Goal: Task Accomplishment & Management: Complete application form

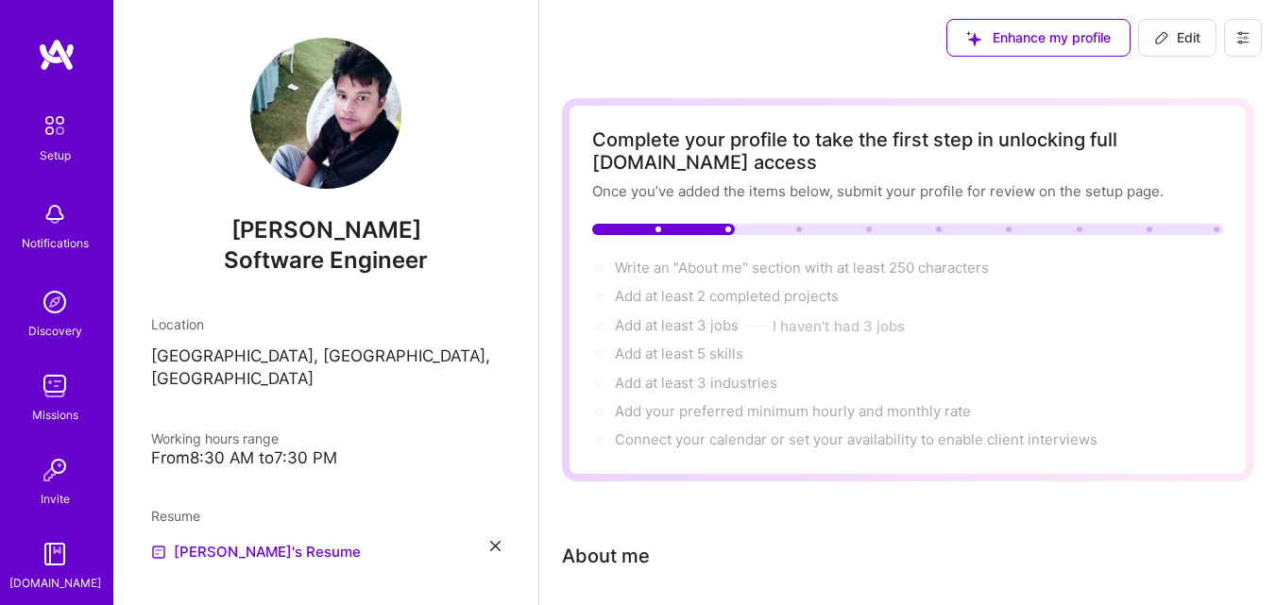
scroll to position [11, 0]
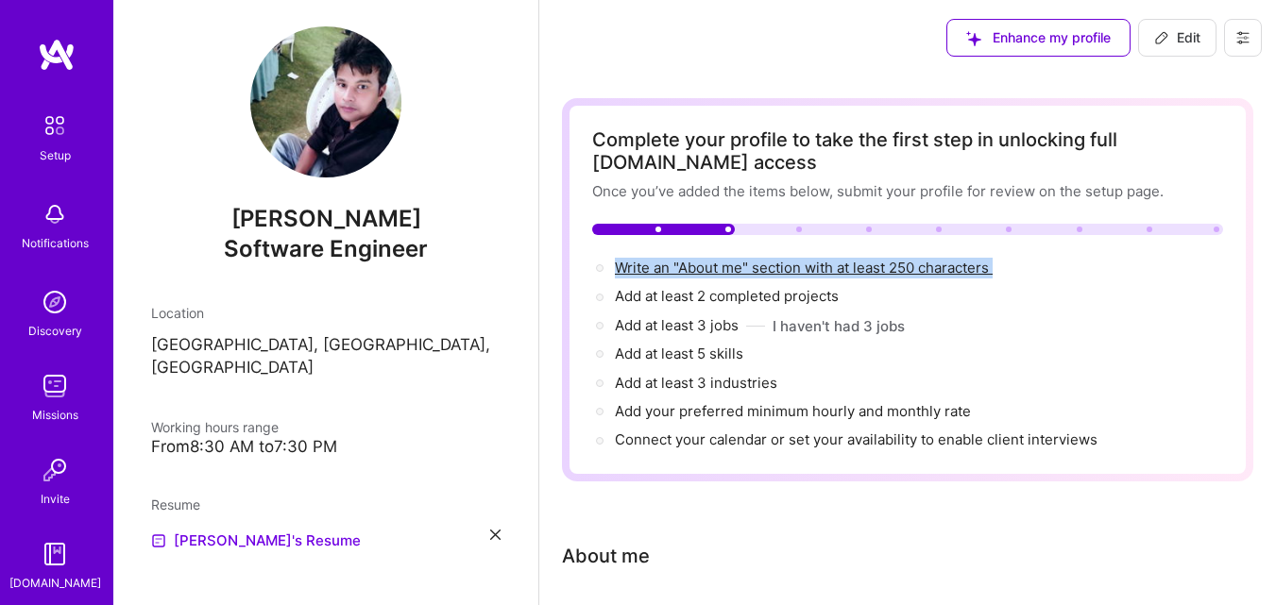
drag, startPoint x: 602, startPoint y: 260, endPoint x: 1015, endPoint y: 275, distance: 412.9
click at [1015, 275] on div "Write an "About me" section with at least 250 characters →" at bounding box center [907, 268] width 631 height 21
copy div "Write an "About me" section with at least 250 characters"
click at [694, 265] on span "Write an "About me" section with at least 250 characters →" at bounding box center [812, 268] width 395 height 18
select select "US"
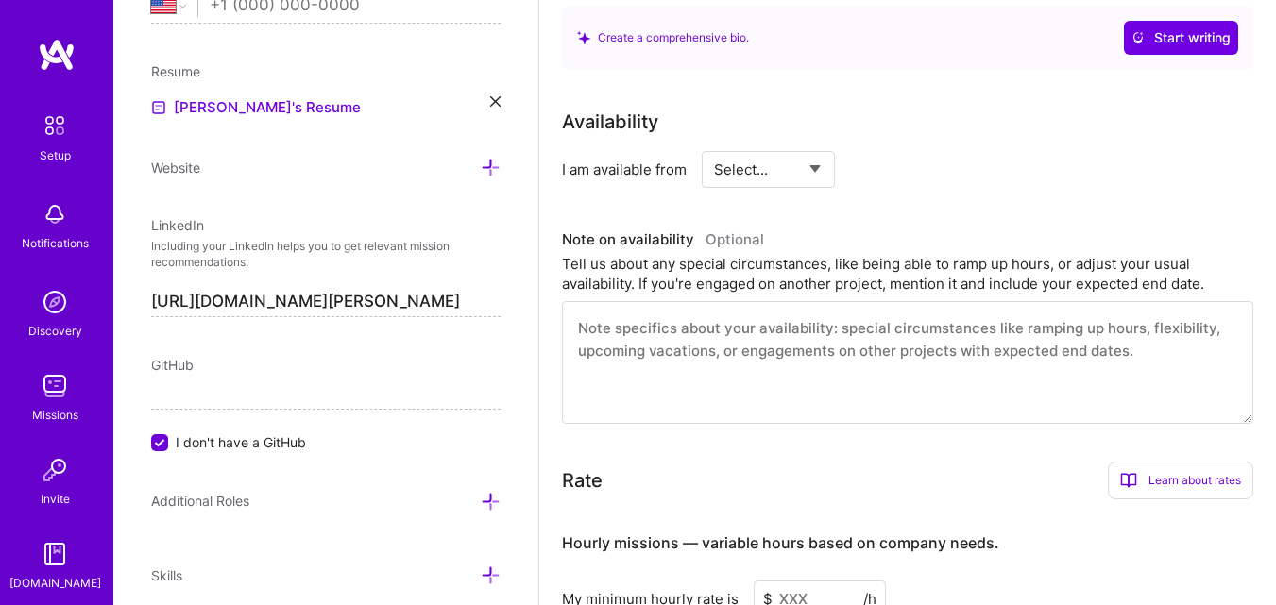
scroll to position [920, 0]
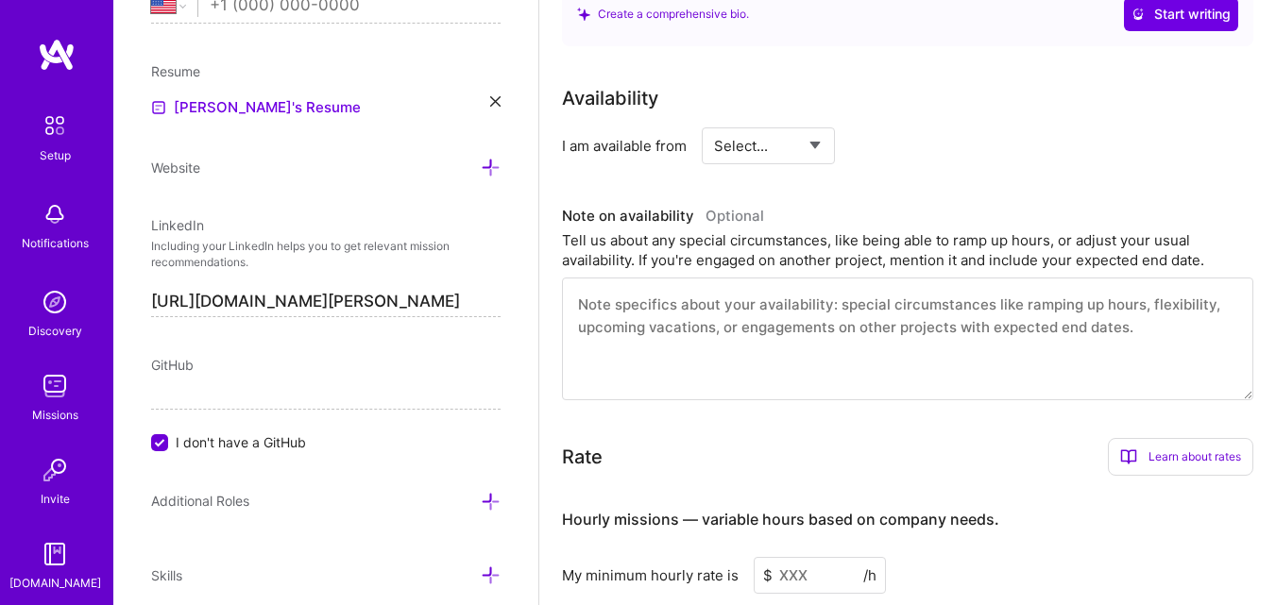
type textarea ""As a passionate and results-driven professional with over 6 years of experienc…"
click at [768, 154] on select "Select... Right Now Future Date Not Available" at bounding box center [768, 146] width 109 height 48
select select "Right Now"
click at [714, 122] on select "Select... Right Now Future Date Not Available" at bounding box center [768, 146] width 109 height 48
click at [918, 147] on input at bounding box center [940, 145] width 113 height 37
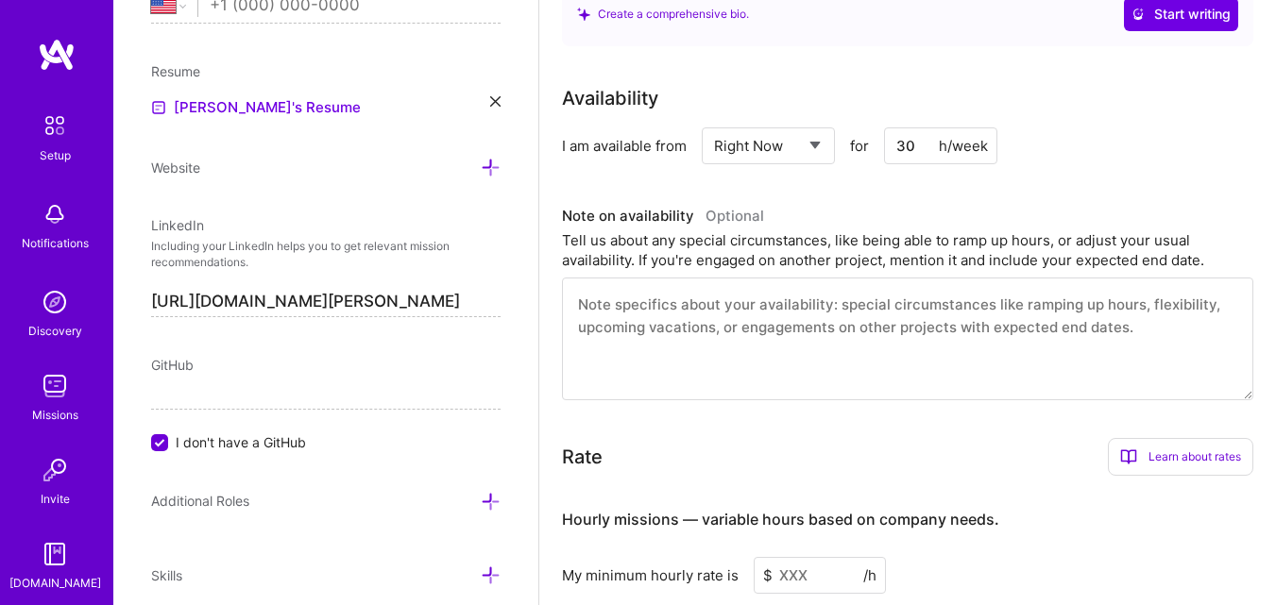
type input "30"
drag, startPoint x: 579, startPoint y: 304, endPoint x: 686, endPoint y: 347, distance: 116.1
click at [686, 347] on textarea at bounding box center [907, 339] width 691 height 123
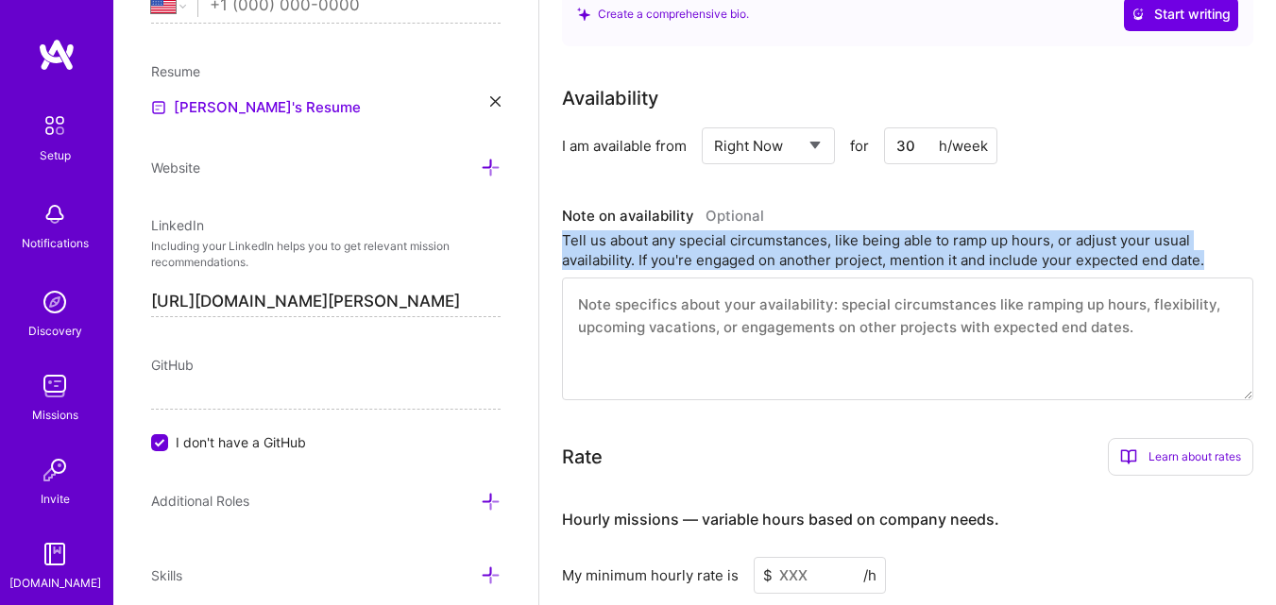
drag, startPoint x: 549, startPoint y: 235, endPoint x: 1169, endPoint y: 279, distance: 621.9
click at [1169, 279] on div "Complete your profile to take the first step in unlocking full [DOMAIN_NAME] ac…" at bounding box center [907, 121] width 736 height 1930
copy div "Tell us about any special circumstances, like being able to ramp up hours, or a…"
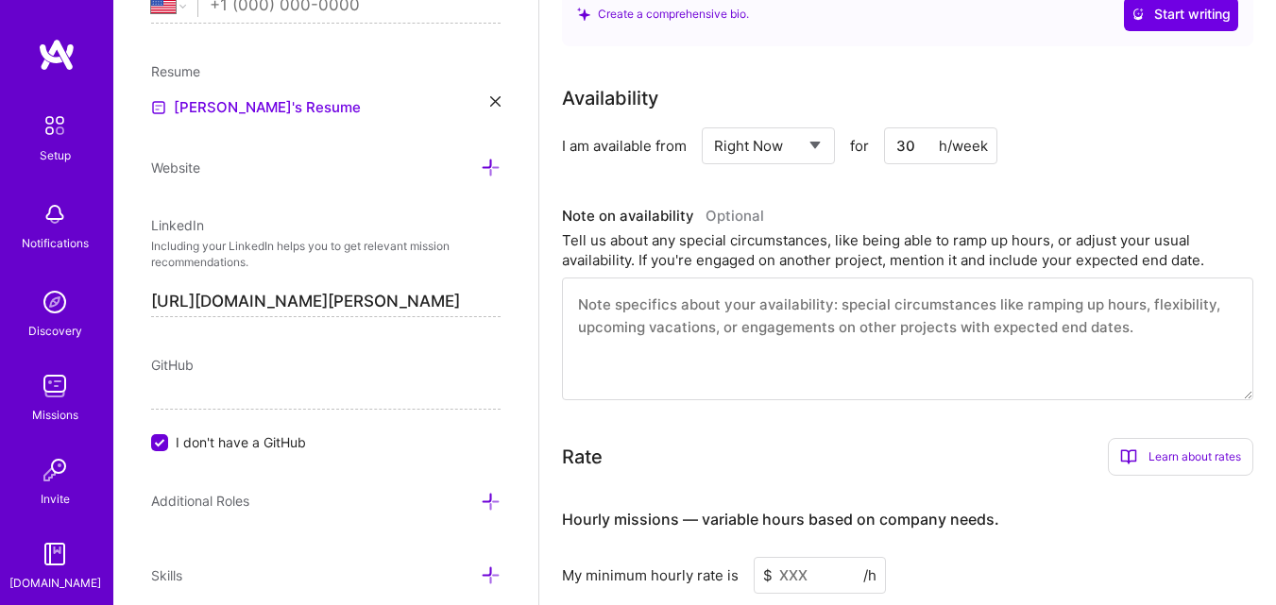
click at [905, 311] on textarea at bounding box center [907, 339] width 691 height 123
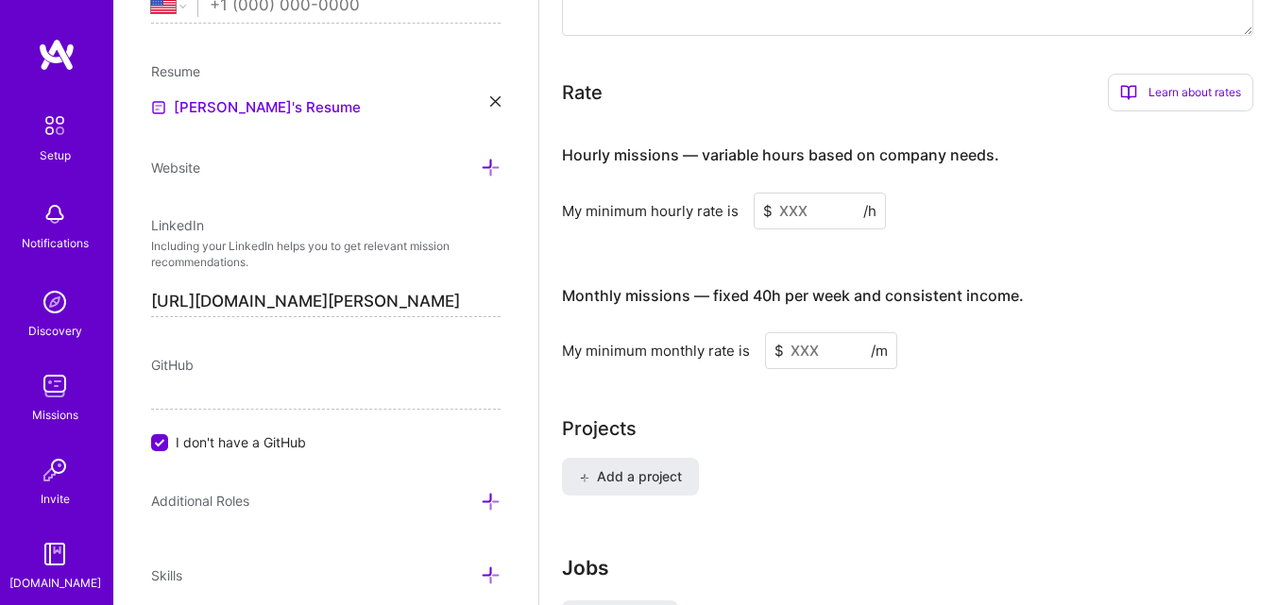
scroll to position [1297, 0]
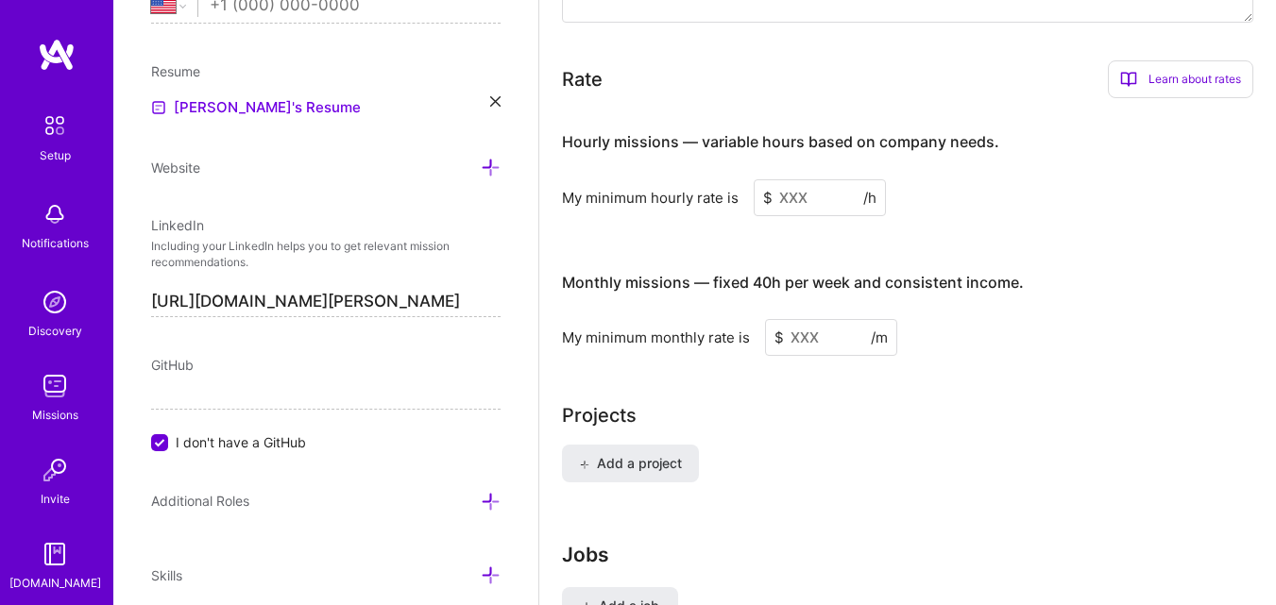
click at [788, 205] on input at bounding box center [819, 197] width 132 height 37
click at [786, 194] on input at bounding box center [819, 197] width 132 height 37
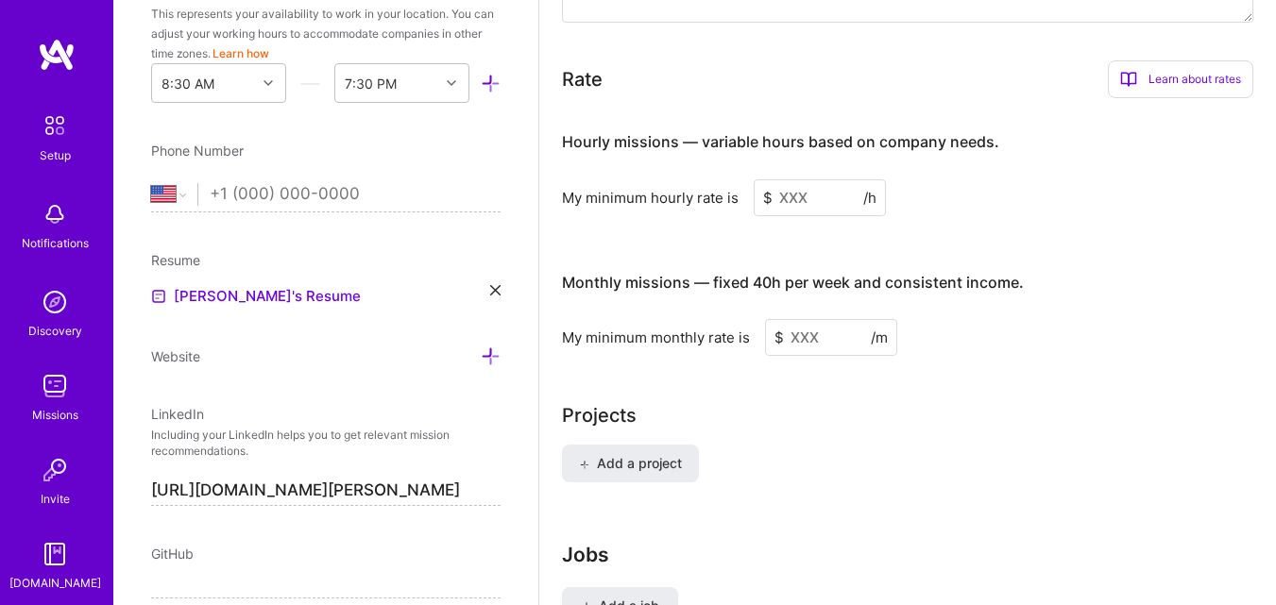
scroll to position [406, 0]
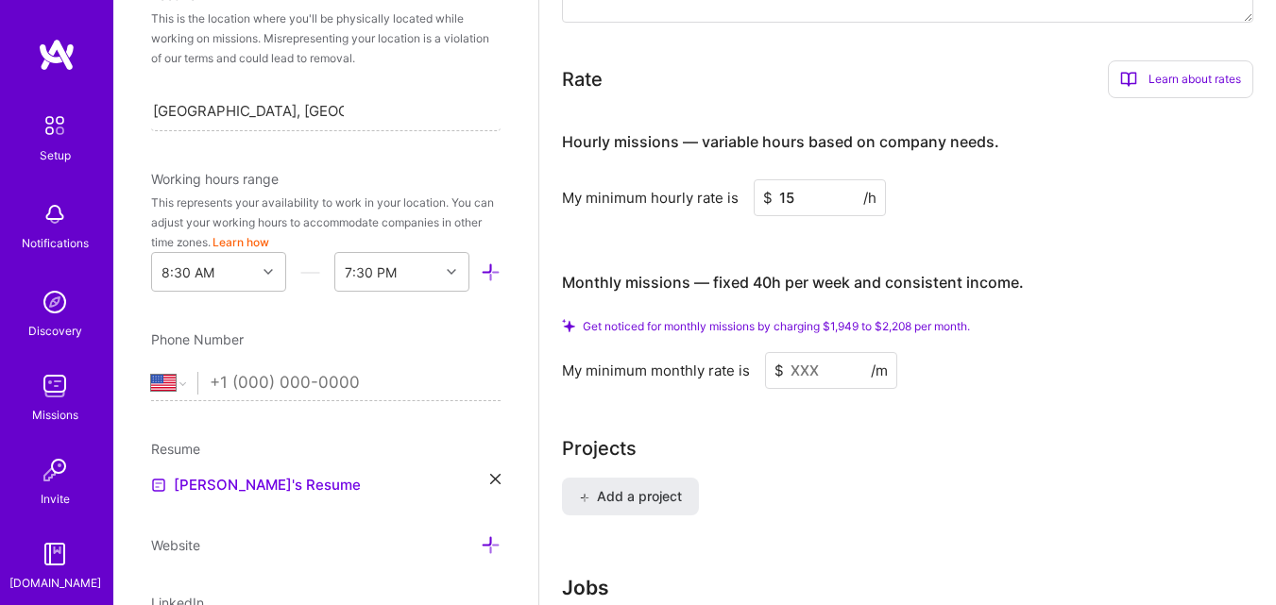
type input "15"
click at [801, 372] on input at bounding box center [831, 370] width 132 height 37
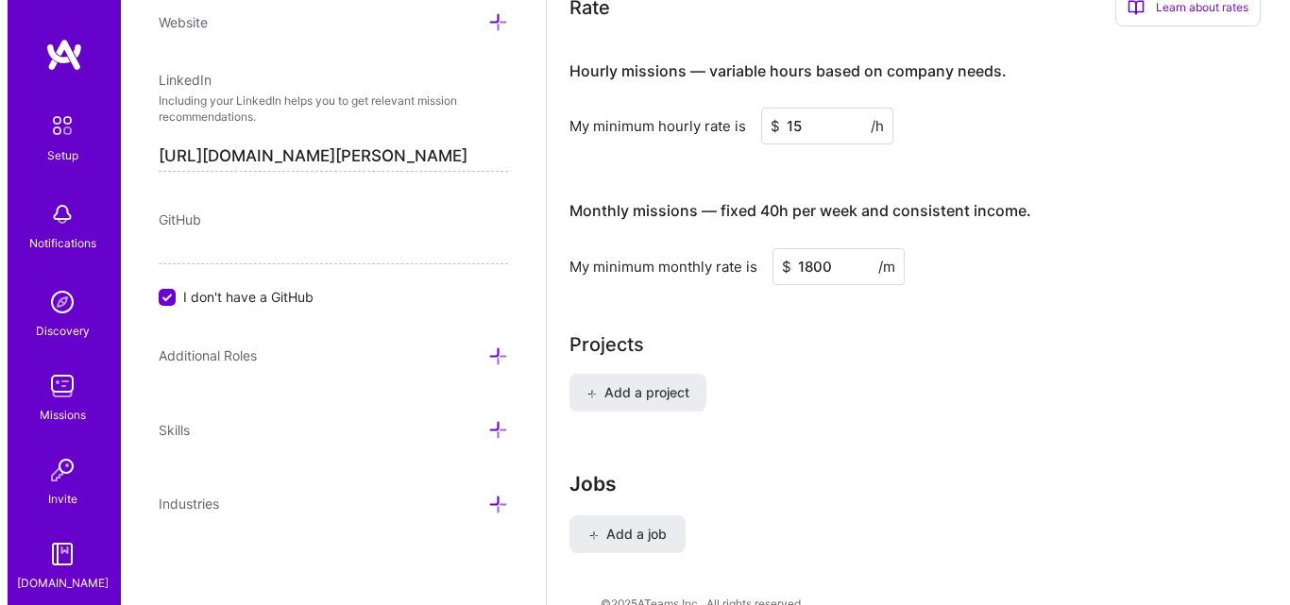
scroll to position [1454, 0]
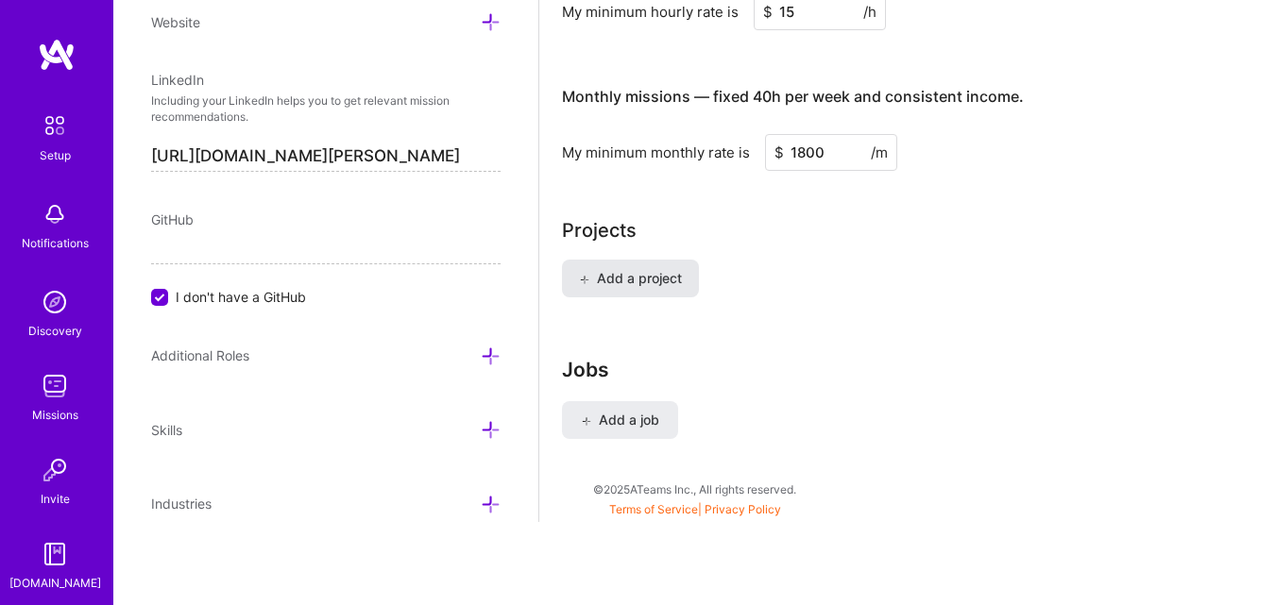
type input "1800"
click at [627, 273] on span "Add a project" at bounding box center [630, 278] width 103 height 19
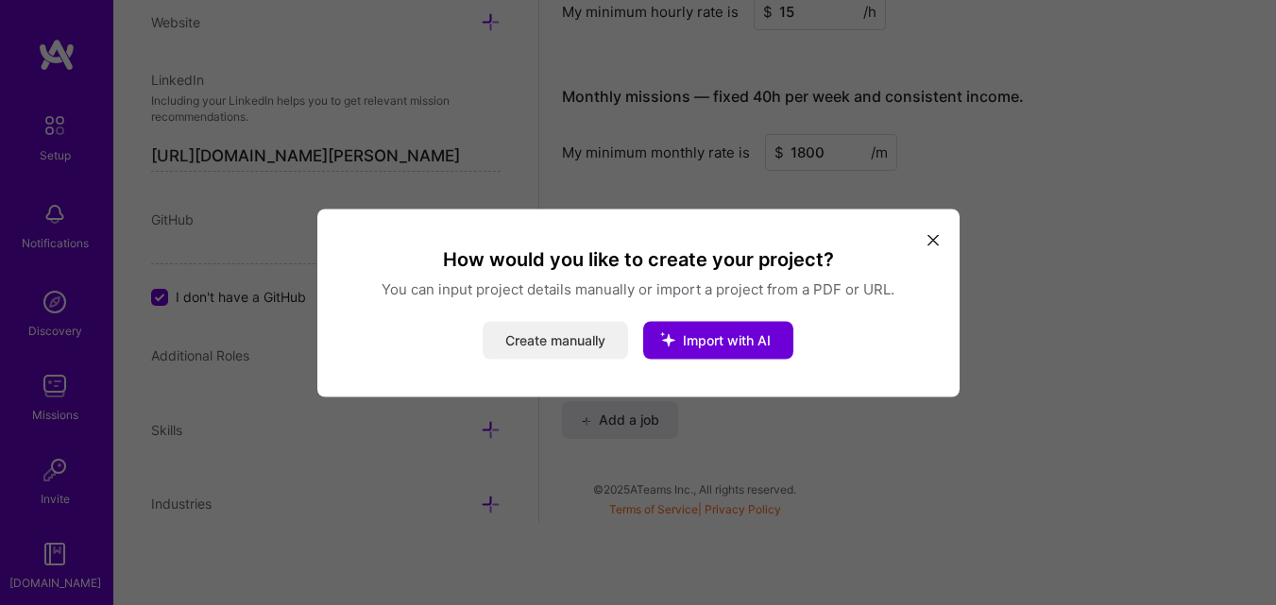
click at [534, 341] on button "Create manually" at bounding box center [554, 340] width 145 height 38
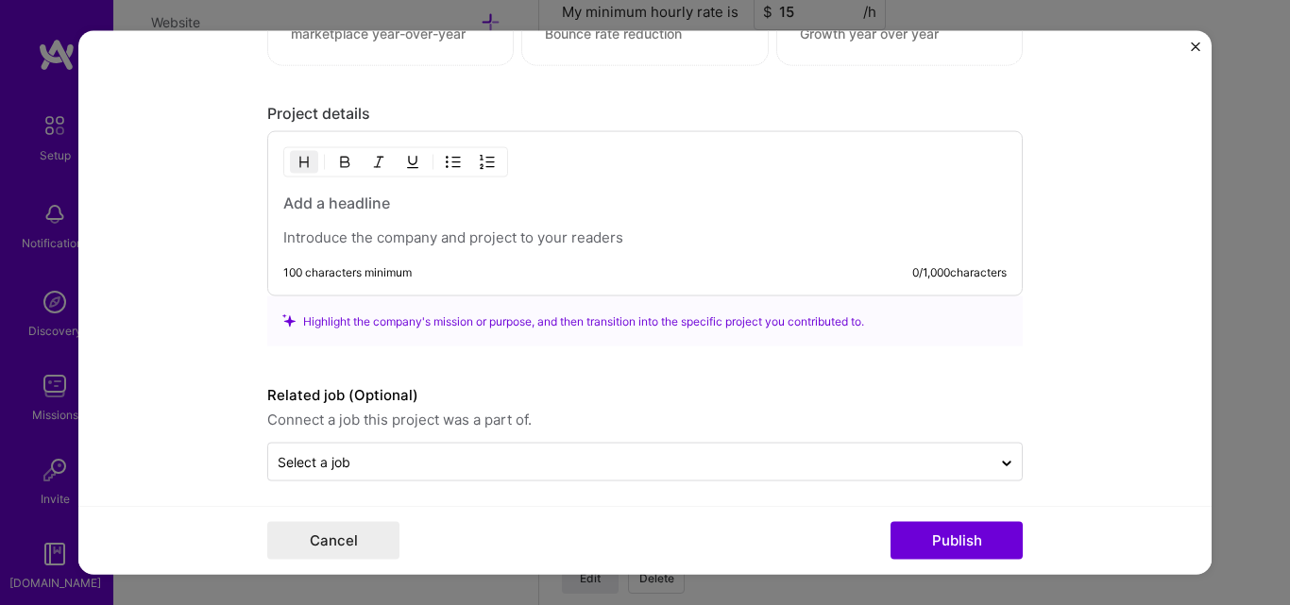
scroll to position [1436, 0]
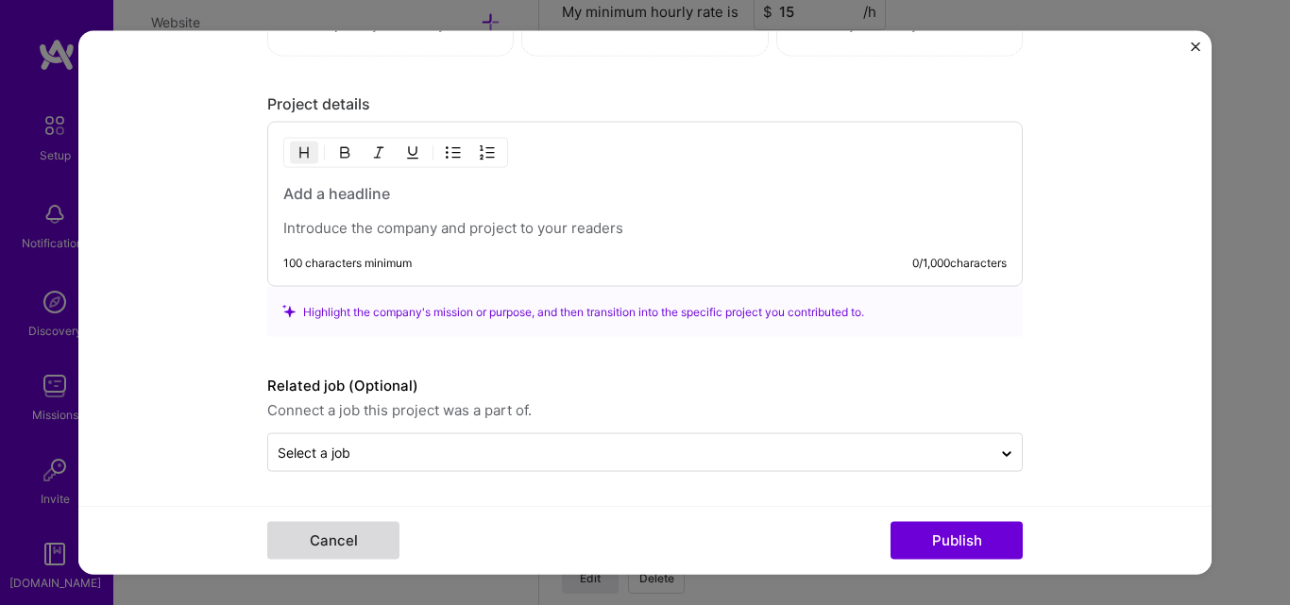
click at [331, 542] on button "Cancel" at bounding box center [333, 541] width 132 height 38
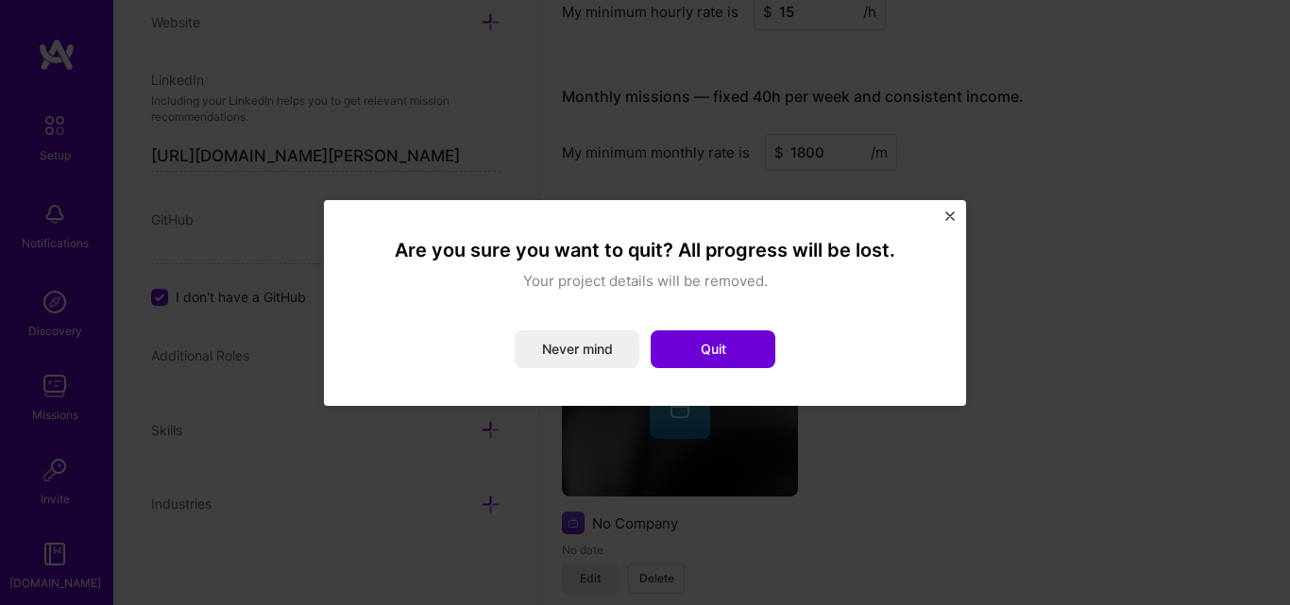
click at [936, 211] on div "Are you sure you want to quit? All progress will be lost. Your project details …" at bounding box center [645, 303] width 642 height 206
click at [950, 214] on img "Close" at bounding box center [949, 216] width 9 height 9
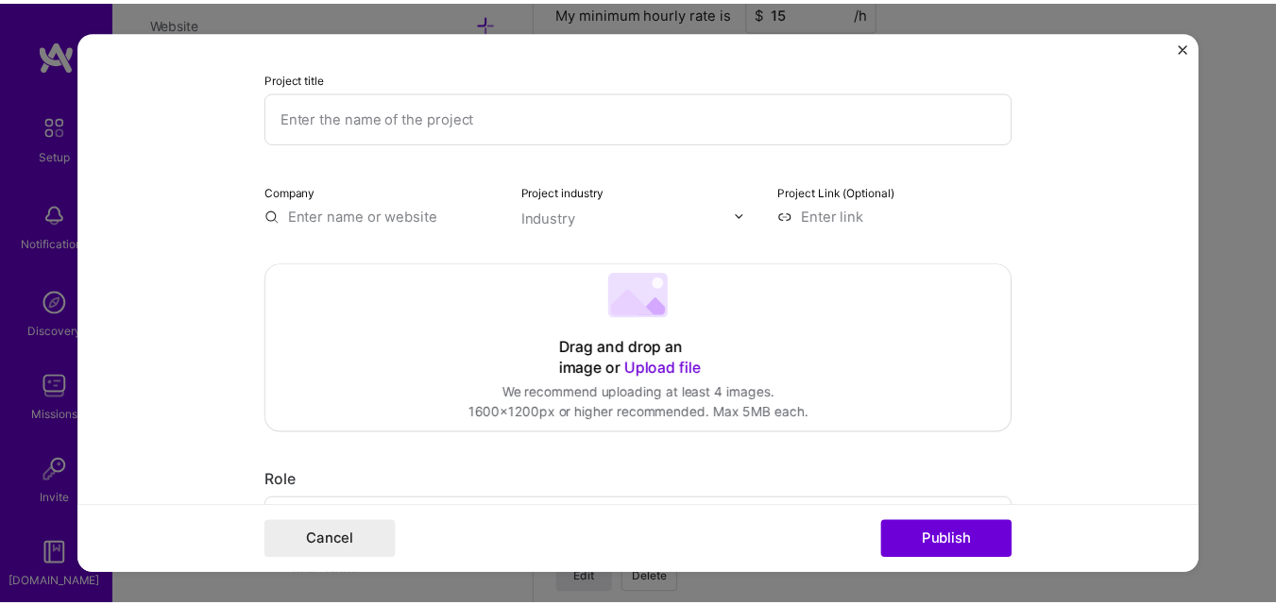
scroll to position [0, 0]
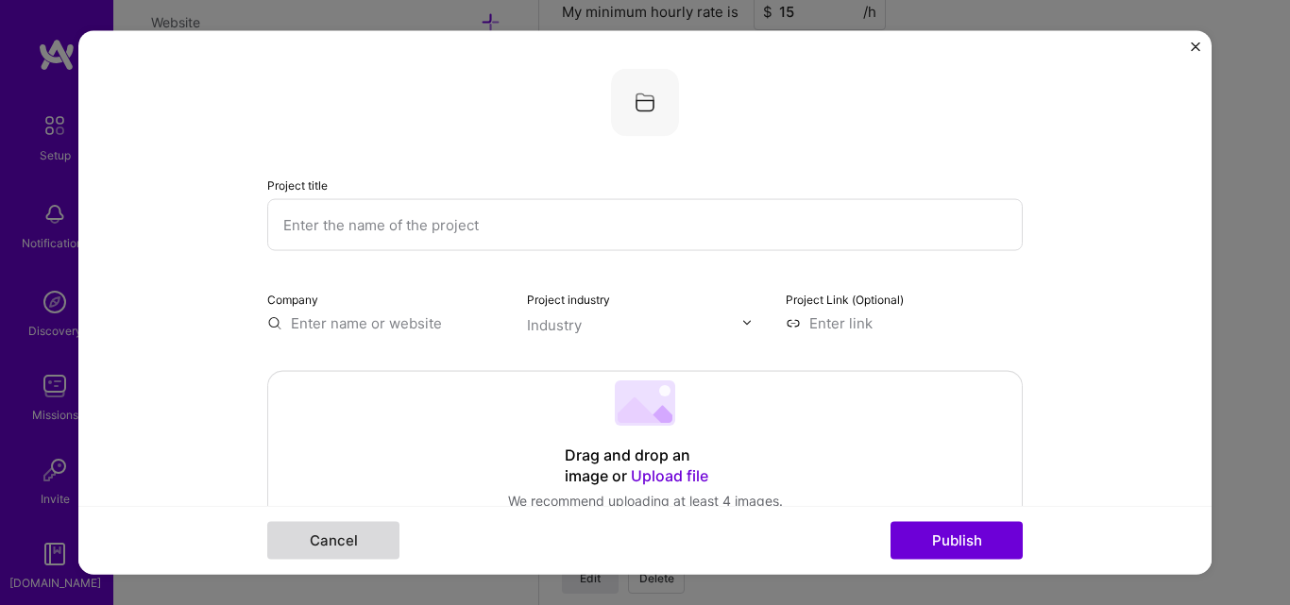
click at [342, 545] on button "Cancel" at bounding box center [333, 541] width 132 height 38
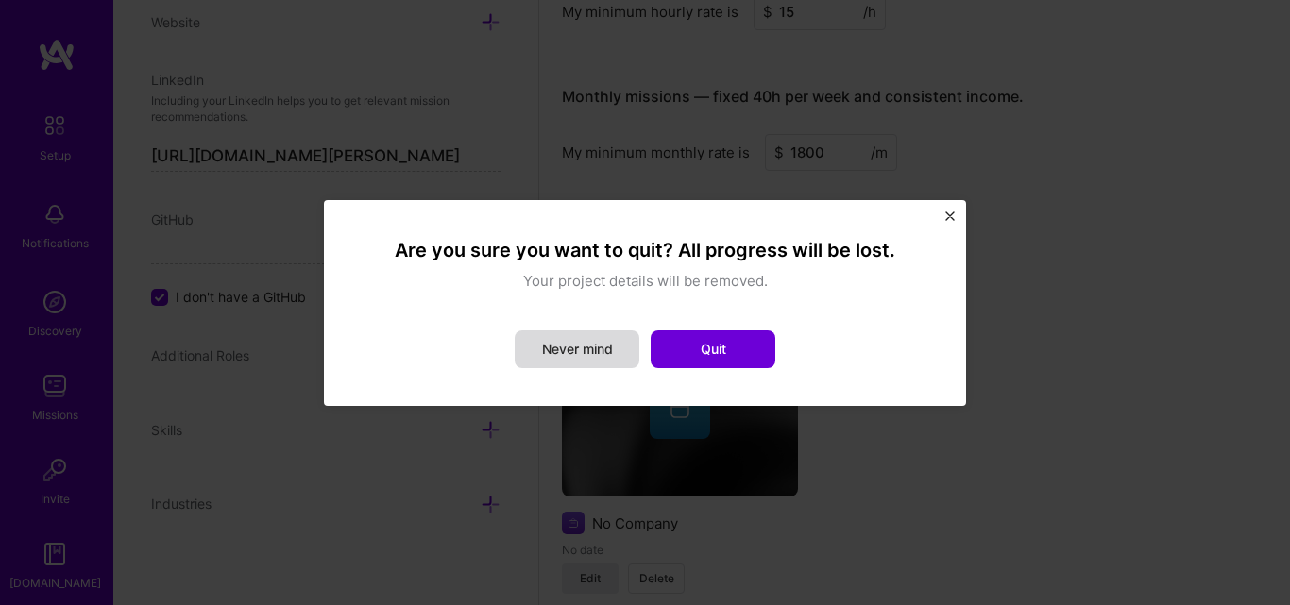
click at [585, 353] on button "Never mind" at bounding box center [577, 349] width 125 height 38
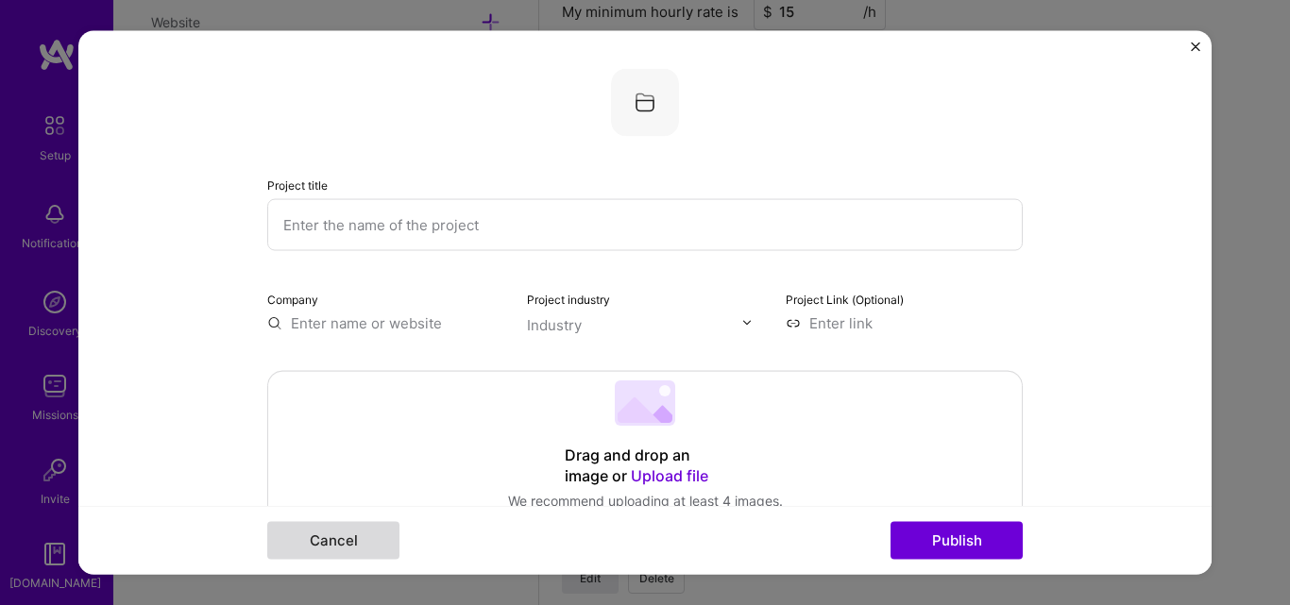
click at [362, 548] on button "Cancel" at bounding box center [333, 541] width 132 height 38
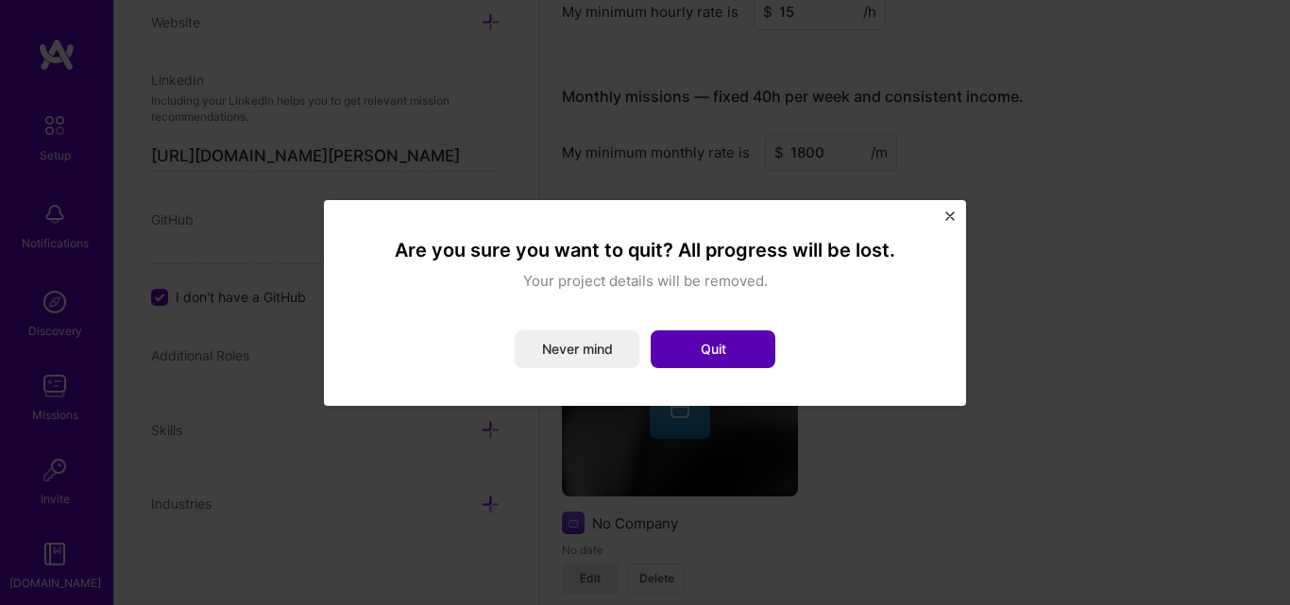
click at [720, 359] on button "Quit" at bounding box center [713, 349] width 125 height 38
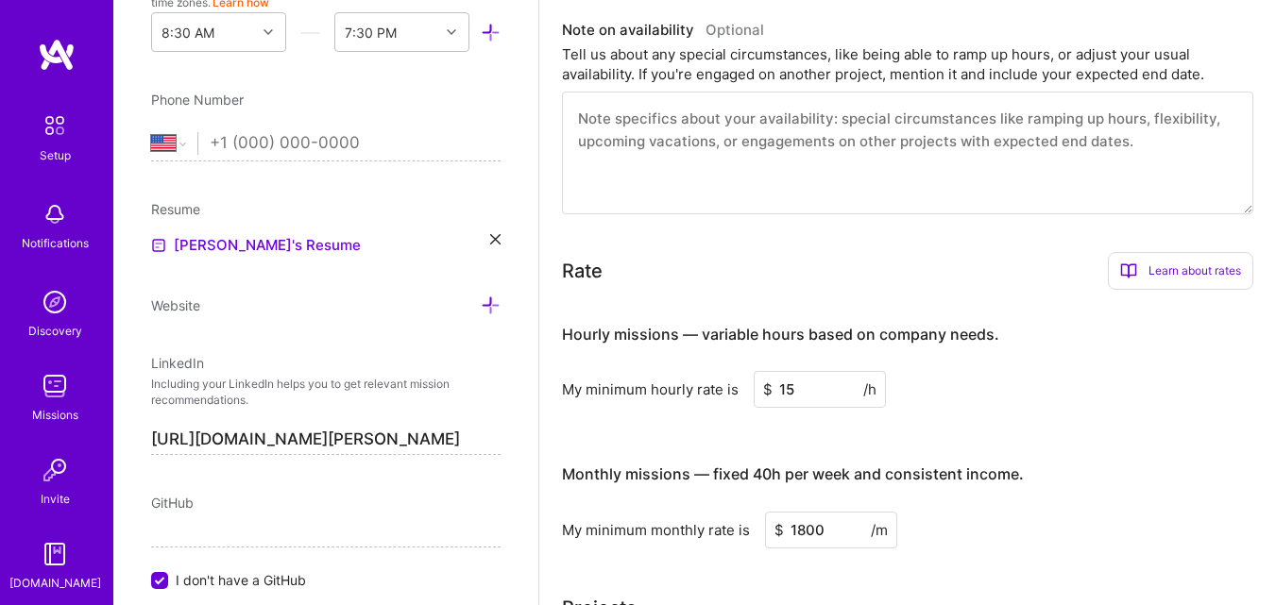
scroll to position [551, 0]
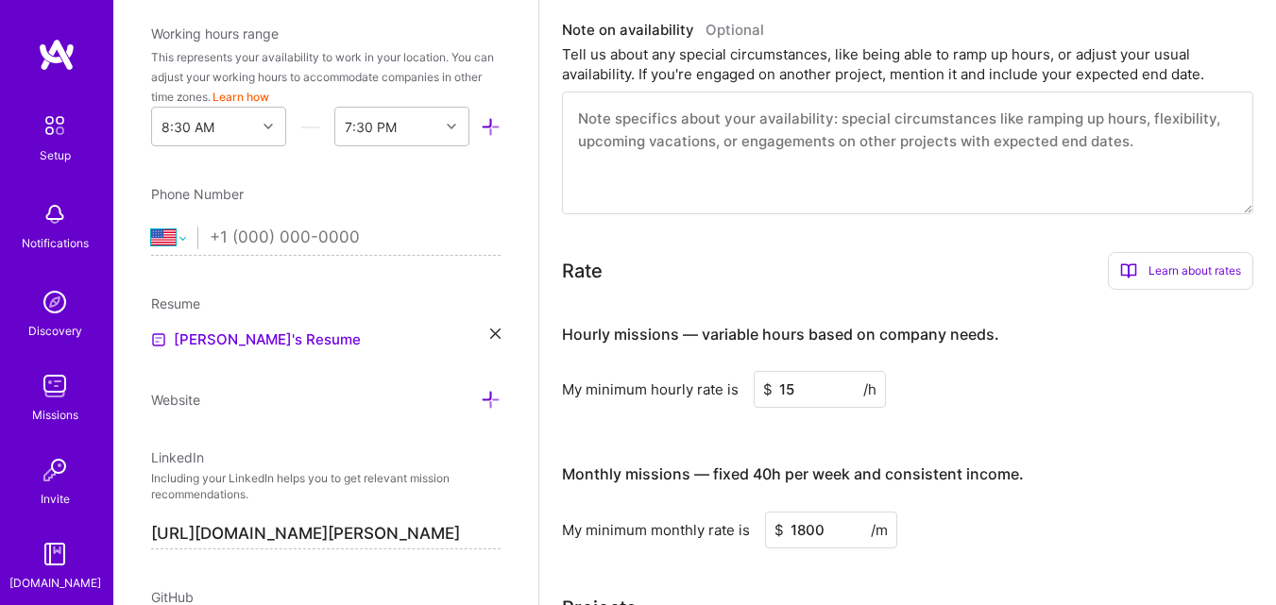
click at [161, 243] on select "[GEOGRAPHIC_DATA] [GEOGRAPHIC_DATA] [GEOGRAPHIC_DATA] [GEOGRAPHIC_DATA] [US_STA…" at bounding box center [174, 238] width 46 height 23
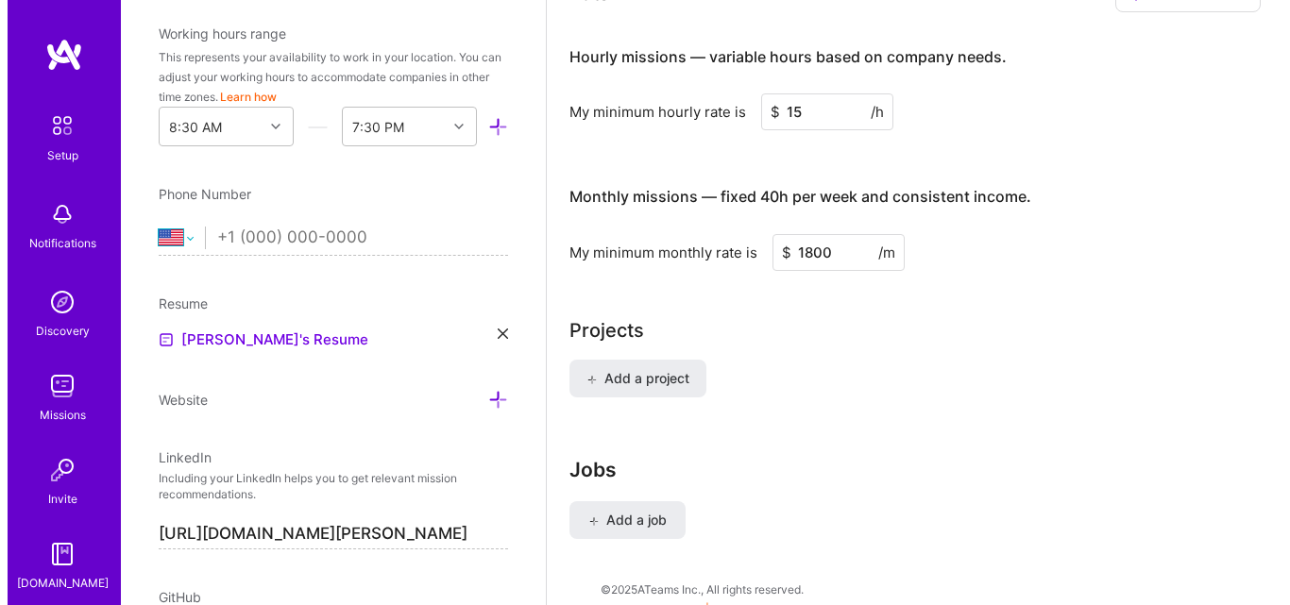
scroll to position [1454, 0]
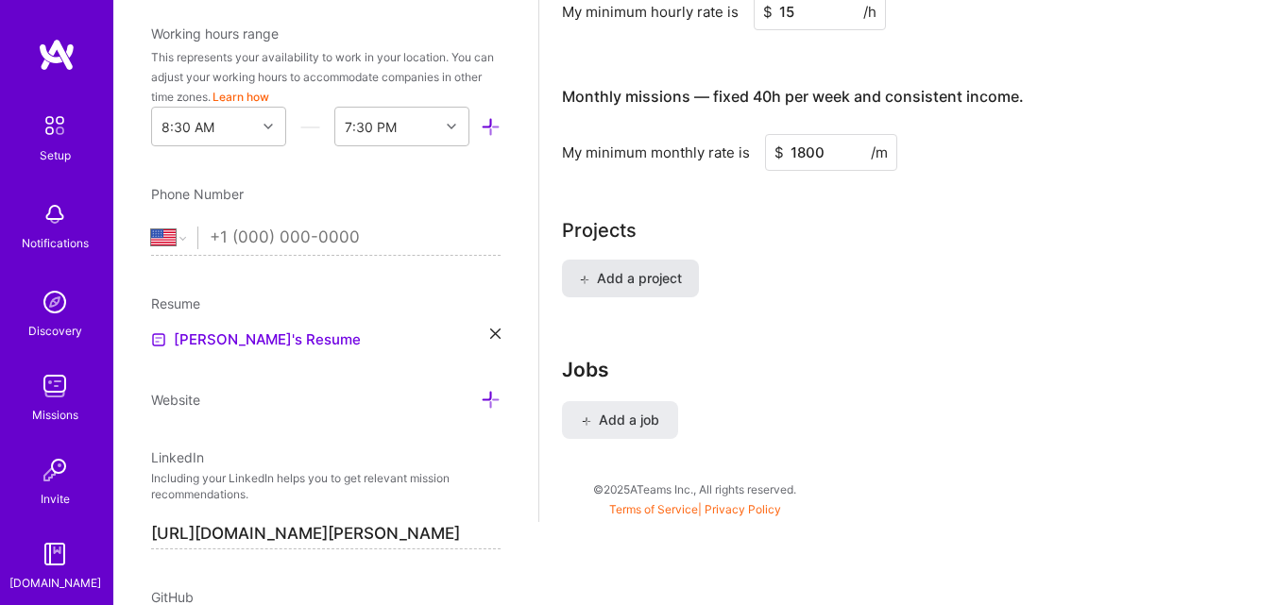
click at [639, 278] on span "Add a project" at bounding box center [630, 278] width 103 height 19
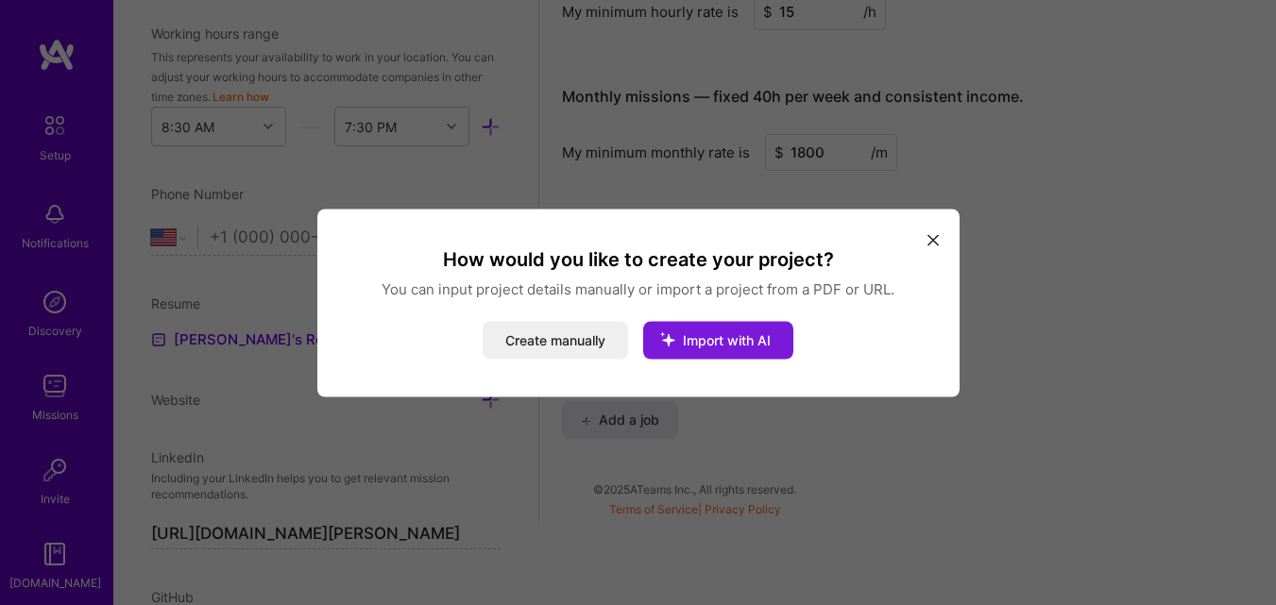
click at [748, 327] on button "Import with AI" at bounding box center [718, 340] width 150 height 38
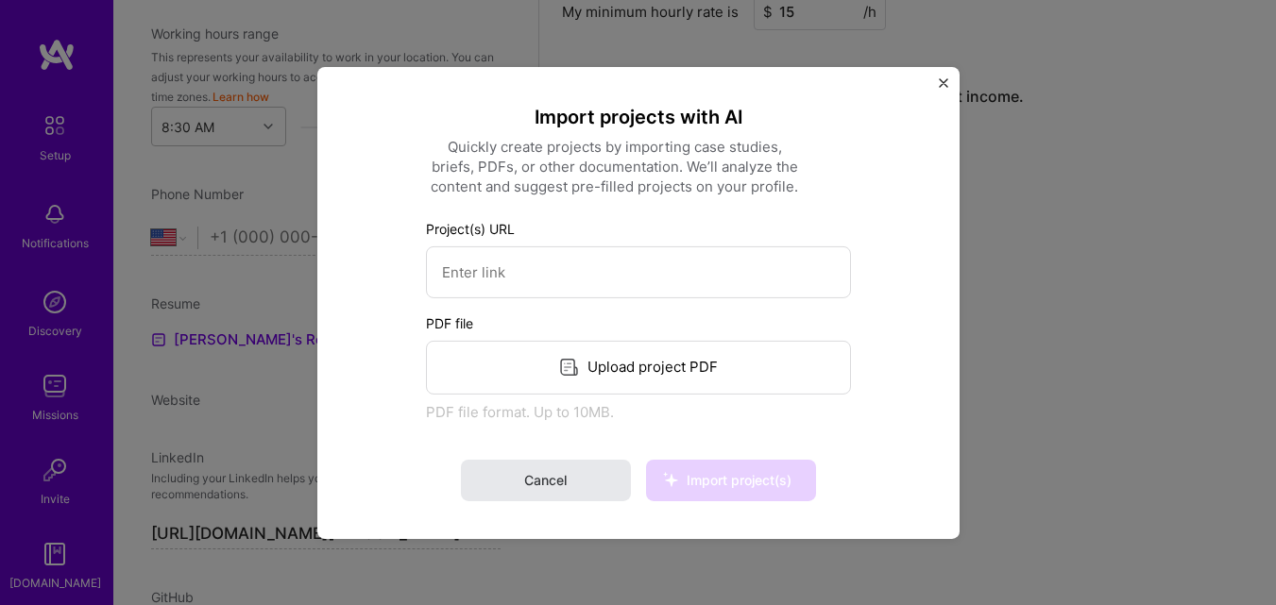
click at [557, 464] on button "Cancel" at bounding box center [546, 481] width 170 height 42
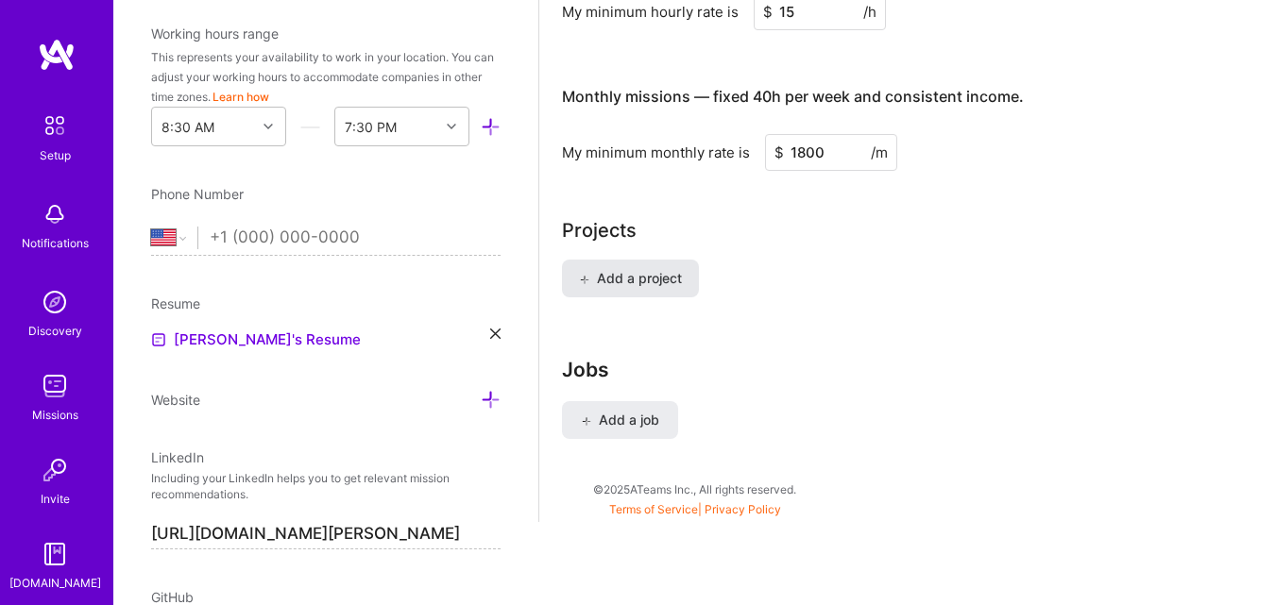
click at [654, 279] on span "Add a project" at bounding box center [630, 278] width 103 height 19
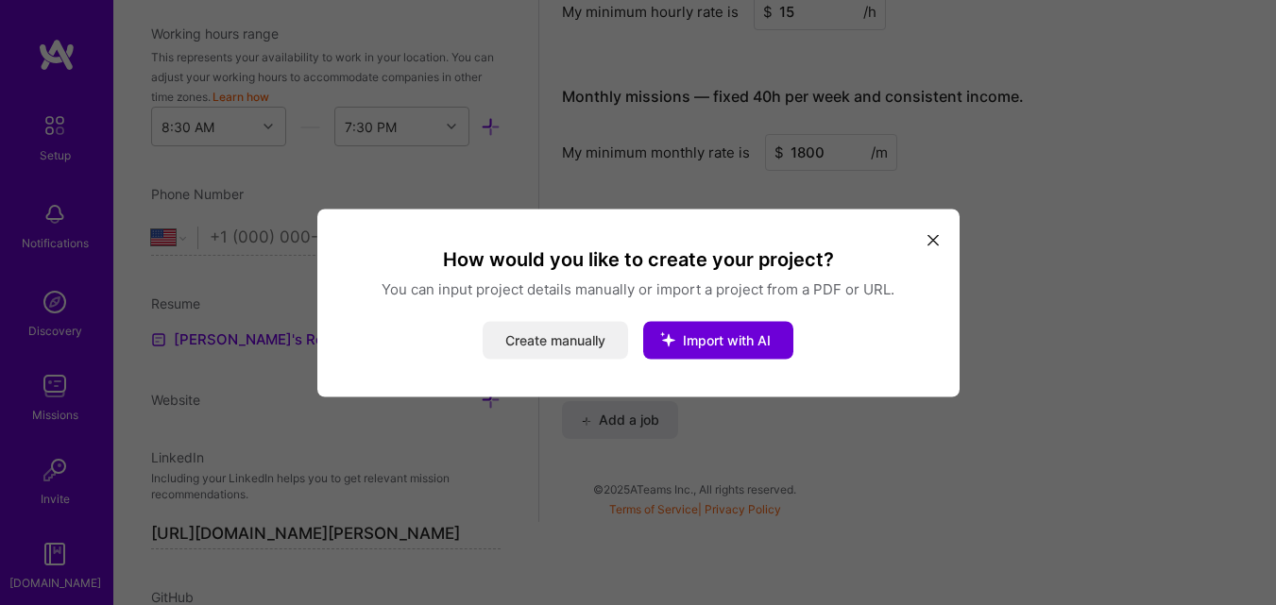
click at [613, 333] on button "Create manually" at bounding box center [554, 340] width 145 height 38
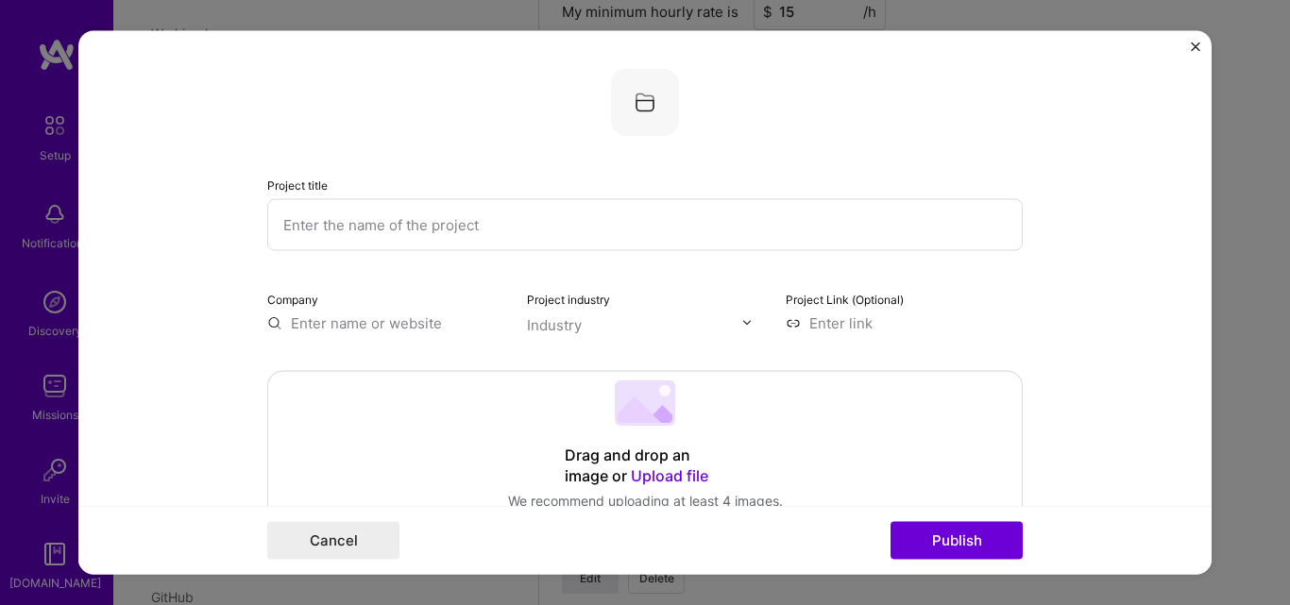
click at [408, 232] on input "text" at bounding box center [644, 224] width 755 height 52
paste input ""DPlusPath: Digital Guidance & Development Platform""
type input ""DPlusPath: Digital Guidance & Development Platform""
click at [377, 322] on input "text" at bounding box center [385, 323] width 237 height 20
click at [575, 319] on input "text" at bounding box center [634, 324] width 215 height 20
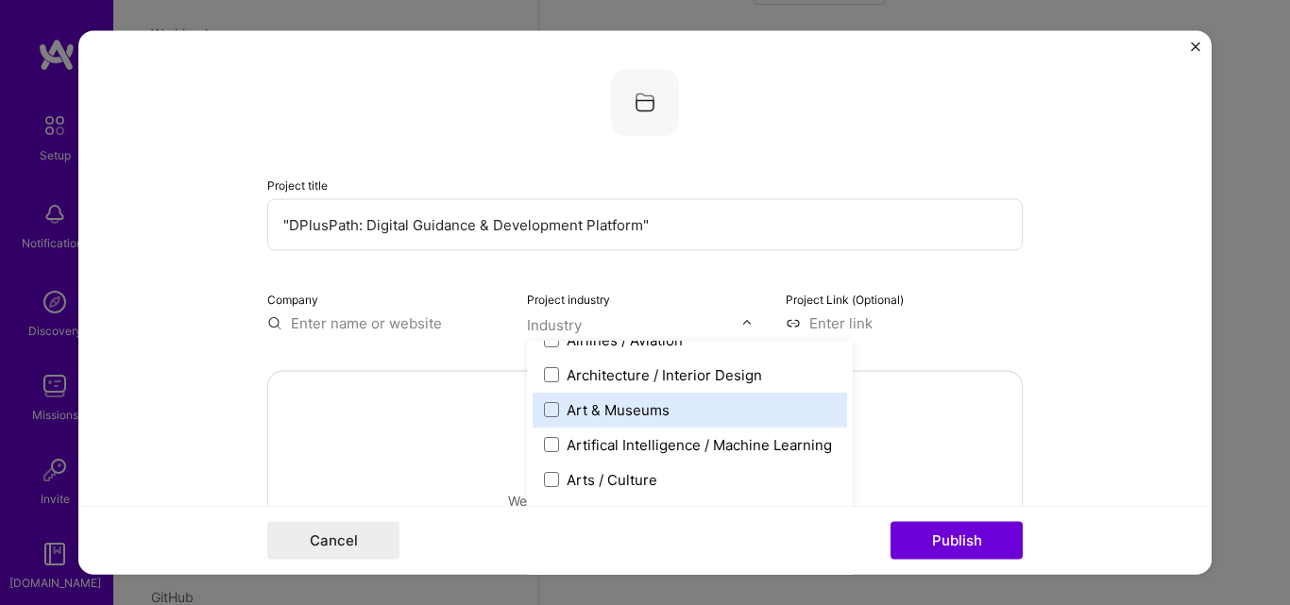
scroll to position [283, 0]
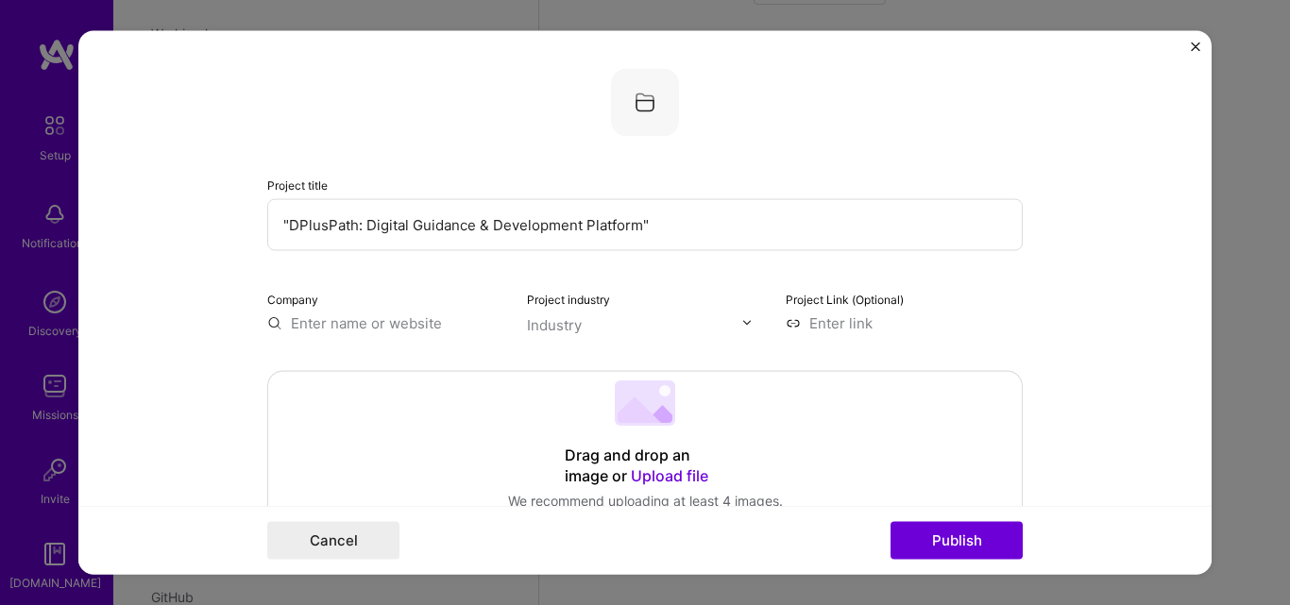
click at [611, 333] on input "text" at bounding box center [634, 324] width 215 height 20
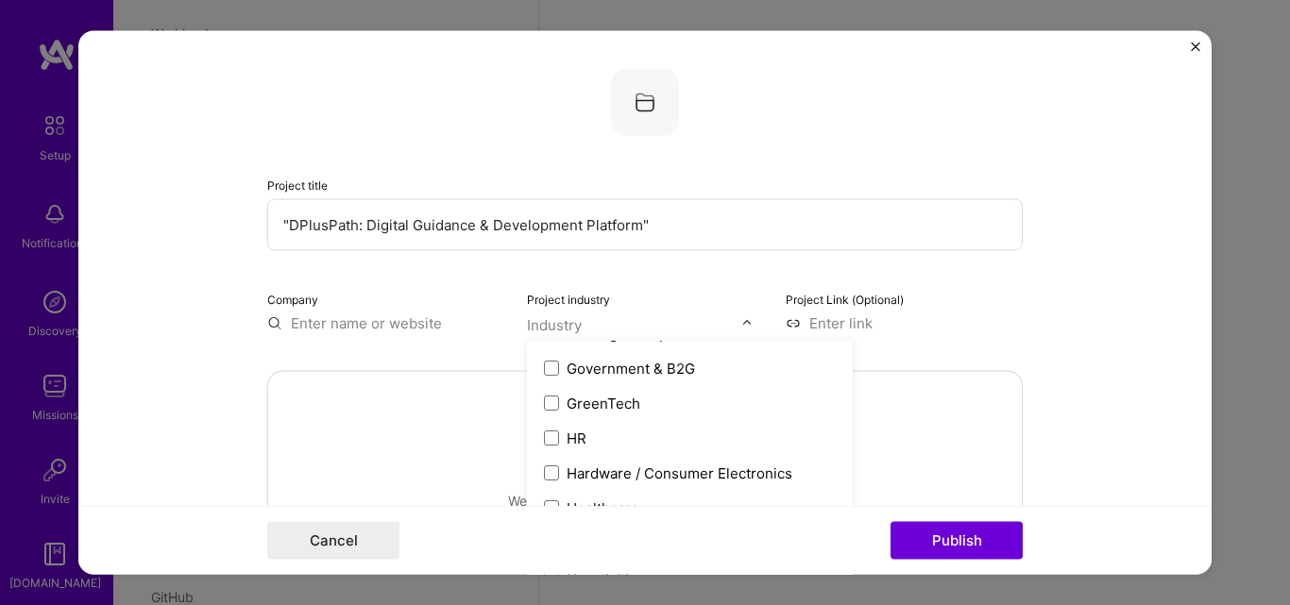
scroll to position [2360, 0]
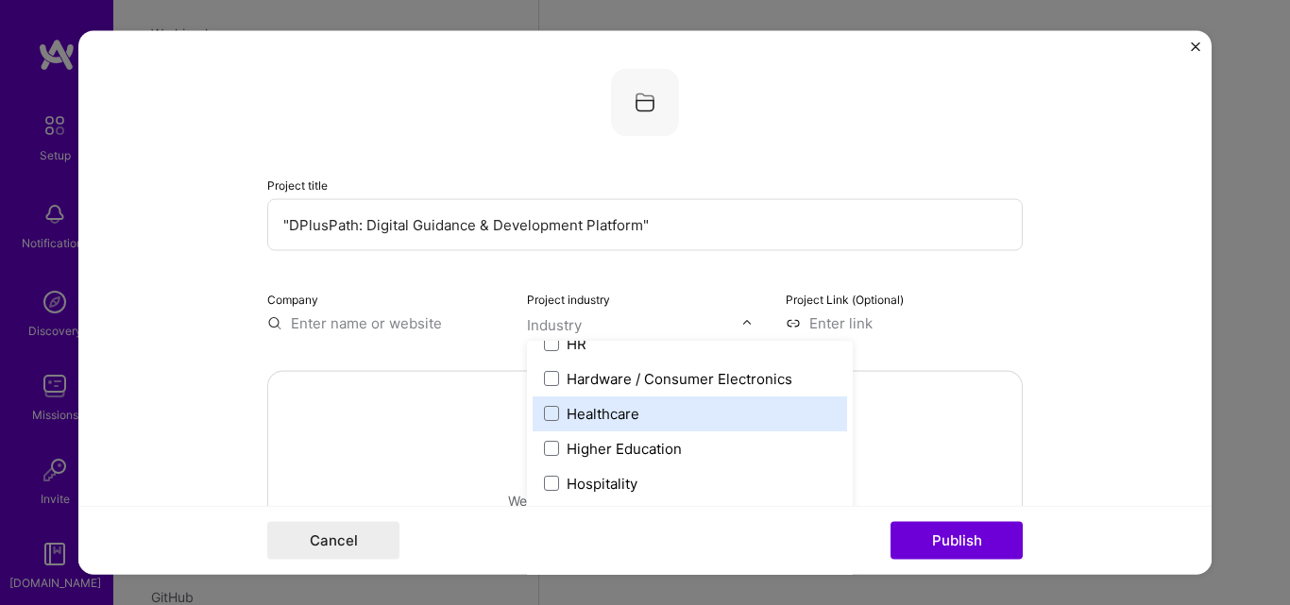
click at [599, 402] on div "Healthcare" at bounding box center [690, 413] width 314 height 35
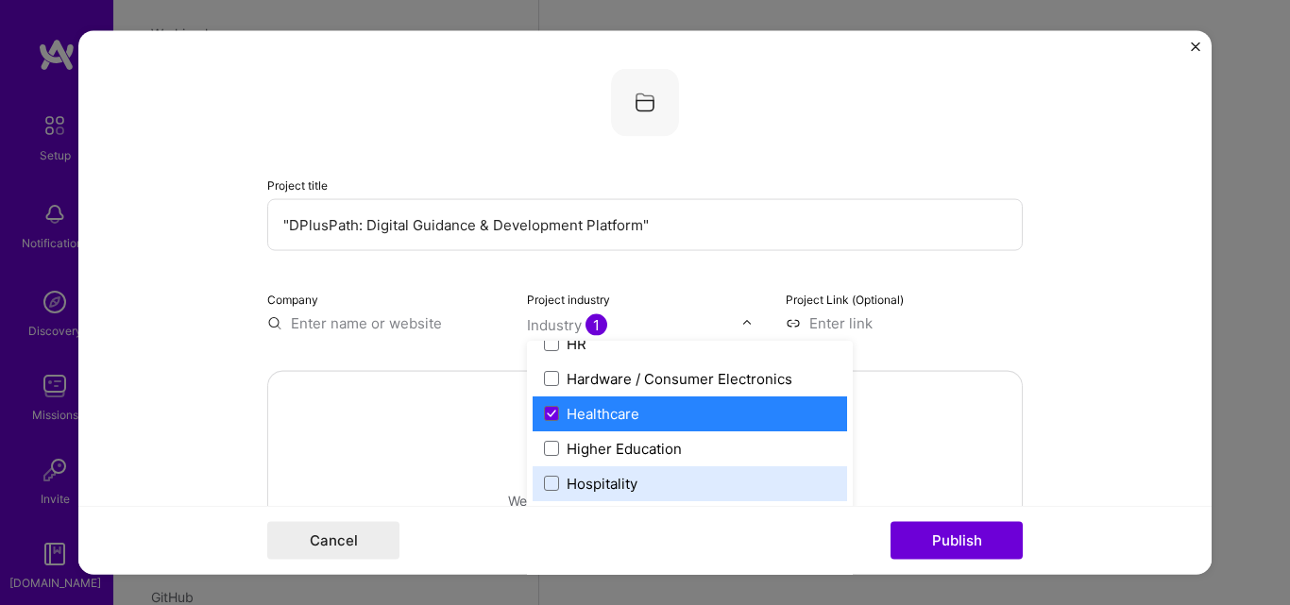
click at [376, 322] on input "text" at bounding box center [385, 323] width 237 height 20
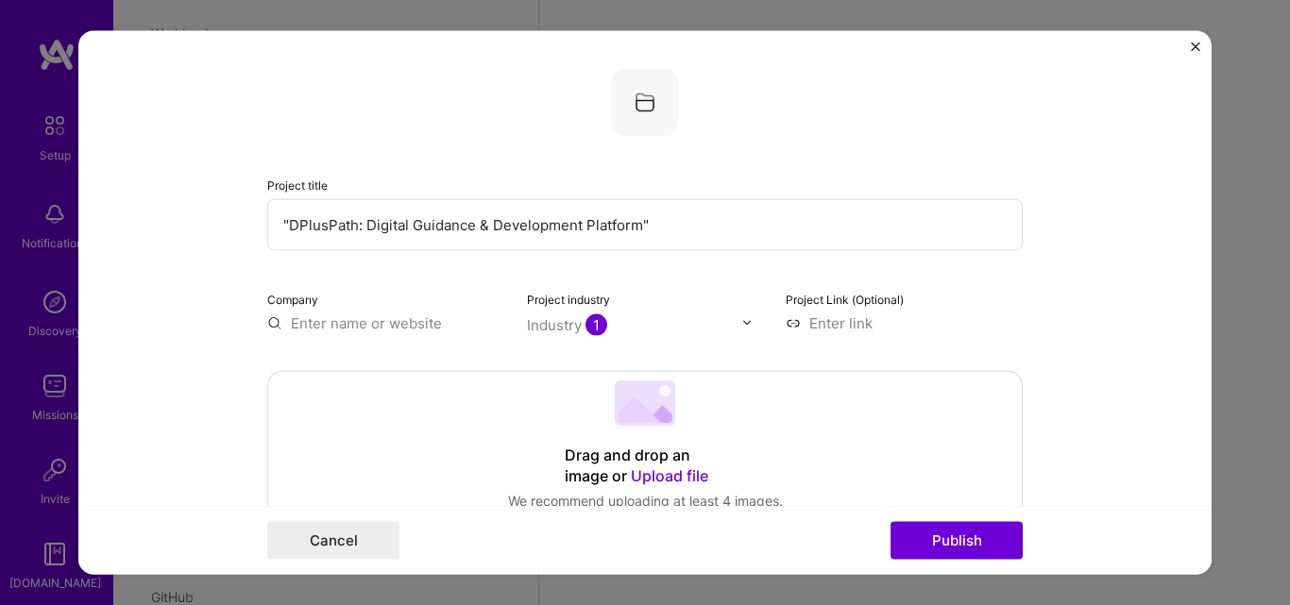
drag, startPoint x: 355, startPoint y: 222, endPoint x: 268, endPoint y: 219, distance: 86.9
click at [268, 219] on input ""DPlusPath: Digital Guidance & Development Platform"" at bounding box center [644, 224] width 755 height 52
click at [394, 318] on input "text" at bounding box center [385, 323] width 237 height 20
paste input "[URL][DOMAIN_NAME]"
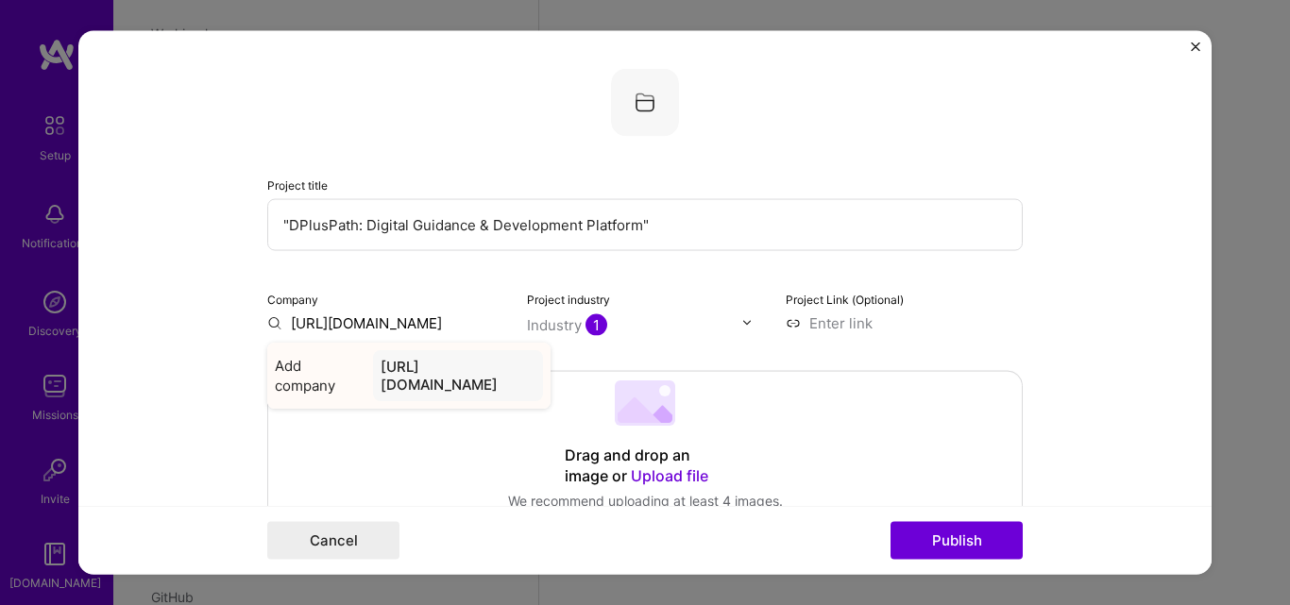
type input "[URL][DOMAIN_NAME]"
click at [411, 362] on div "[URL][DOMAIN_NAME]" at bounding box center [458, 374] width 170 height 51
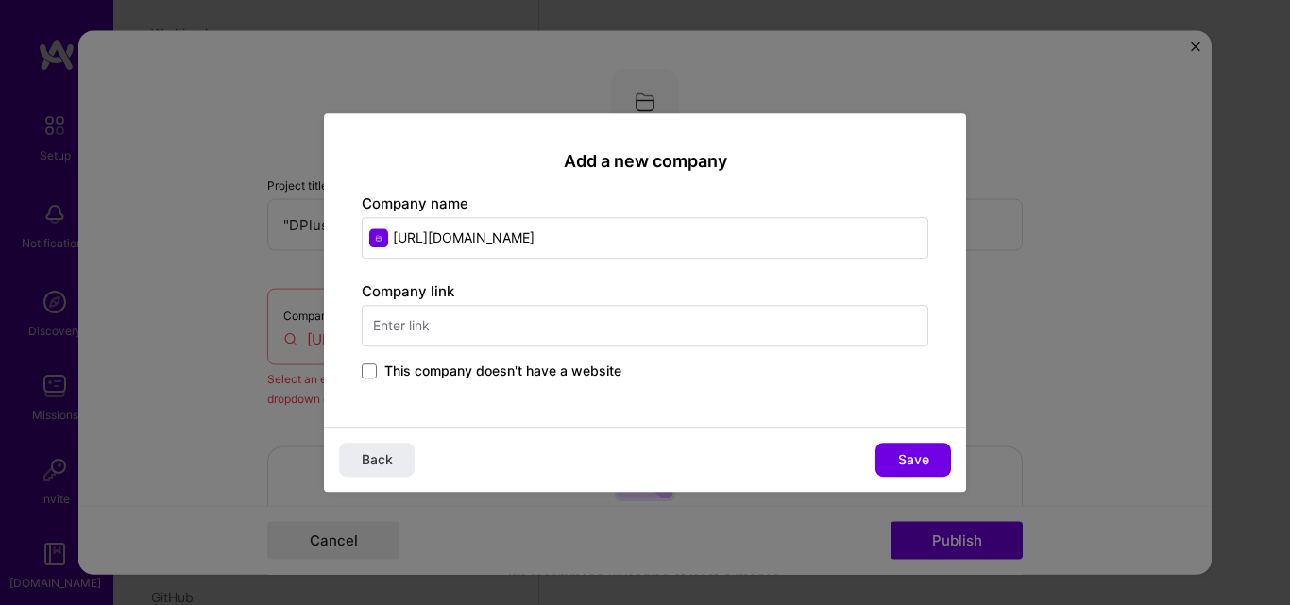
click at [521, 313] on input "text" at bounding box center [645, 326] width 567 height 42
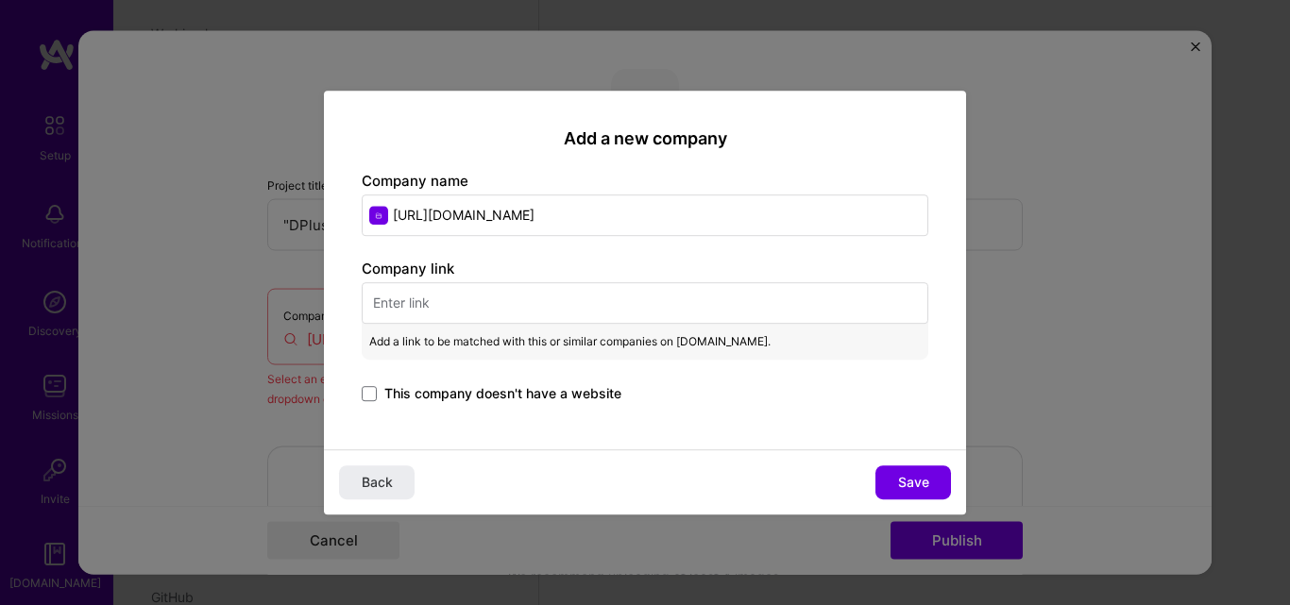
drag, startPoint x: 537, startPoint y: 222, endPoint x: 204, endPoint y: 226, distance: 333.3
click at [204, 226] on div "Add a new company Company name [URL][DOMAIN_NAME] Company link Add a link to be…" at bounding box center [645, 302] width 1290 height 605
click at [406, 308] on input "text" at bounding box center [645, 303] width 567 height 42
paste input "[URL][DOMAIN_NAME]"
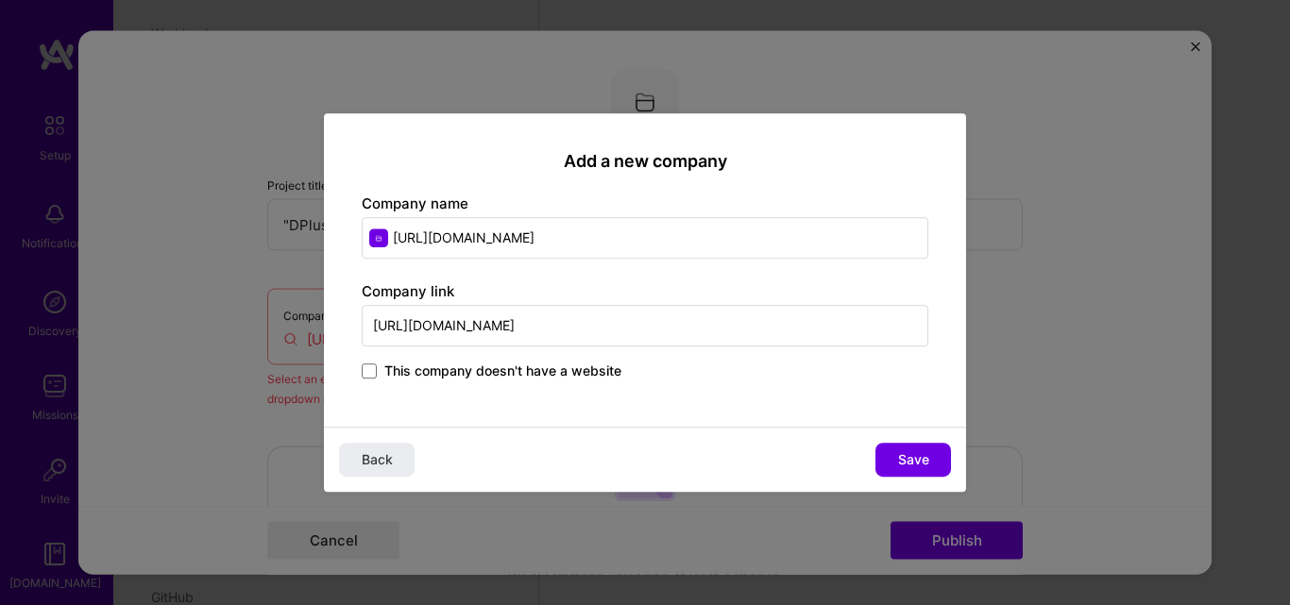
type input "[URL][DOMAIN_NAME]"
drag, startPoint x: 550, startPoint y: 232, endPoint x: 331, endPoint y: 228, distance: 219.1
click at [331, 228] on div "Add a new company Company name [URL][DOMAIN_NAME] Company link [URL][DOMAIN_NAM…" at bounding box center [645, 270] width 642 height 314
type input "D"
type input "dpluspath"
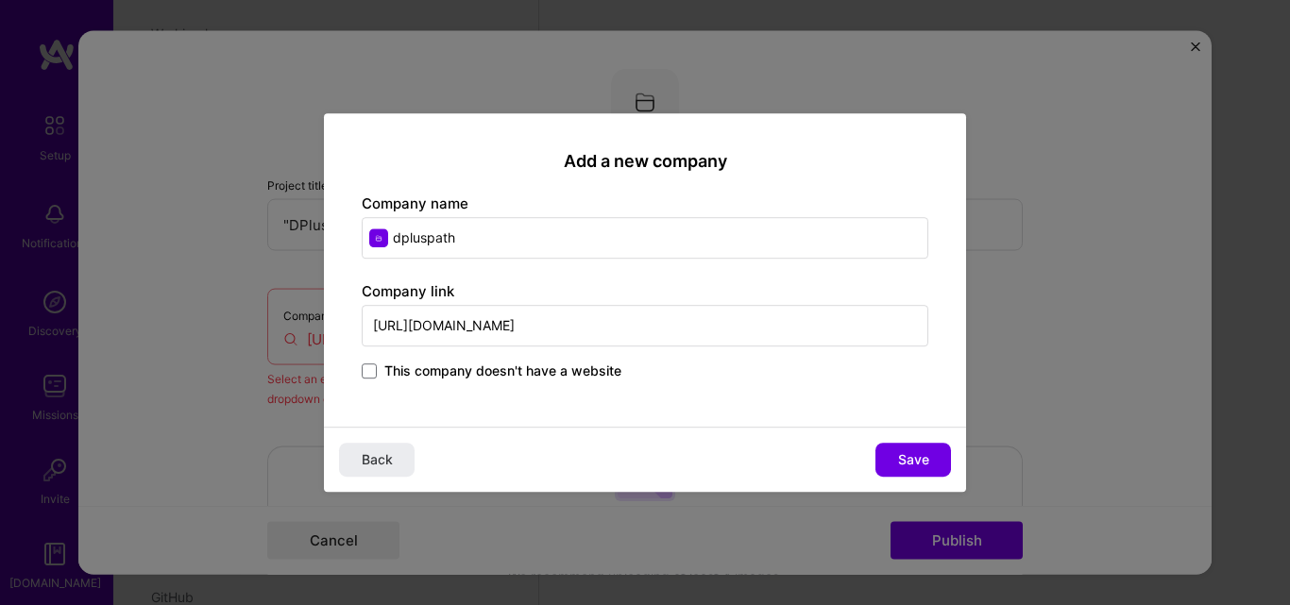
click at [369, 381] on label "This company doesn't have a website" at bounding box center [492, 371] width 260 height 19
click at [0, 0] on input "This company doesn't have a website" at bounding box center [0, 0] width 0 height 0
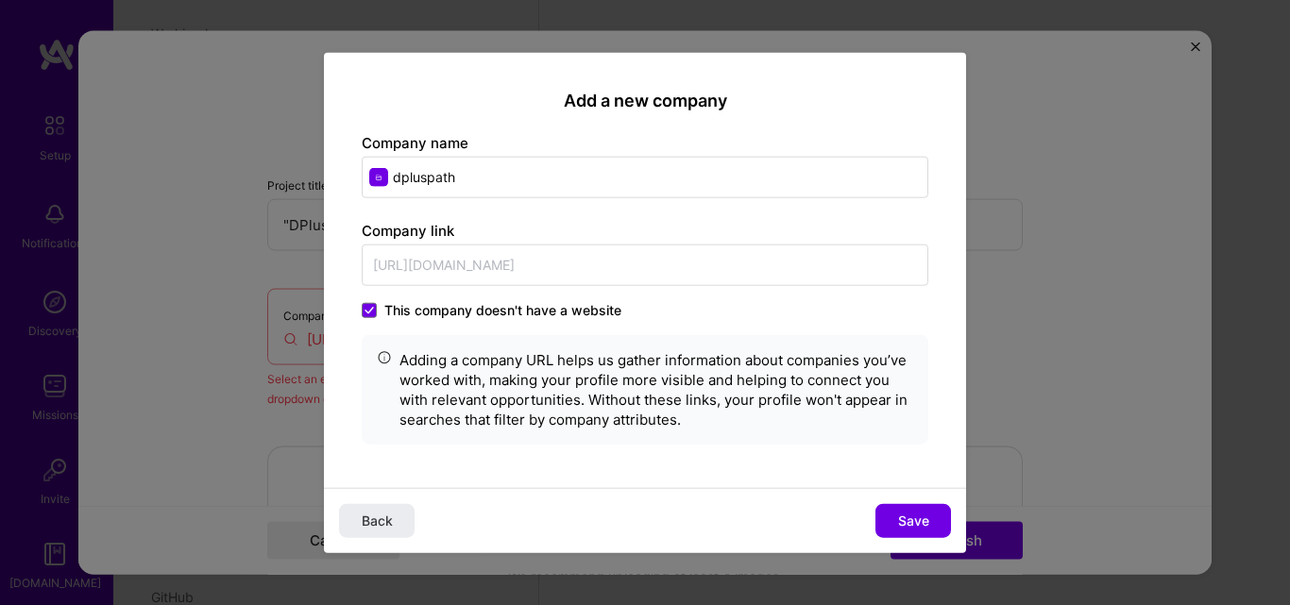
click at [372, 320] on div "This company doesn't have a website Adding a company URL helps us gather inform…" at bounding box center [645, 373] width 567 height 144
click at [363, 321] on div "This company doesn't have a website Adding a company URL helps us gather inform…" at bounding box center [645, 373] width 567 height 144
click at [371, 314] on span at bounding box center [369, 310] width 15 height 15
click at [0, 0] on input "This company doesn't have a website" at bounding box center [0, 0] width 0 height 0
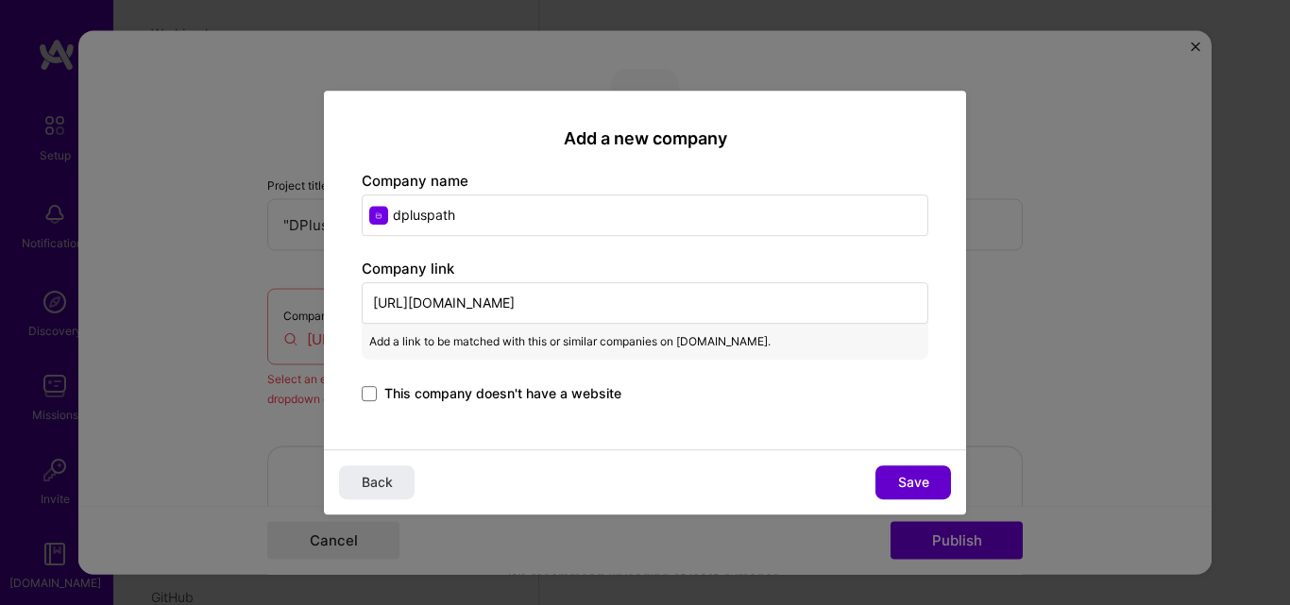
click at [906, 474] on span "Save" at bounding box center [913, 482] width 31 height 19
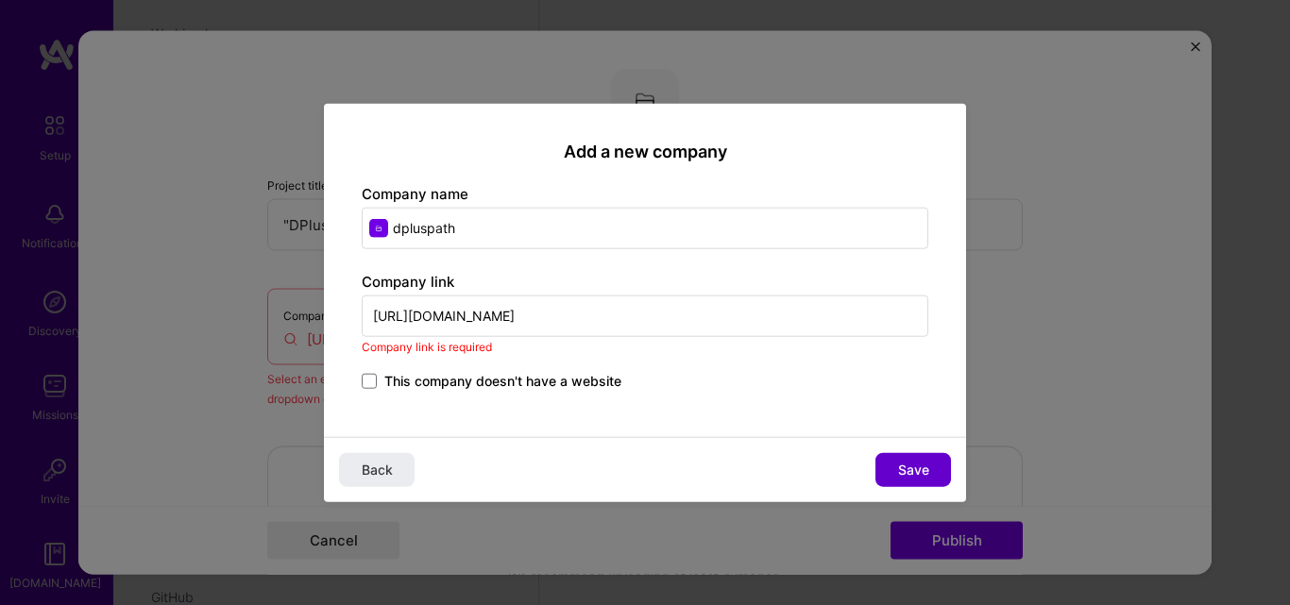
click at [900, 471] on span "Save" at bounding box center [913, 470] width 31 height 19
click at [572, 298] on input "[URL][DOMAIN_NAME]" at bounding box center [645, 317] width 567 height 42
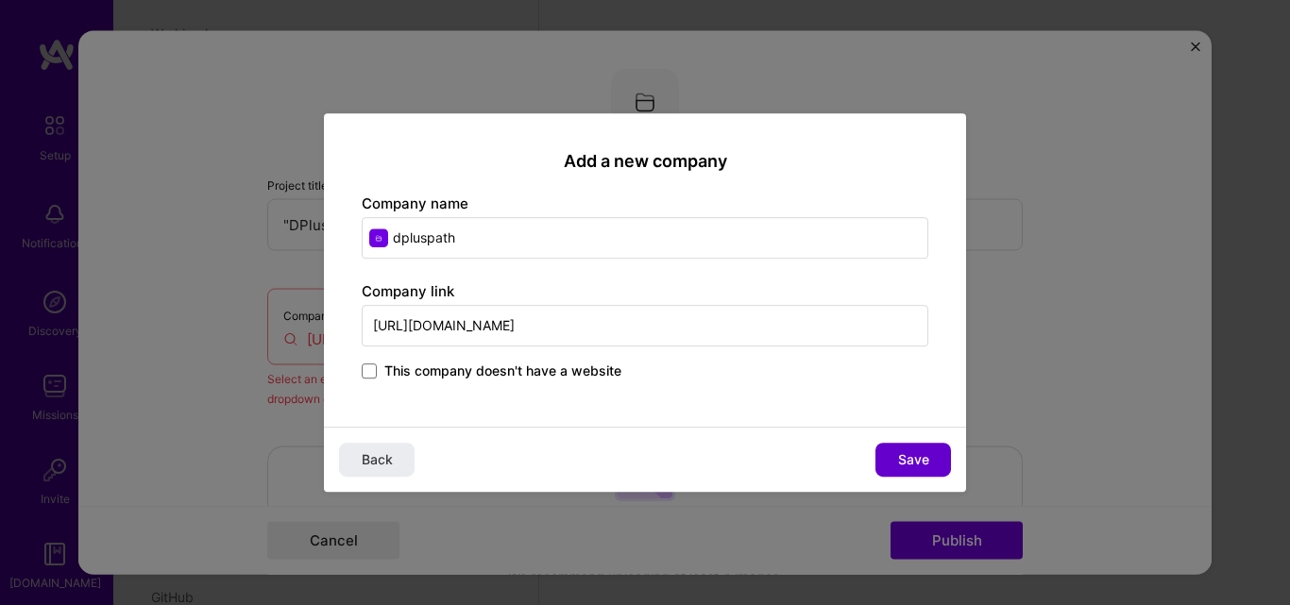
type input "[URL][DOMAIN_NAME]"
click at [934, 468] on button "Save" at bounding box center [913, 460] width 76 height 34
type input "dpluspath"
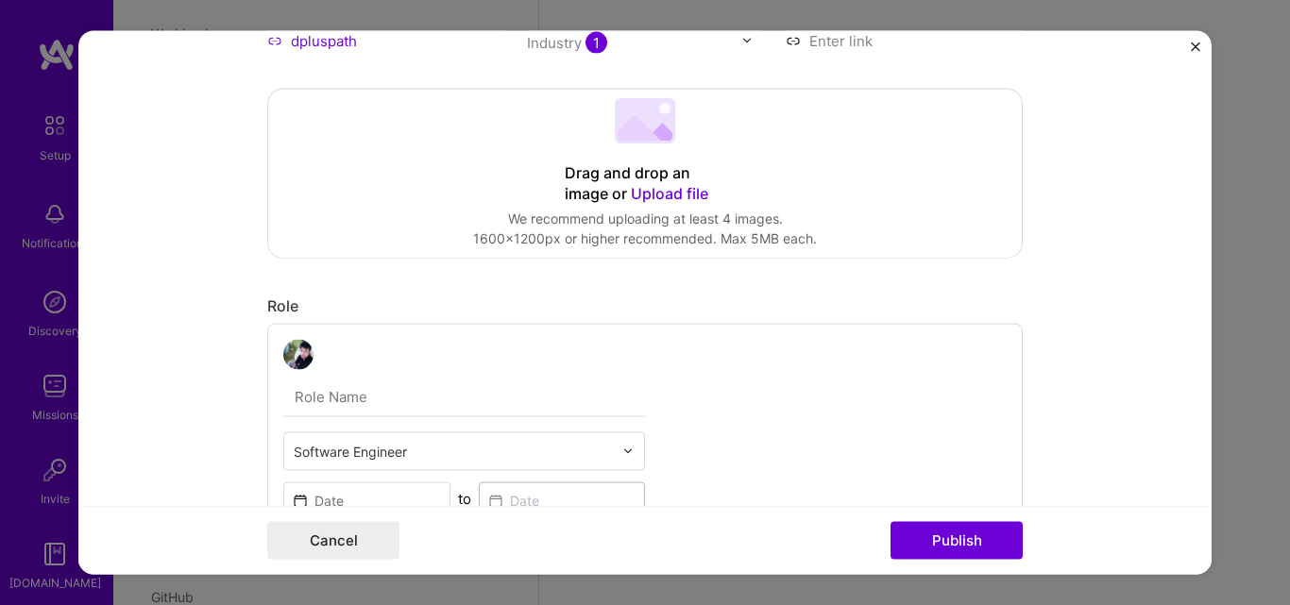
scroll to position [283, 0]
click at [651, 195] on span "Upload file" at bounding box center [669, 191] width 77 height 19
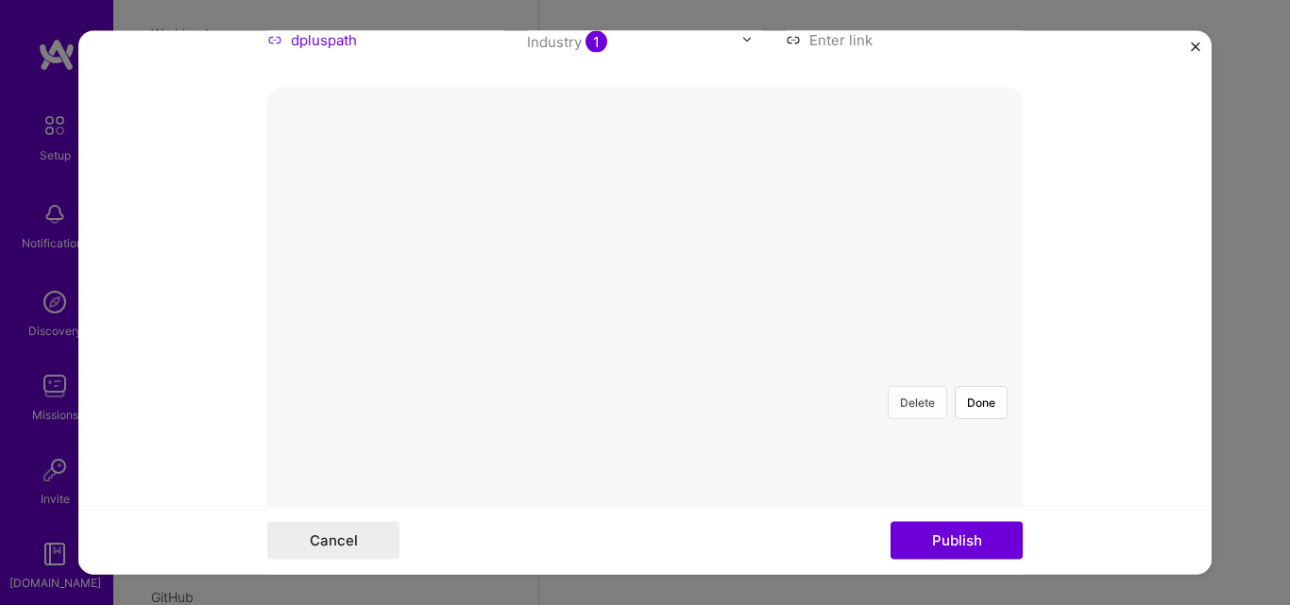
click at [890, 385] on button "Delete" at bounding box center [917, 401] width 59 height 33
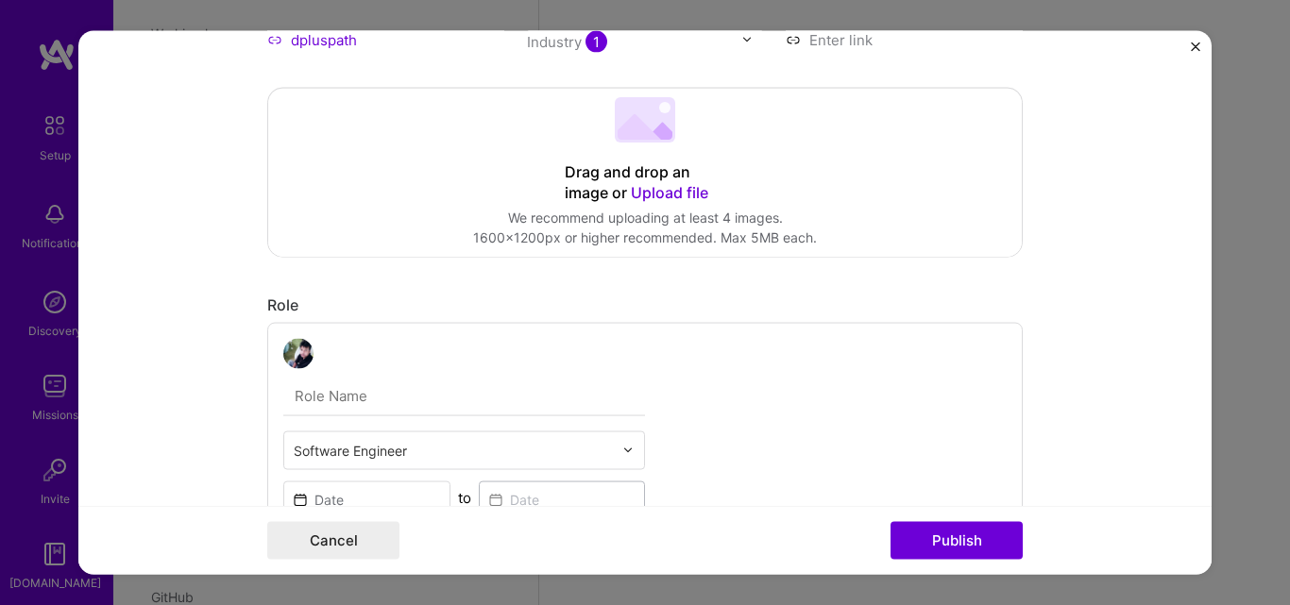
click at [653, 197] on span "Upload file" at bounding box center [669, 191] width 77 height 19
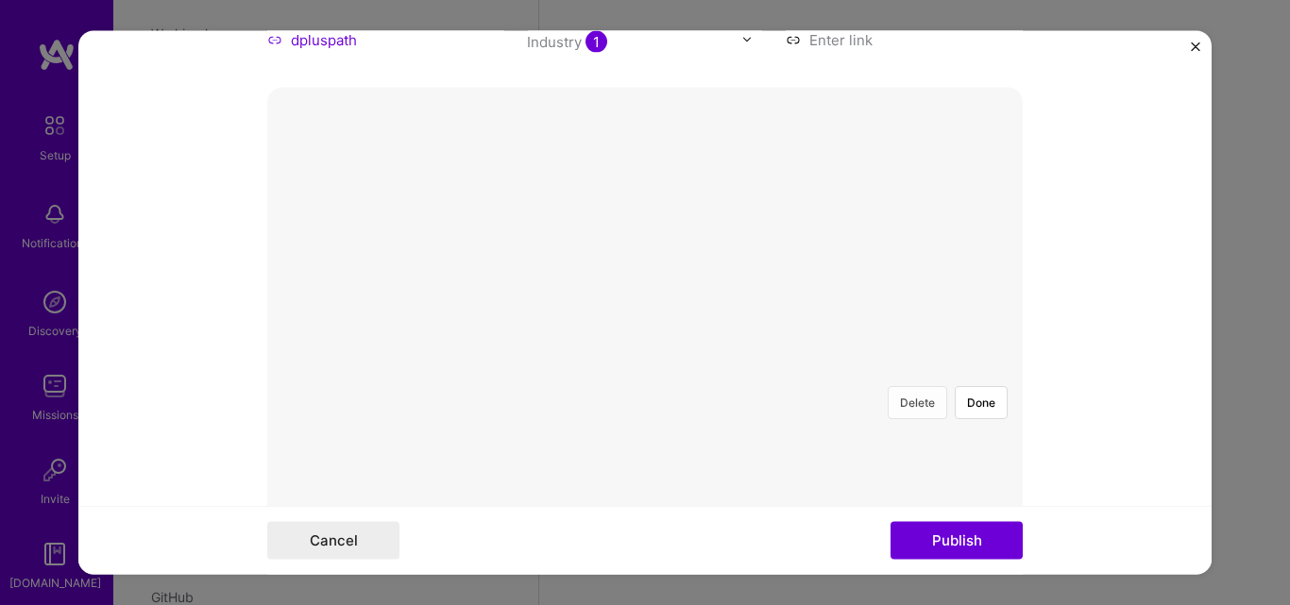
click at [903, 385] on button "Delete" at bounding box center [917, 401] width 59 height 33
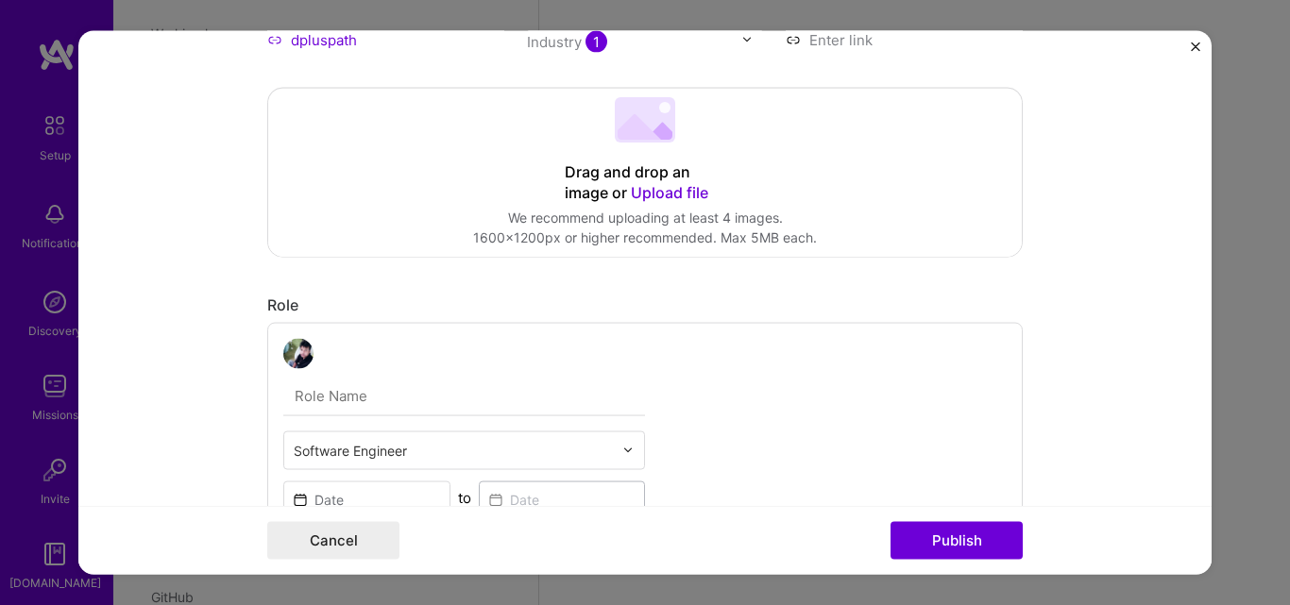
click at [643, 185] on span "Upload file" at bounding box center [669, 191] width 77 height 19
click at [667, 197] on span "Upload file" at bounding box center [669, 191] width 77 height 19
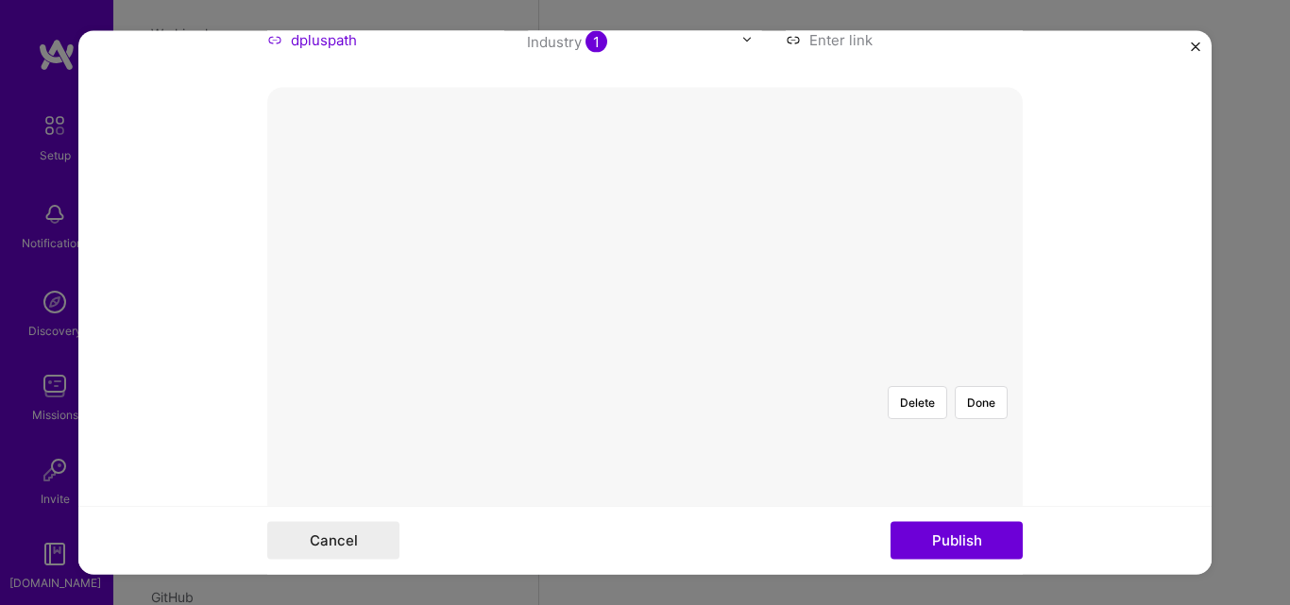
click at [645, 370] on div at bounding box center [885, 551] width 481 height 362
click at [658, 370] on div at bounding box center [885, 551] width 481 height 362
drag, startPoint x: 779, startPoint y: 373, endPoint x: 764, endPoint y: 372, distance: 15.1
click at [645, 370] on img at bounding box center [645, 370] width 0 height 0
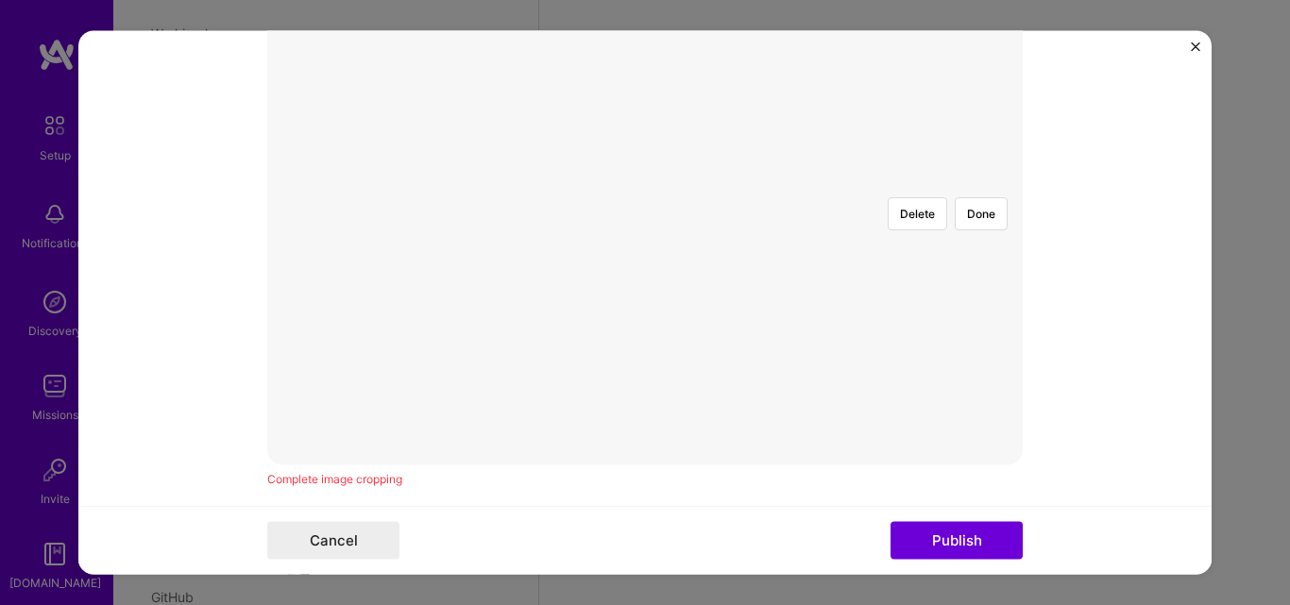
click at [645, 295] on div at bounding box center [885, 362] width 481 height 362
click at [680, 276] on div at bounding box center [920, 457] width 481 height 362
click at [766, 276] on div at bounding box center [1006, 457] width 481 height 362
click at [894, 276] on div at bounding box center [1134, 457] width 481 height 362
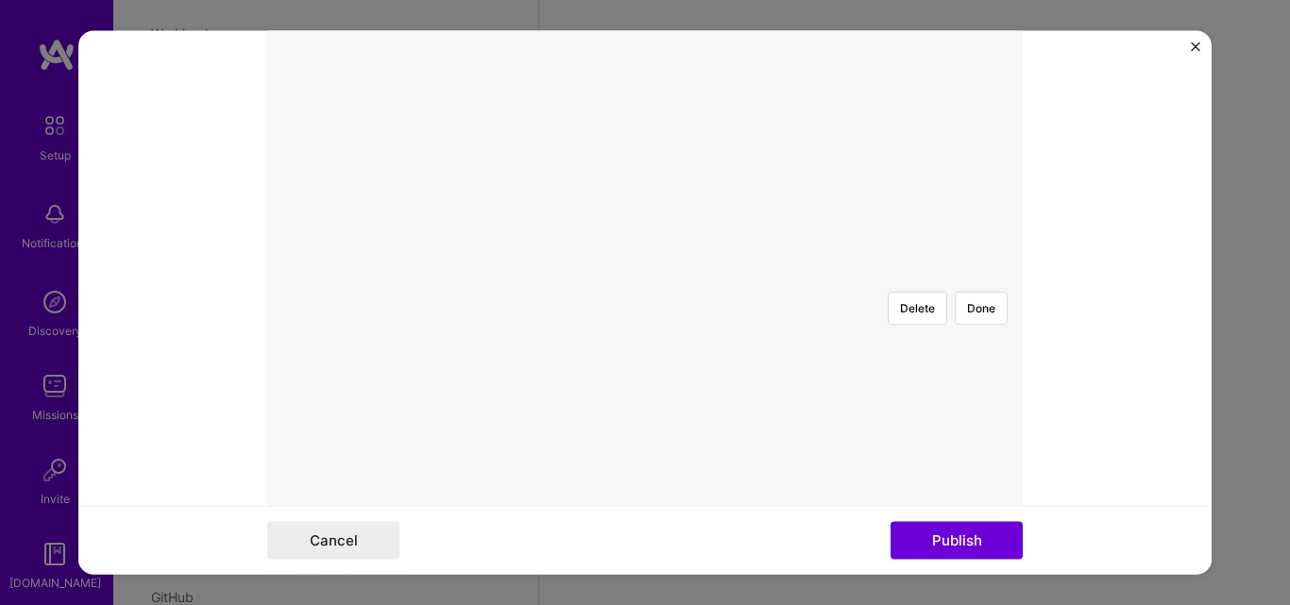
click at [920, 276] on div at bounding box center [1160, 457] width 481 height 362
click at [941, 547] on button "Publish" at bounding box center [956, 541] width 132 height 38
click at [933, 536] on button "Publish" at bounding box center [956, 541] width 132 height 38
click at [804, 314] on div at bounding box center [1044, 494] width 481 height 362
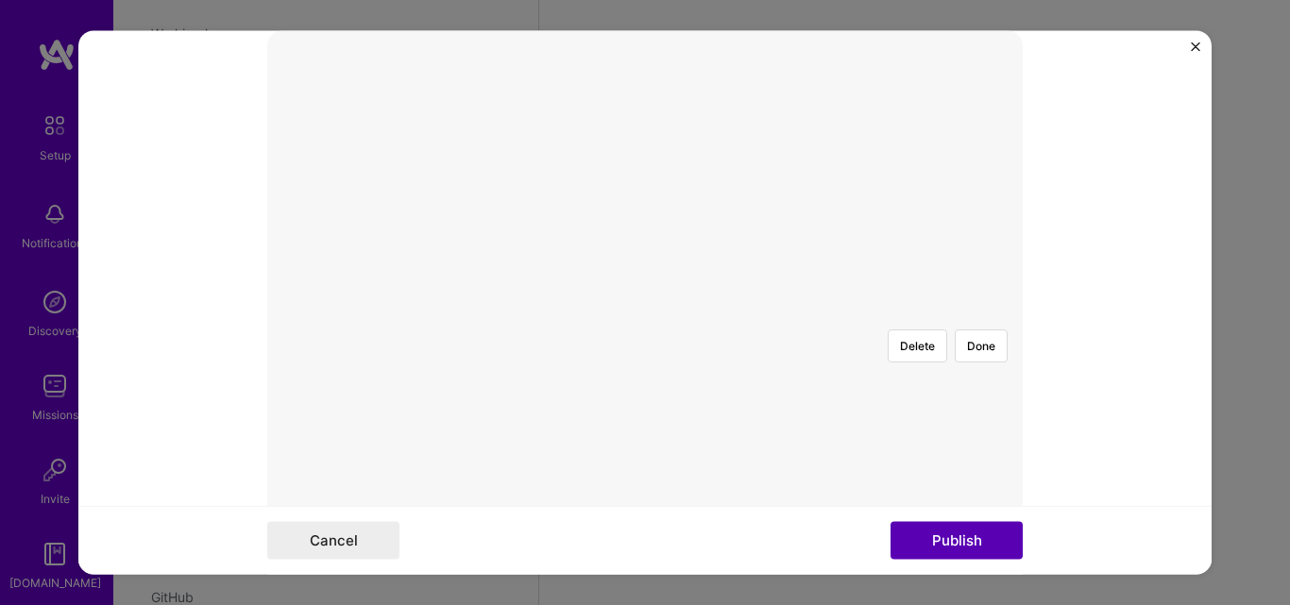
click at [964, 550] on button "Publish" at bounding box center [956, 541] width 132 height 38
click at [983, 234] on button "Done" at bounding box center [981, 250] width 53 height 33
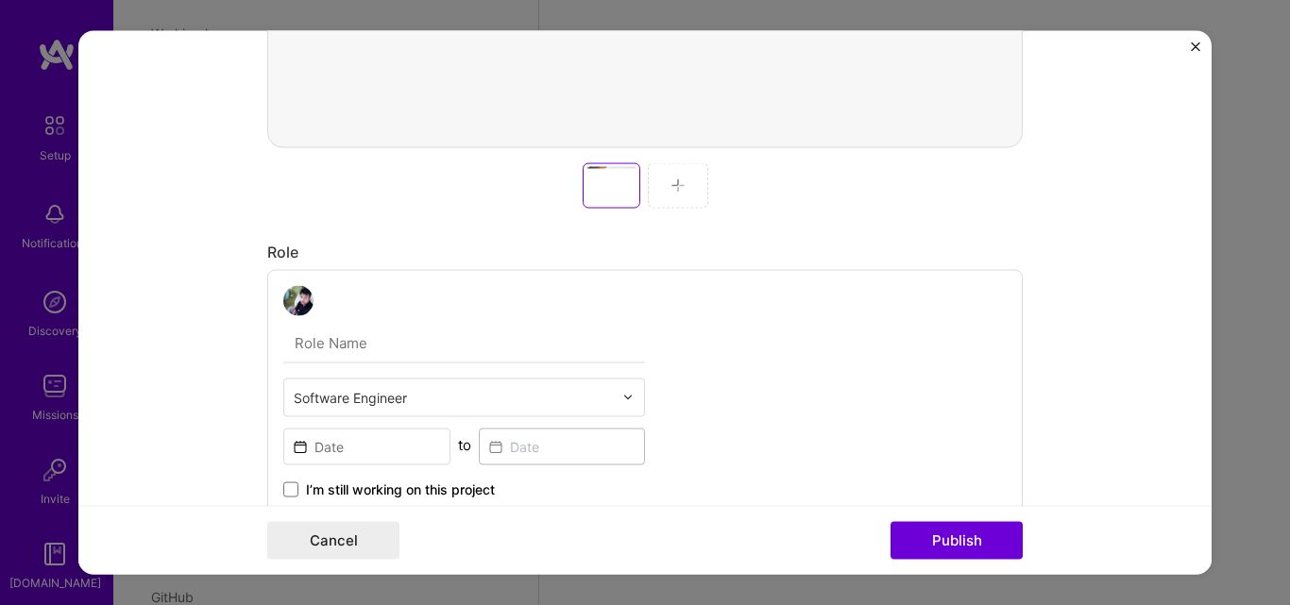
scroll to position [812, 0]
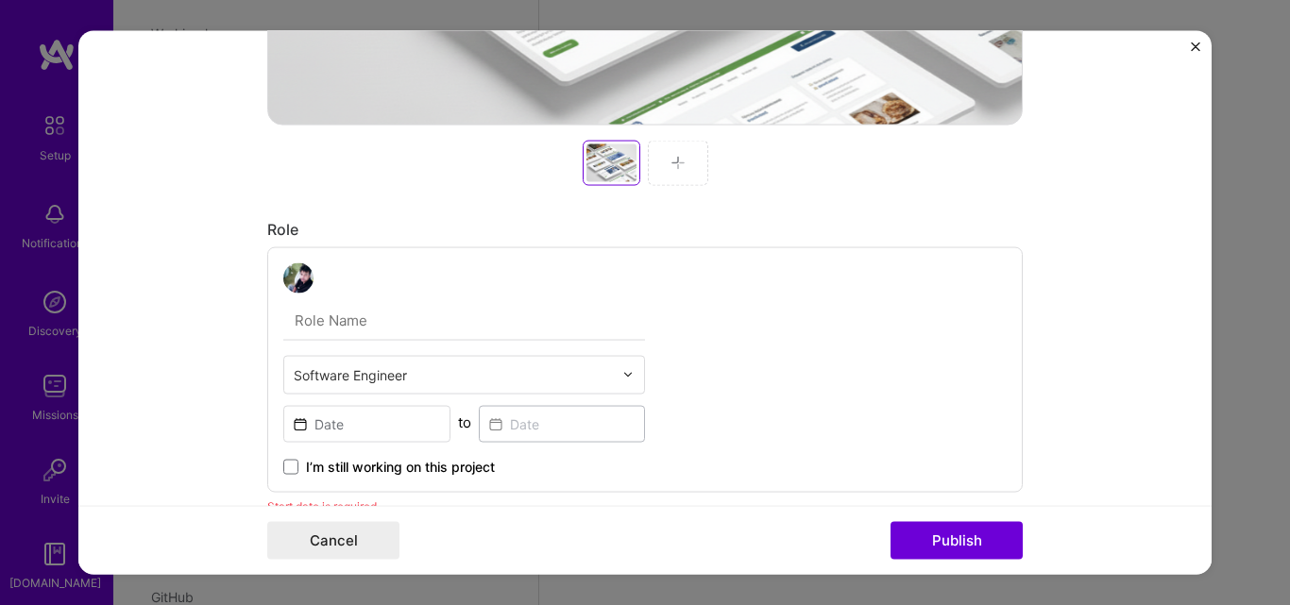
click at [351, 309] on input "text" at bounding box center [464, 320] width 362 height 40
paste input "Full-Stack Web Developer"
type input "Full-Stack Web Developer"
click at [397, 358] on div "Software Engineer" at bounding box center [453, 374] width 338 height 37
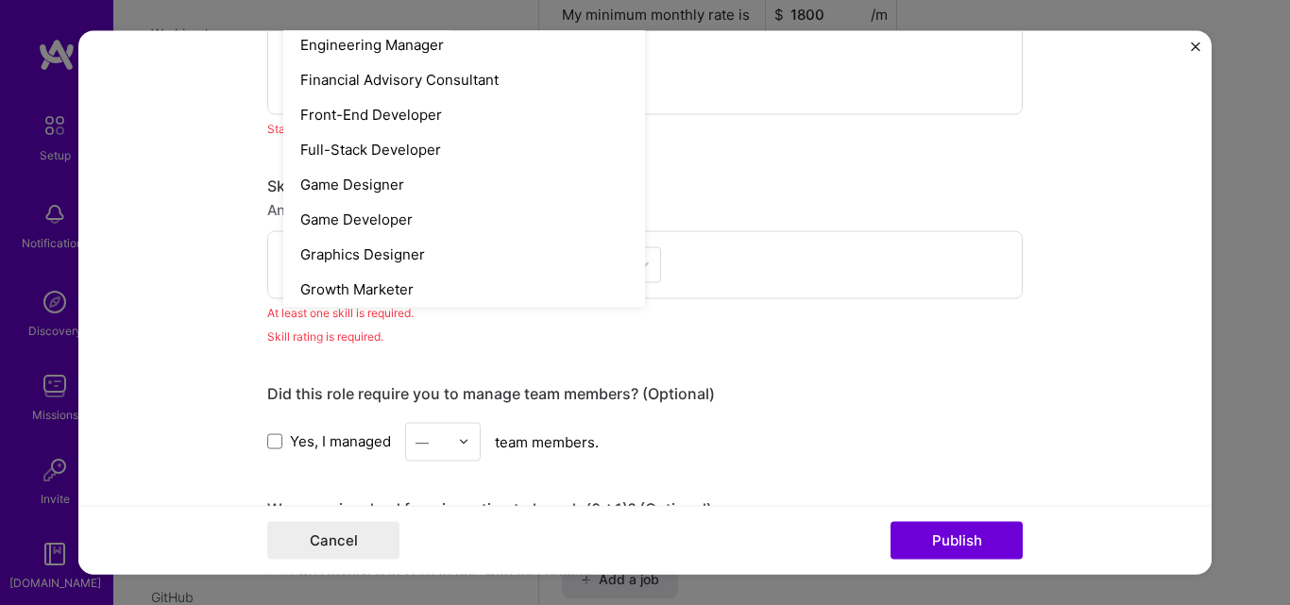
scroll to position [1039, 0]
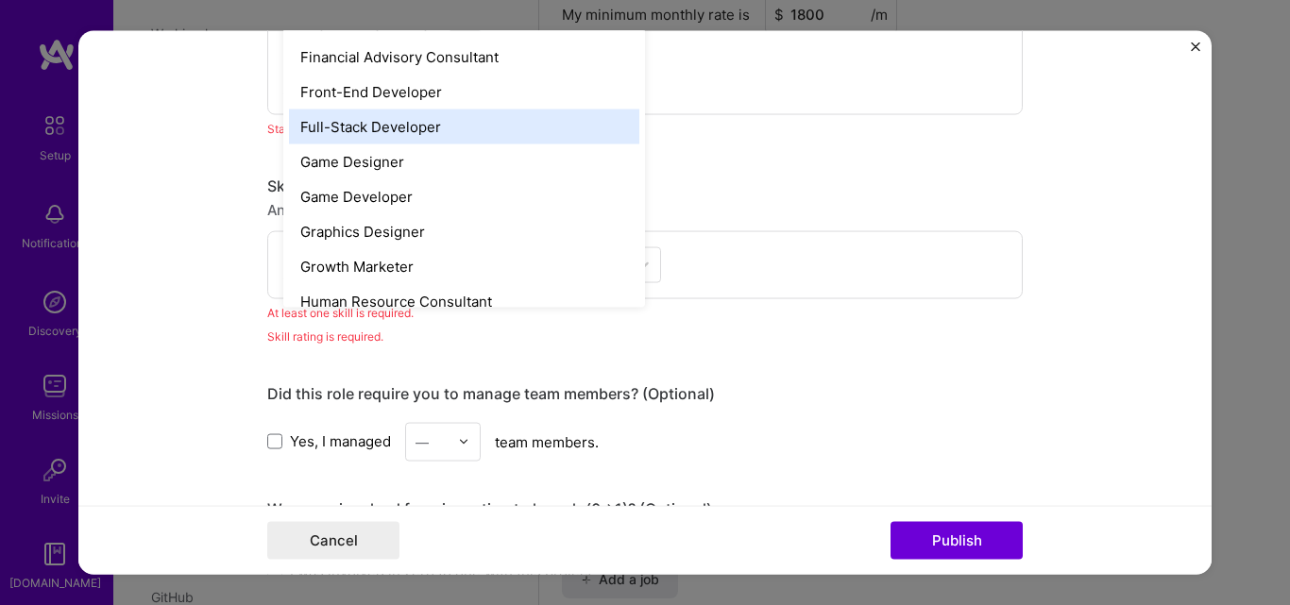
click at [412, 135] on div "Full-Stack Developer" at bounding box center [464, 126] width 350 height 35
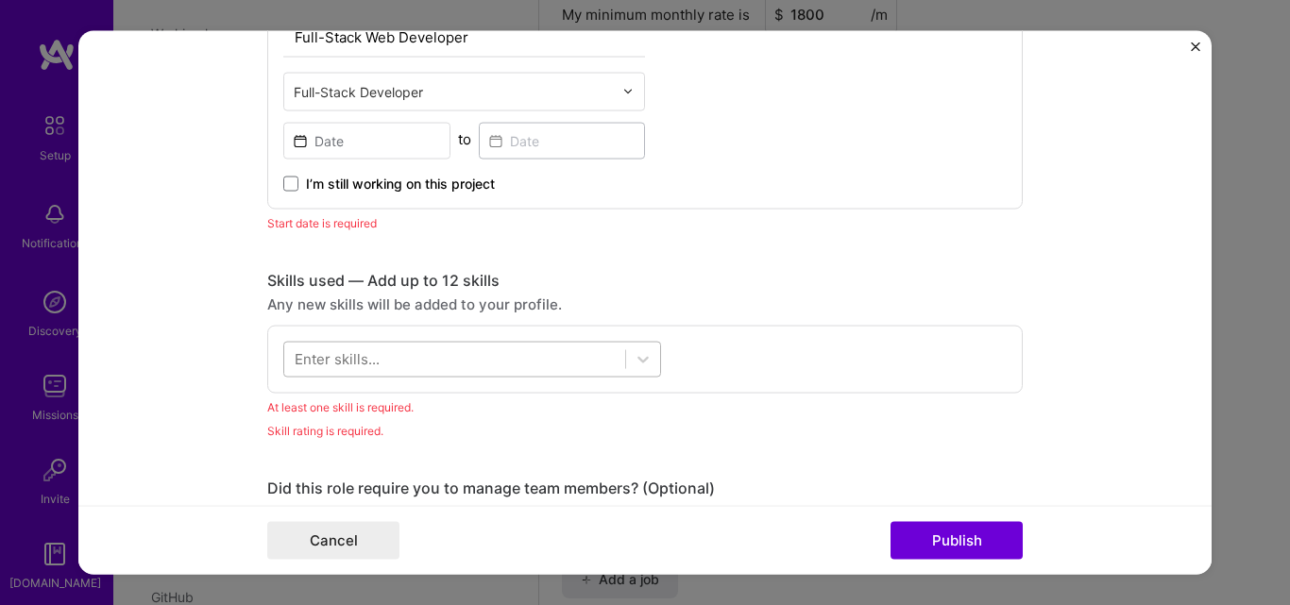
scroll to position [1001, 0]
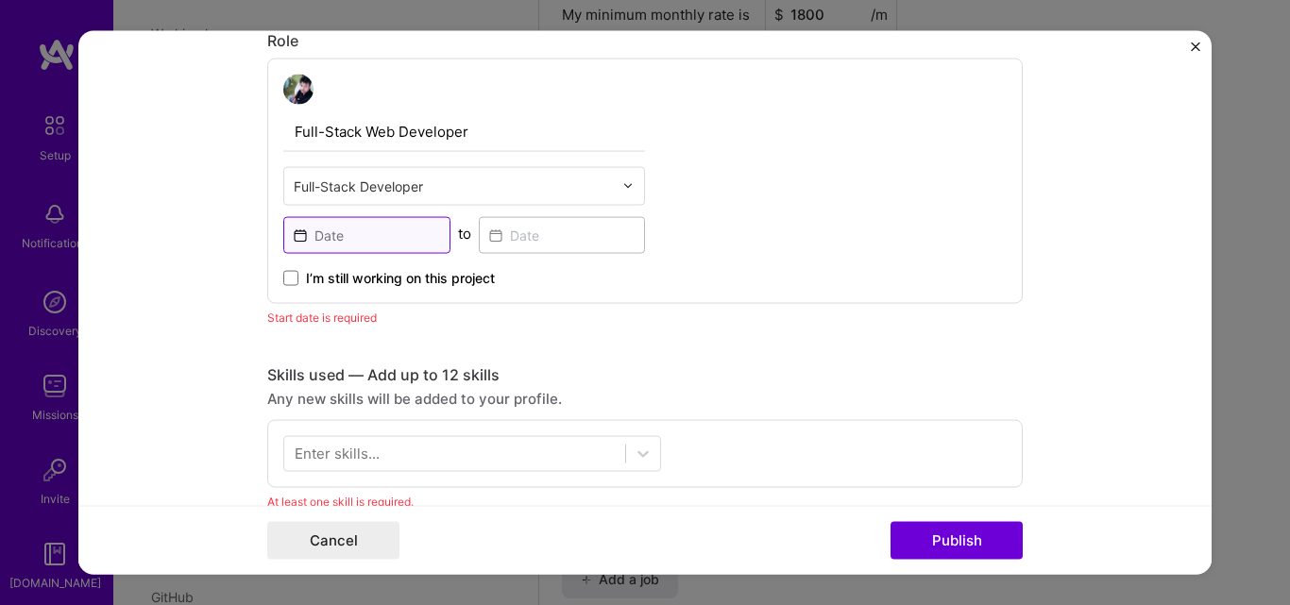
click at [334, 244] on input at bounding box center [366, 234] width 167 height 37
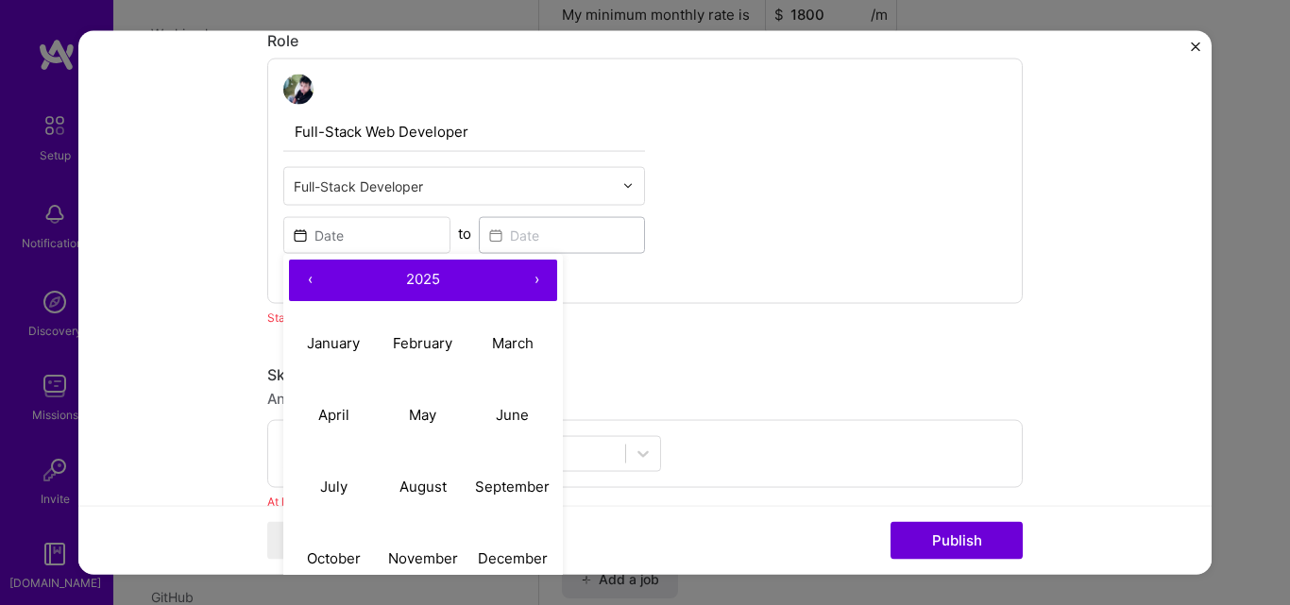
click at [299, 275] on button "‹" at bounding box center [310, 280] width 42 height 42
click at [531, 277] on button "›" at bounding box center [537, 280] width 42 height 42
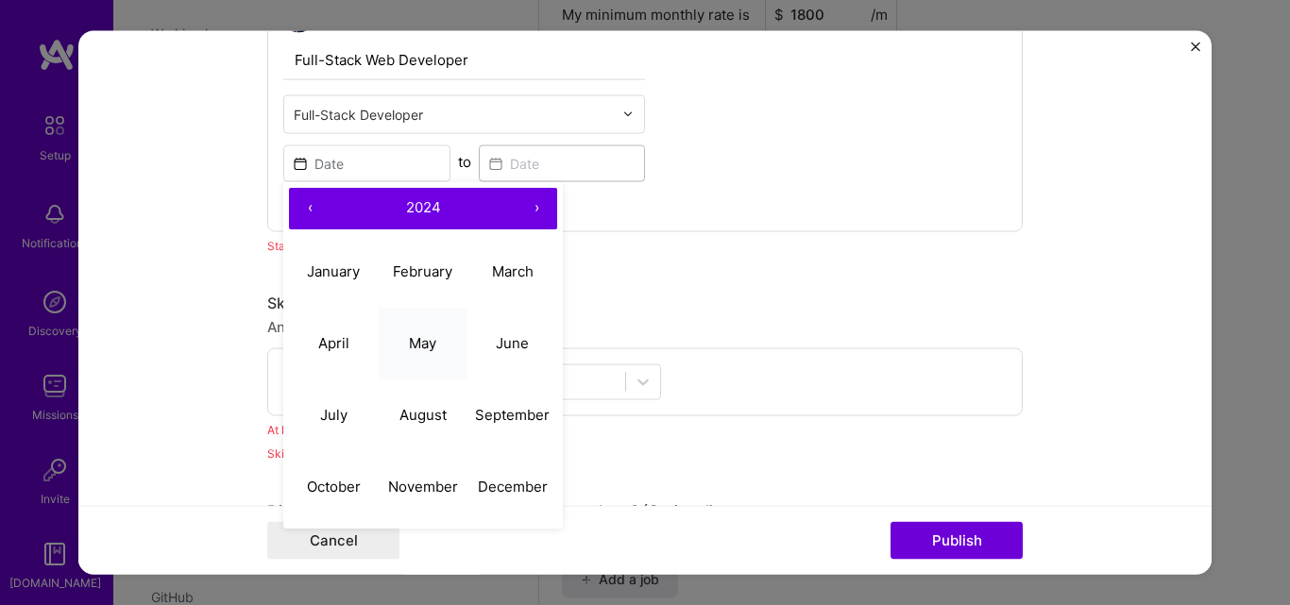
scroll to position [1095, 0]
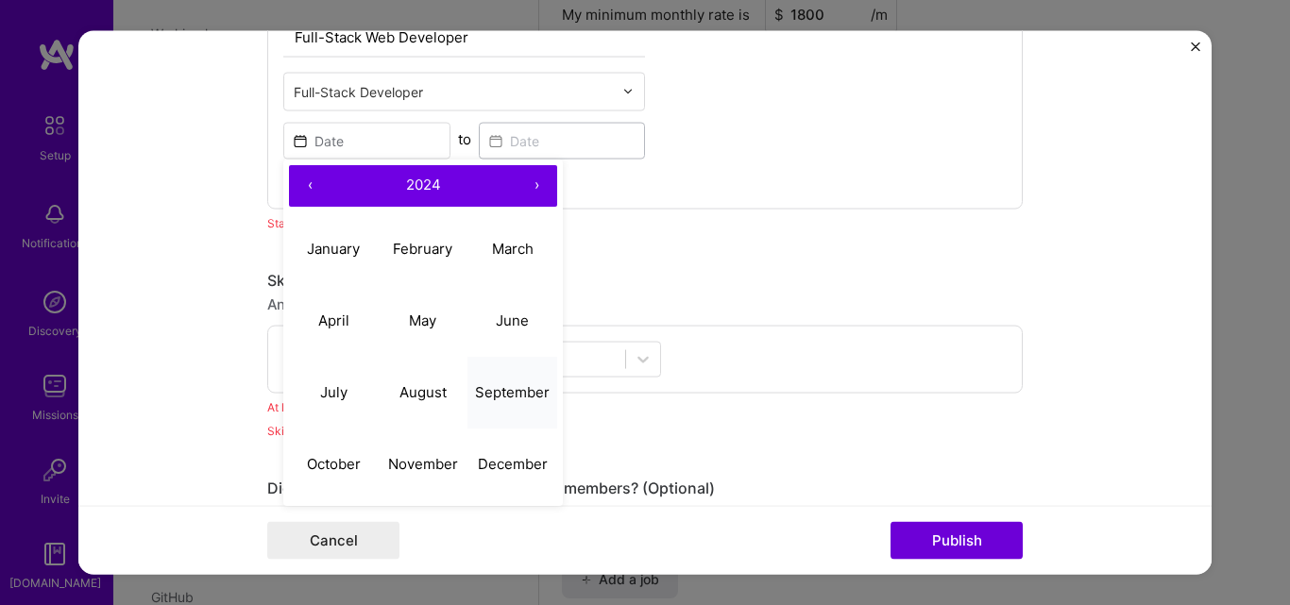
click at [491, 397] on abbr "September" at bounding box center [512, 392] width 75 height 18
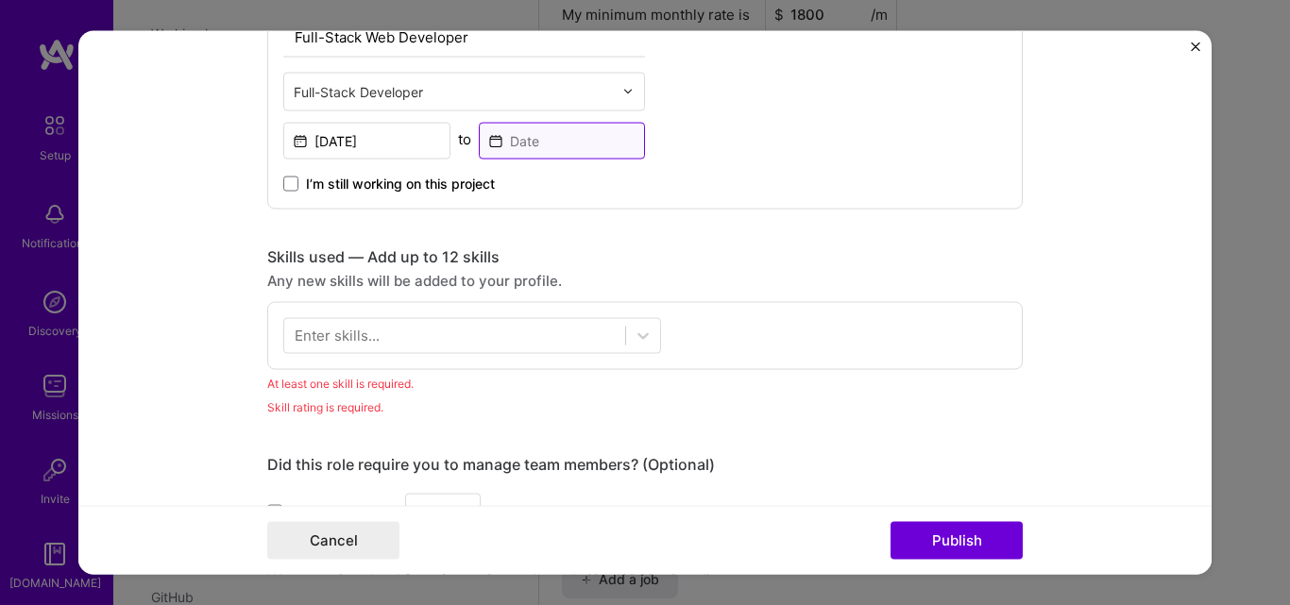
click at [536, 145] on input at bounding box center [562, 140] width 167 height 37
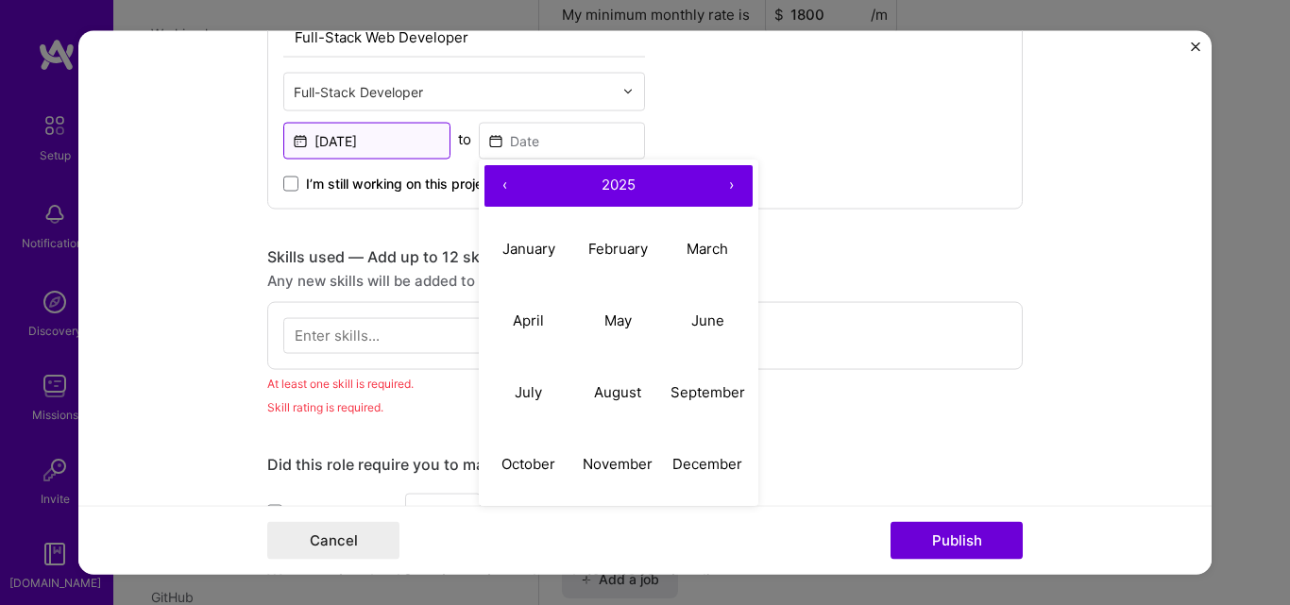
click at [351, 150] on input "[DATE]" at bounding box center [366, 140] width 167 height 37
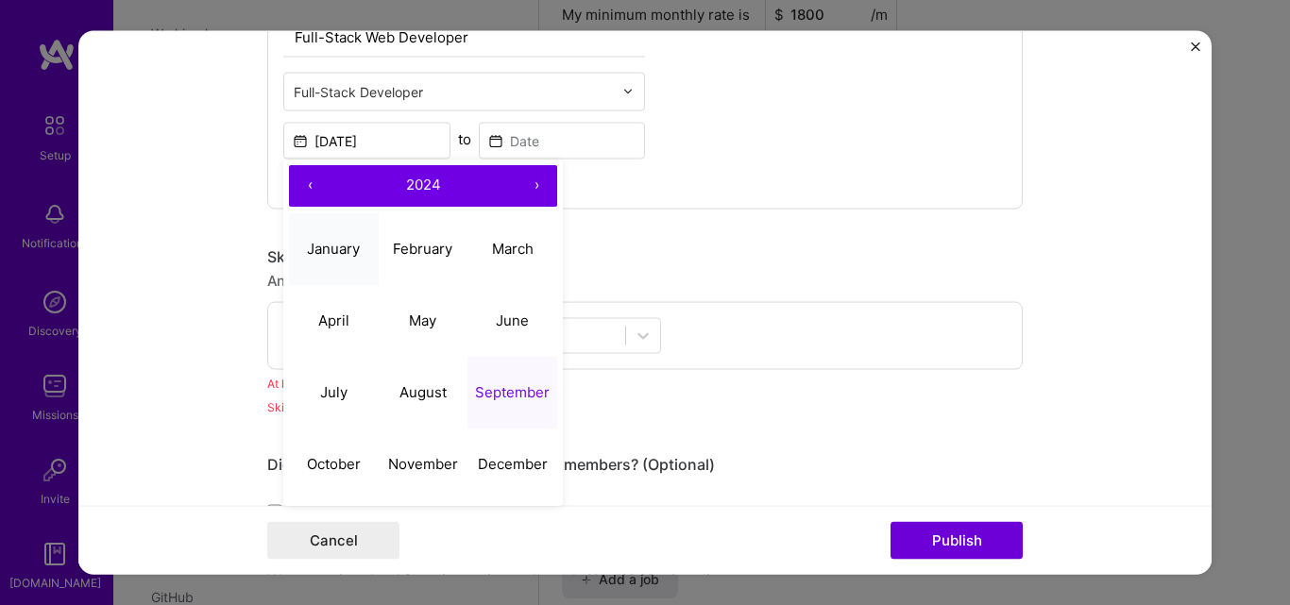
click at [330, 256] on abbr "January" at bounding box center [333, 249] width 53 height 18
type input "[DATE]"
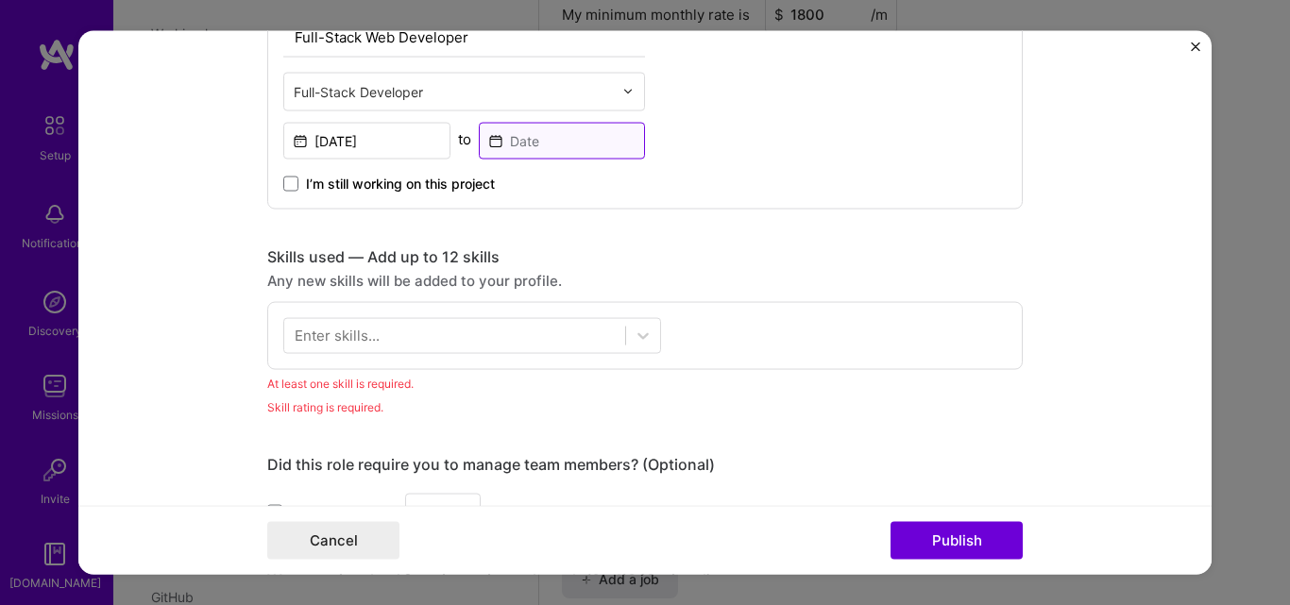
click at [495, 146] on input at bounding box center [562, 140] width 167 height 37
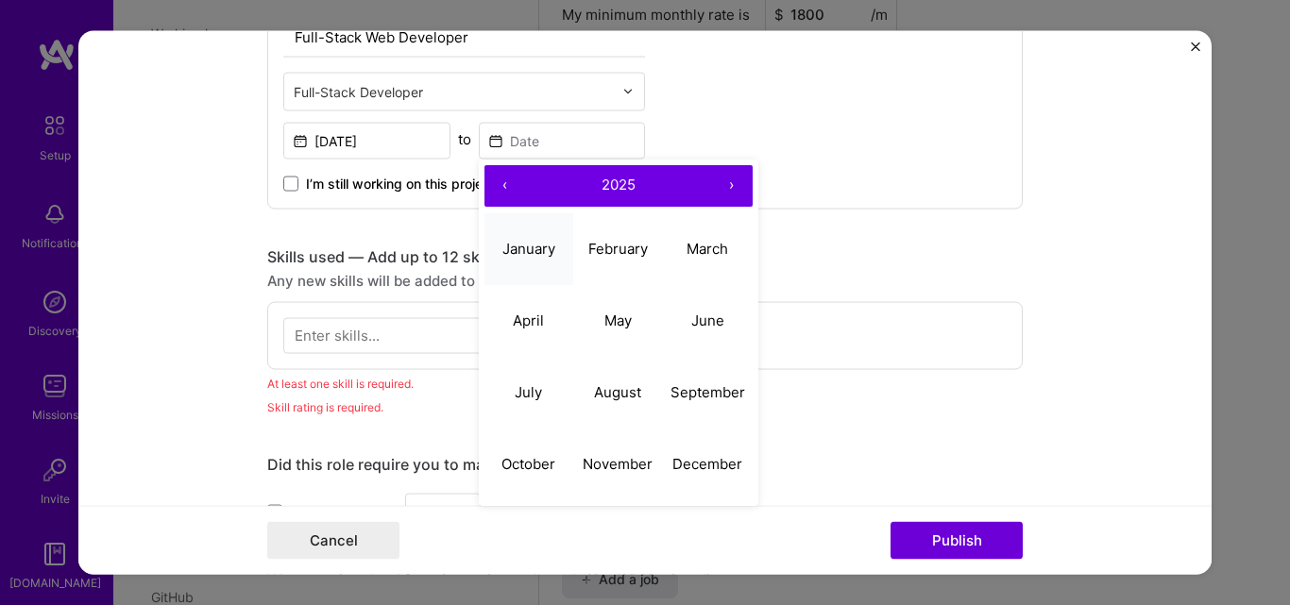
click at [502, 243] on abbr "January" at bounding box center [528, 249] width 53 height 18
type input "[DATE]"
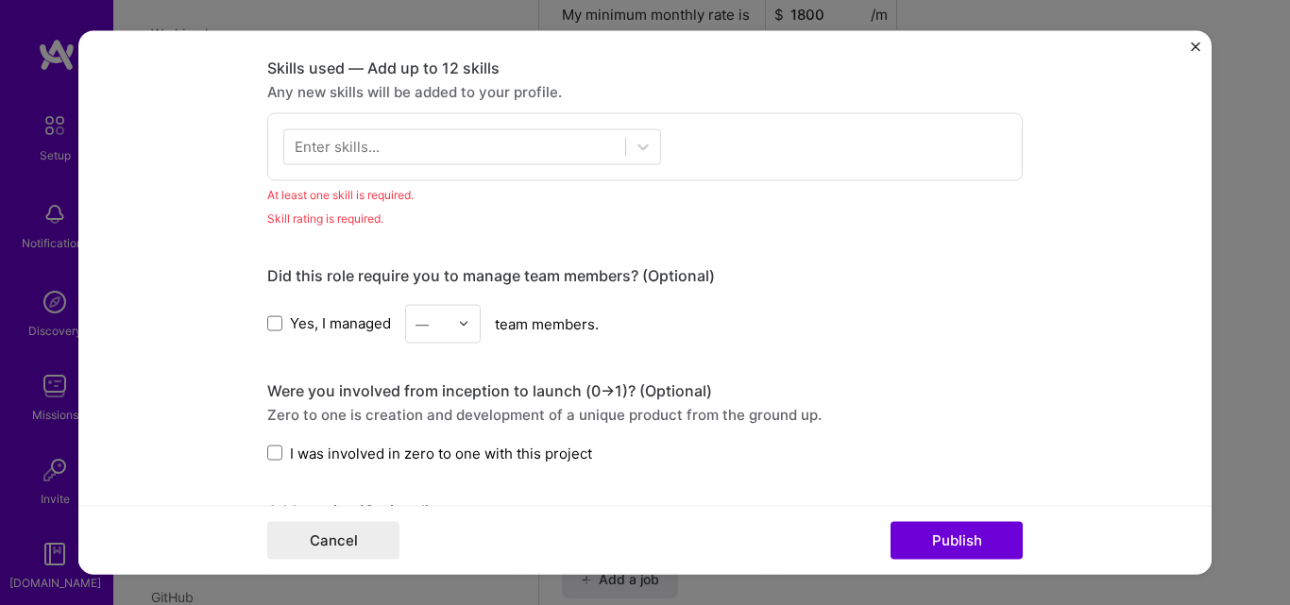
scroll to position [1190, 0]
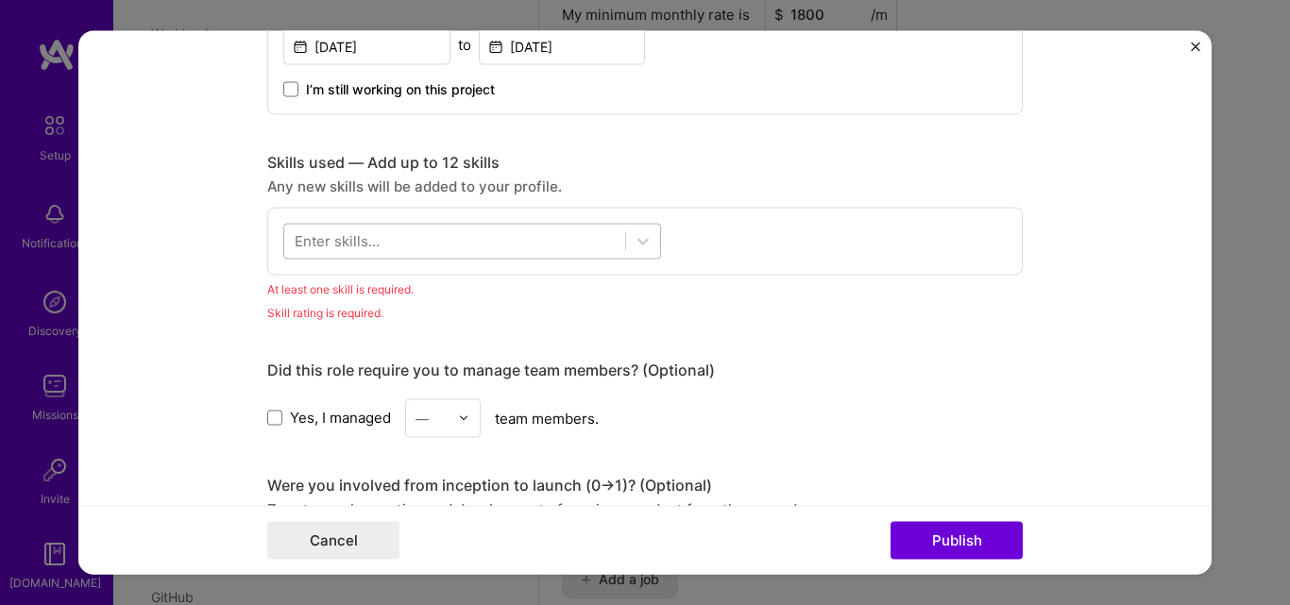
click at [425, 247] on div at bounding box center [454, 241] width 341 height 31
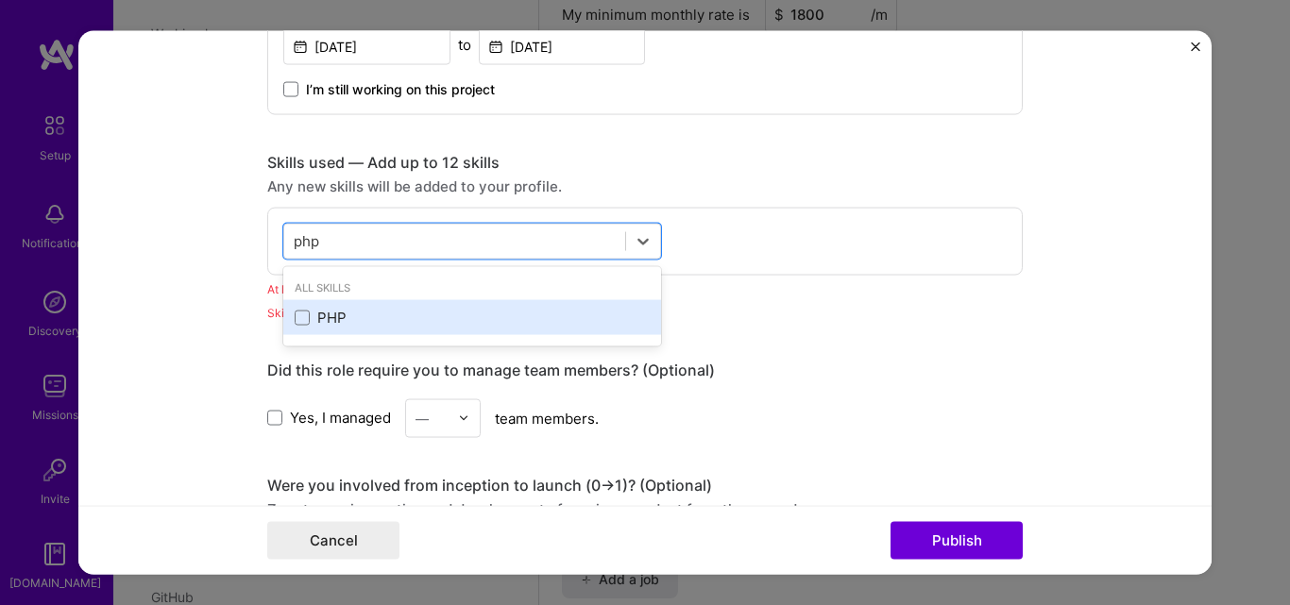
click at [341, 325] on div "PHP" at bounding box center [472, 318] width 355 height 20
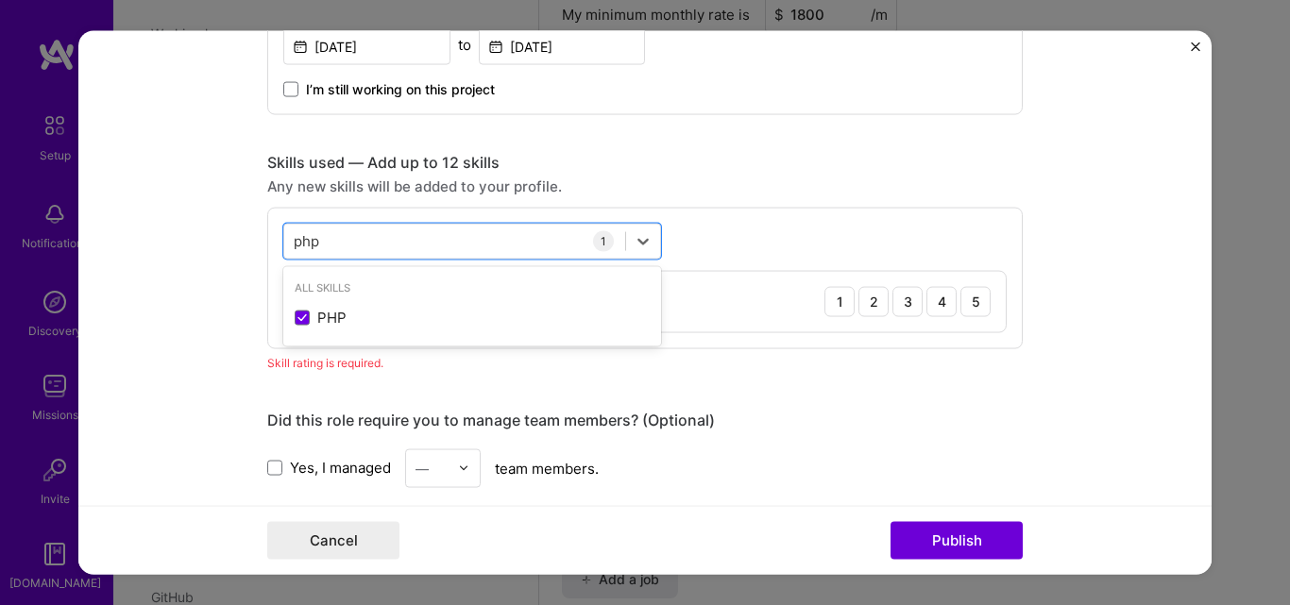
click at [341, 325] on div "PHP" at bounding box center [472, 318] width 355 height 20
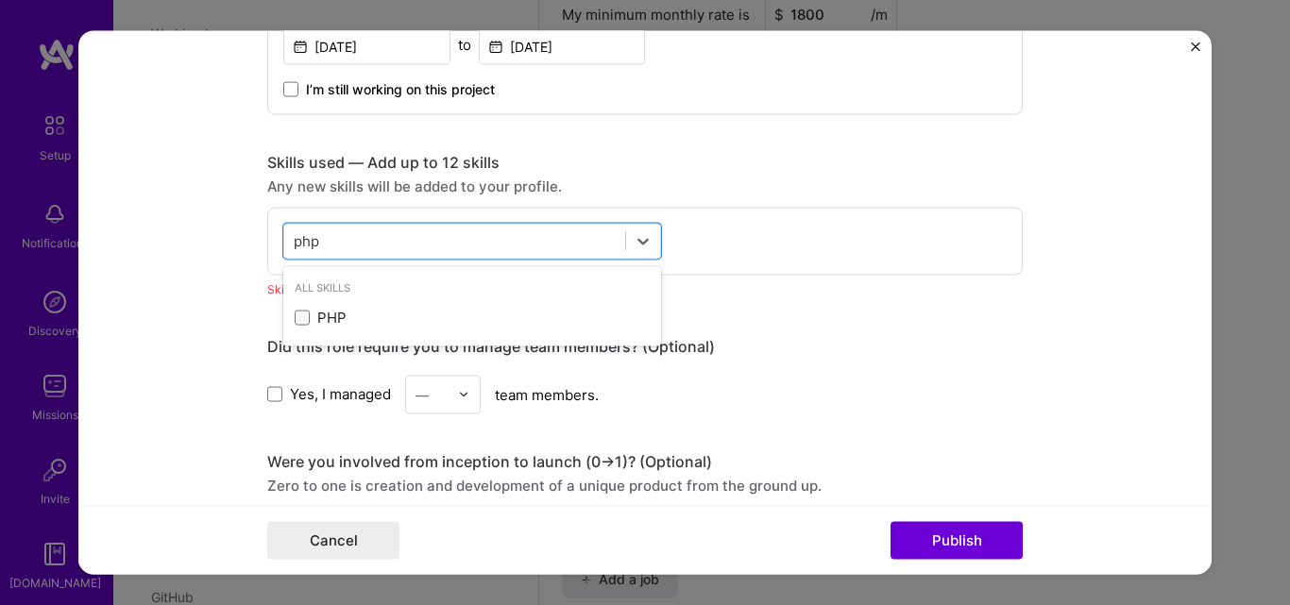
click at [341, 325] on div "PHP" at bounding box center [472, 318] width 355 height 20
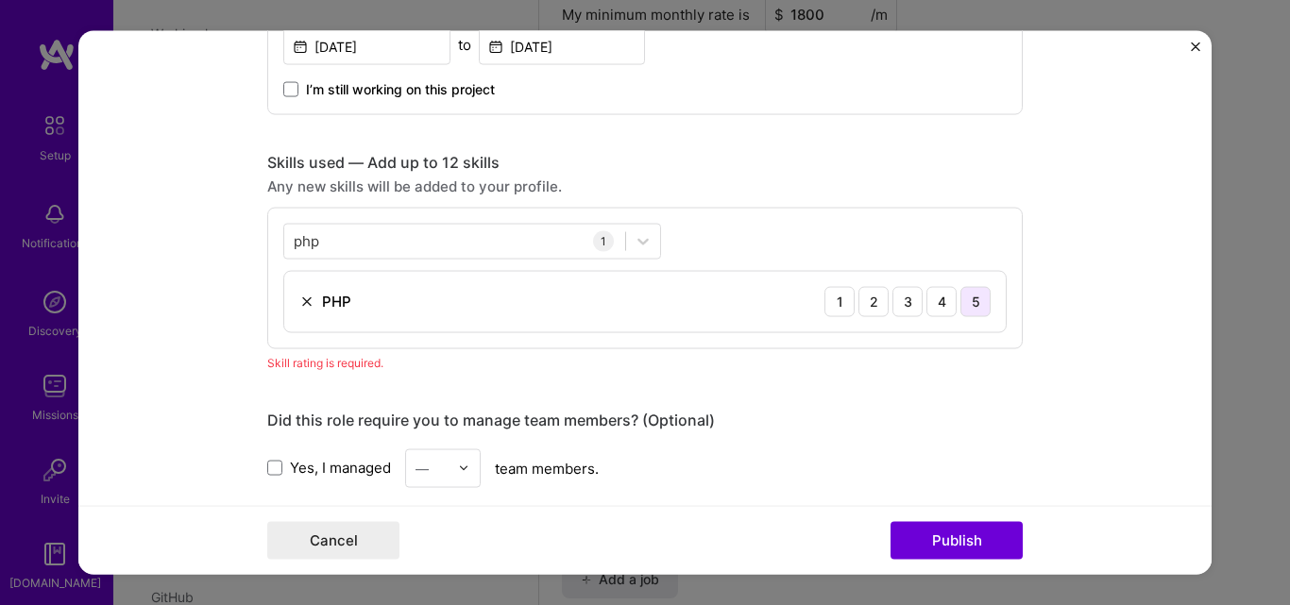
click at [960, 307] on div "5" at bounding box center [975, 301] width 30 height 30
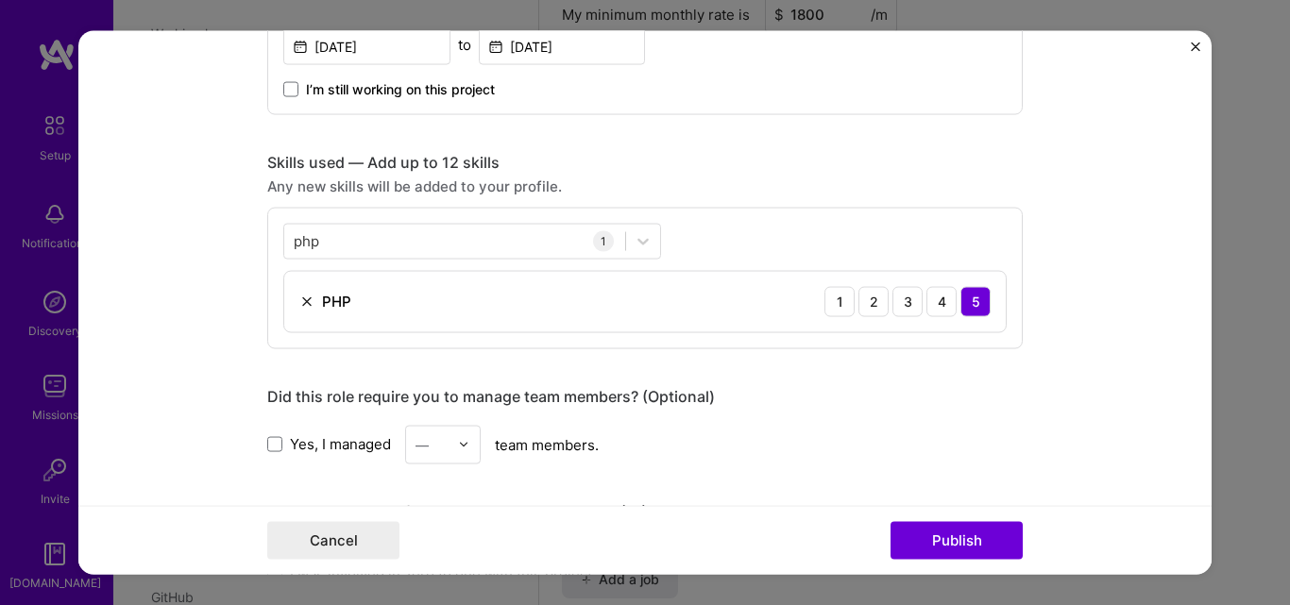
click at [462, 304] on div "PHP 1 2 3 4 5" at bounding box center [644, 301] width 721 height 60
click at [642, 252] on div at bounding box center [643, 241] width 34 height 34
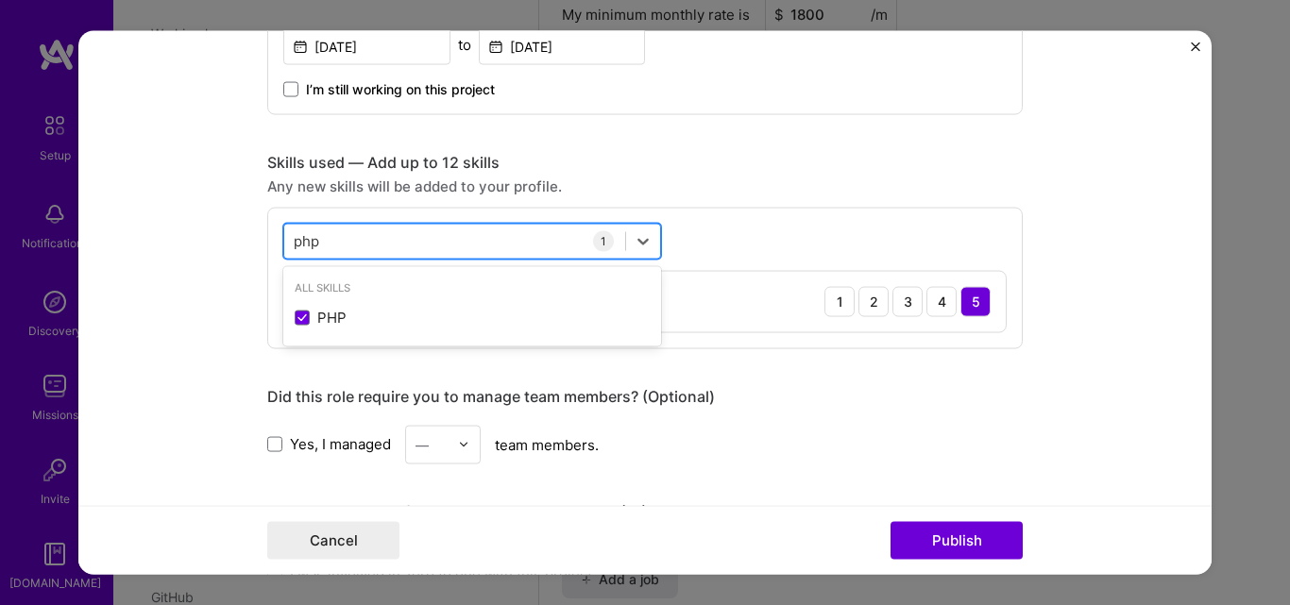
click at [381, 240] on div "php php" at bounding box center [454, 241] width 341 height 31
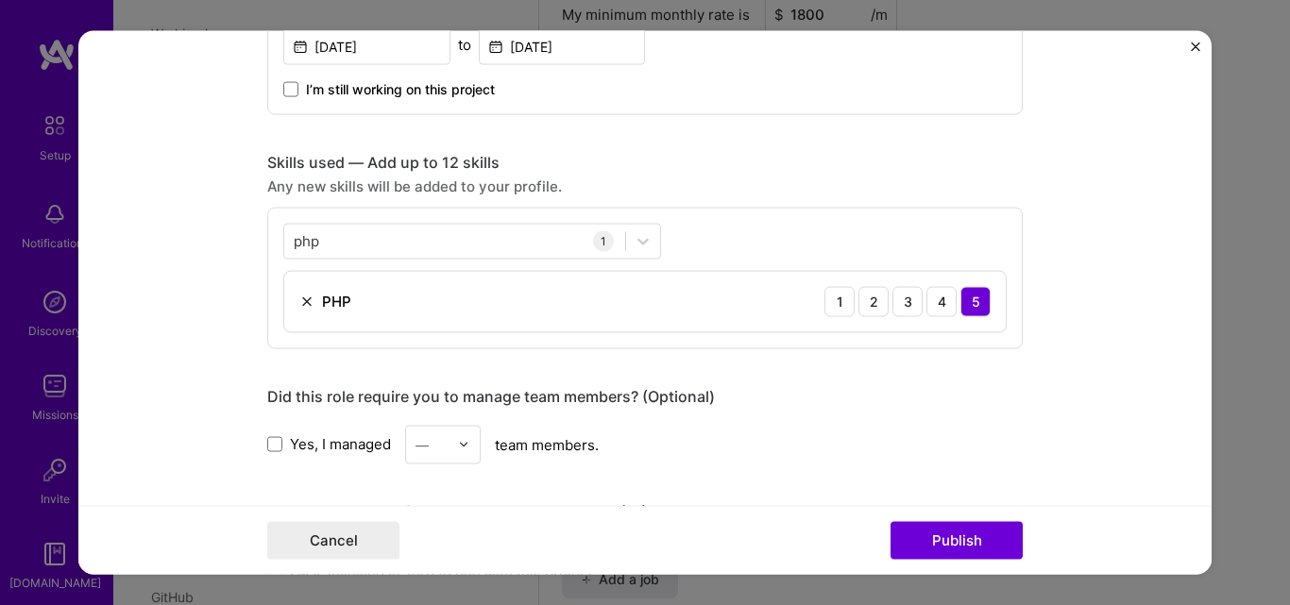
click at [584, 403] on div "Did this role require you to manage team members? (Optional)" at bounding box center [644, 396] width 755 height 20
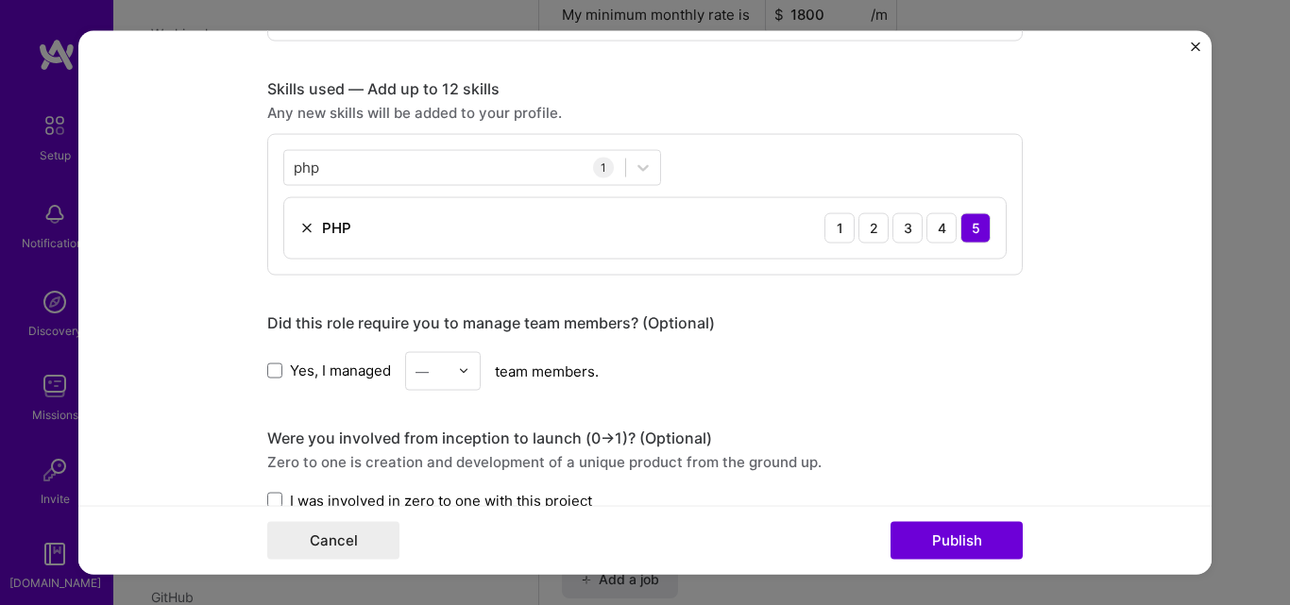
scroll to position [1284, 0]
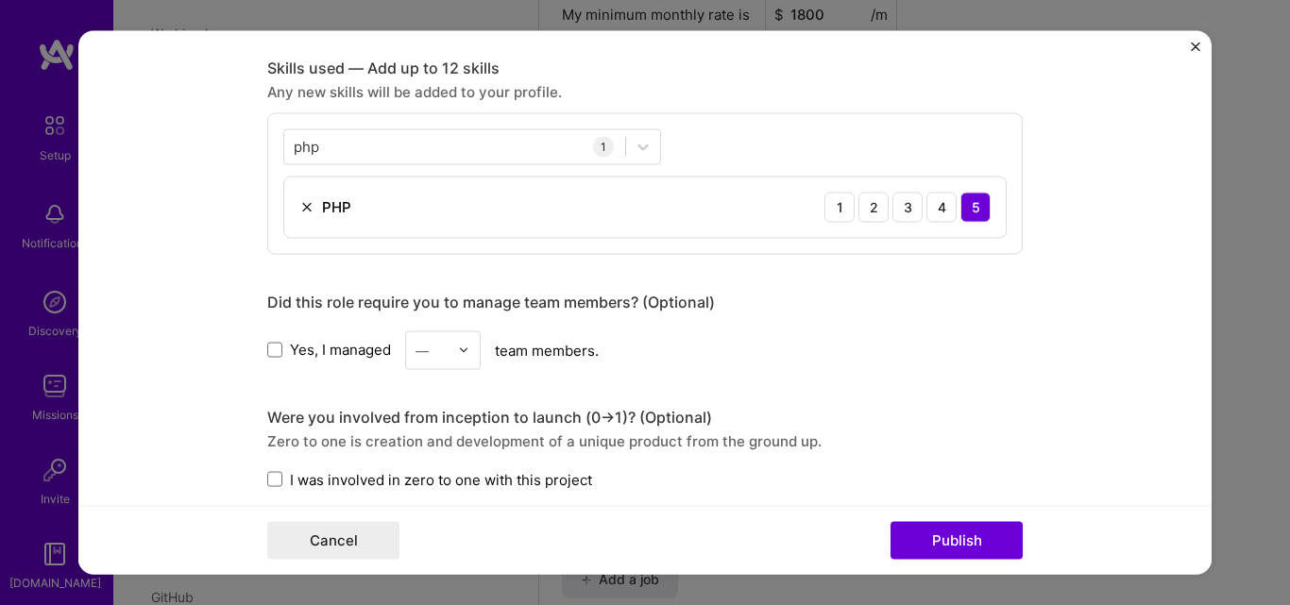
click at [601, 148] on div "1" at bounding box center [603, 146] width 21 height 21
click at [634, 146] on icon at bounding box center [643, 146] width 19 height 19
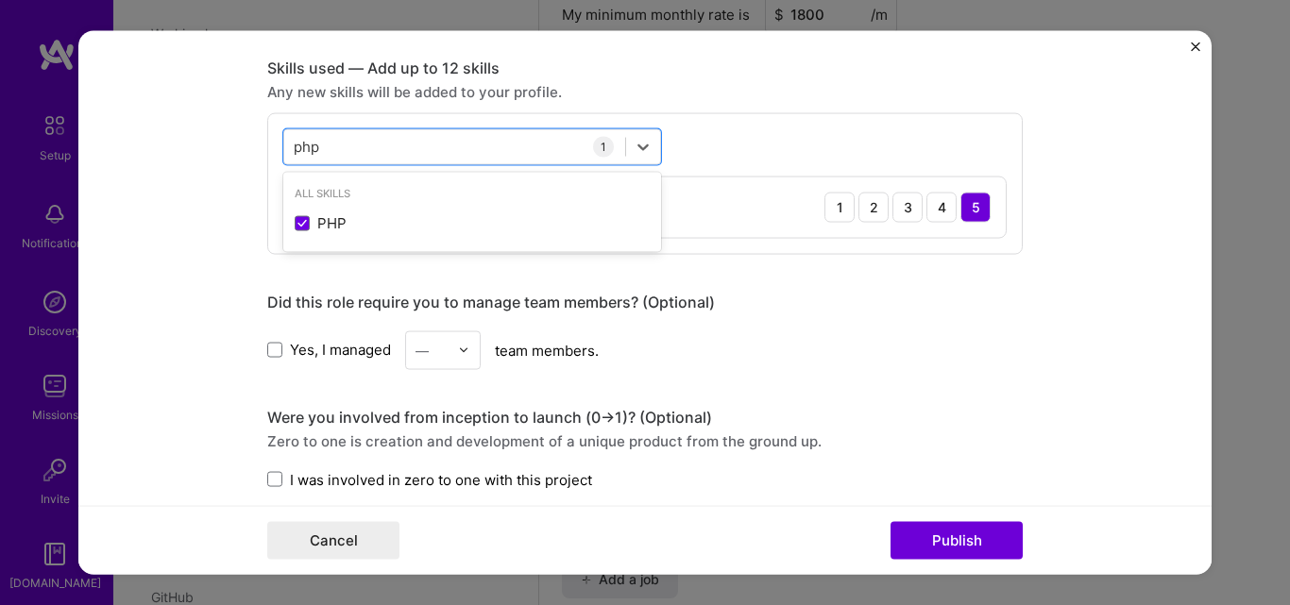
click at [526, 211] on div "PHP" at bounding box center [472, 223] width 378 height 35
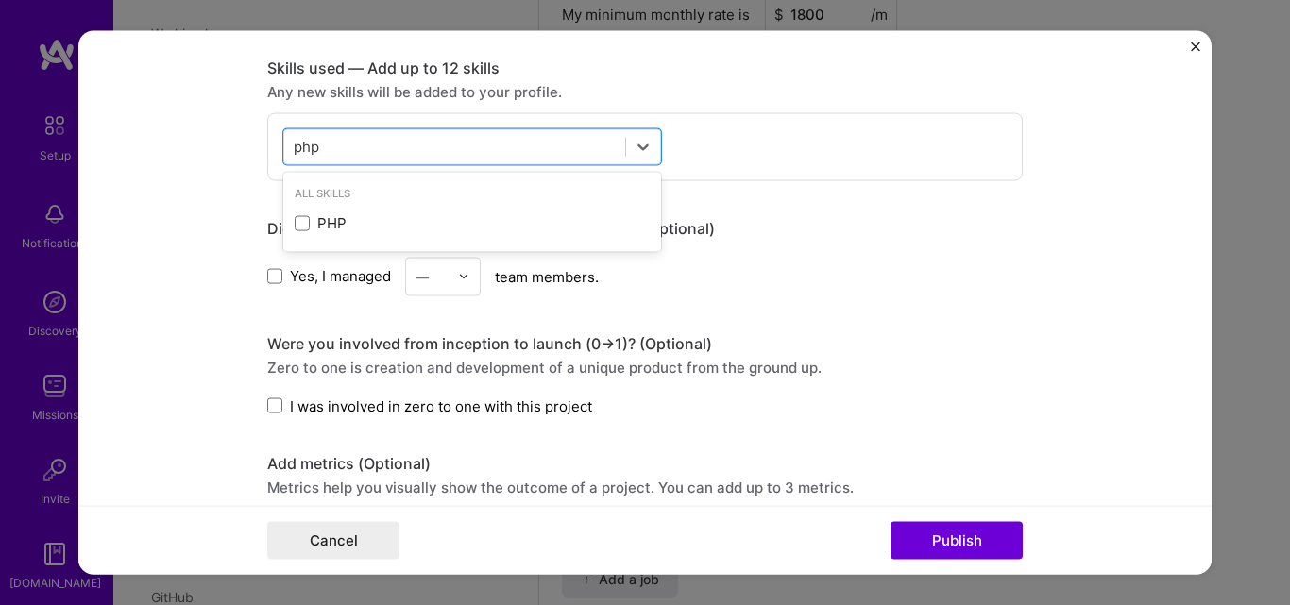
click at [526, 211] on div "PHP" at bounding box center [472, 223] width 378 height 35
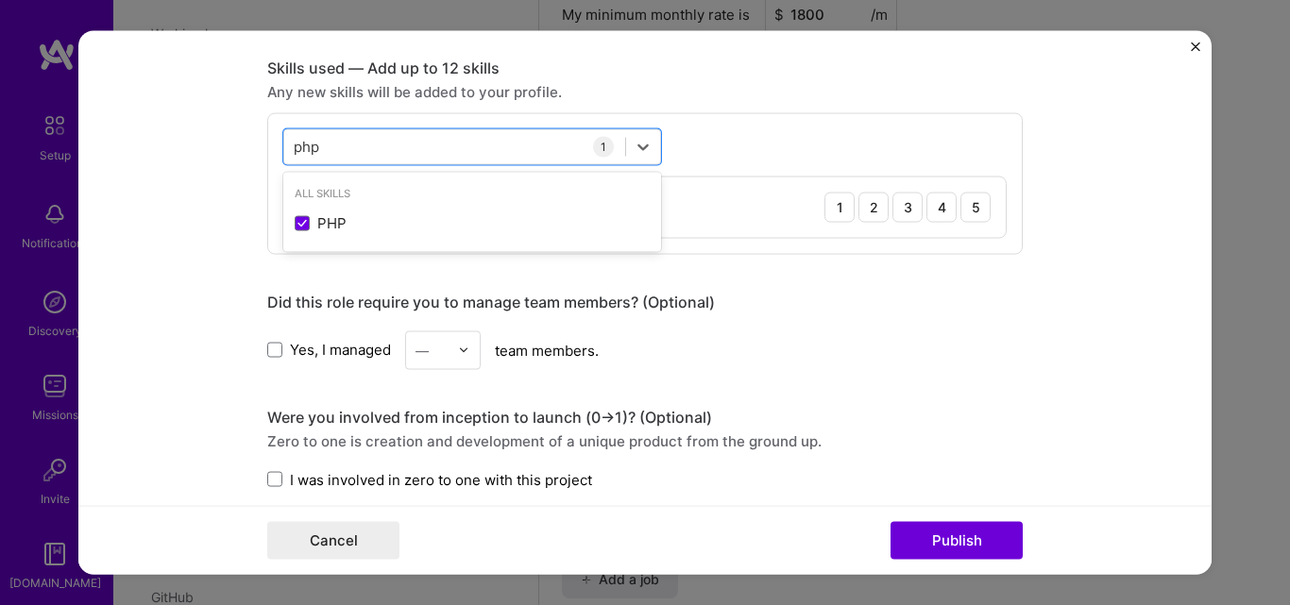
click at [761, 228] on div "PHP 1 2 3 4 5" at bounding box center [644, 207] width 721 height 60
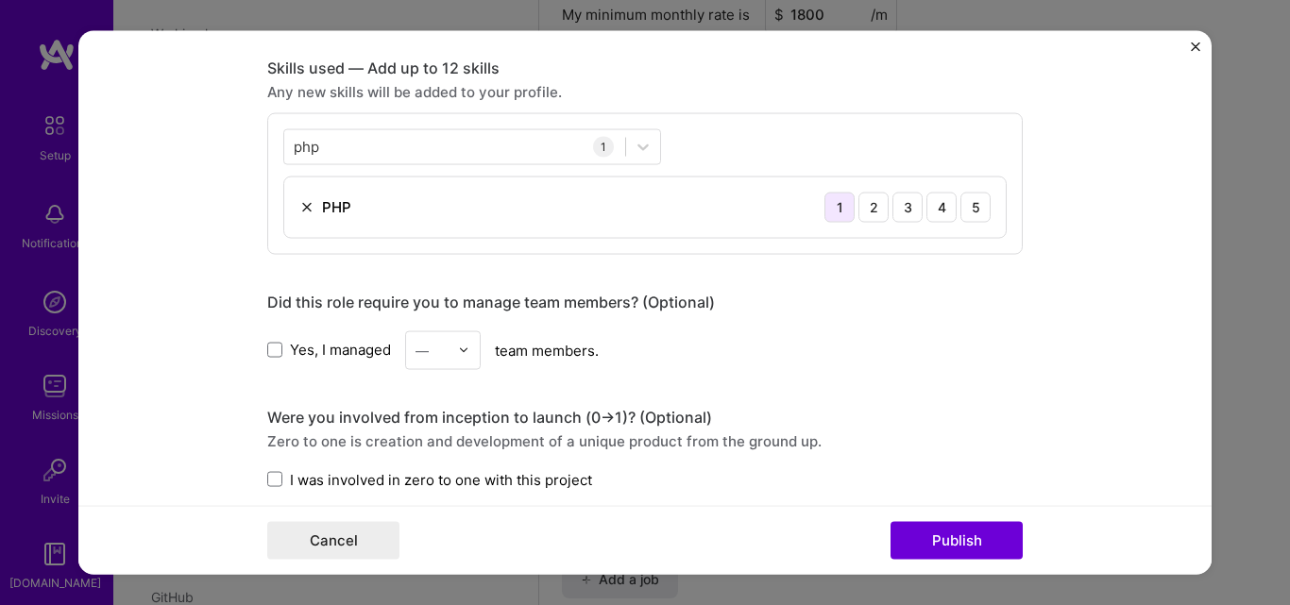
click at [827, 220] on div "1" at bounding box center [839, 207] width 30 height 30
click at [875, 210] on div "2" at bounding box center [873, 207] width 30 height 30
click at [893, 210] on div "3" at bounding box center [907, 207] width 30 height 30
click at [928, 207] on div "4" at bounding box center [941, 207] width 30 height 30
click at [960, 207] on div "5" at bounding box center [975, 207] width 30 height 30
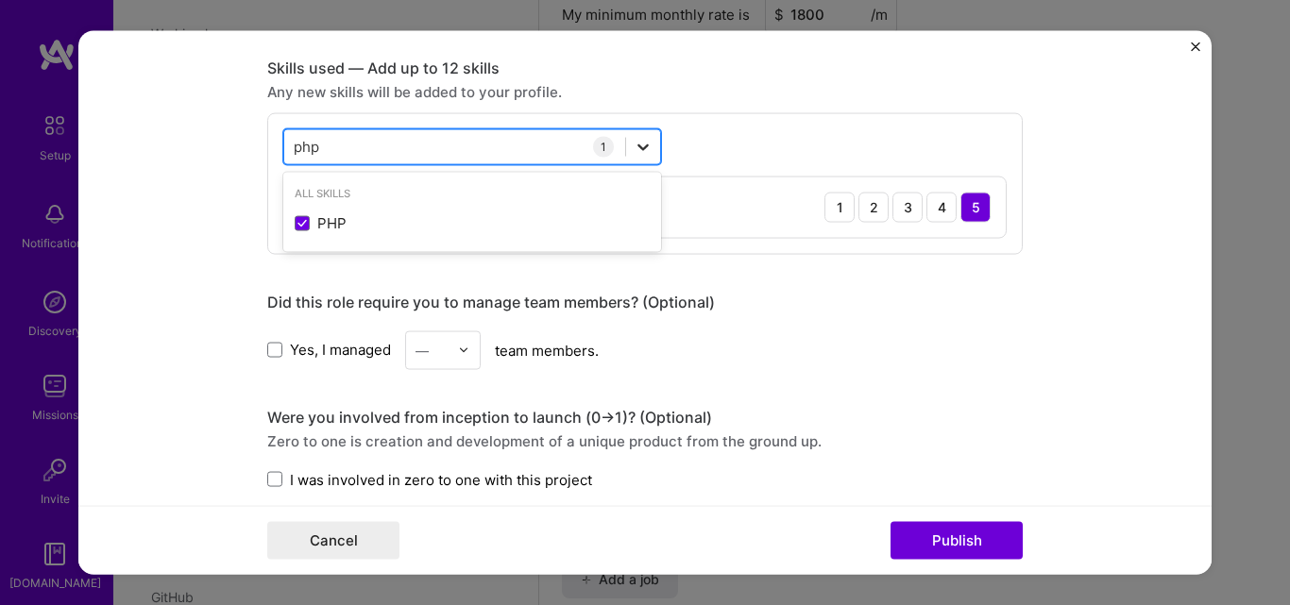
click at [634, 146] on icon at bounding box center [643, 146] width 19 height 19
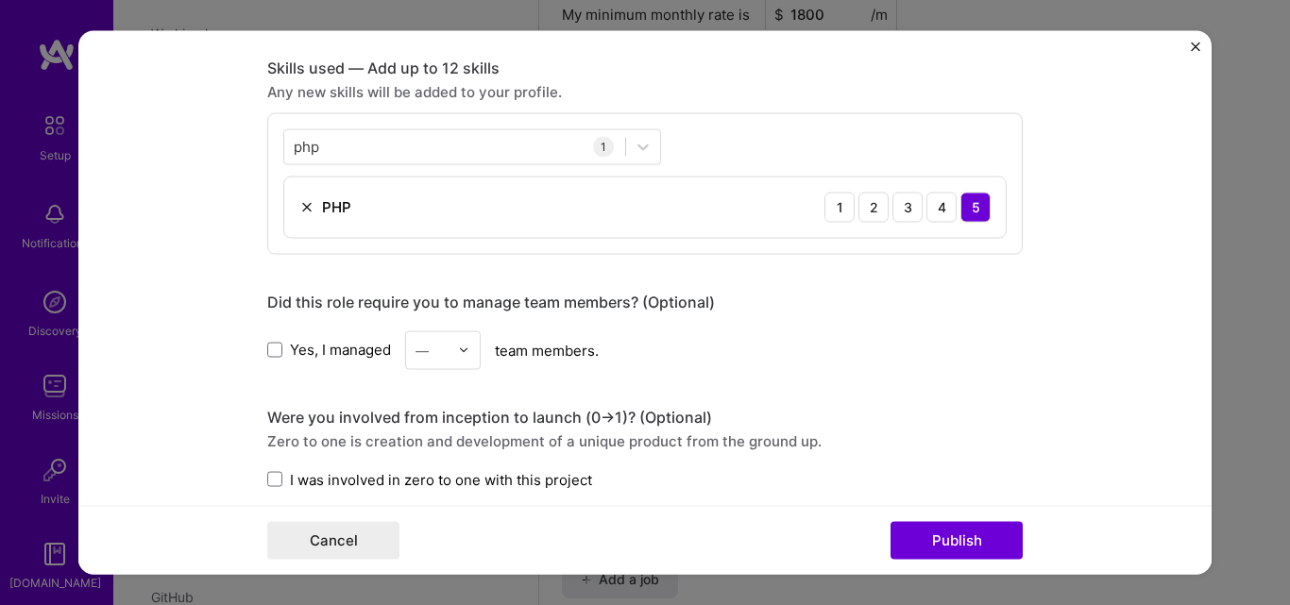
click at [601, 146] on div "1" at bounding box center [603, 146] width 21 height 21
click at [518, 148] on div "php php" at bounding box center [454, 146] width 341 height 31
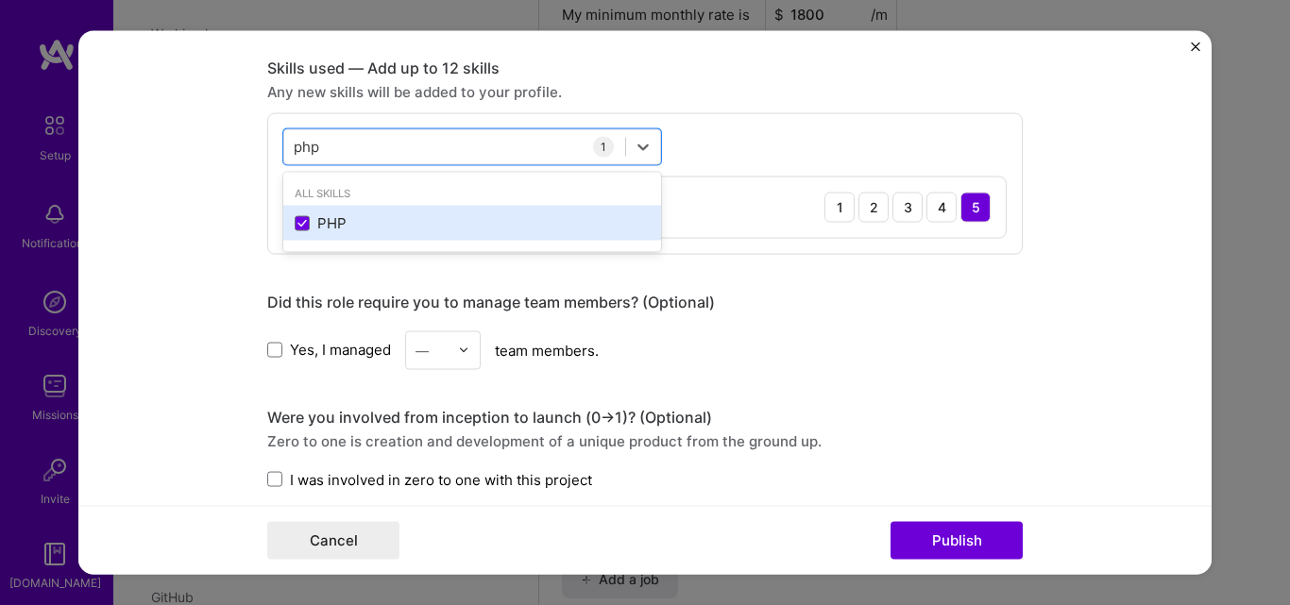
click at [411, 215] on div "PHP" at bounding box center [472, 223] width 355 height 20
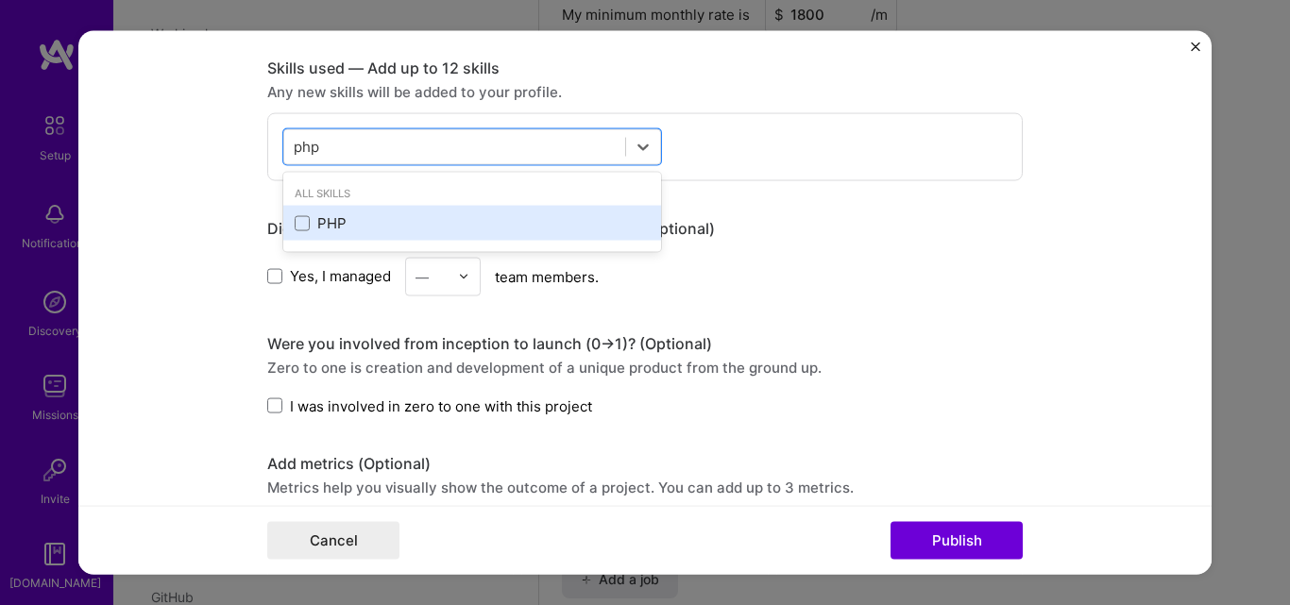
click at [411, 215] on div "PHP" at bounding box center [472, 223] width 355 height 20
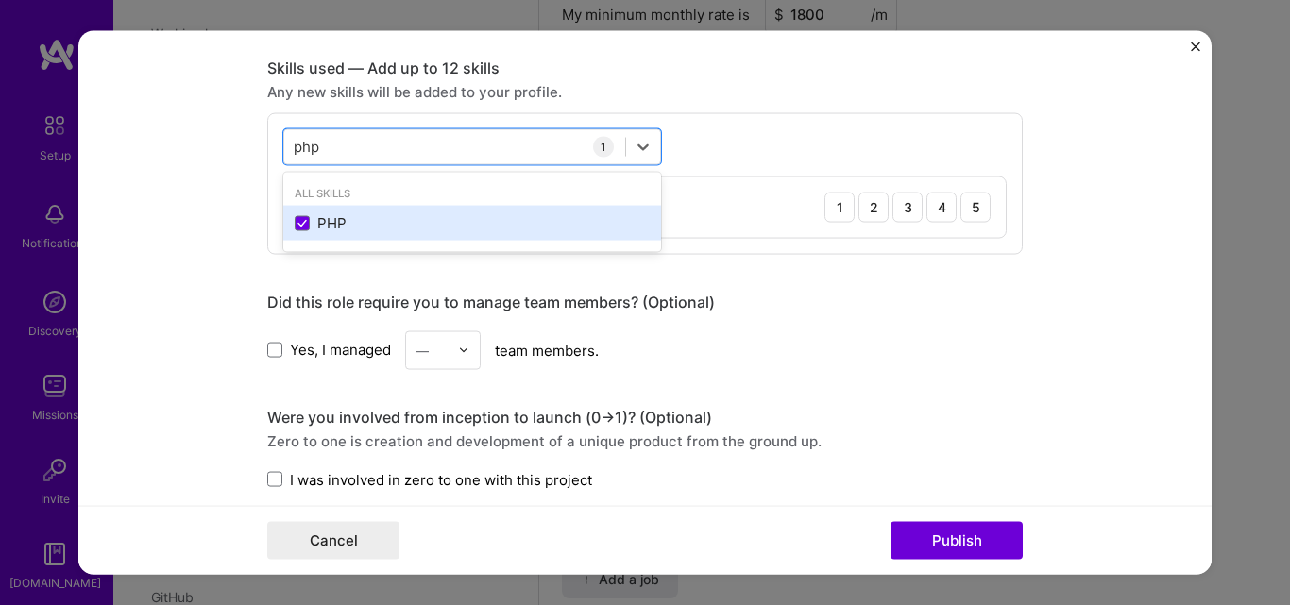
click at [411, 215] on div "PHP" at bounding box center [472, 223] width 355 height 20
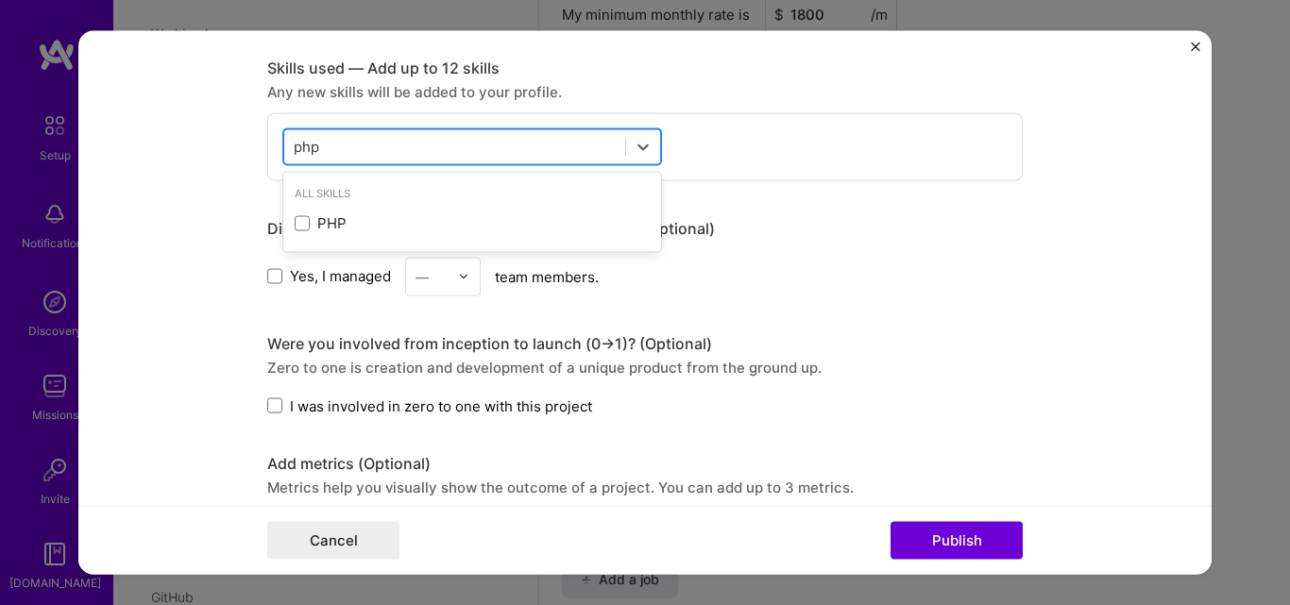
click at [601, 157] on div "php php" at bounding box center [454, 146] width 341 height 31
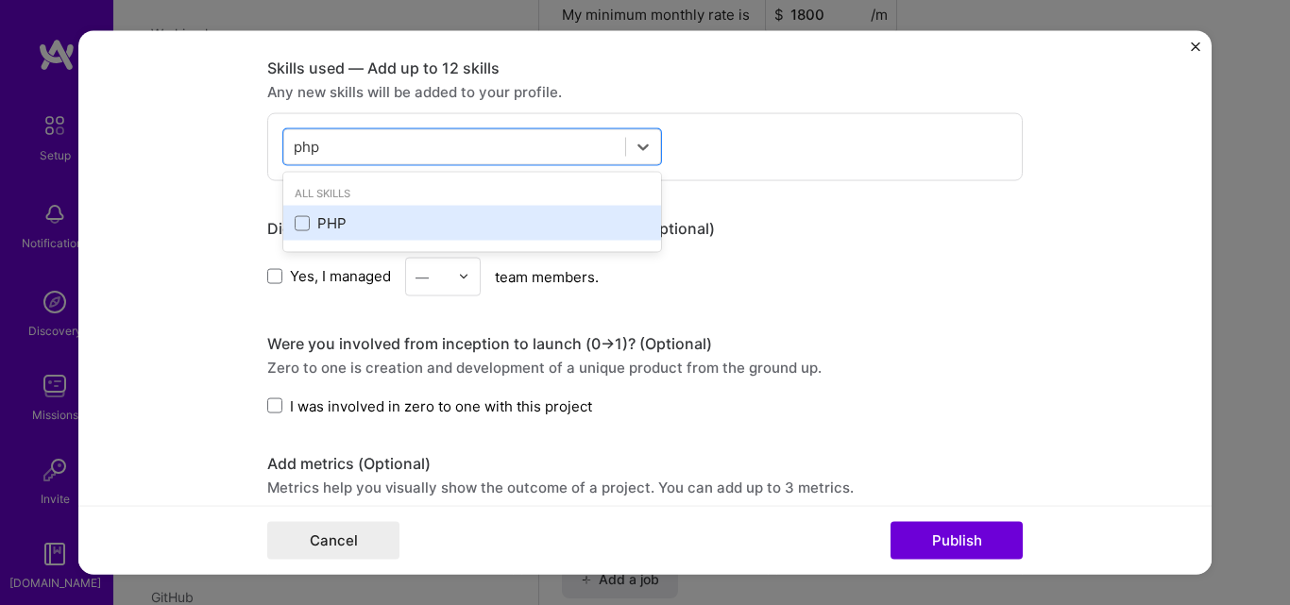
click at [392, 227] on div "PHP" at bounding box center [472, 223] width 355 height 20
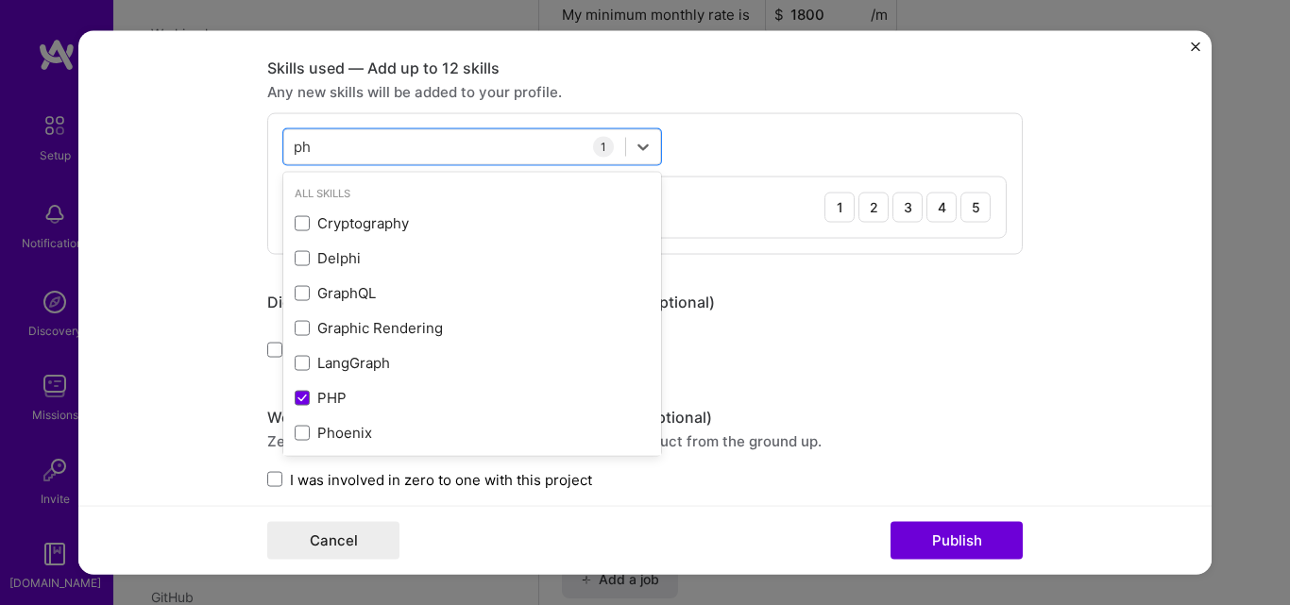
type input "p"
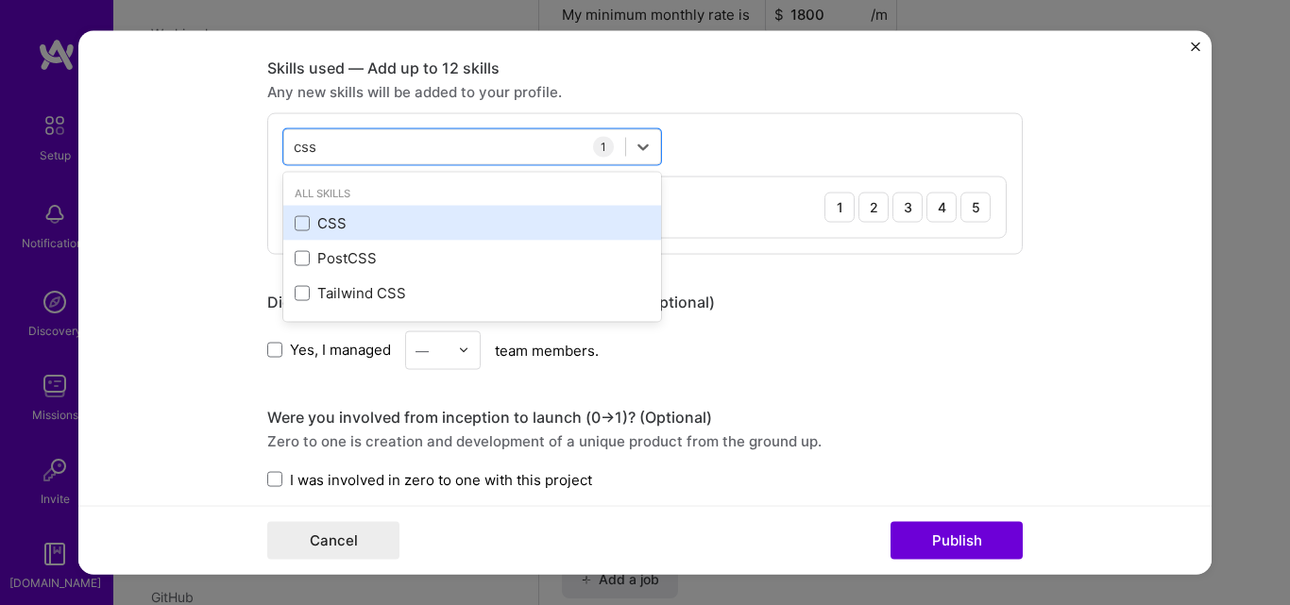
click at [472, 211] on div "CSS" at bounding box center [472, 223] width 378 height 35
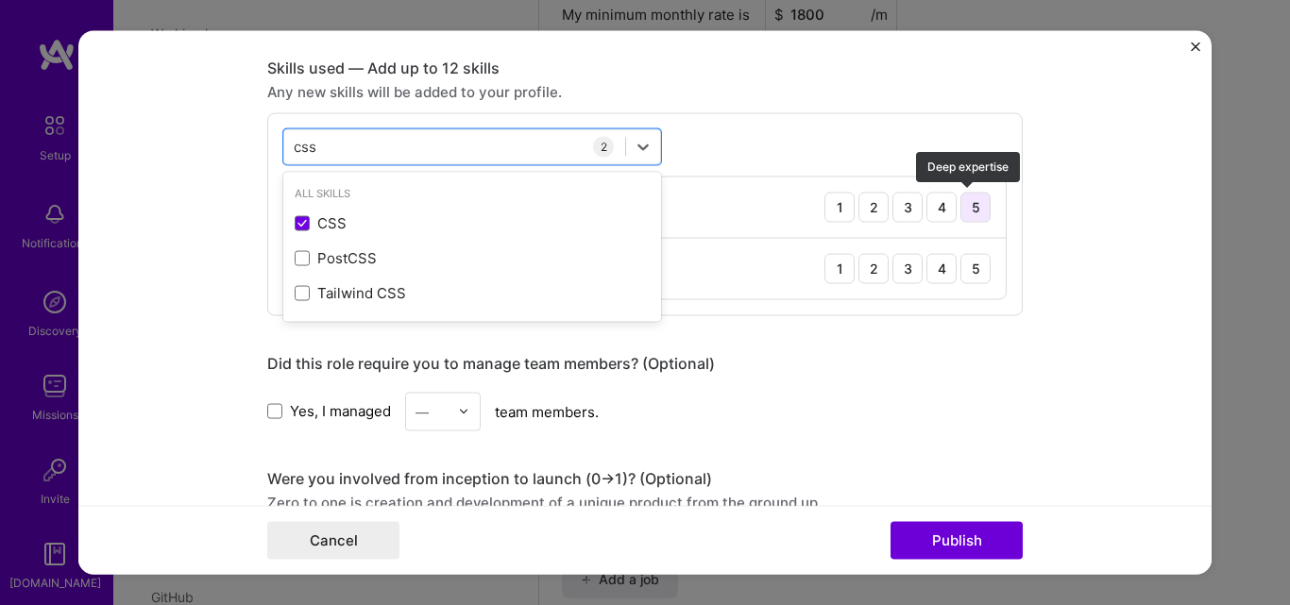
click at [970, 212] on div "5" at bounding box center [975, 207] width 30 height 30
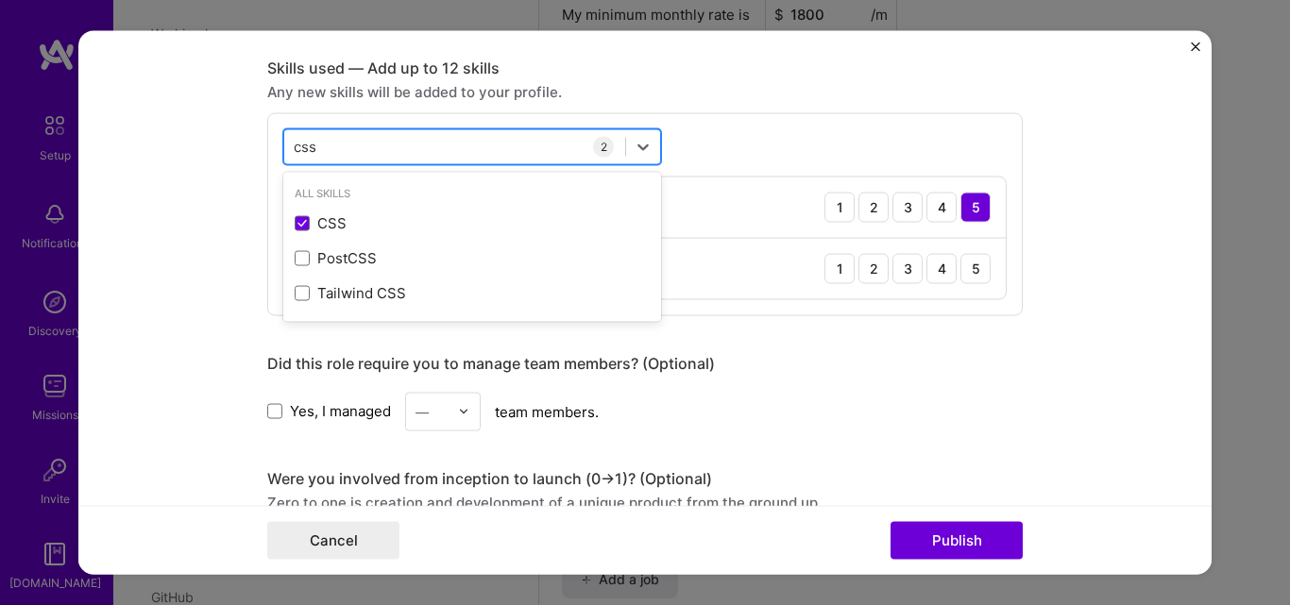
click at [572, 141] on div "css css" at bounding box center [454, 146] width 341 height 31
type input "c"
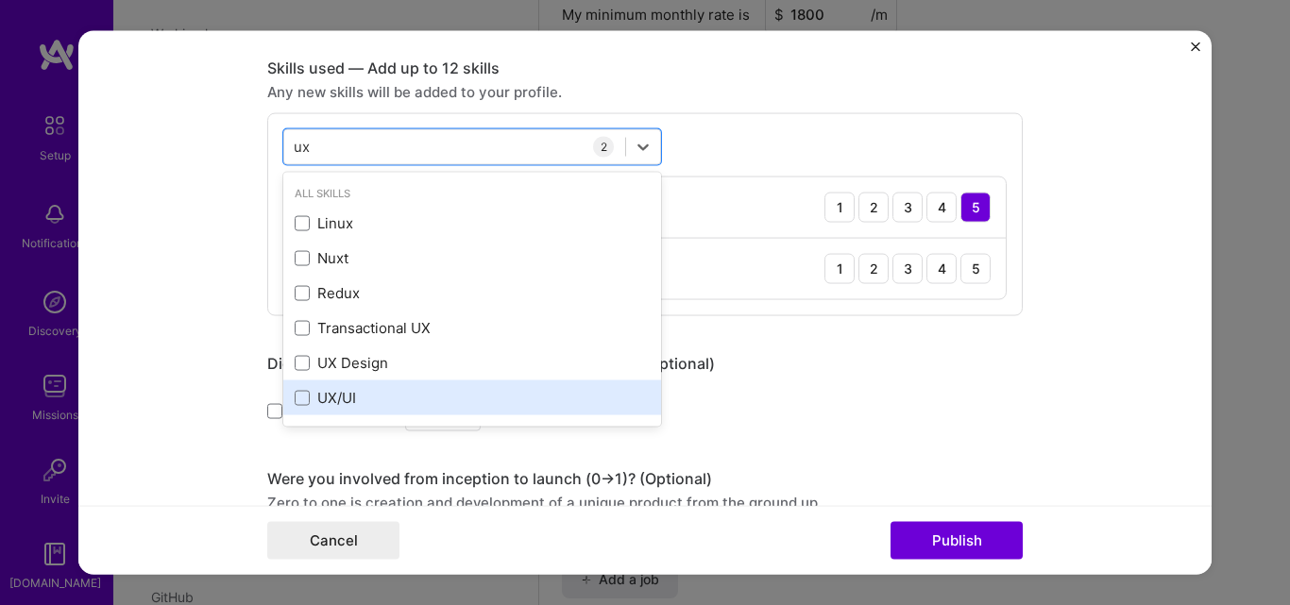
click at [421, 398] on div "UX/UI" at bounding box center [472, 398] width 355 height 20
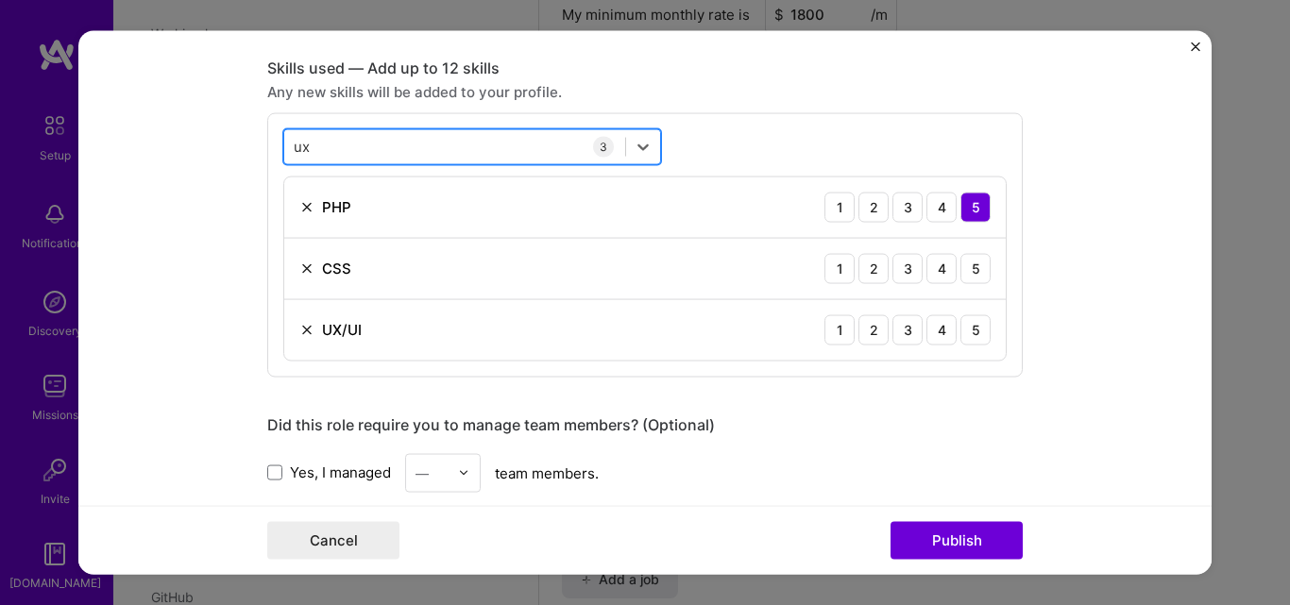
click at [519, 159] on div "ux ux" at bounding box center [454, 146] width 341 height 31
type input "u"
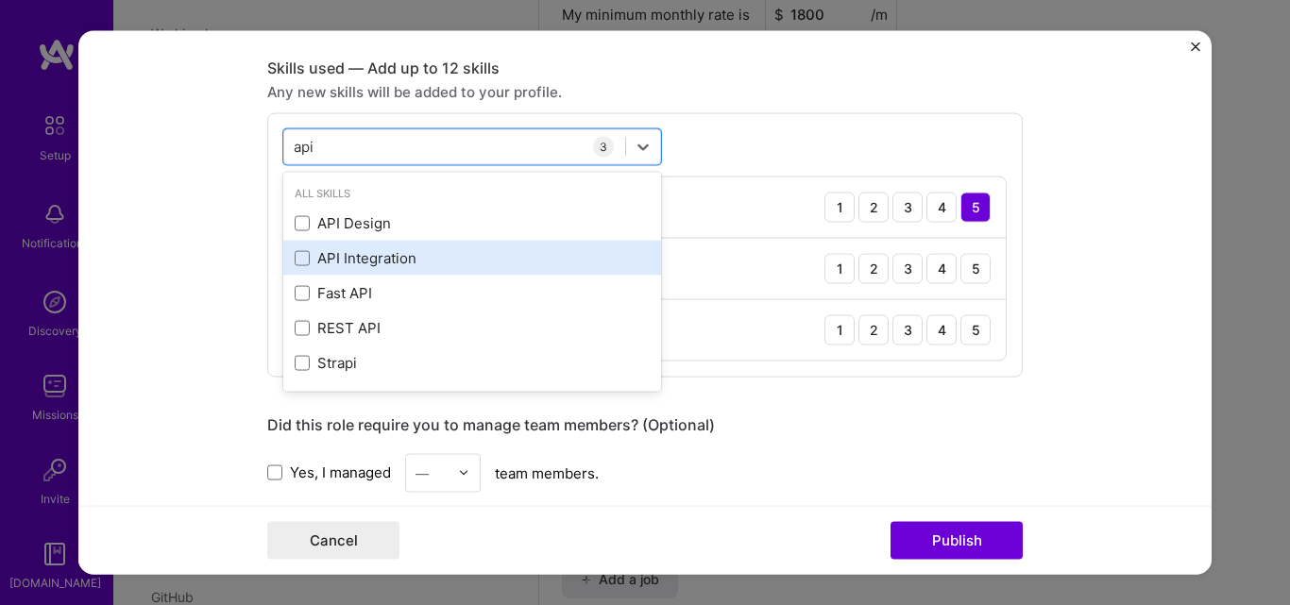
click at [454, 253] on div "API Integration" at bounding box center [472, 258] width 355 height 20
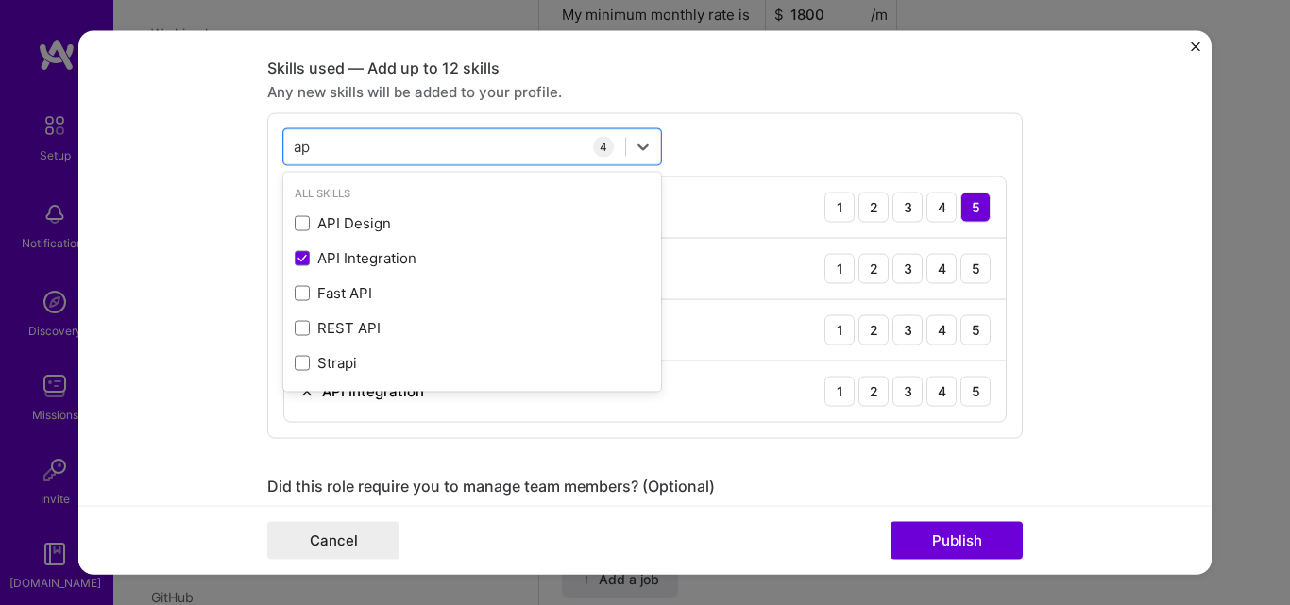
type input "a"
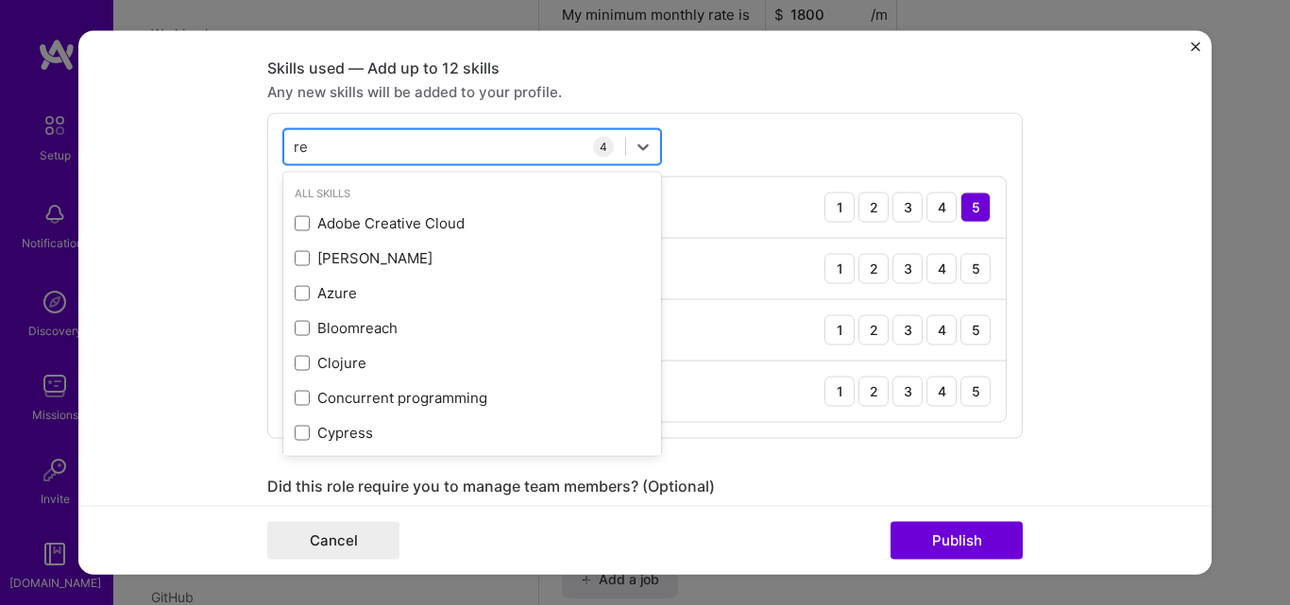
type input "r"
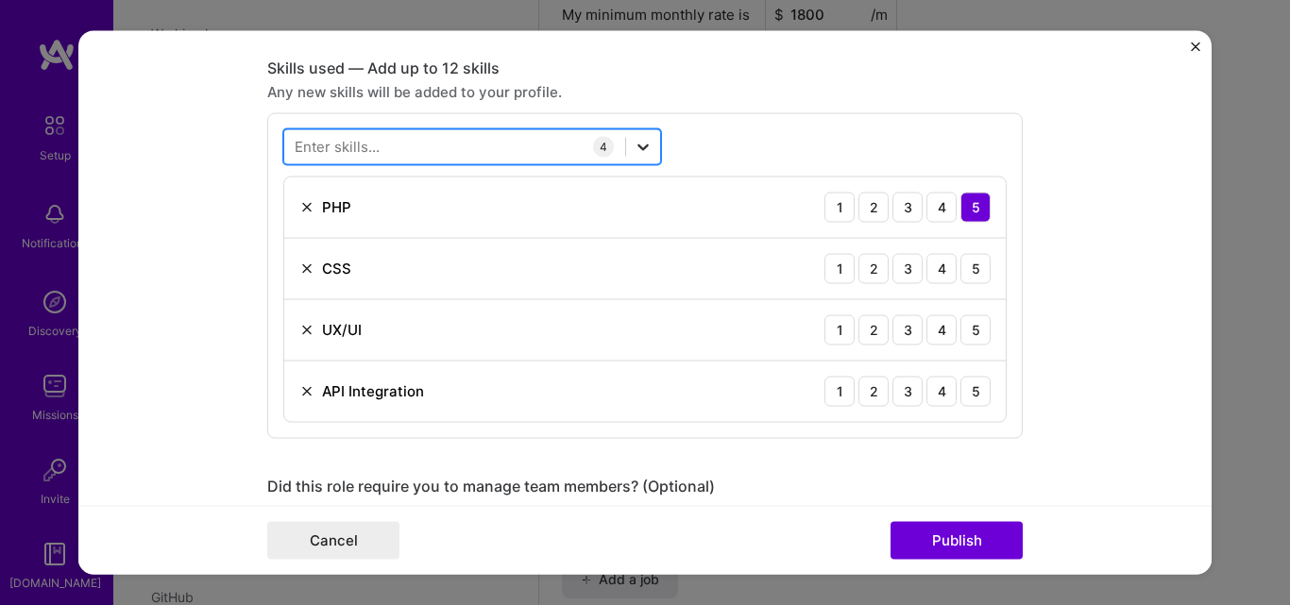
click at [634, 144] on icon at bounding box center [643, 146] width 19 height 19
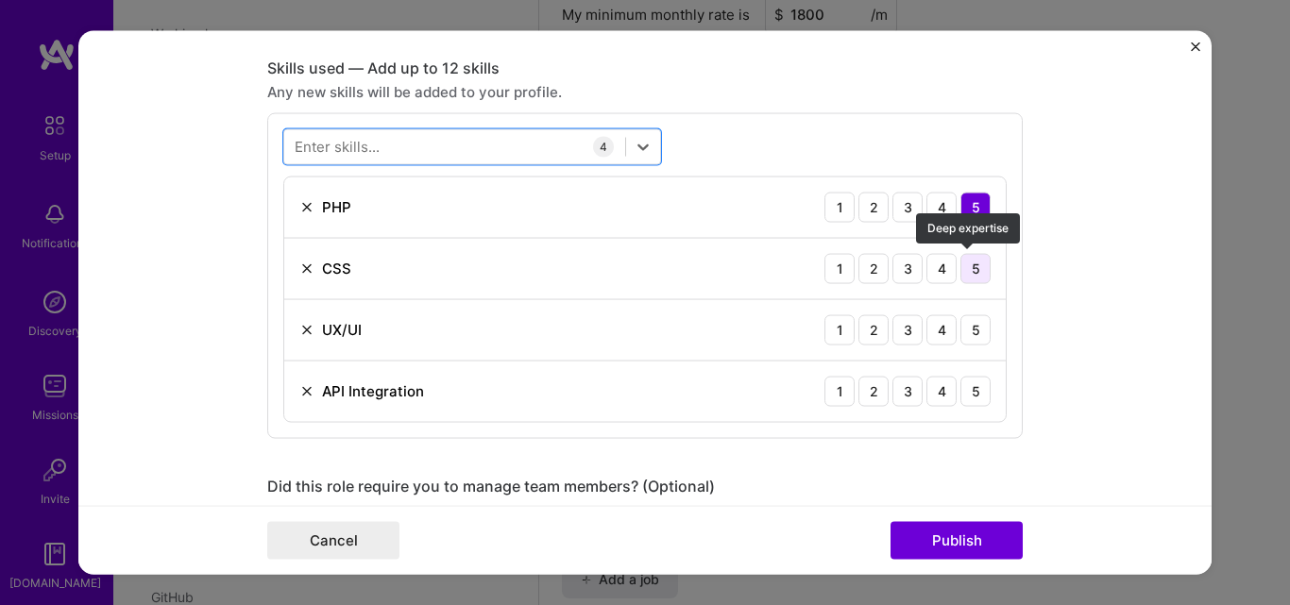
click at [967, 271] on div "5" at bounding box center [975, 268] width 30 height 30
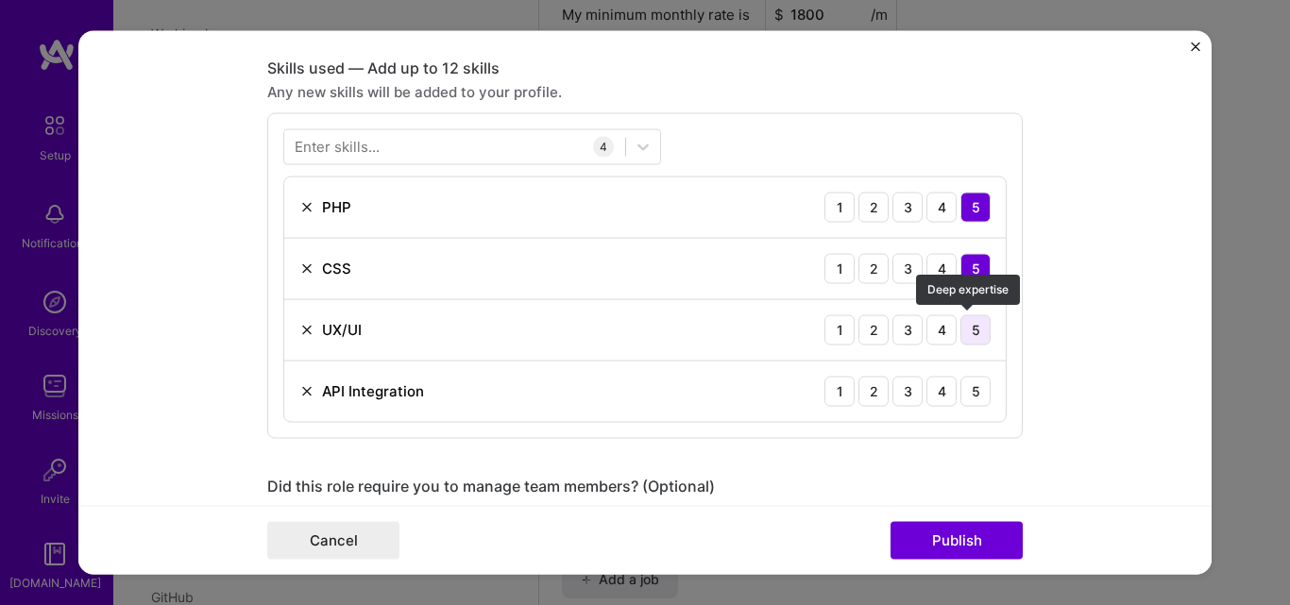
click at [973, 319] on div "5" at bounding box center [975, 329] width 30 height 30
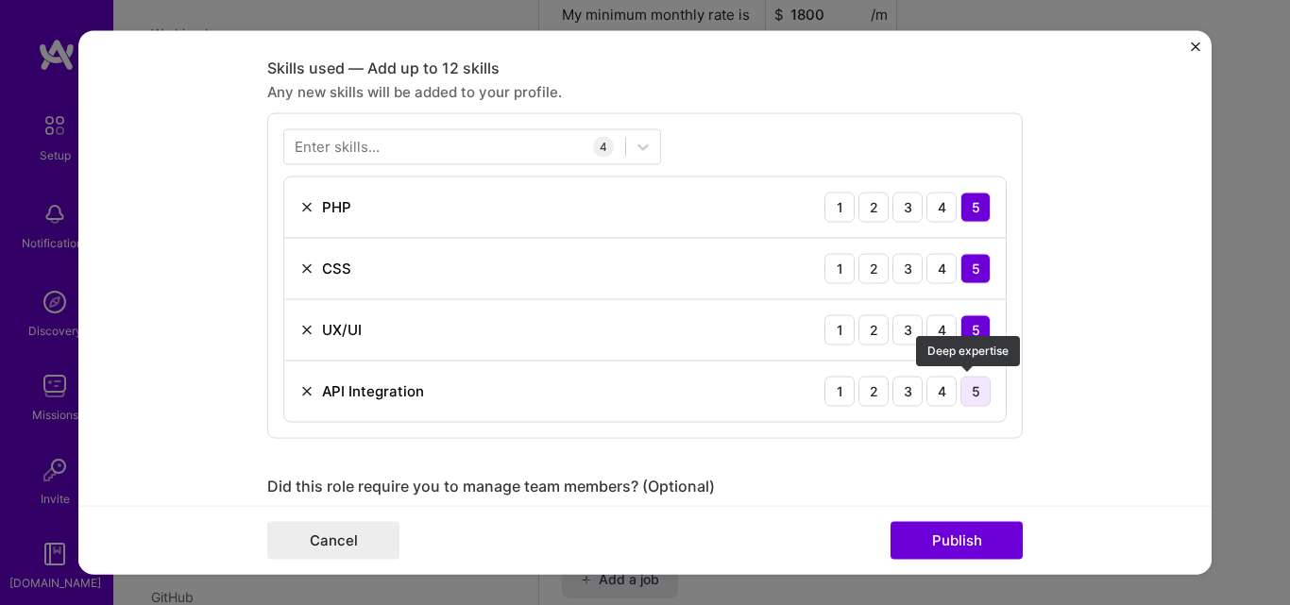
click at [972, 385] on div "5" at bounding box center [975, 391] width 30 height 30
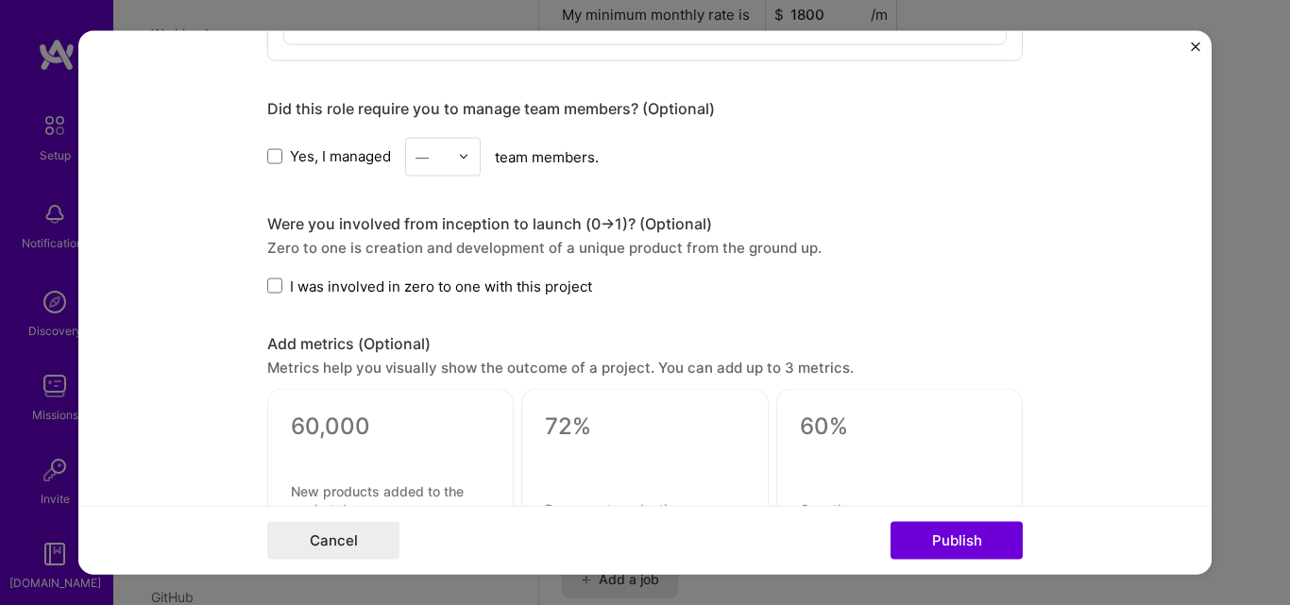
scroll to position [1851, 0]
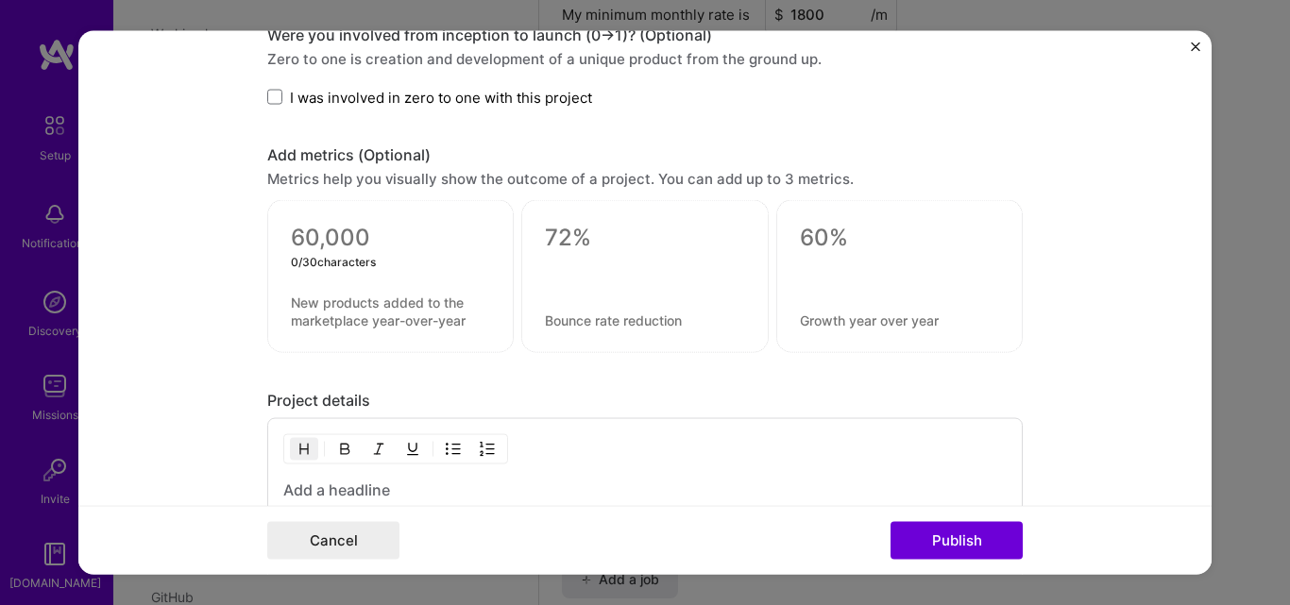
click at [317, 241] on textarea at bounding box center [390, 238] width 199 height 28
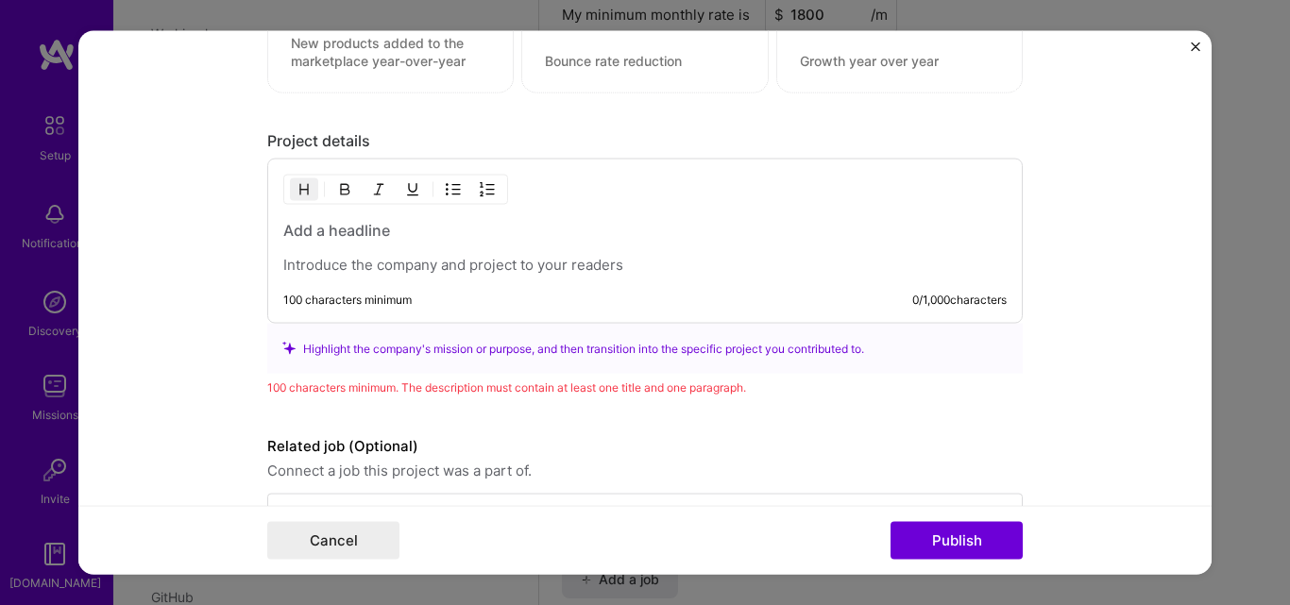
scroll to position [2134, 0]
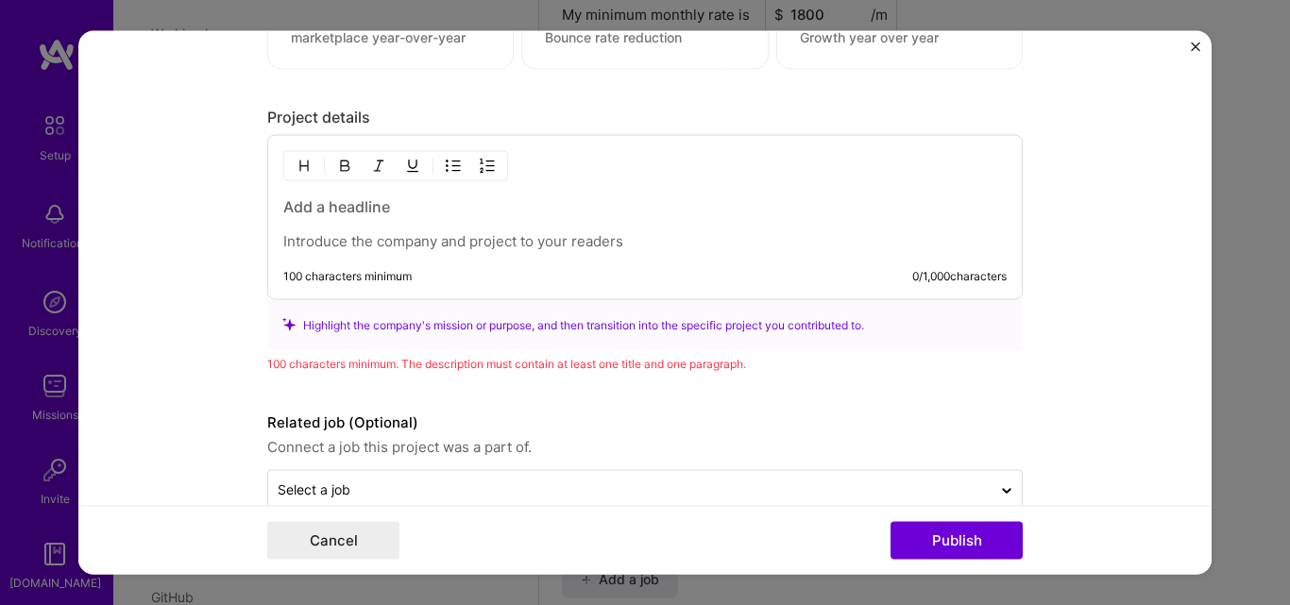
click at [365, 243] on p at bounding box center [644, 241] width 723 height 19
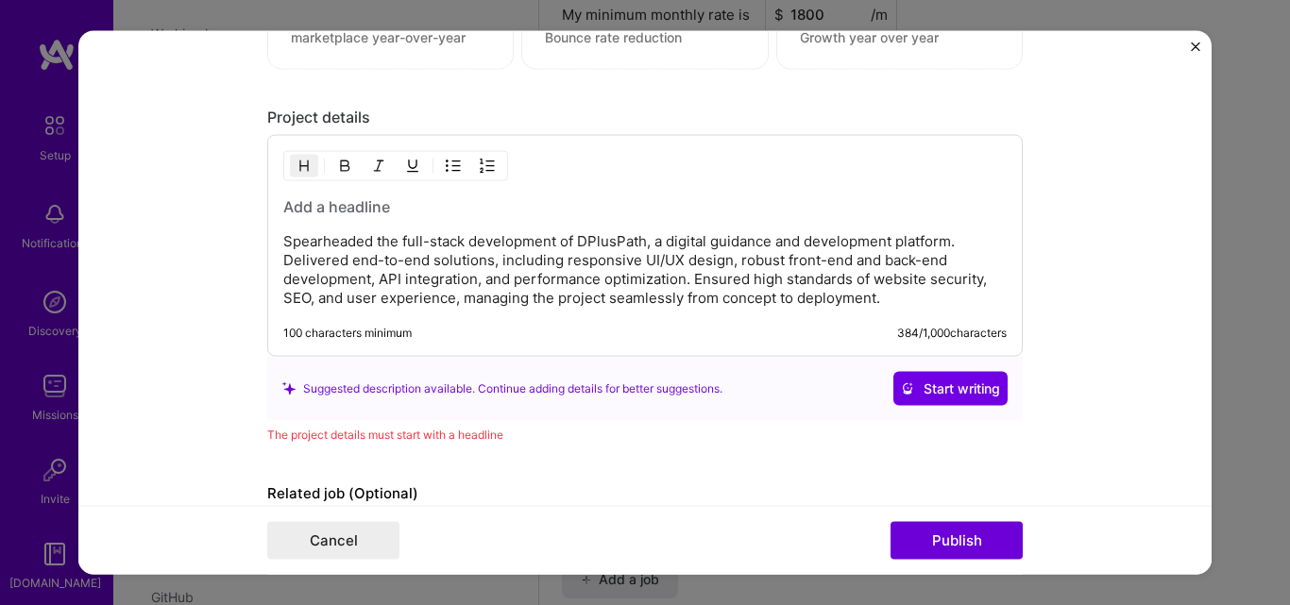
click at [346, 204] on h3 at bounding box center [644, 206] width 723 height 21
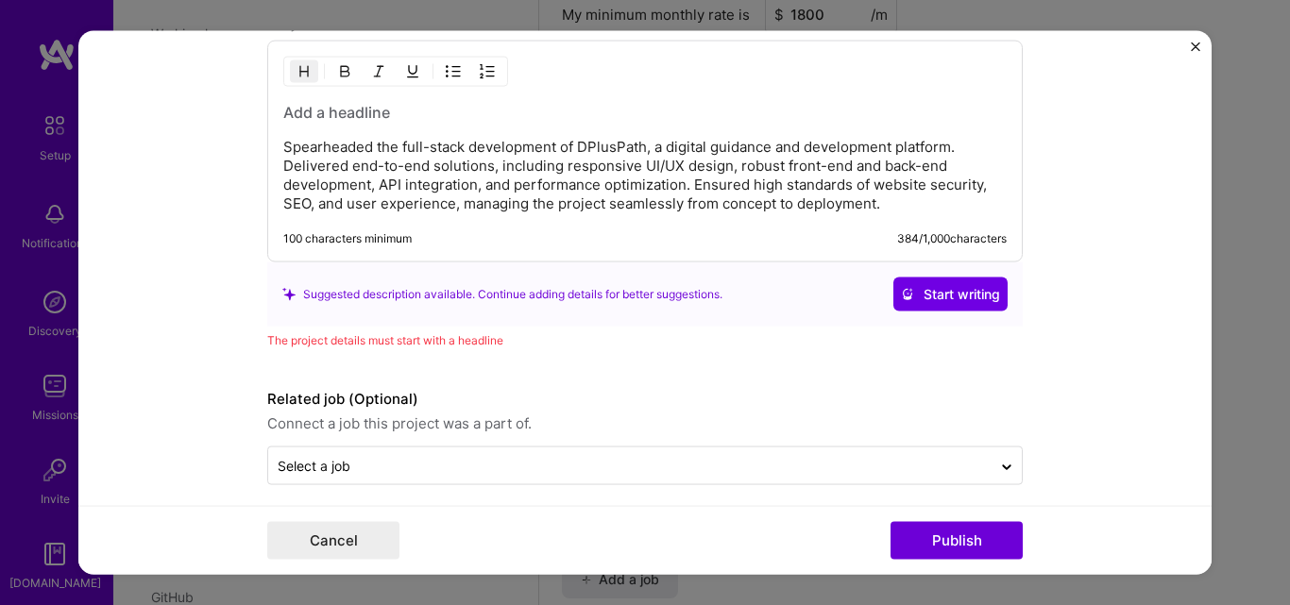
scroll to position [2242, 0]
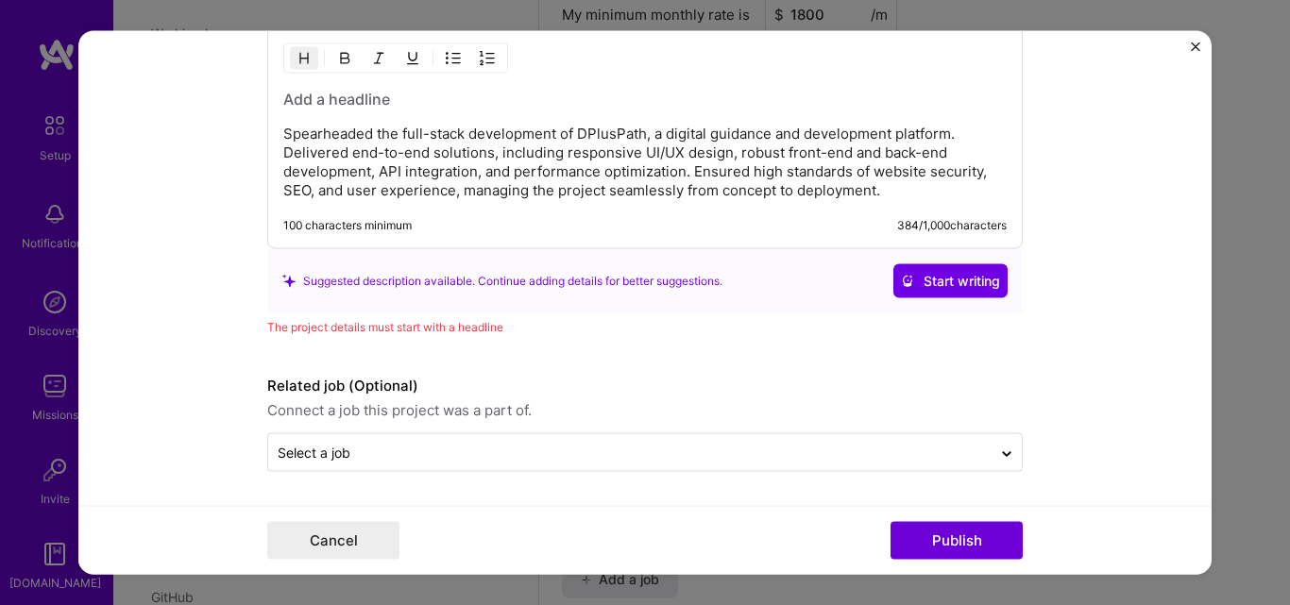
click at [419, 93] on h3 at bounding box center [644, 99] width 723 height 21
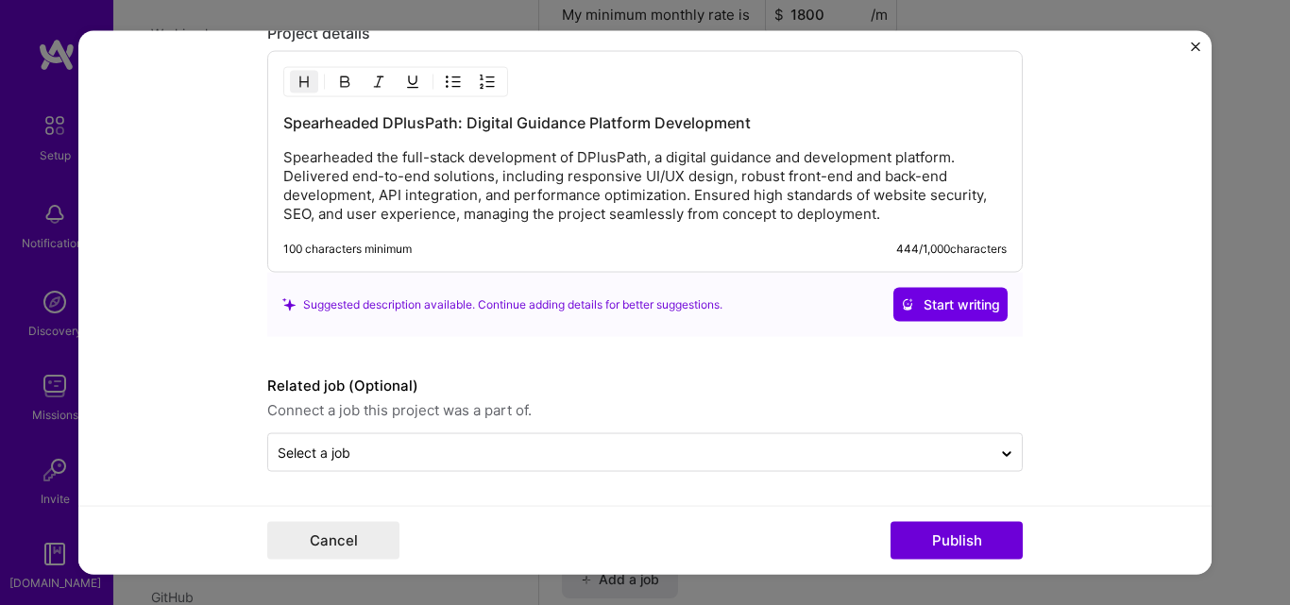
scroll to position [2218, 0]
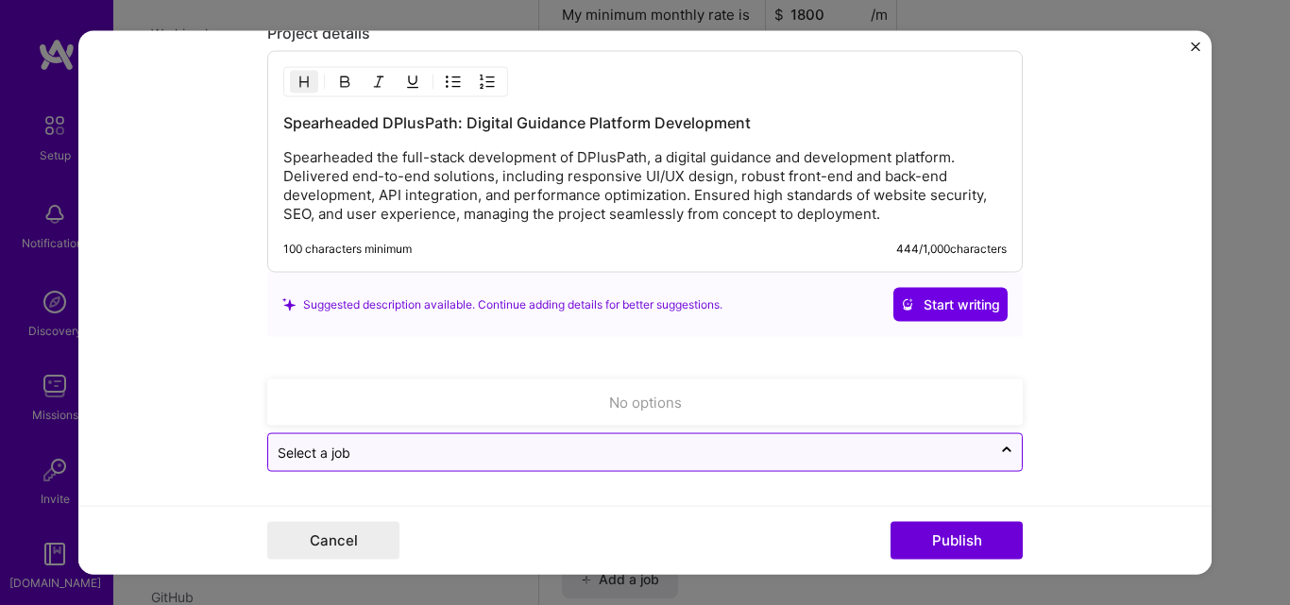
click at [402, 459] on input "text" at bounding box center [630, 453] width 704 height 20
click at [492, 449] on input "text" at bounding box center [630, 453] width 704 height 20
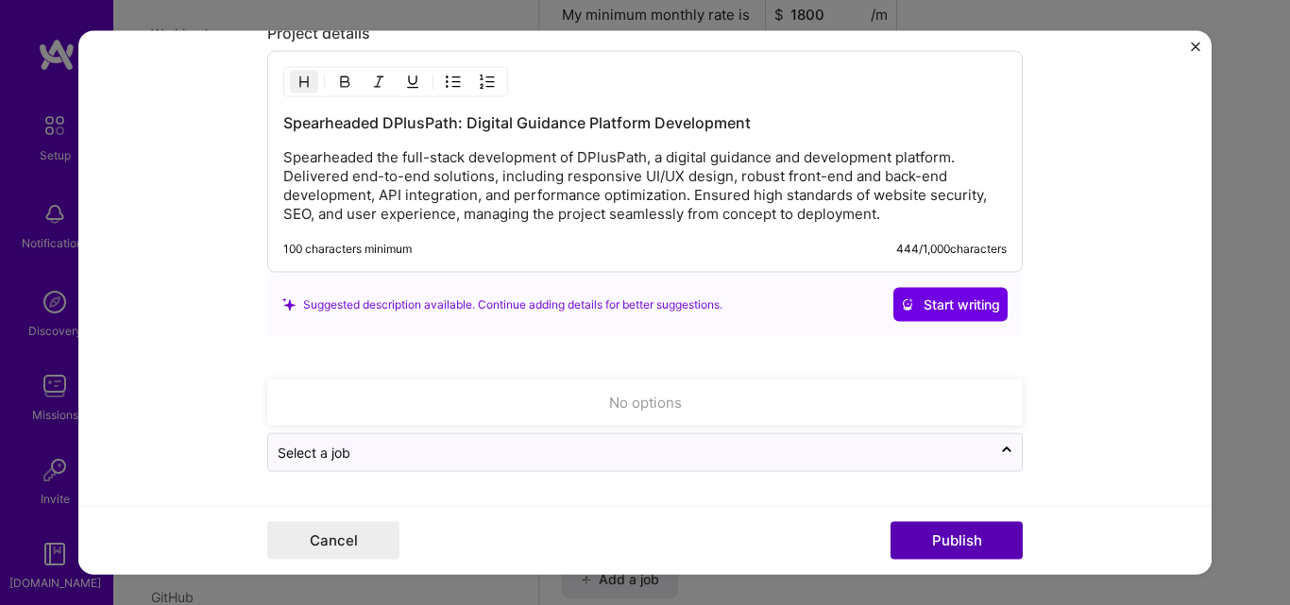
click at [954, 538] on button "Publish" at bounding box center [956, 541] width 132 height 38
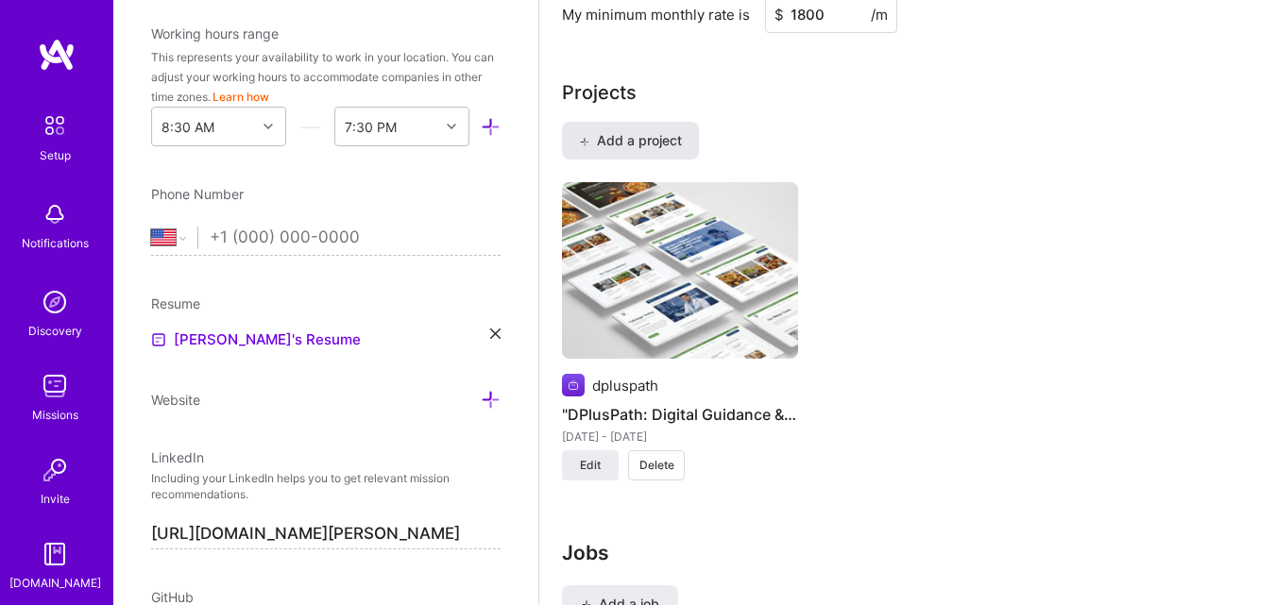
click at [595, 125] on button "Add a project" at bounding box center [630, 141] width 137 height 38
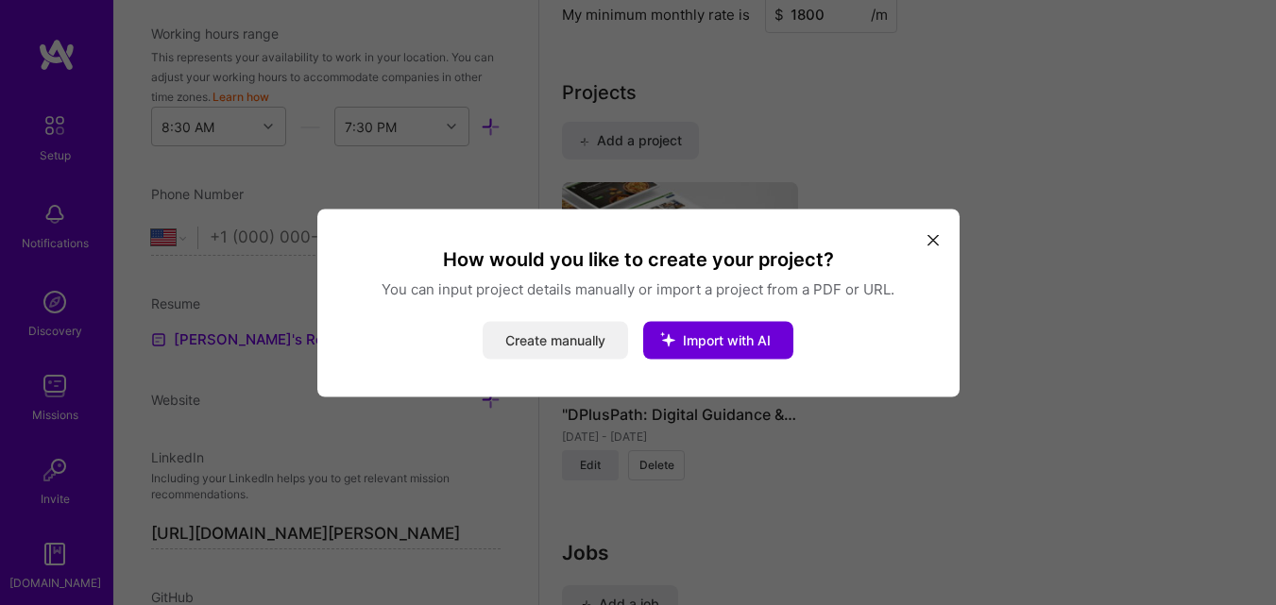
click at [578, 353] on button "Create manually" at bounding box center [554, 340] width 145 height 38
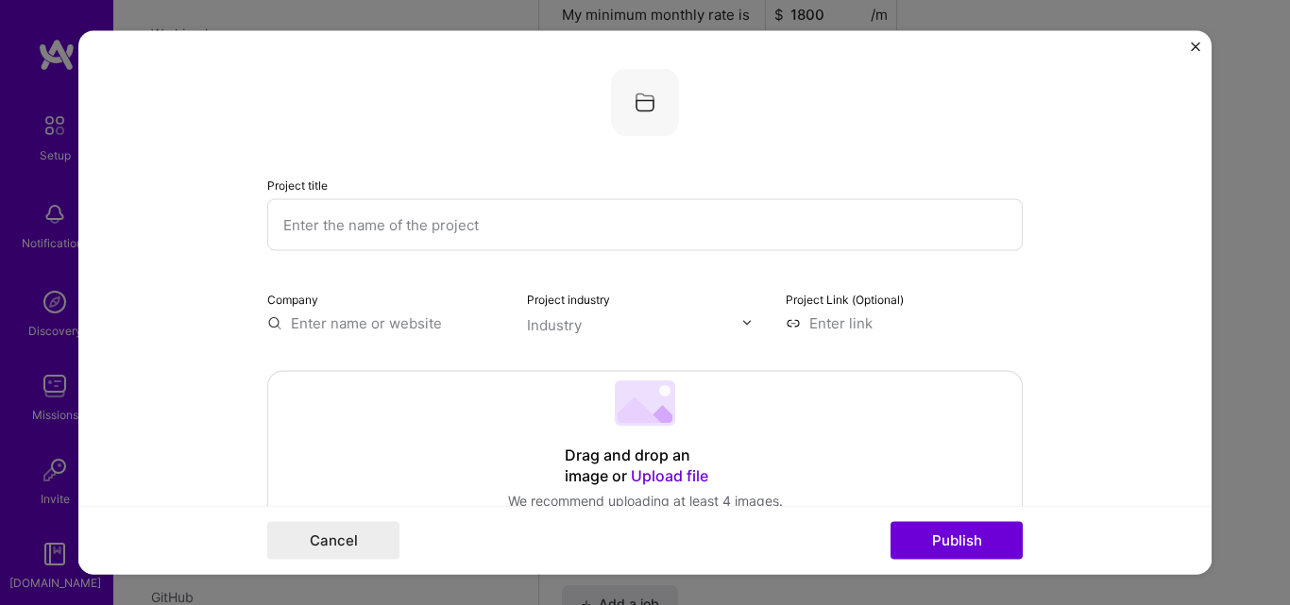
click at [417, 243] on input "text" at bounding box center [644, 224] width 755 height 52
click at [404, 239] on input "text" at bounding box center [644, 224] width 755 height 52
paste input "Dryfruits Bharat"
type input "Dryfruits Bharat"
click at [567, 295] on label "Project industry" at bounding box center [568, 299] width 83 height 14
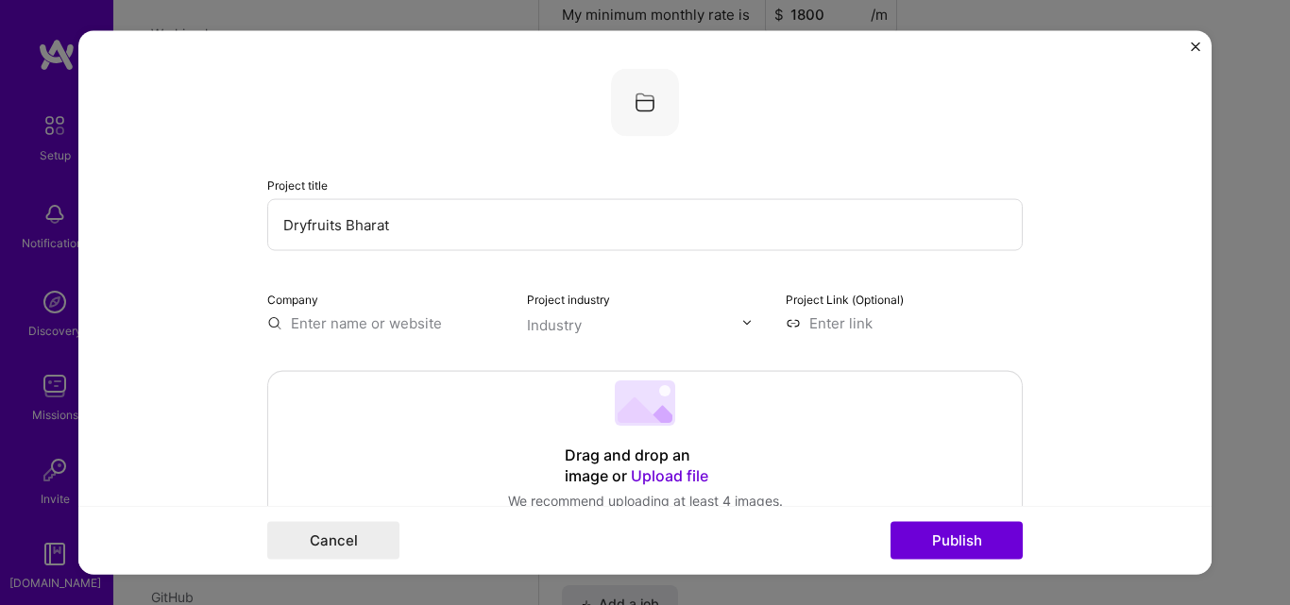
click at [567, 325] on div "Industry" at bounding box center [554, 324] width 55 height 20
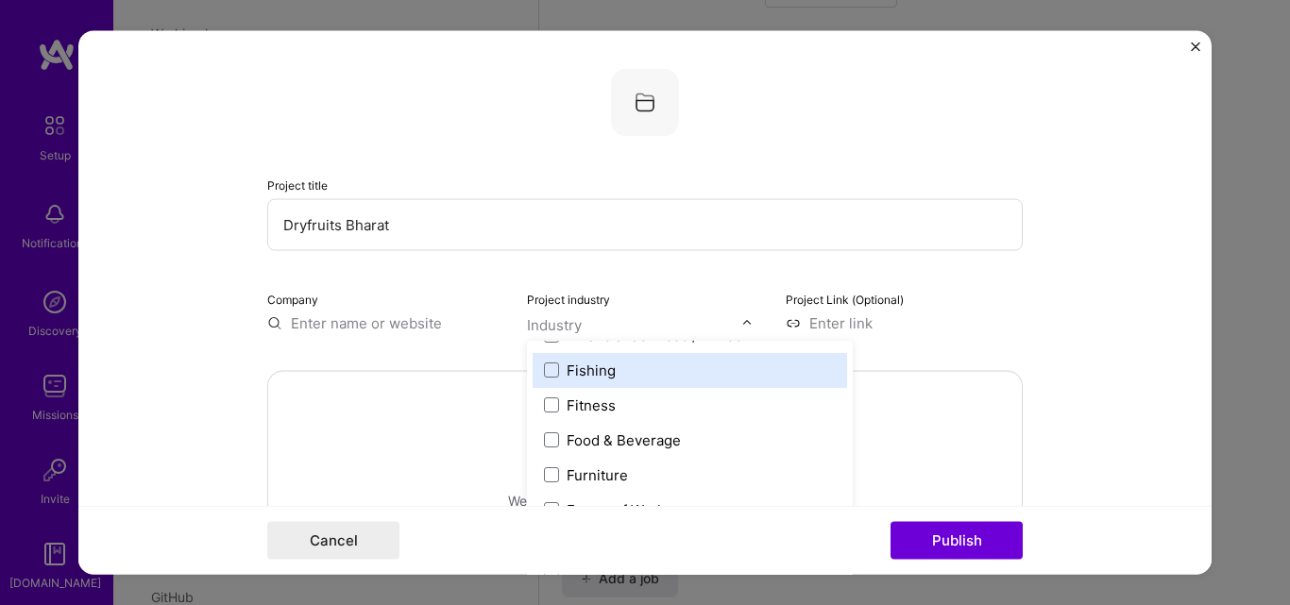
scroll to position [2077, 0]
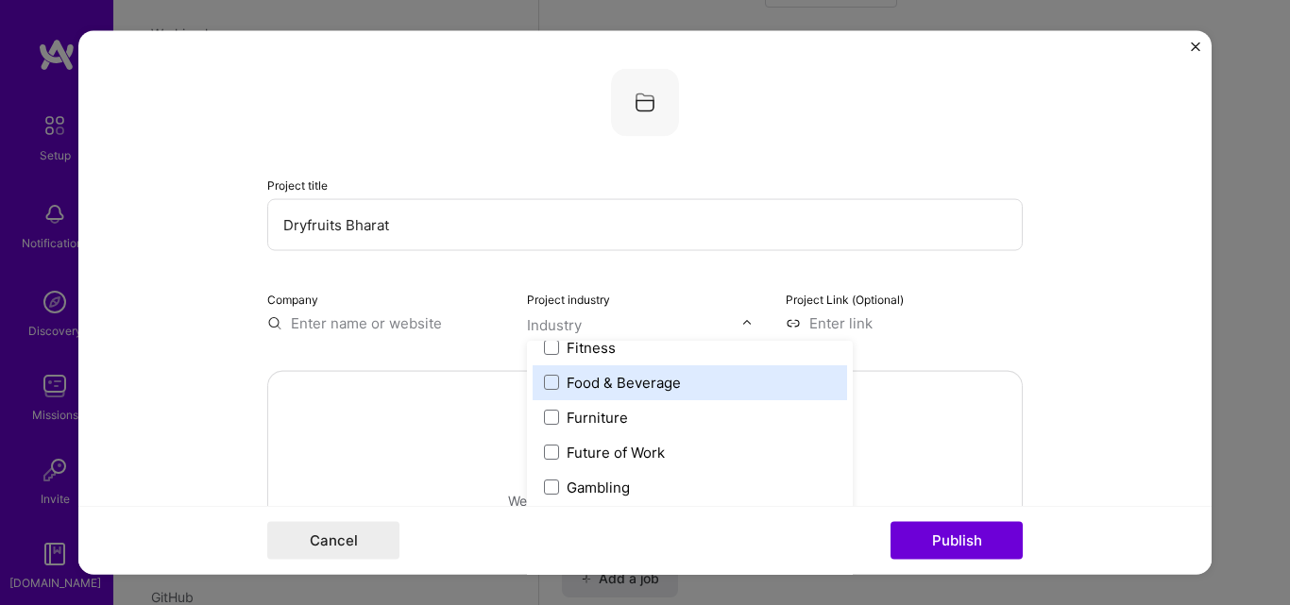
click at [580, 392] on div "Food & Beverage" at bounding box center [624, 382] width 114 height 20
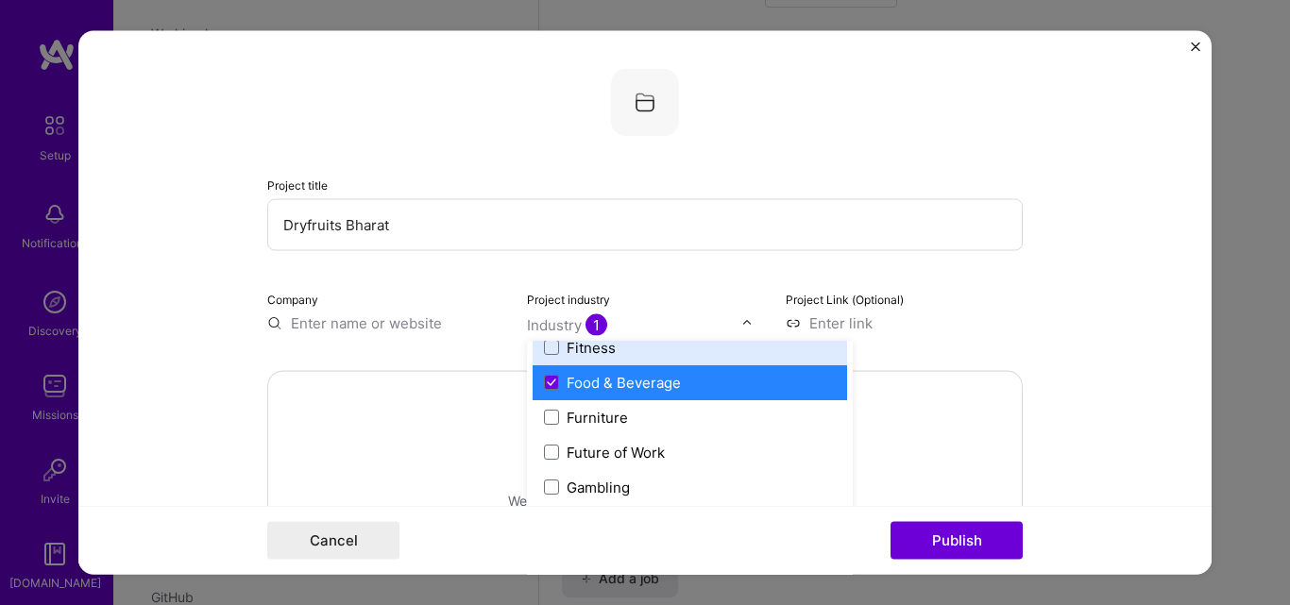
click at [336, 317] on input "text" at bounding box center [385, 323] width 237 height 20
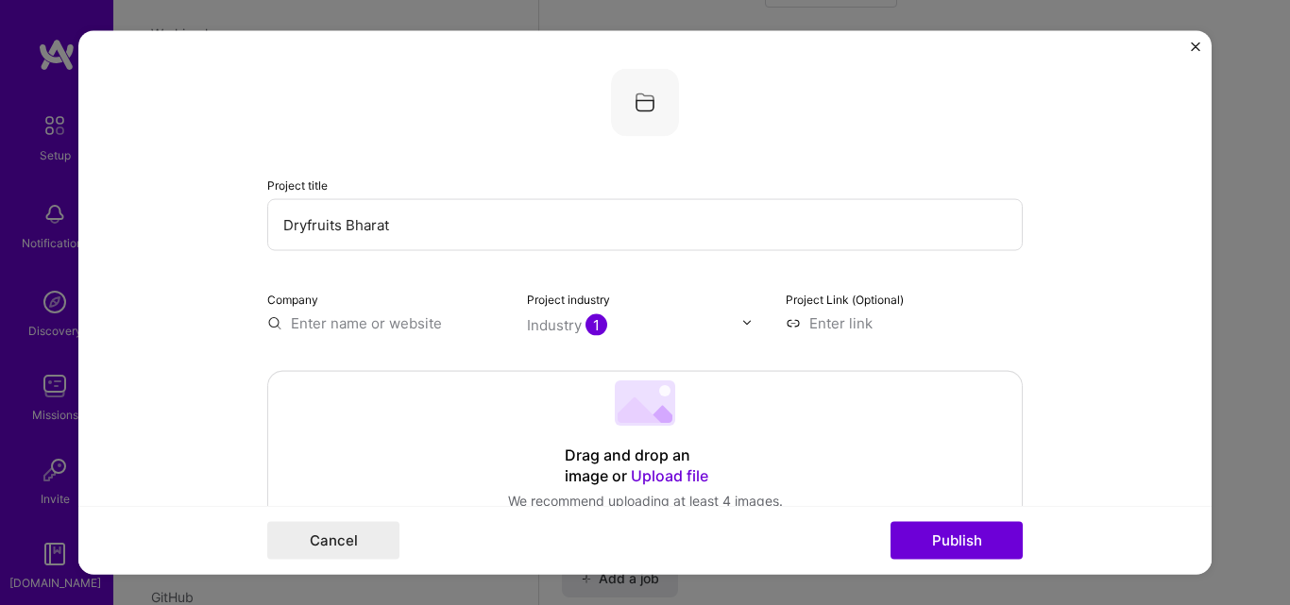
click at [336, 317] on input "text" at bounding box center [385, 323] width 237 height 20
paste input "Dryfruits Bharat"
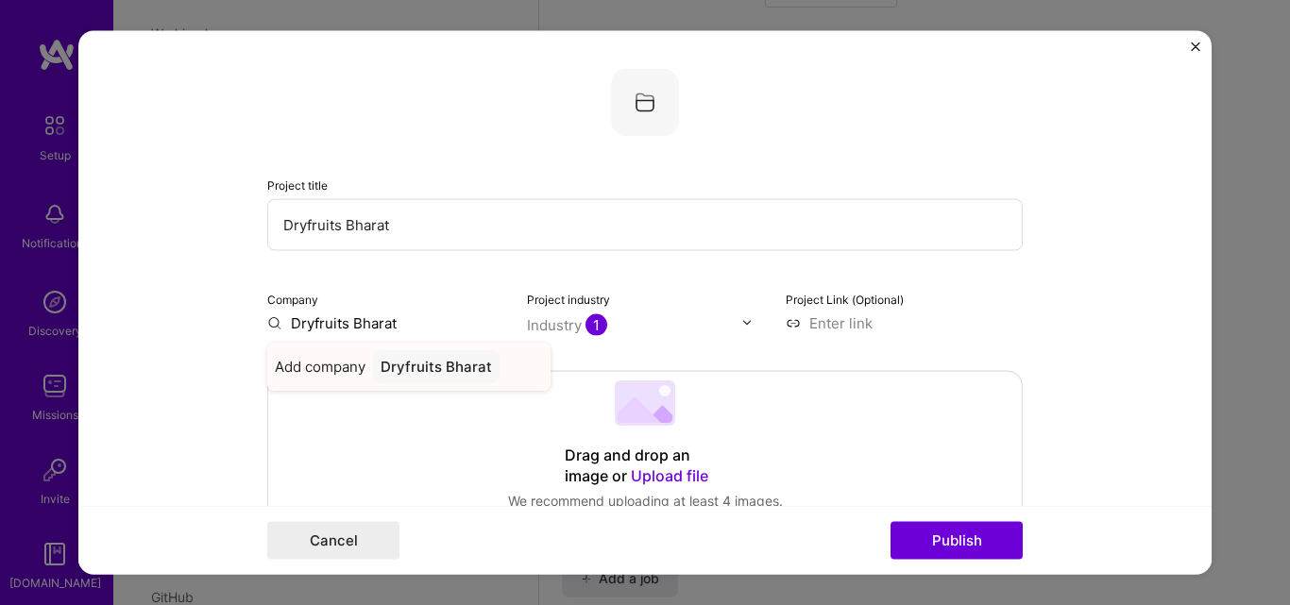
type input "Dryfruits Bharat"
click at [431, 357] on div "Dryfruits Bharat" at bounding box center [436, 365] width 127 height 33
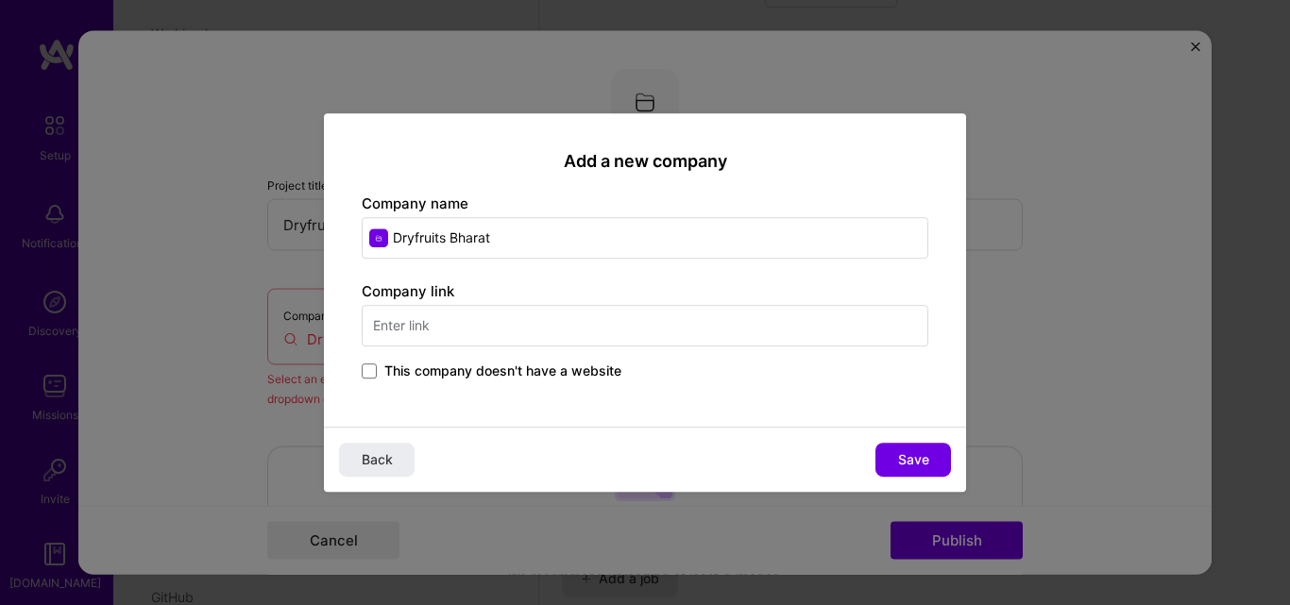
click at [454, 344] on input "text" at bounding box center [645, 326] width 567 height 42
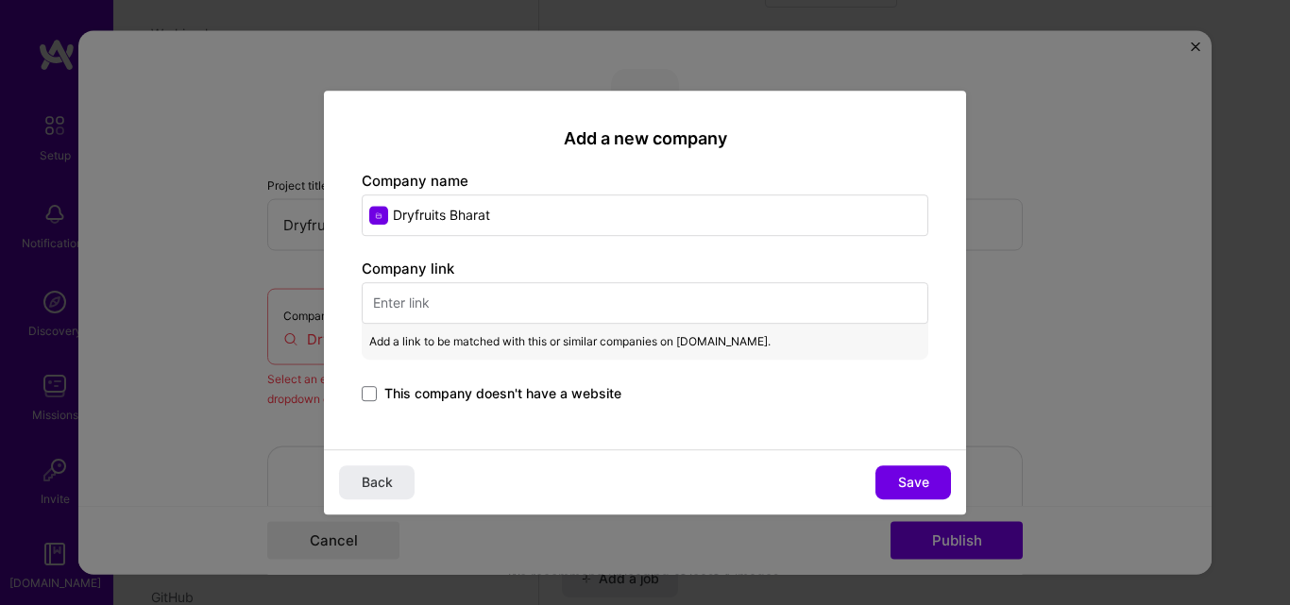
click at [543, 318] on input "text" at bounding box center [645, 303] width 567 height 42
paste input "[DOMAIN_NAME]"
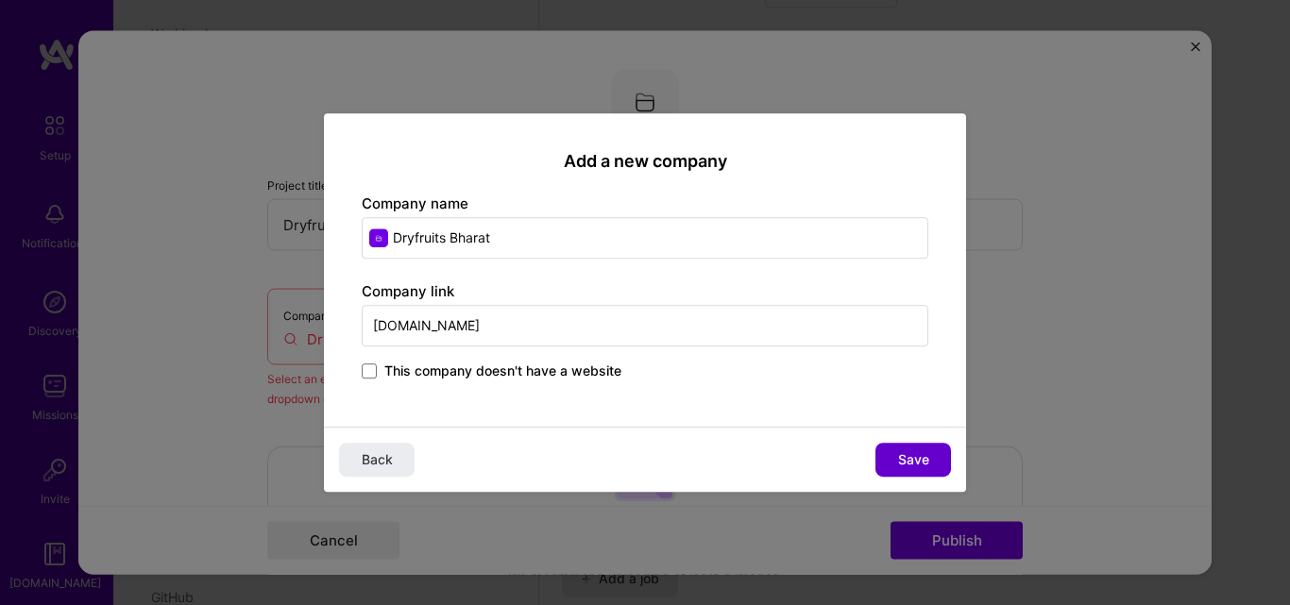
type input "[DOMAIN_NAME]"
click at [922, 452] on span "Save" at bounding box center [913, 459] width 31 height 19
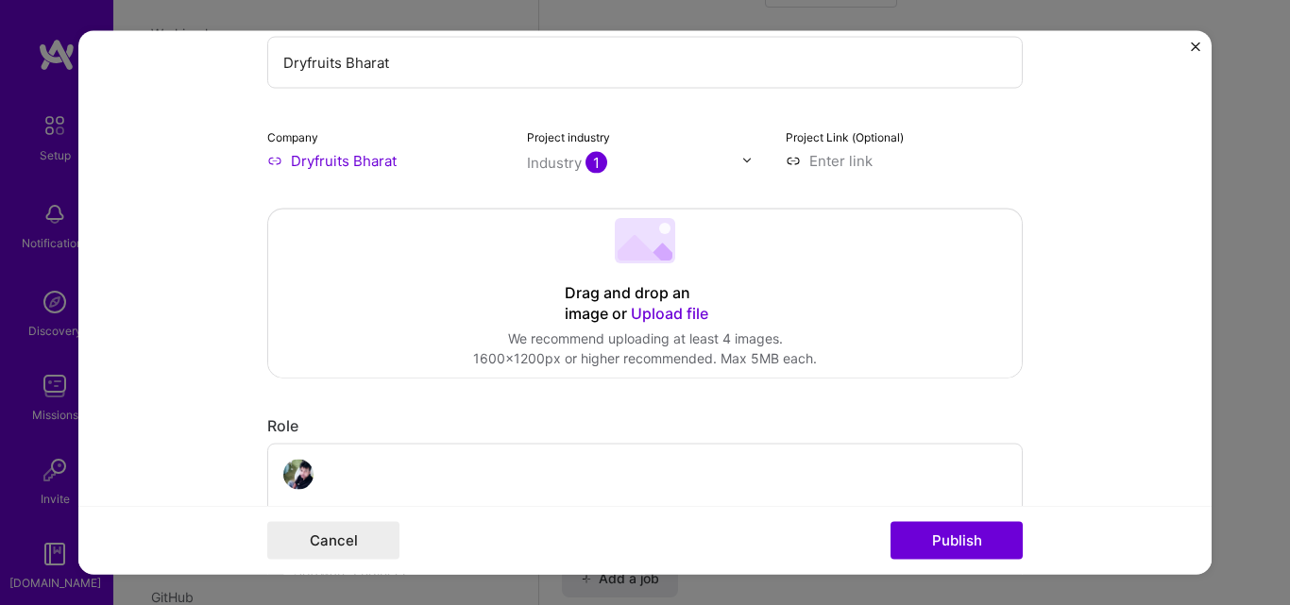
scroll to position [189, 0]
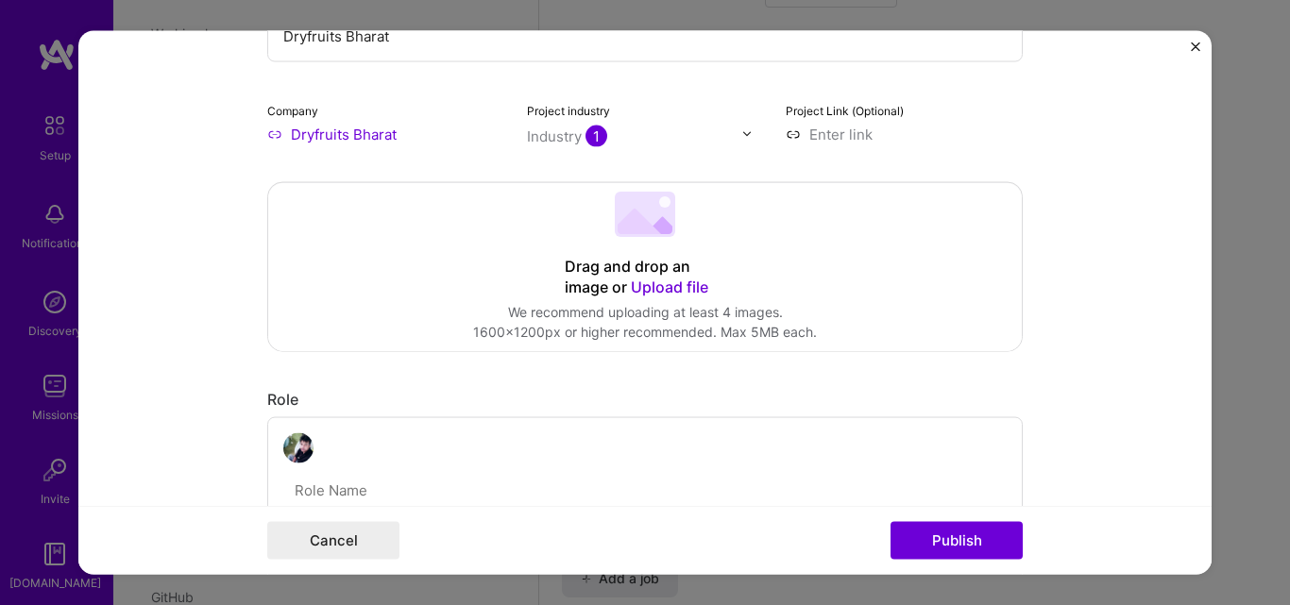
click at [669, 285] on span "Upload file" at bounding box center [669, 286] width 77 height 19
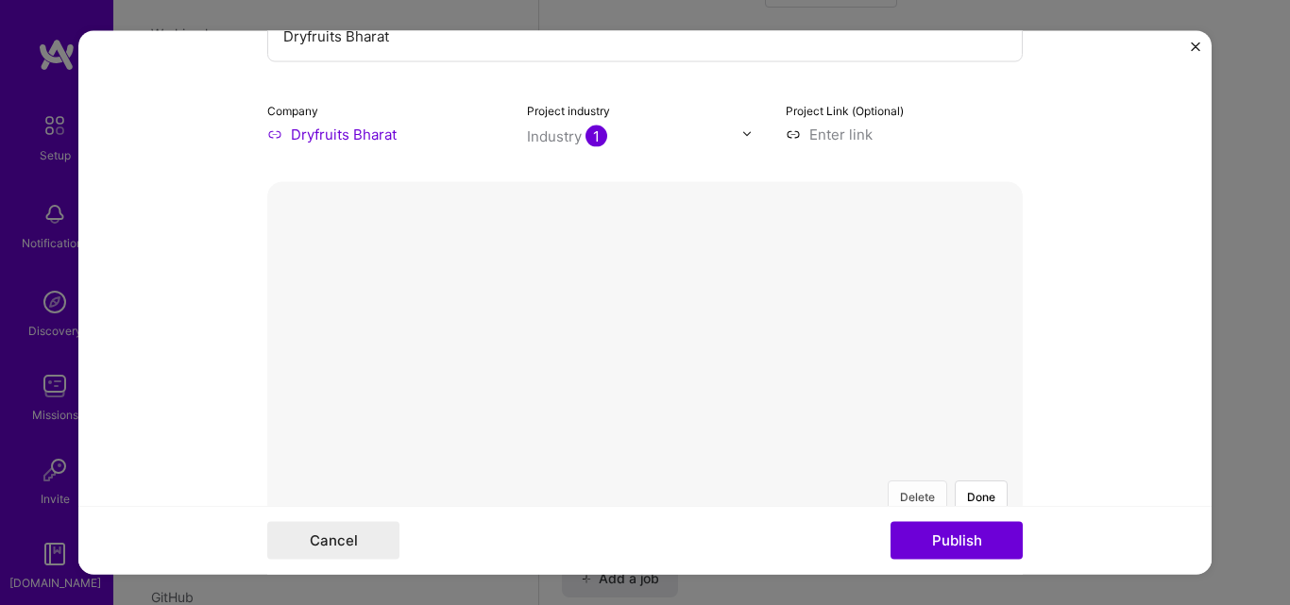
click at [923, 480] on button "Delete" at bounding box center [917, 496] width 59 height 33
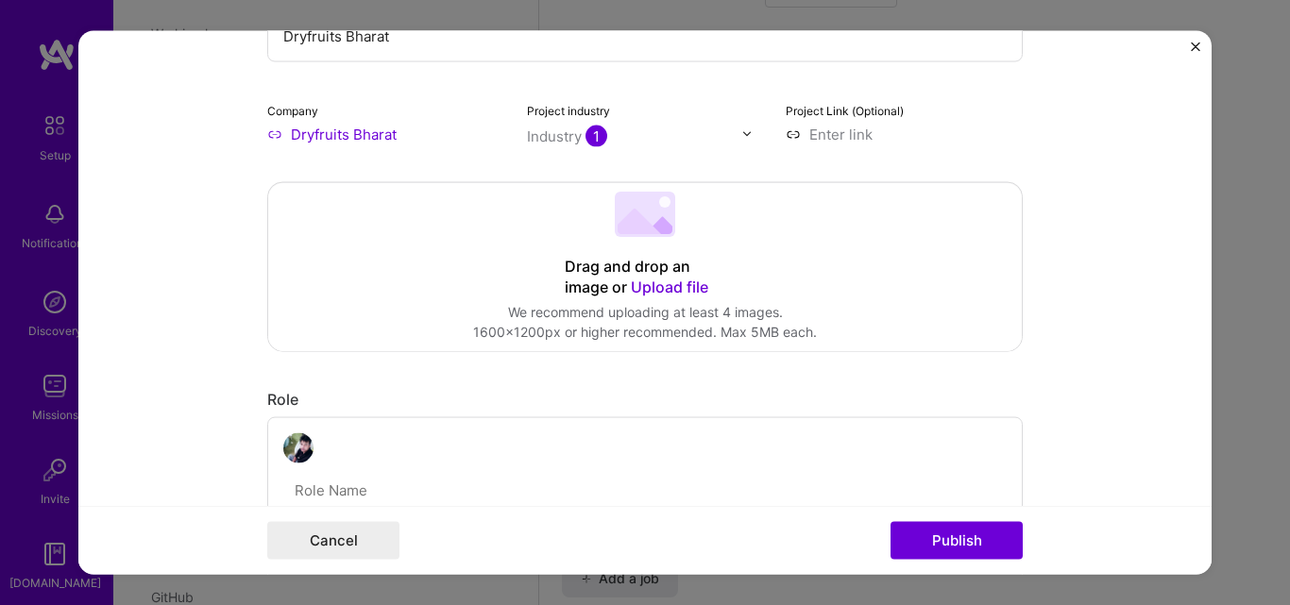
click at [672, 302] on div "We recommend uploading at least 4 images." at bounding box center [645, 312] width 344 height 20
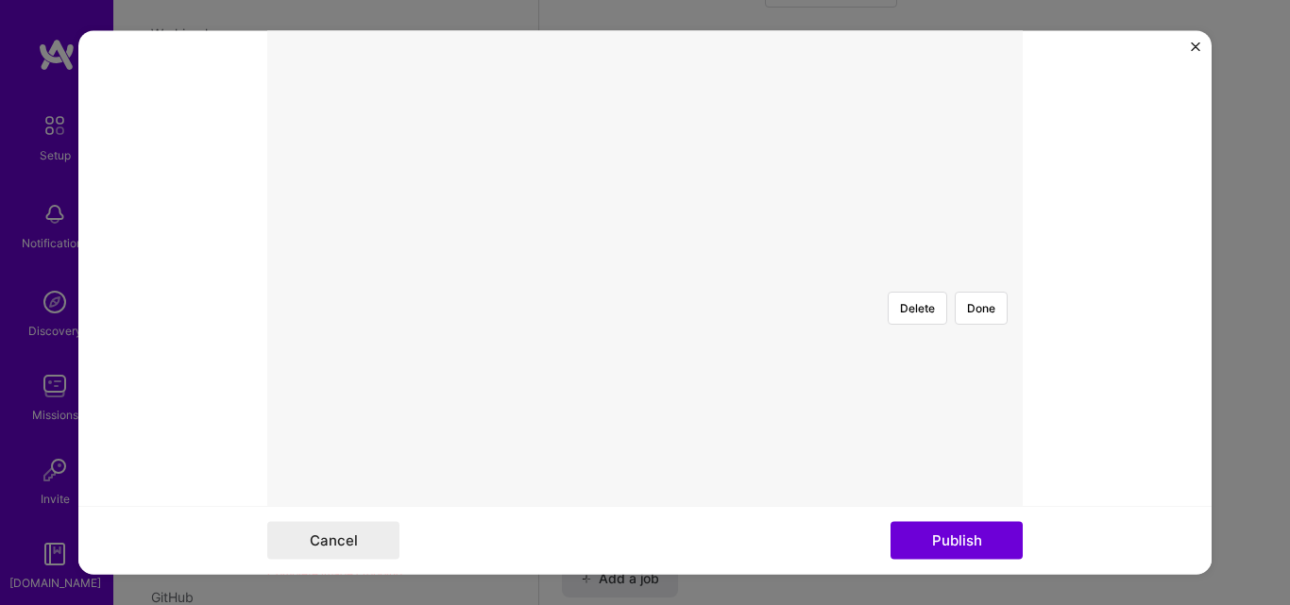
click at [801, 345] on div at bounding box center [1041, 457] width 481 height 362
click at [970, 291] on button "Done" at bounding box center [981, 307] width 53 height 33
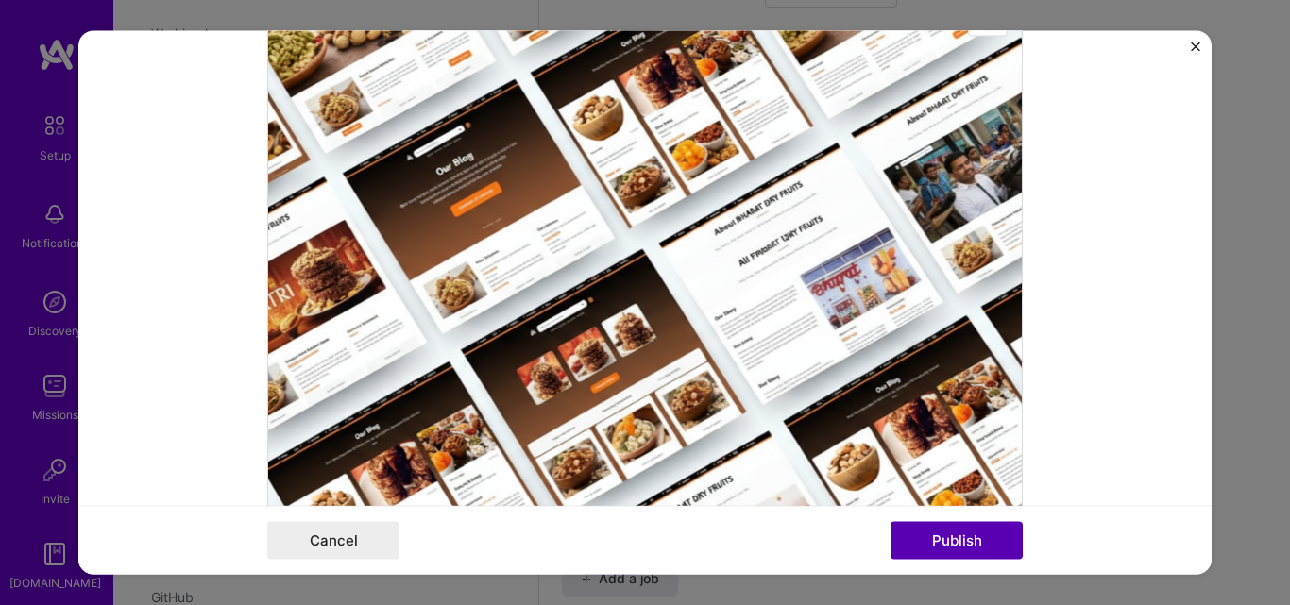
click at [921, 541] on button "Publish" at bounding box center [956, 541] width 132 height 38
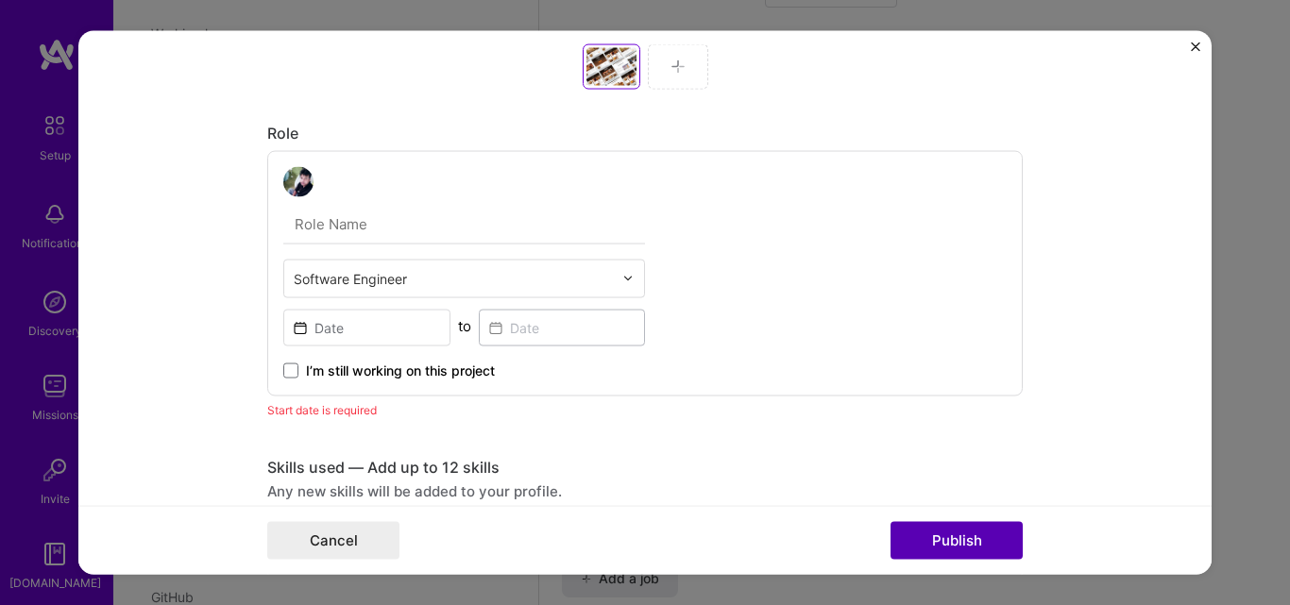
scroll to position [1001, 0]
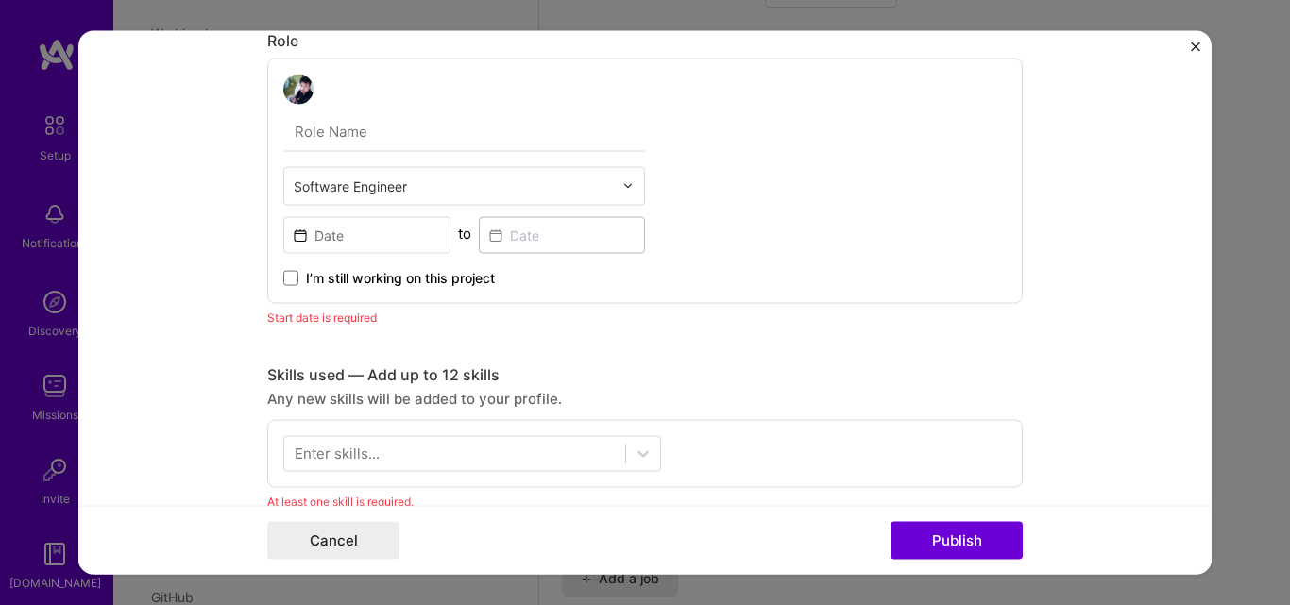
click at [430, 134] on input "text" at bounding box center [464, 131] width 362 height 40
click at [385, 141] on input "text" at bounding box center [464, 131] width 362 height 40
paste input "Front-end Developer"
type input "Front-end Developer"
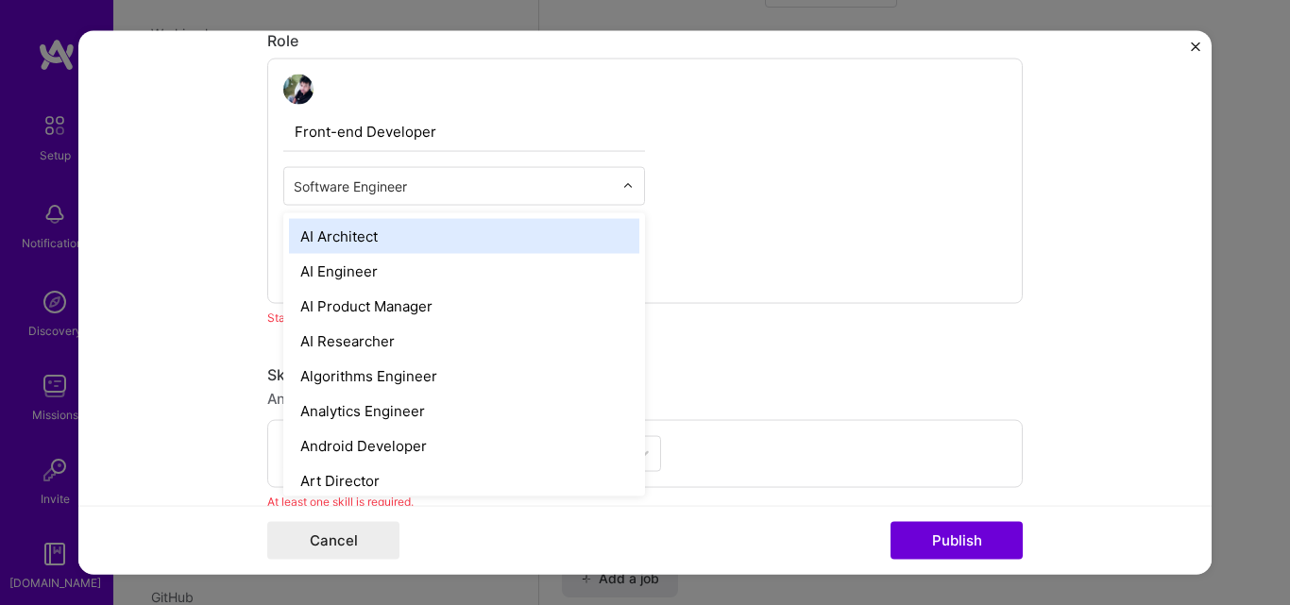
click at [401, 193] on input "text" at bounding box center [453, 186] width 319 height 20
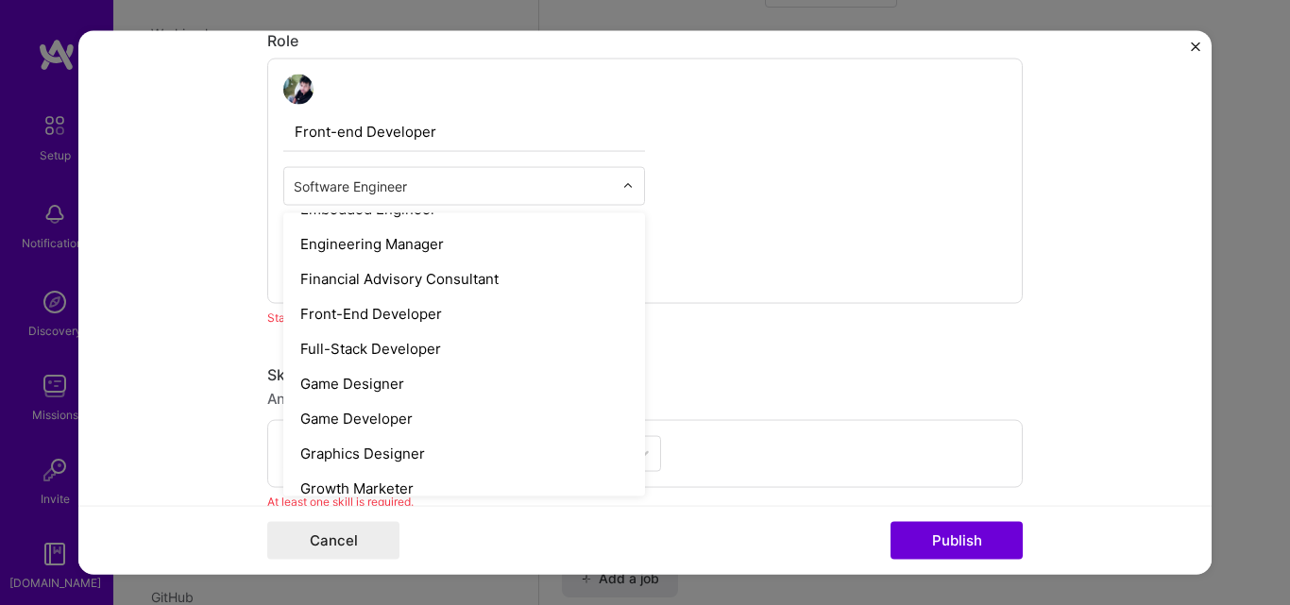
scroll to position [911, 0]
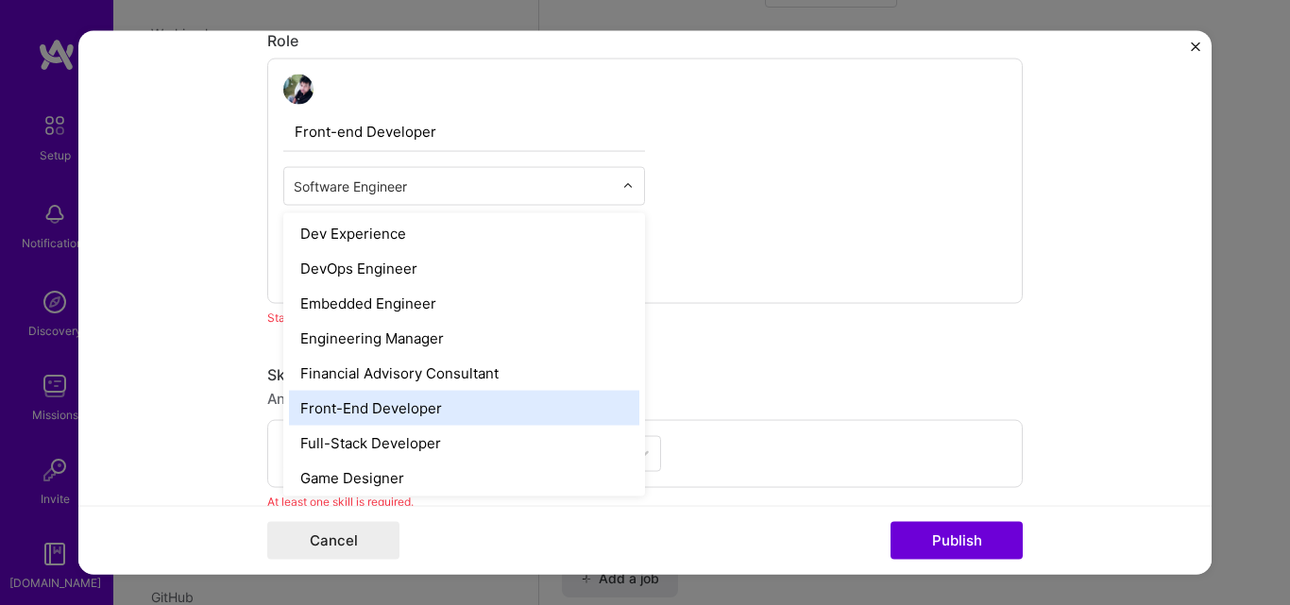
click at [420, 398] on div "Front-End Developer" at bounding box center [464, 407] width 350 height 35
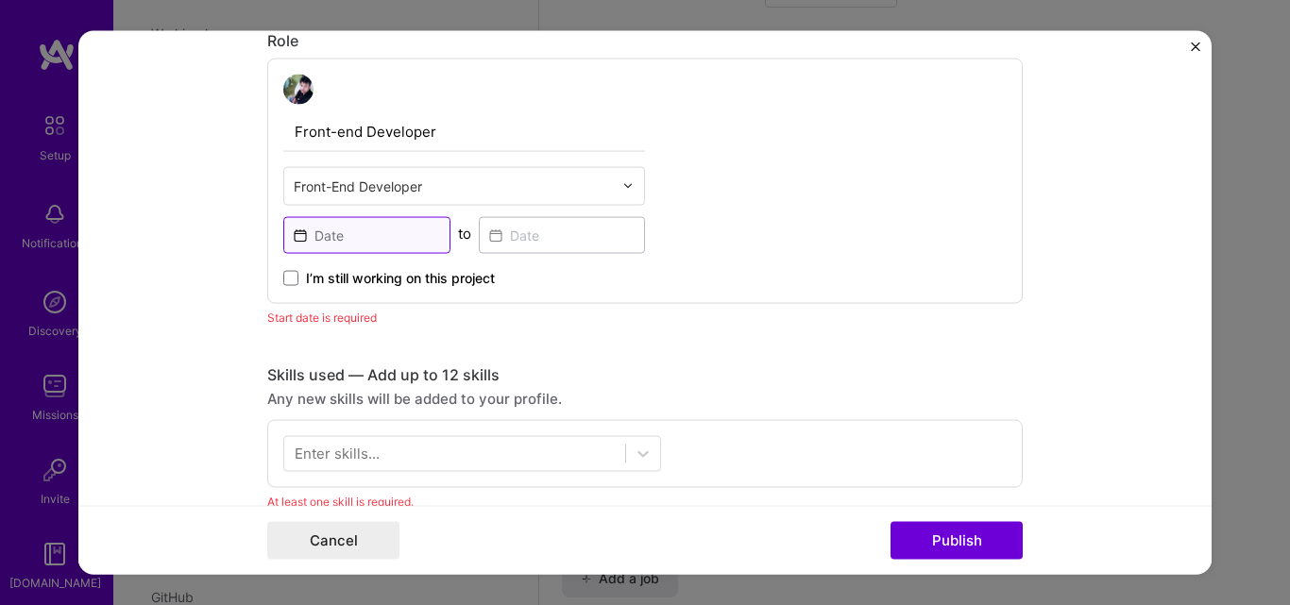
click at [408, 243] on input at bounding box center [366, 234] width 167 height 37
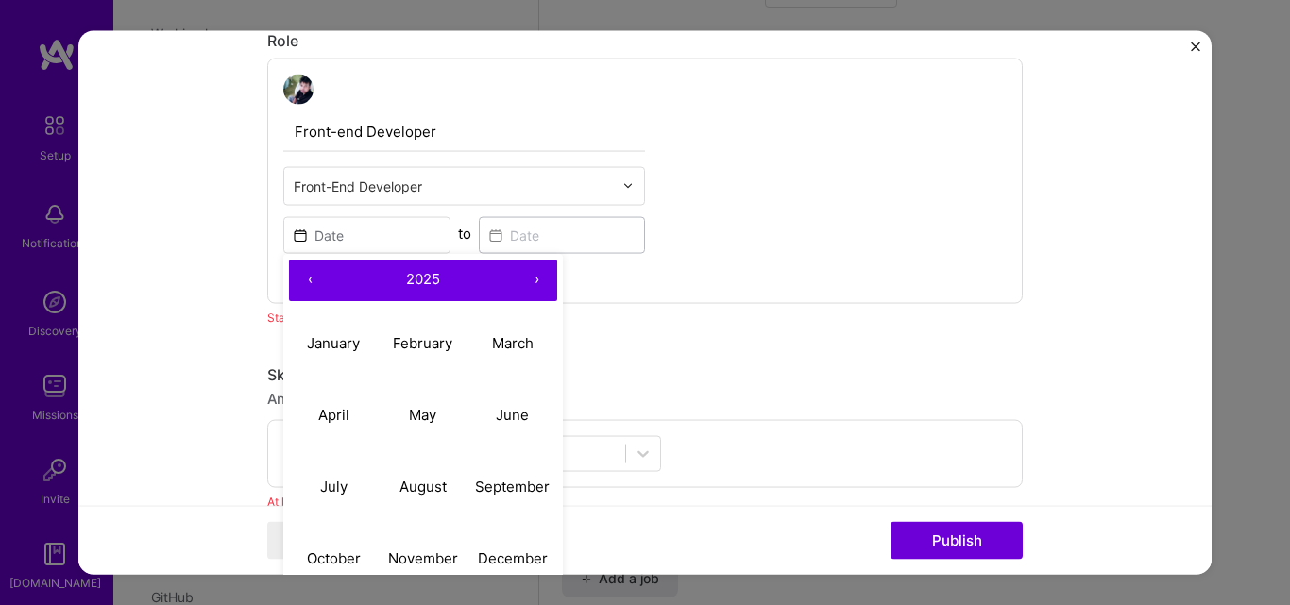
click at [300, 265] on button "‹" at bounding box center [310, 280] width 42 height 42
click at [296, 310] on button "January" at bounding box center [334, 344] width 90 height 72
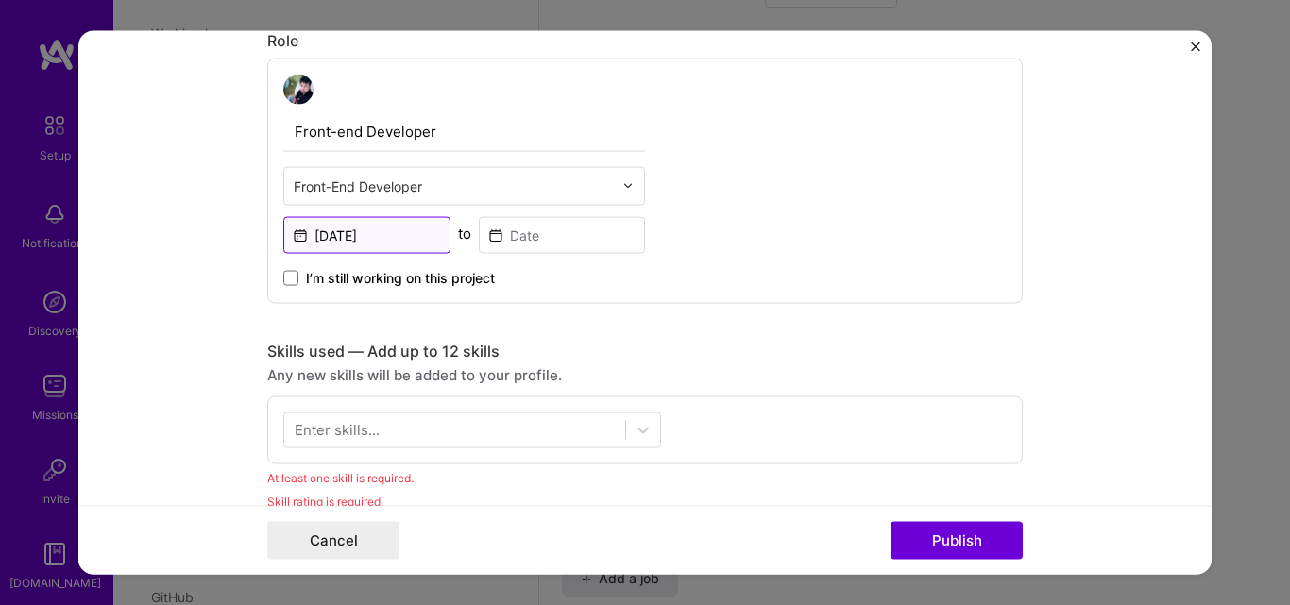
click at [365, 236] on input "[DATE]" at bounding box center [366, 234] width 167 height 37
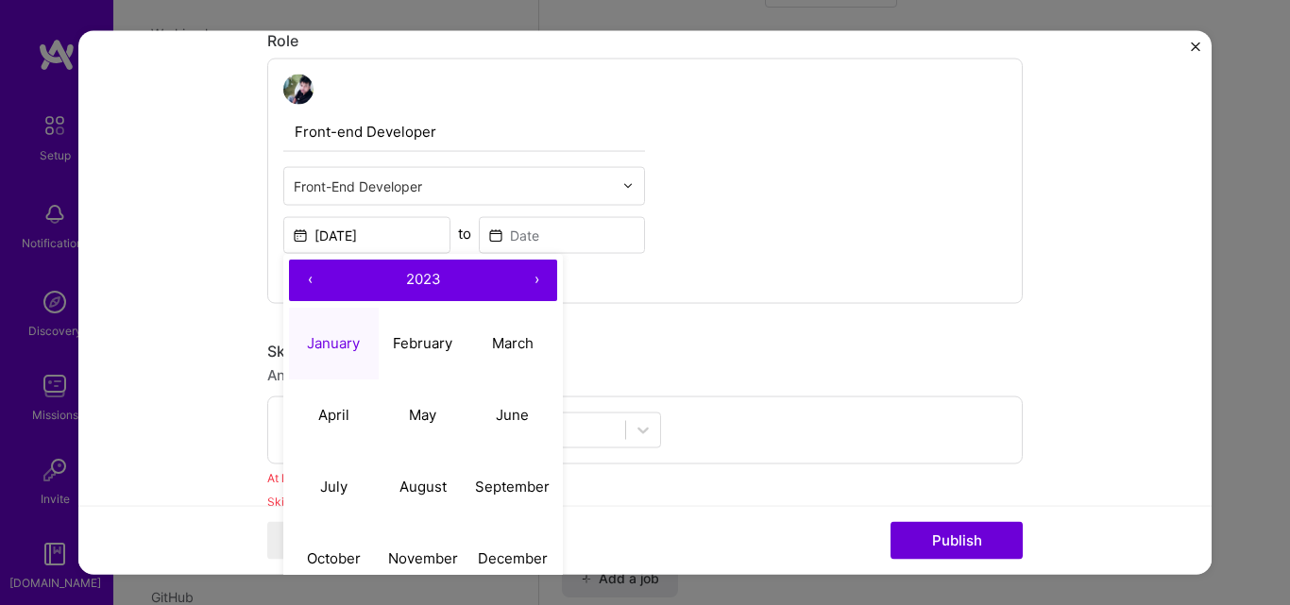
click at [289, 268] on button "‹" at bounding box center [310, 280] width 42 height 42
click at [330, 349] on abbr "January" at bounding box center [333, 343] width 53 height 18
type input "[DATE]"
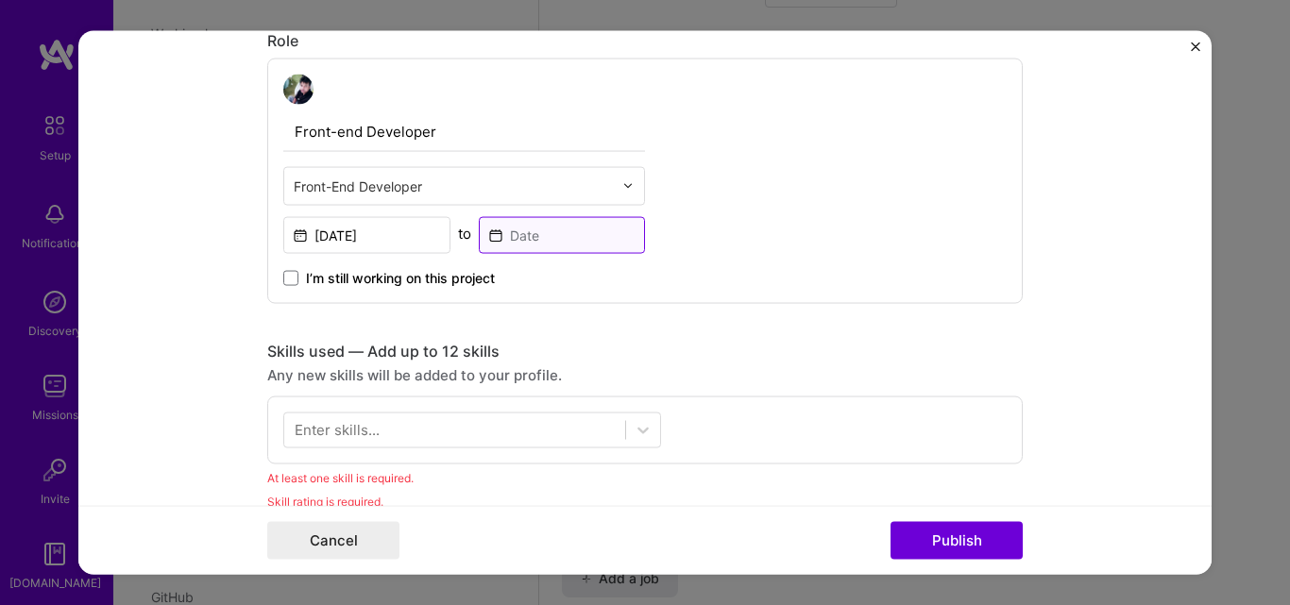
click at [505, 250] on input at bounding box center [562, 234] width 167 height 37
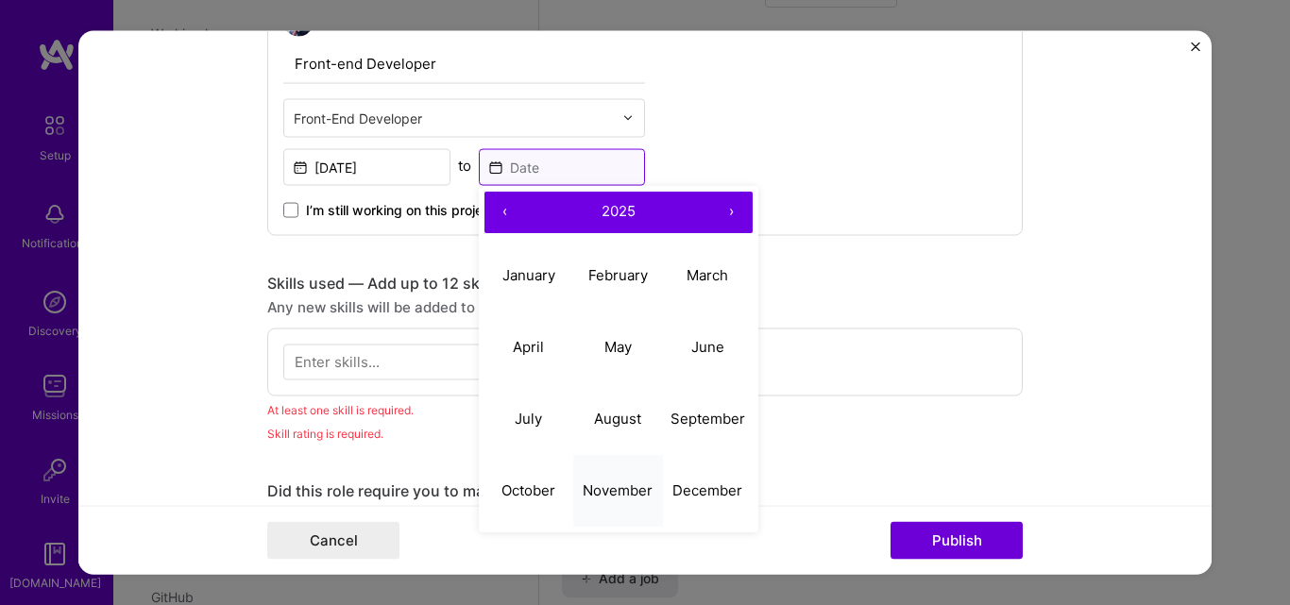
scroll to position [1095, 0]
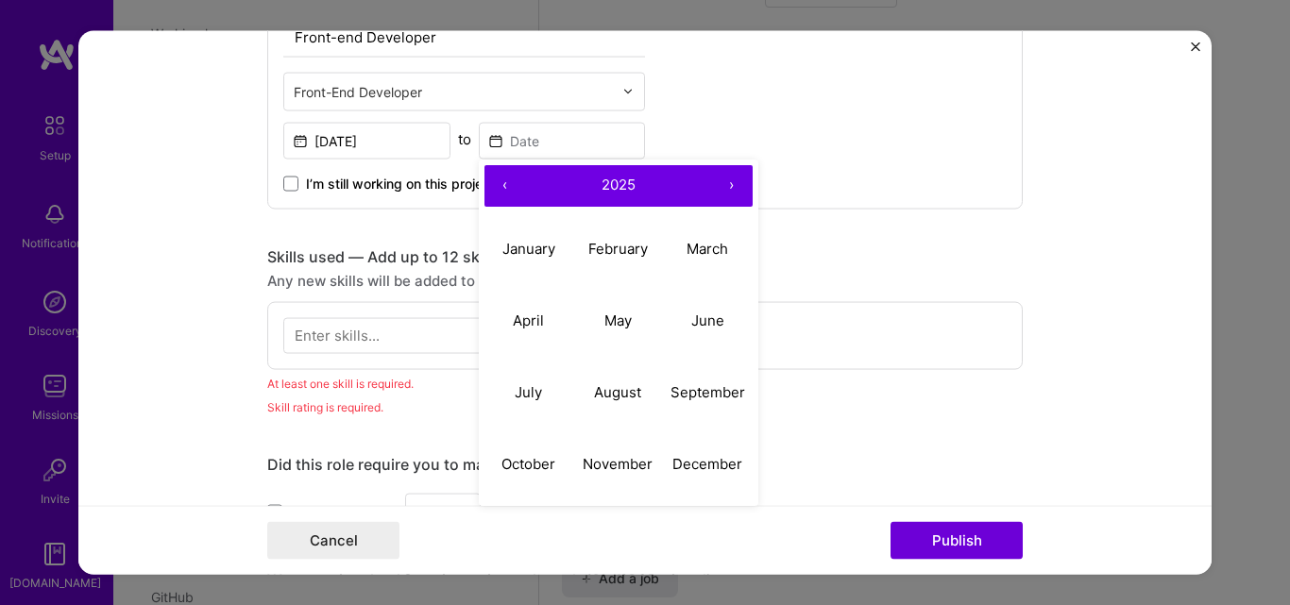
click at [500, 177] on button "‹" at bounding box center [505, 185] width 42 height 42
click at [618, 388] on abbr "August" at bounding box center [617, 392] width 47 height 18
type input "[DATE]"
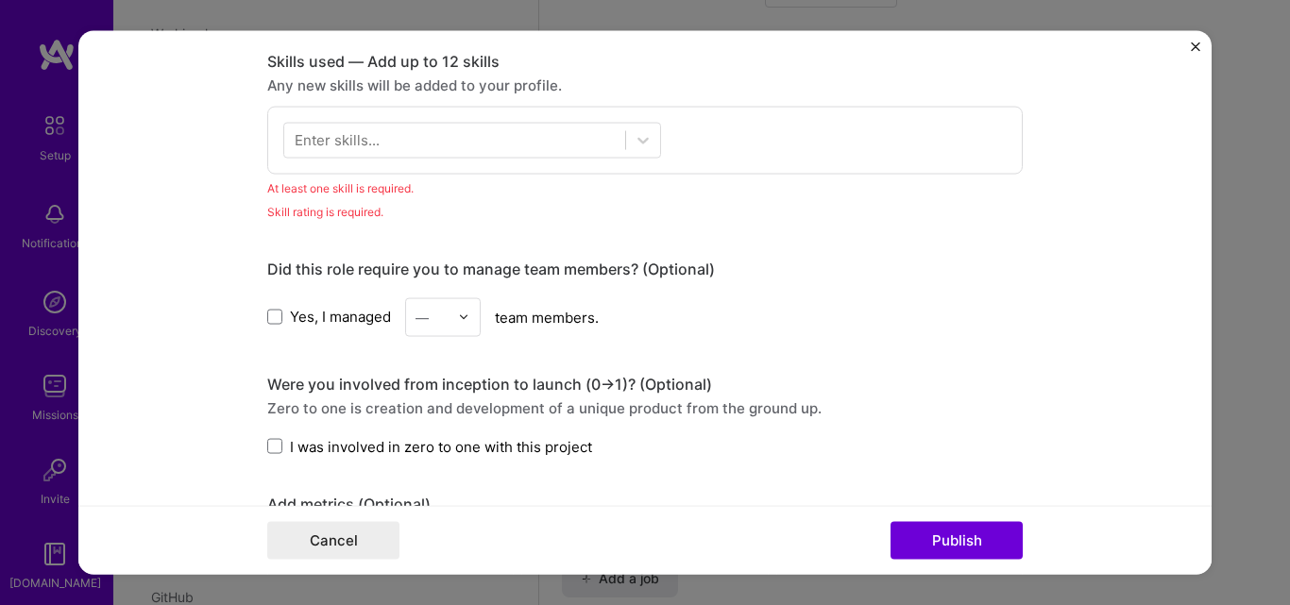
scroll to position [1190, 0]
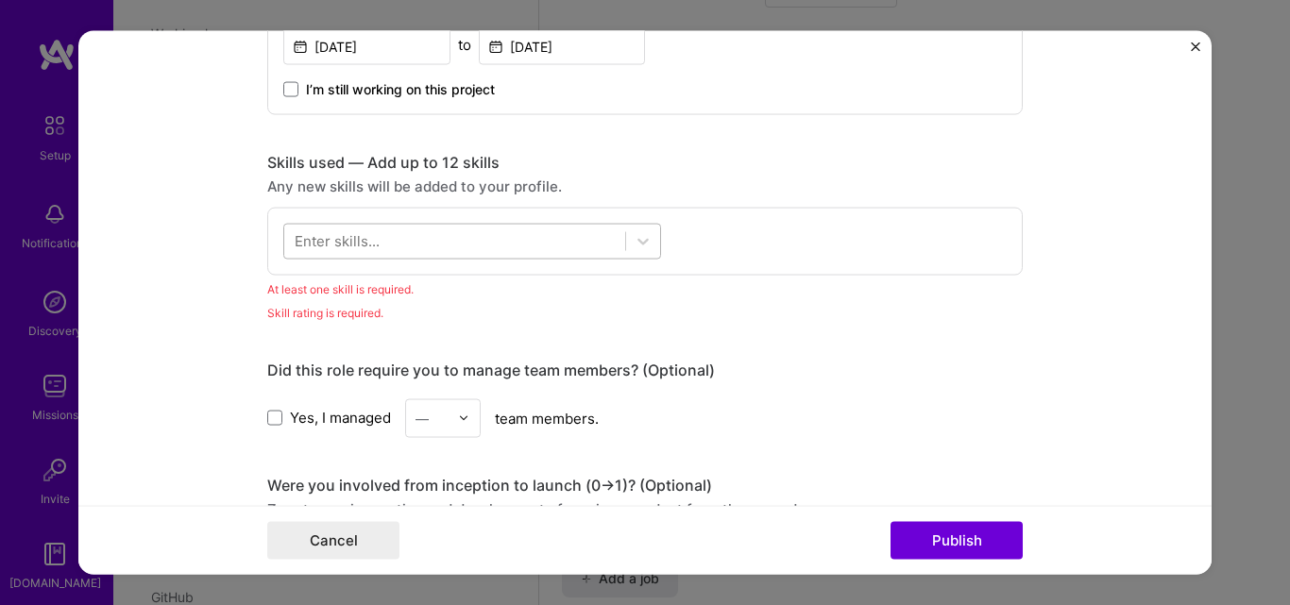
click at [348, 251] on div at bounding box center [454, 241] width 341 height 31
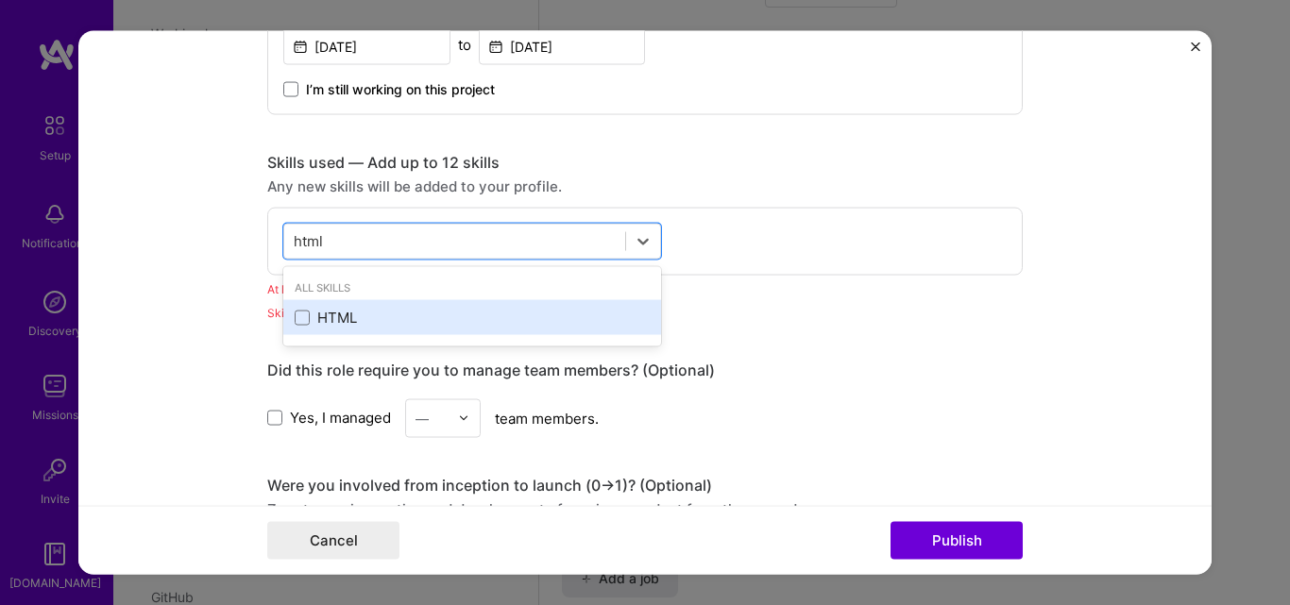
click at [305, 310] on div "HTML" at bounding box center [472, 318] width 355 height 20
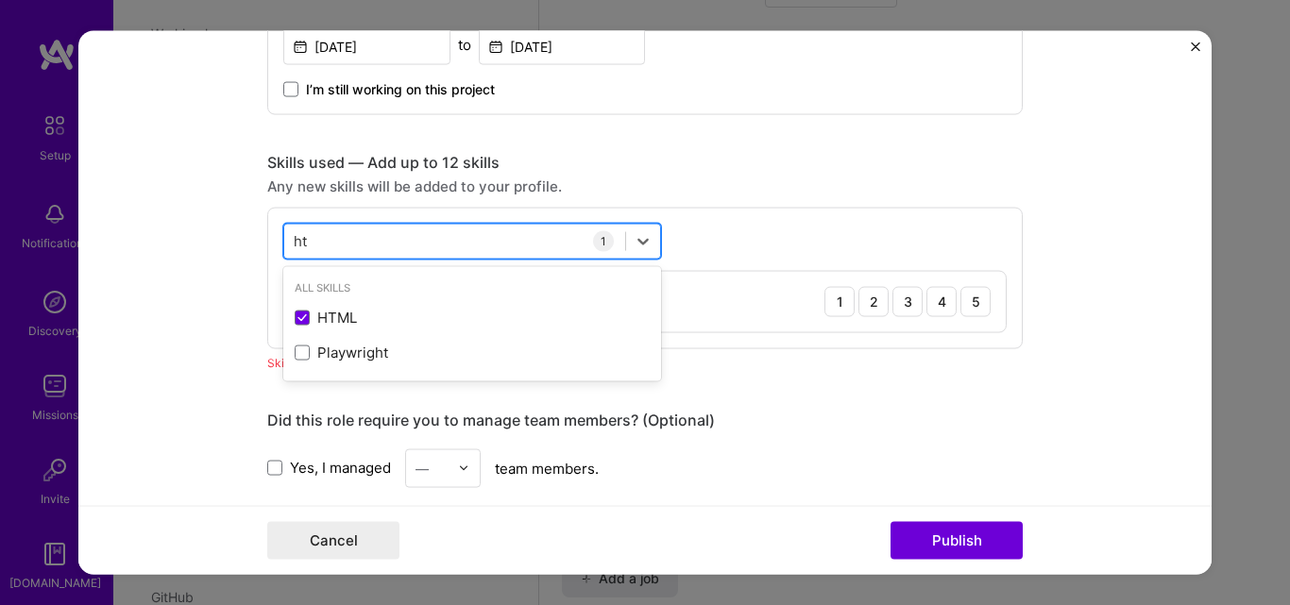
type input "h"
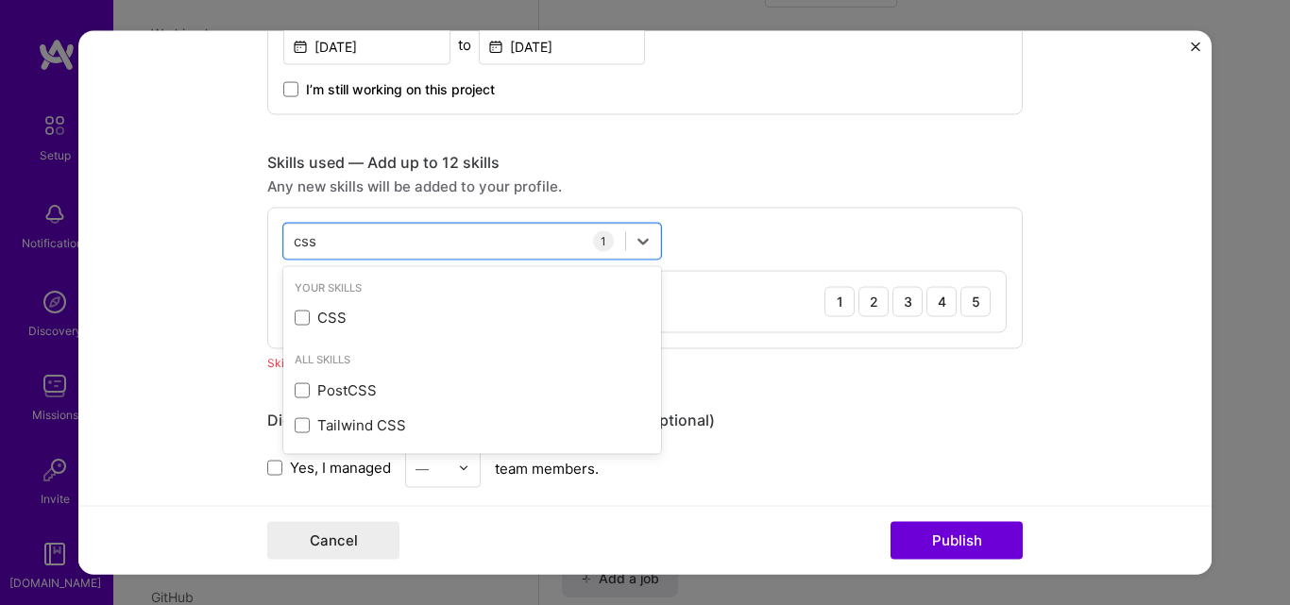
click at [475, 297] on div "Your Skills" at bounding box center [472, 288] width 378 height 20
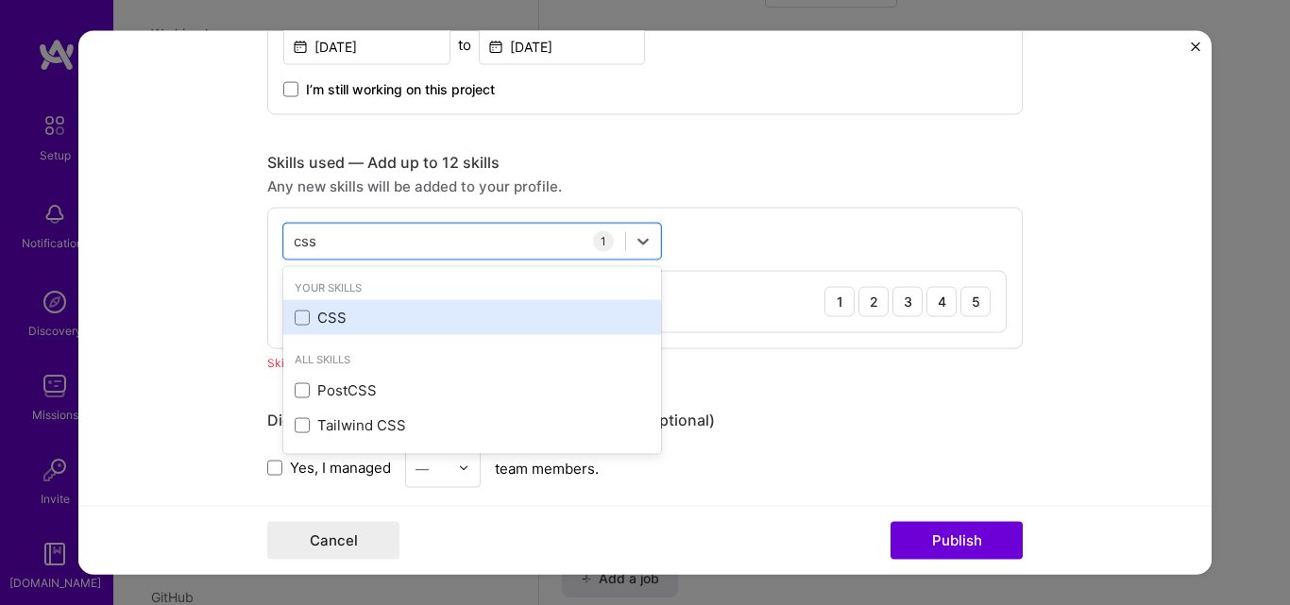
click at [317, 324] on div "CSS" at bounding box center [472, 318] width 355 height 20
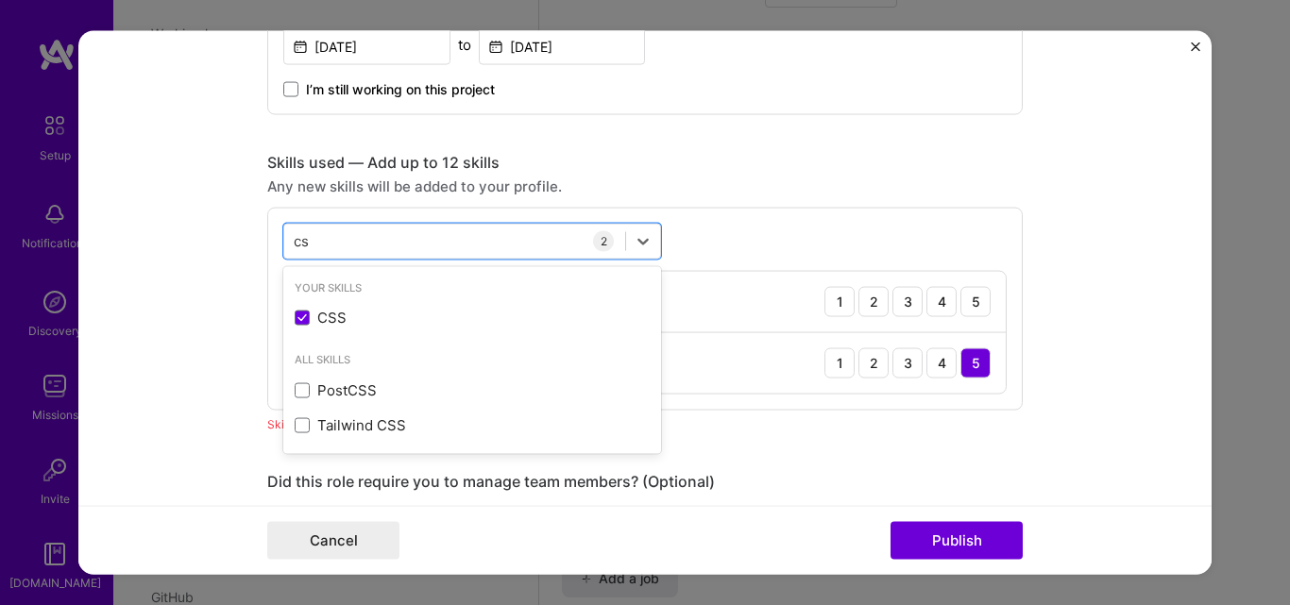
type input "c"
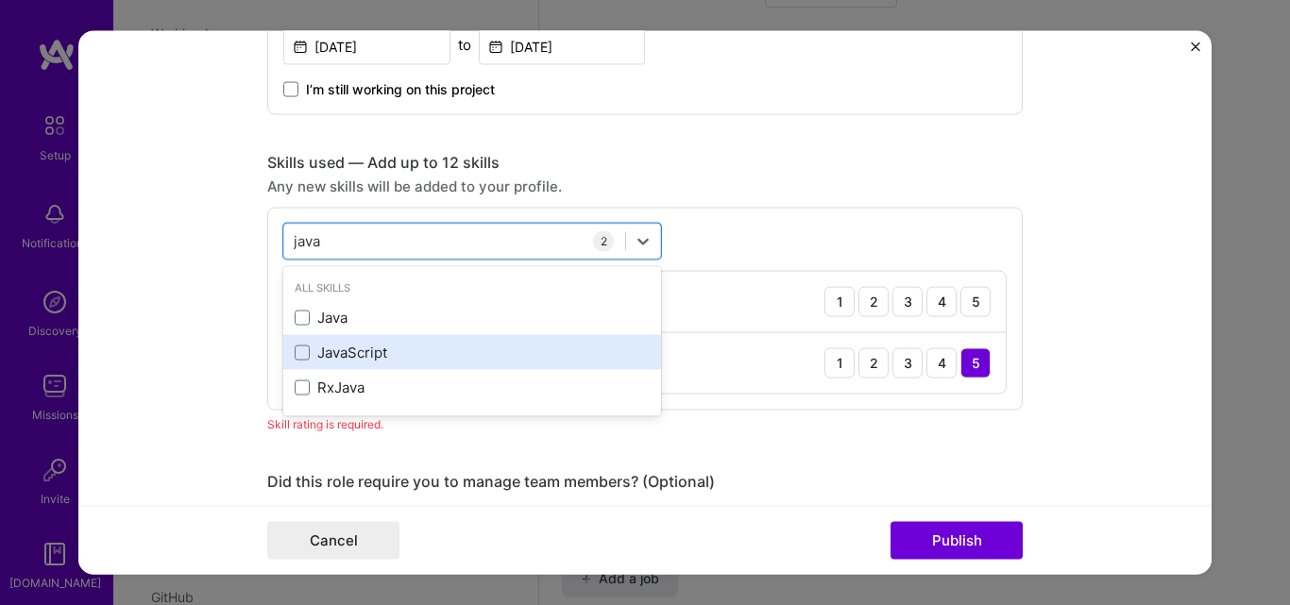
click at [404, 343] on div "JavaScript" at bounding box center [472, 353] width 355 height 20
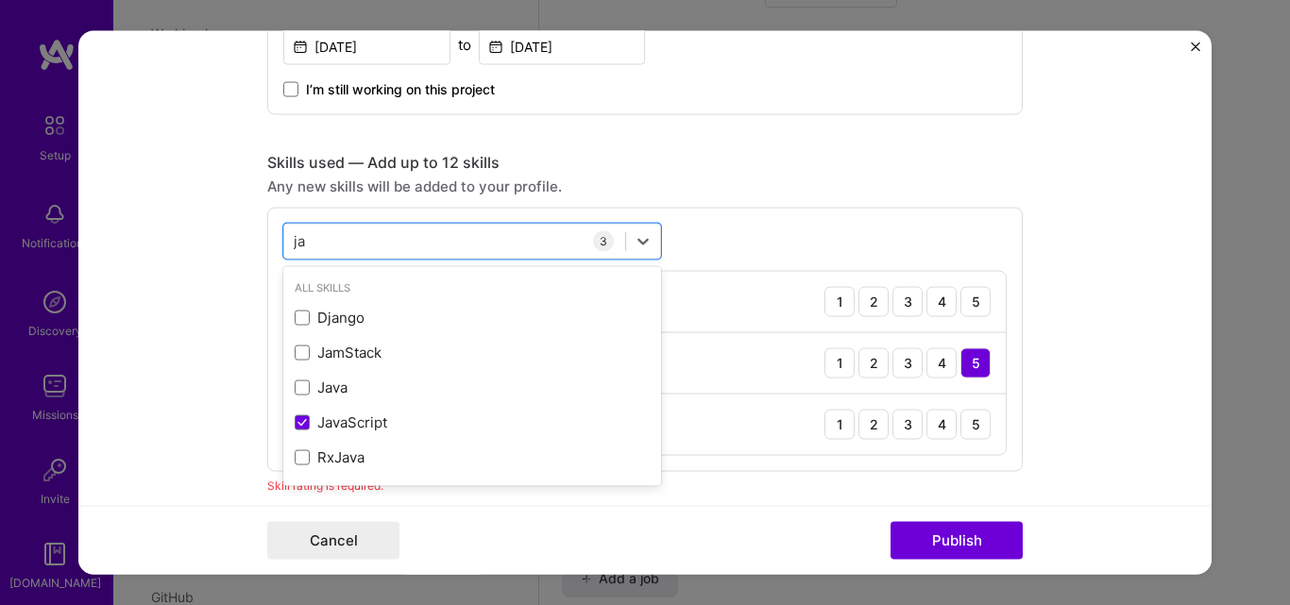
type input "j"
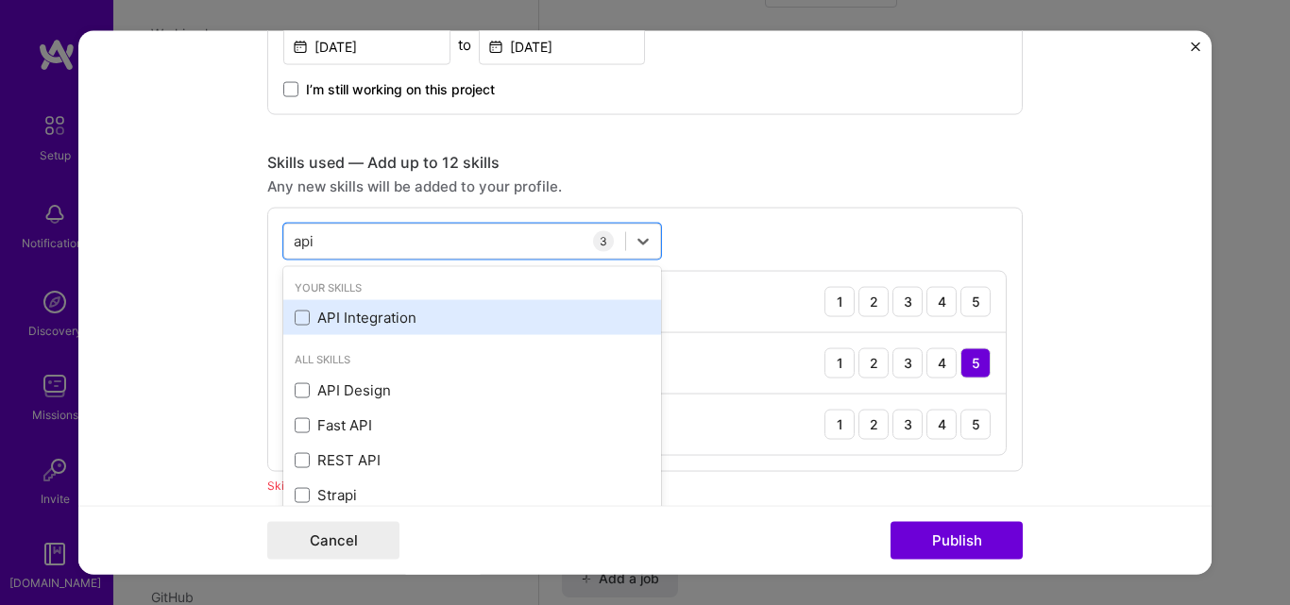
click at [343, 311] on div "API Integration" at bounding box center [472, 318] width 355 height 20
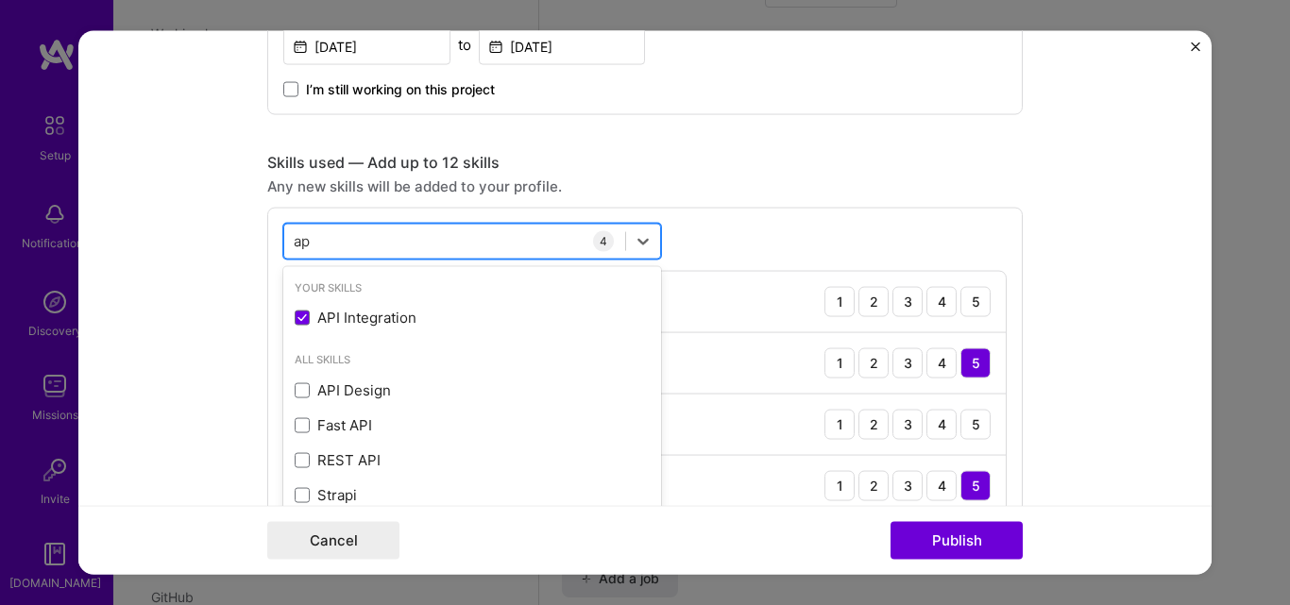
type input "a"
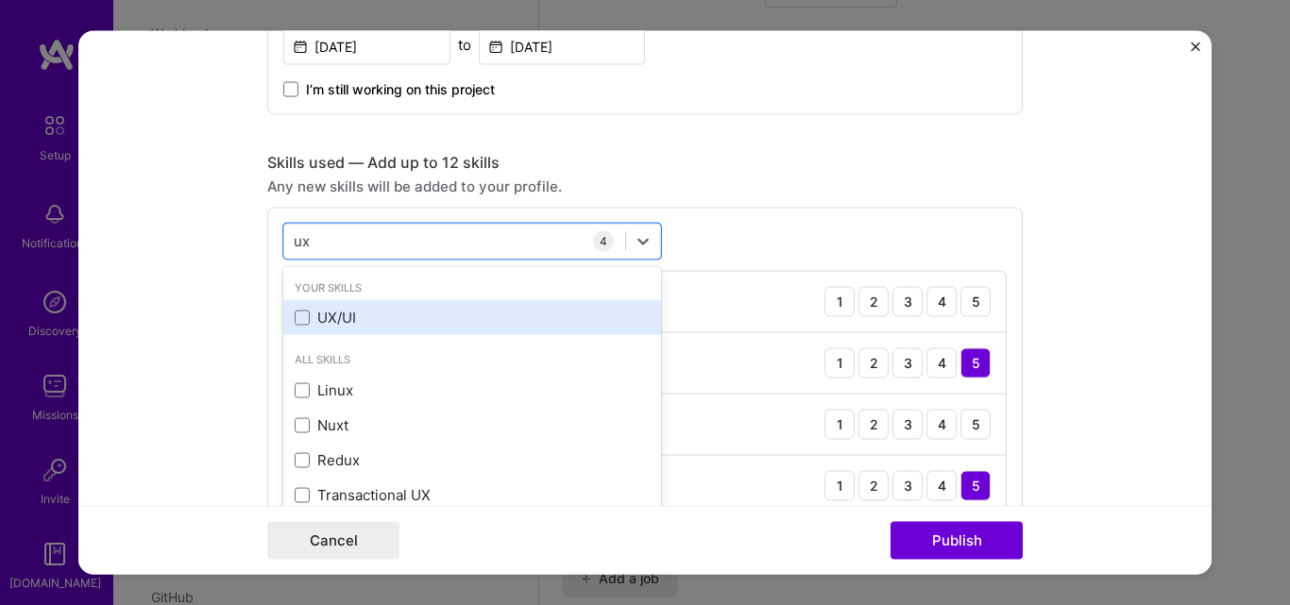
click at [377, 317] on div "UX/UI" at bounding box center [472, 318] width 355 height 20
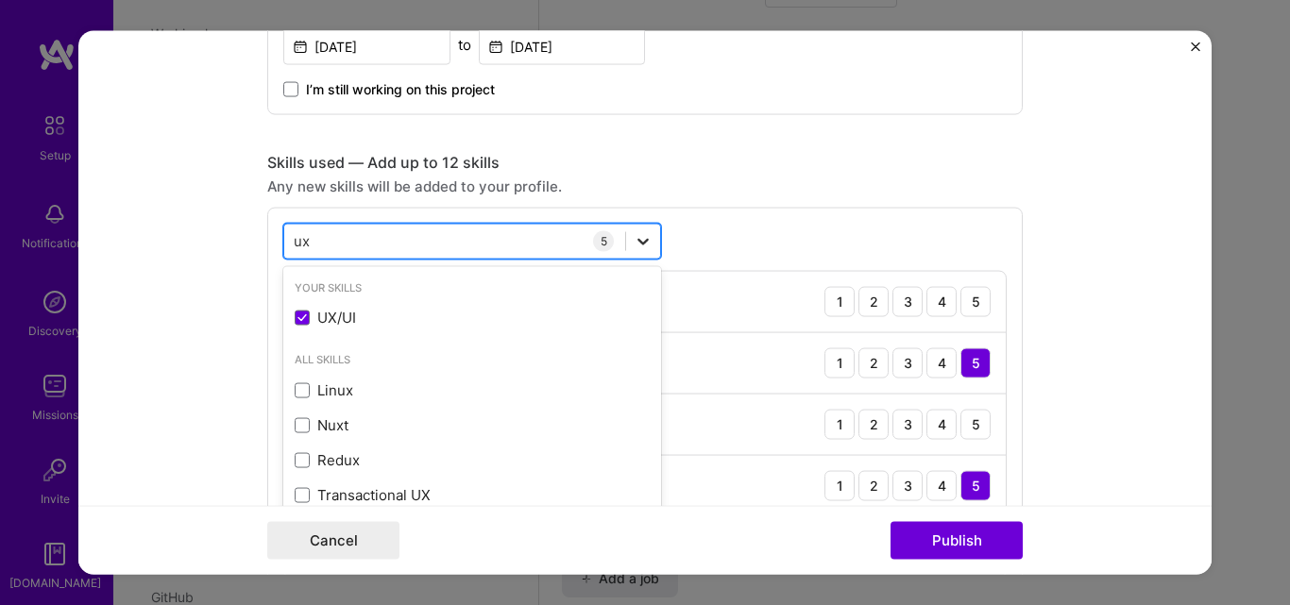
click at [635, 247] on icon at bounding box center [643, 240] width 19 height 19
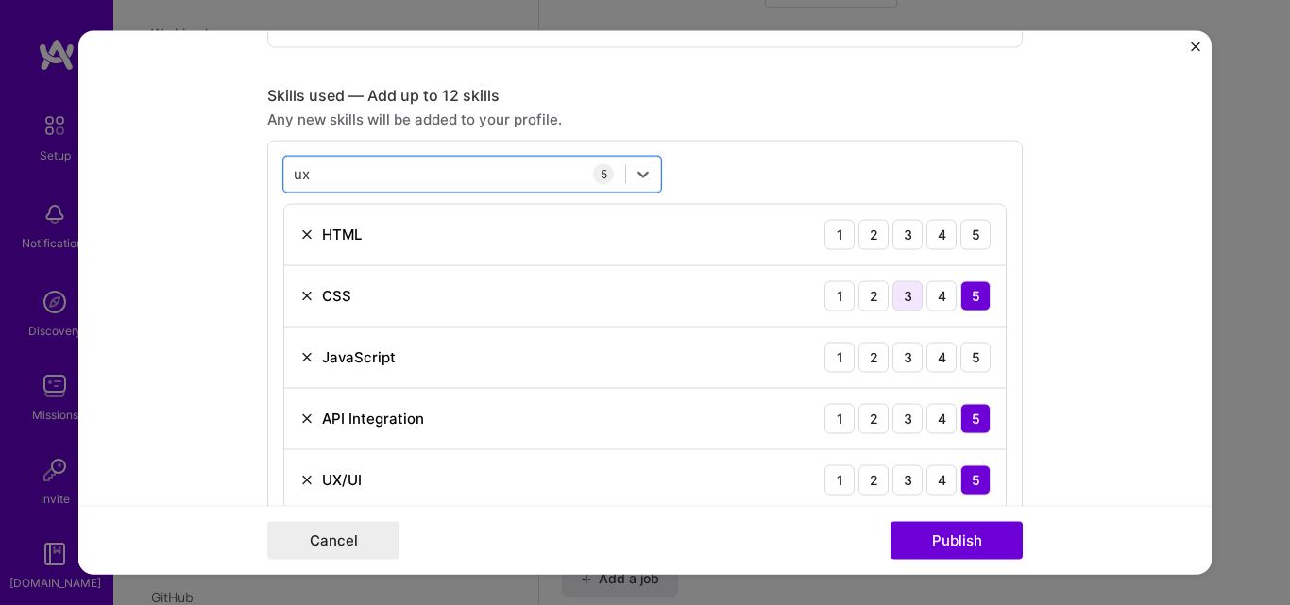
scroll to position [1284, 0]
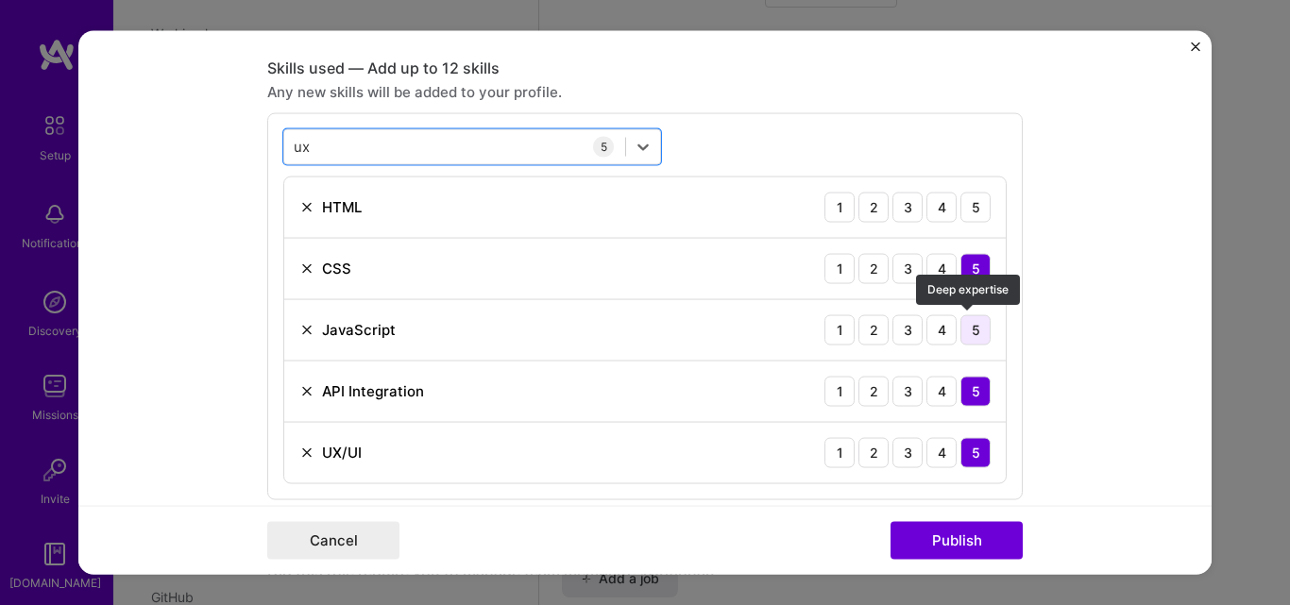
type input "ux"
click at [967, 336] on div "5" at bounding box center [975, 329] width 30 height 30
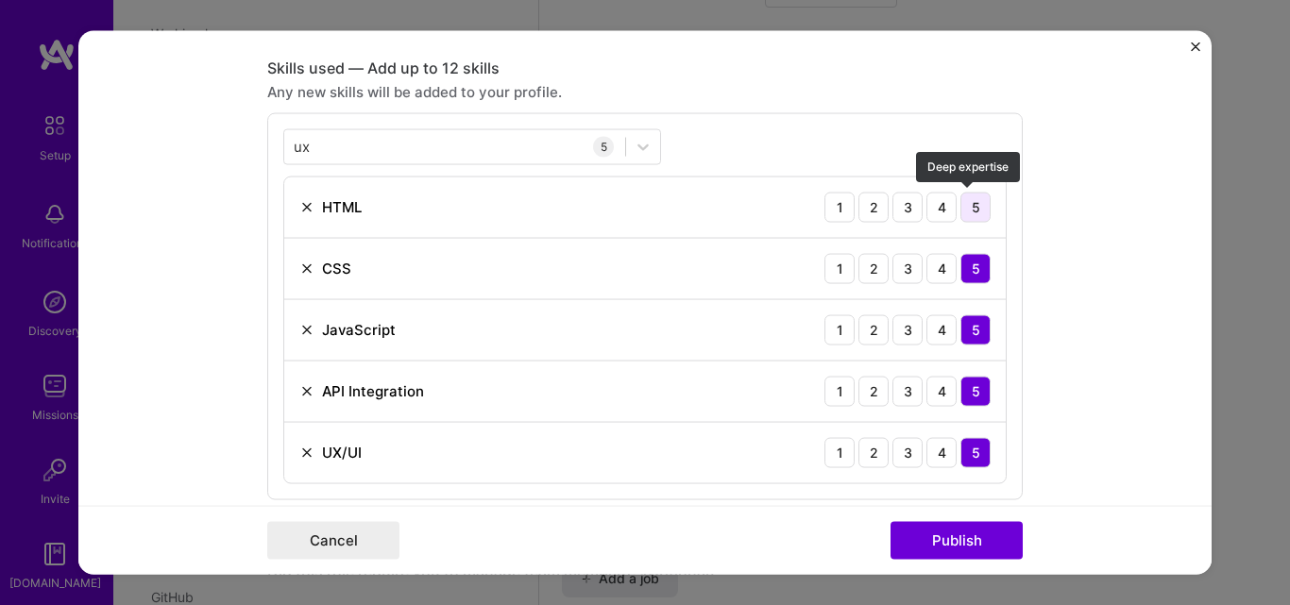
click at [972, 198] on div "5" at bounding box center [975, 207] width 30 height 30
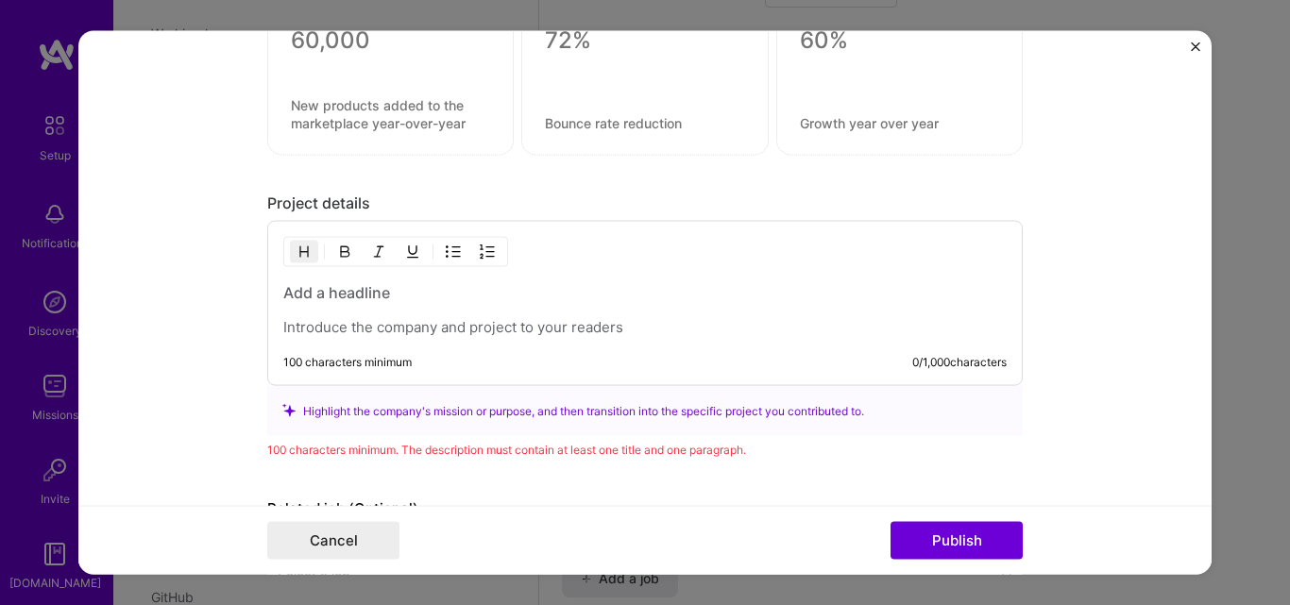
scroll to position [2134, 0]
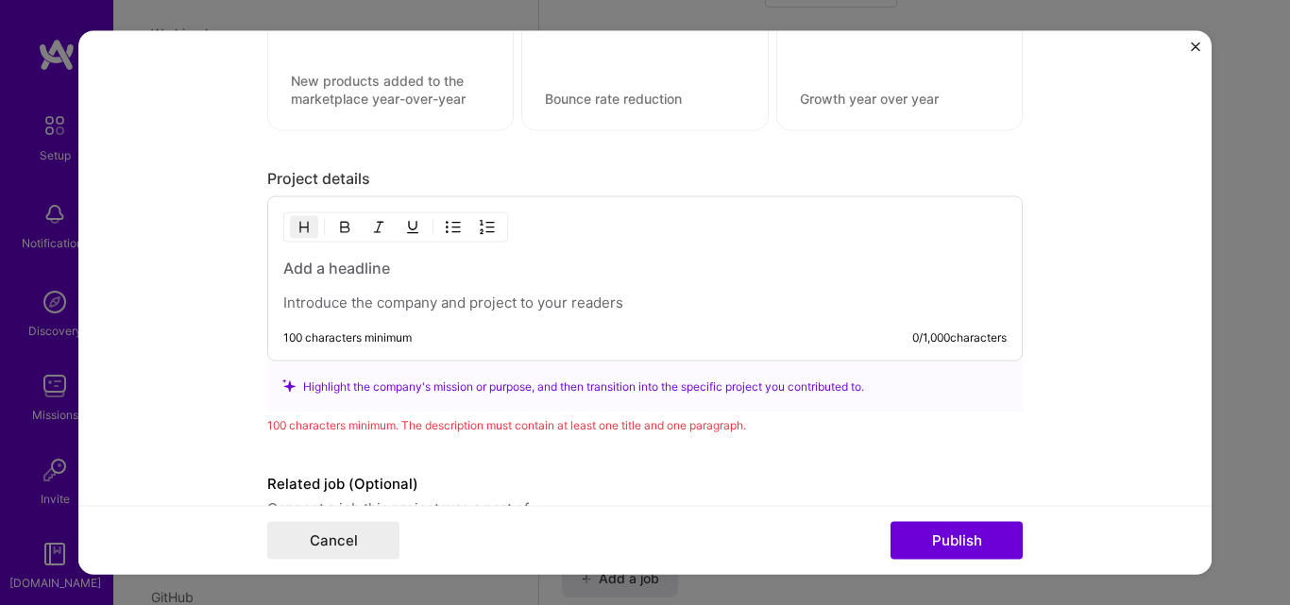
click at [394, 254] on div "100 characters minimum 0 / 1,000 characters" at bounding box center [644, 278] width 755 height 165
click at [402, 281] on div at bounding box center [644, 285] width 723 height 55
click at [397, 274] on h3 at bounding box center [644, 268] width 723 height 21
click at [403, 294] on p at bounding box center [644, 303] width 723 height 19
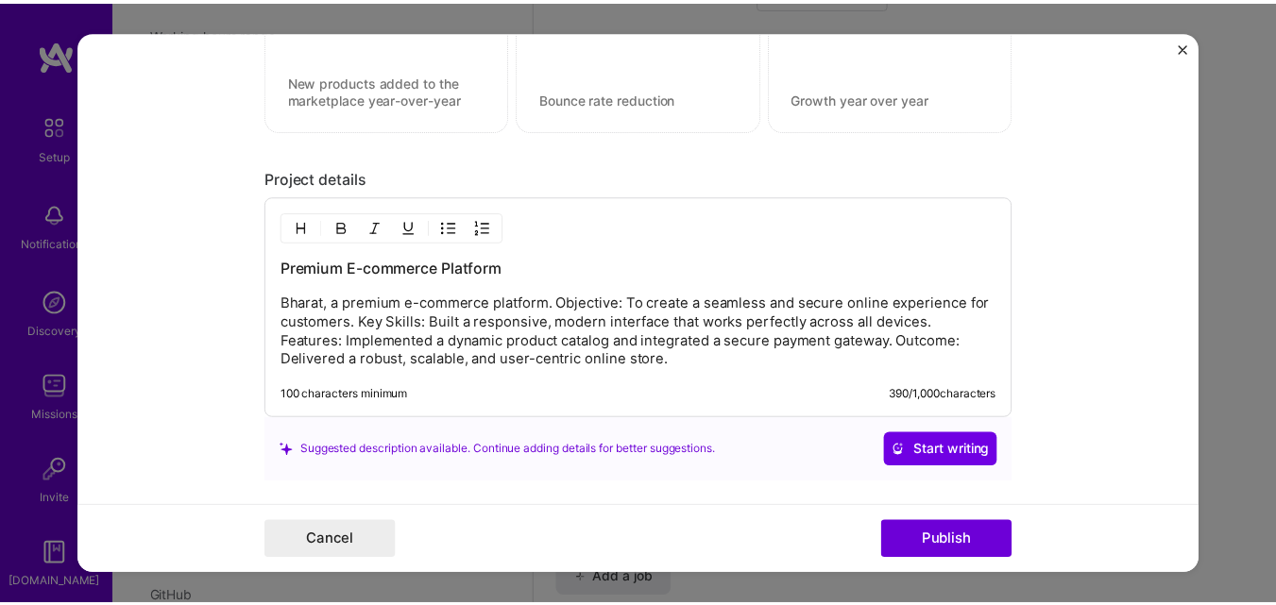
scroll to position [2279, 0]
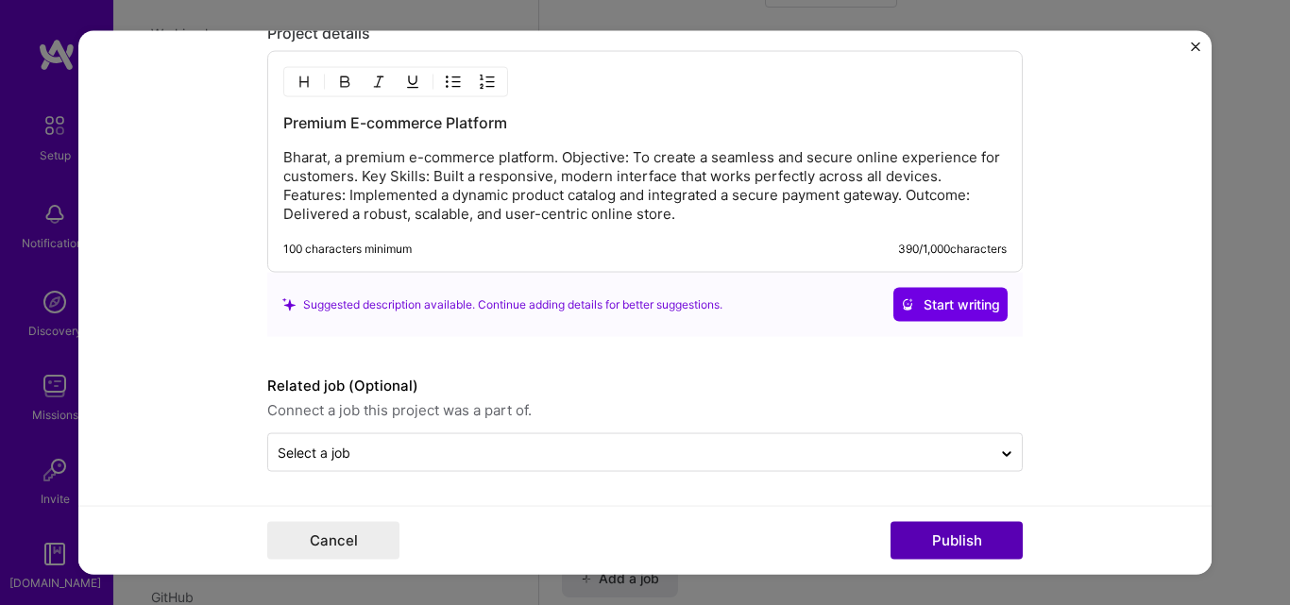
click at [939, 536] on button "Publish" at bounding box center [956, 541] width 132 height 38
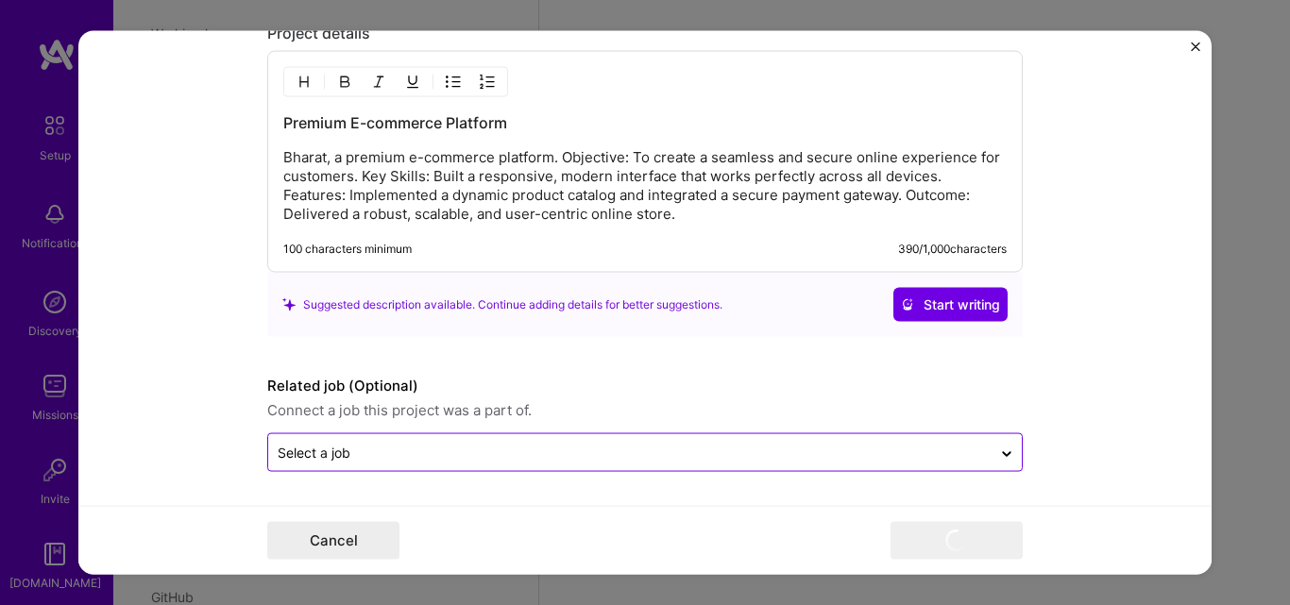
click at [779, 448] on input "text" at bounding box center [630, 453] width 704 height 20
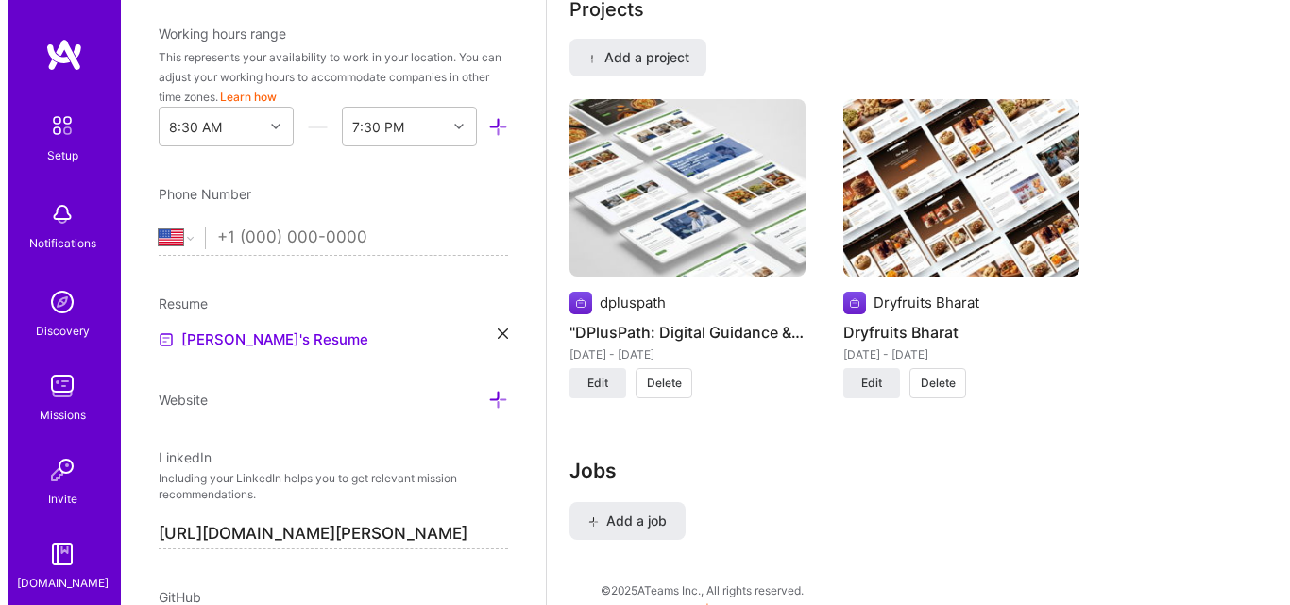
scroll to position [1523, 0]
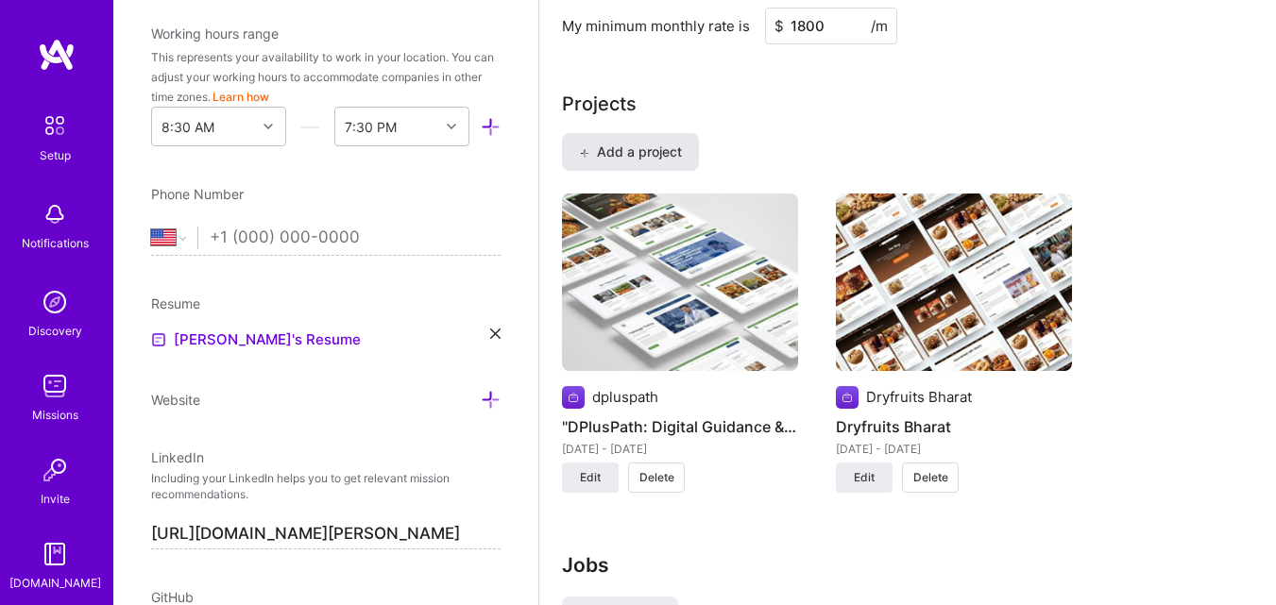
click at [619, 159] on span "Add a project" at bounding box center [630, 152] width 103 height 19
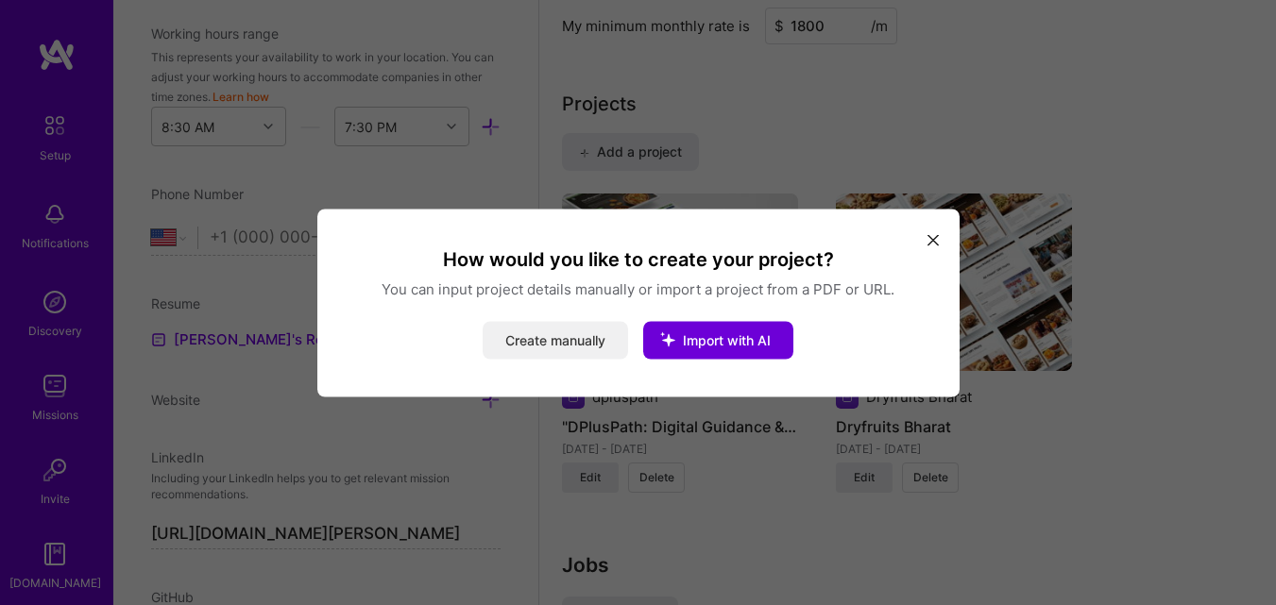
click at [529, 332] on button "Create manually" at bounding box center [554, 340] width 145 height 38
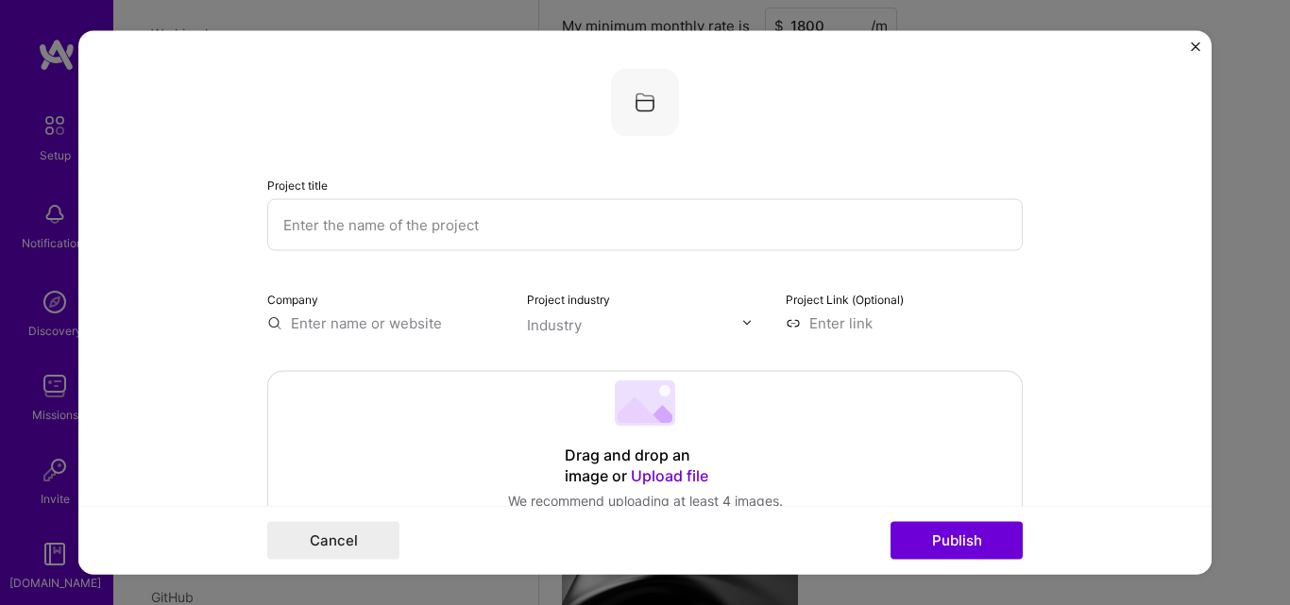
click at [275, 227] on input "text" at bounding box center [644, 224] width 755 height 52
paste input "[PERSON_NAME]-e-Haram"
type input "[PERSON_NAME]-e-Haram"
click at [397, 317] on input "text" at bounding box center [385, 323] width 237 height 20
paste input "[PERSON_NAME]-e-Haram"
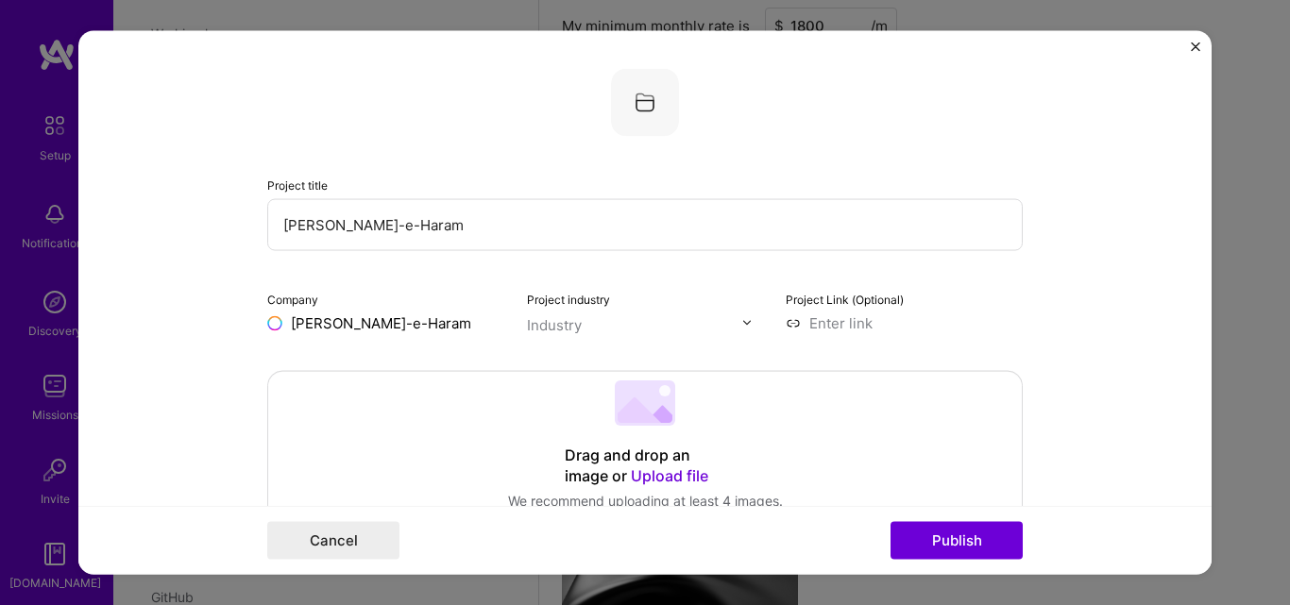
type input "[PERSON_NAME]-e-Haram"
click at [890, 522] on button "Publish" at bounding box center [956, 541] width 132 height 38
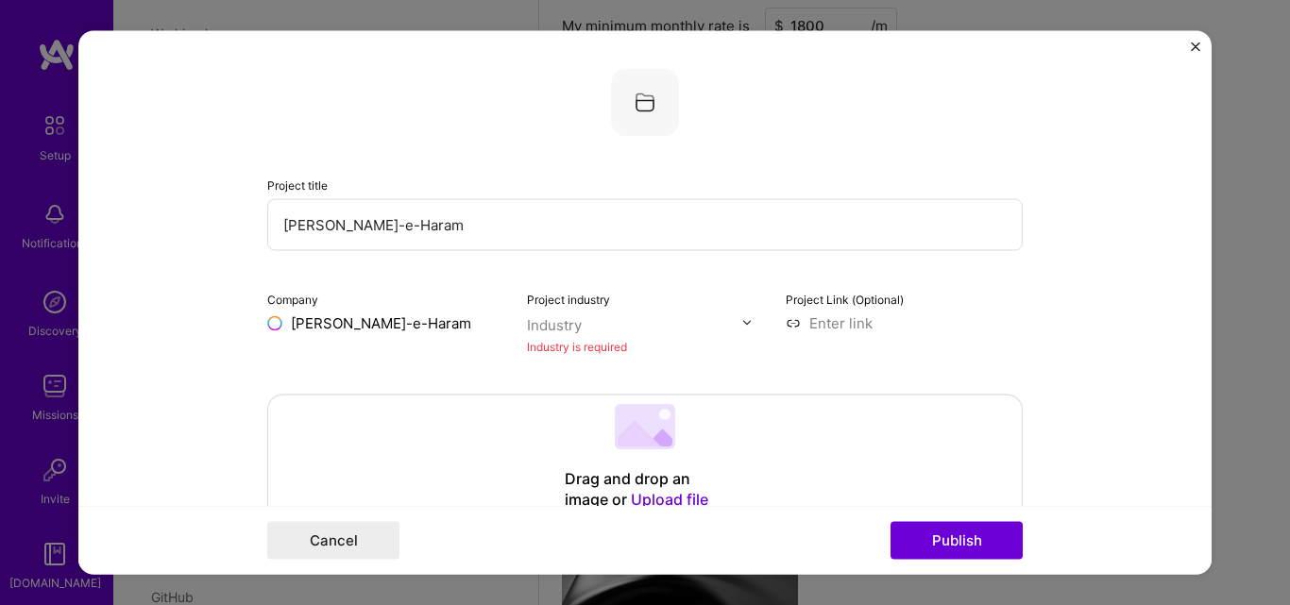
scroll to position [38, 0]
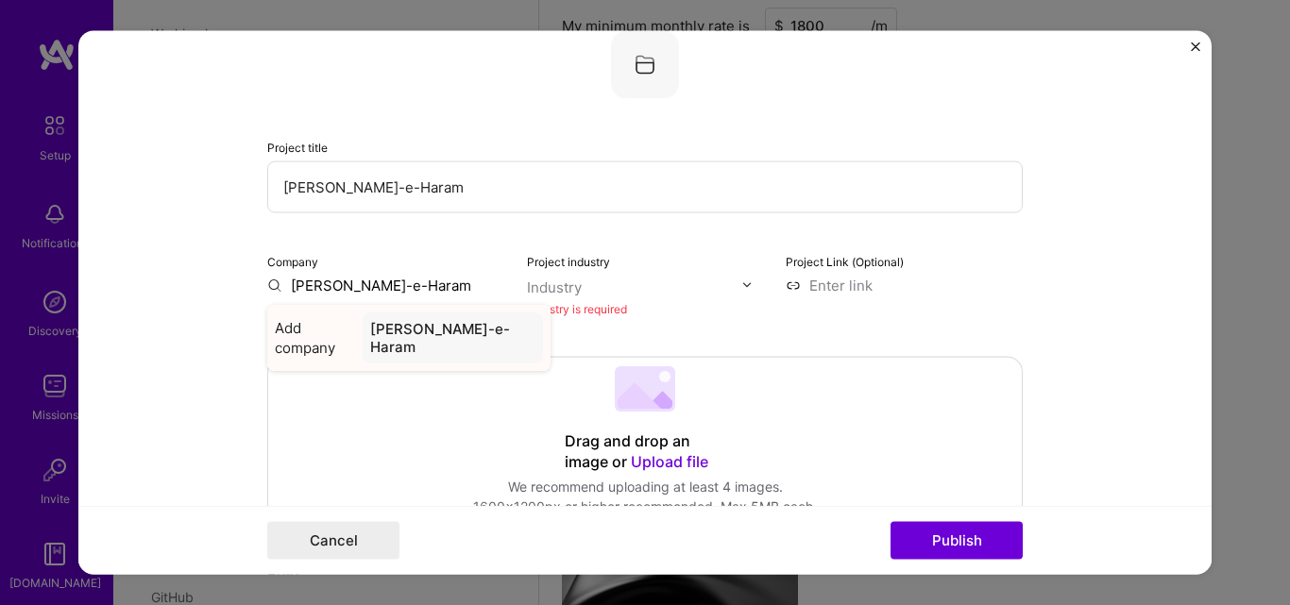
click at [390, 320] on div "[PERSON_NAME]-e-Haram" at bounding box center [453, 337] width 180 height 51
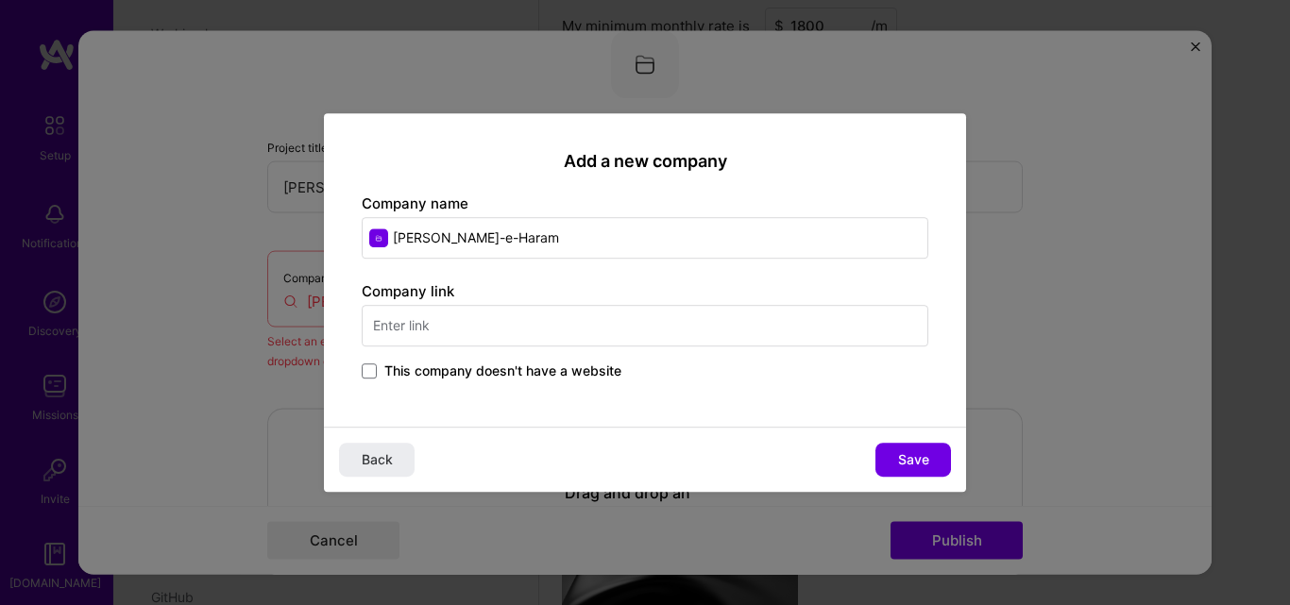
click at [396, 322] on input "text" at bounding box center [645, 326] width 567 height 42
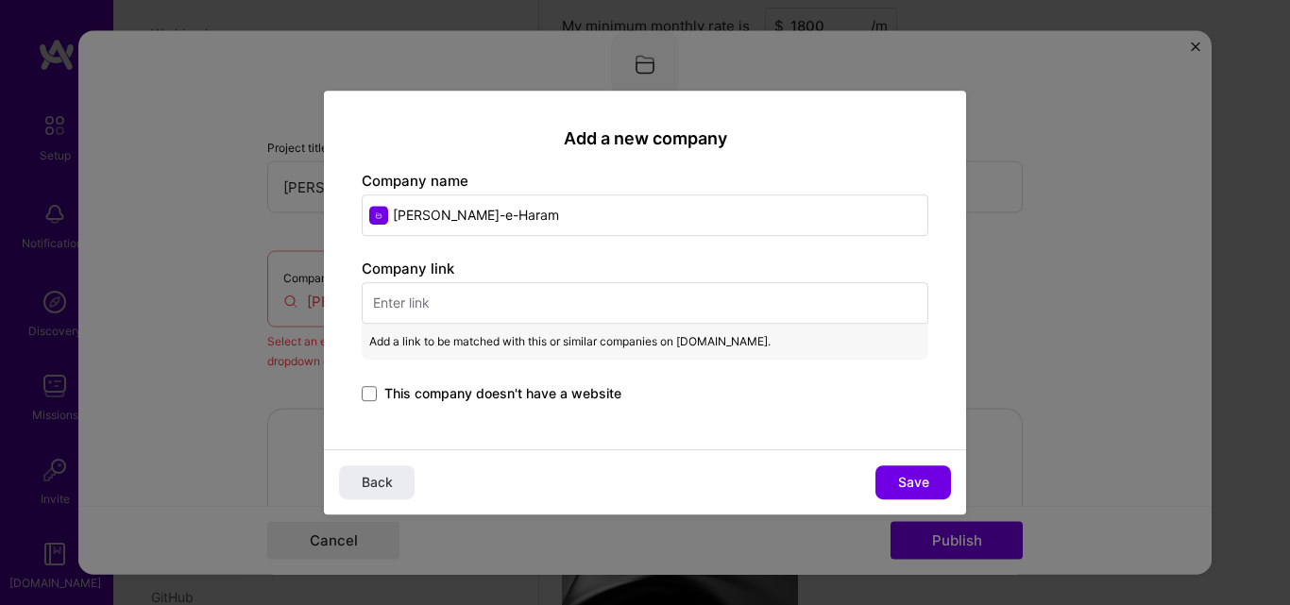
paste input "[URL][DOMAIN_NAME]"
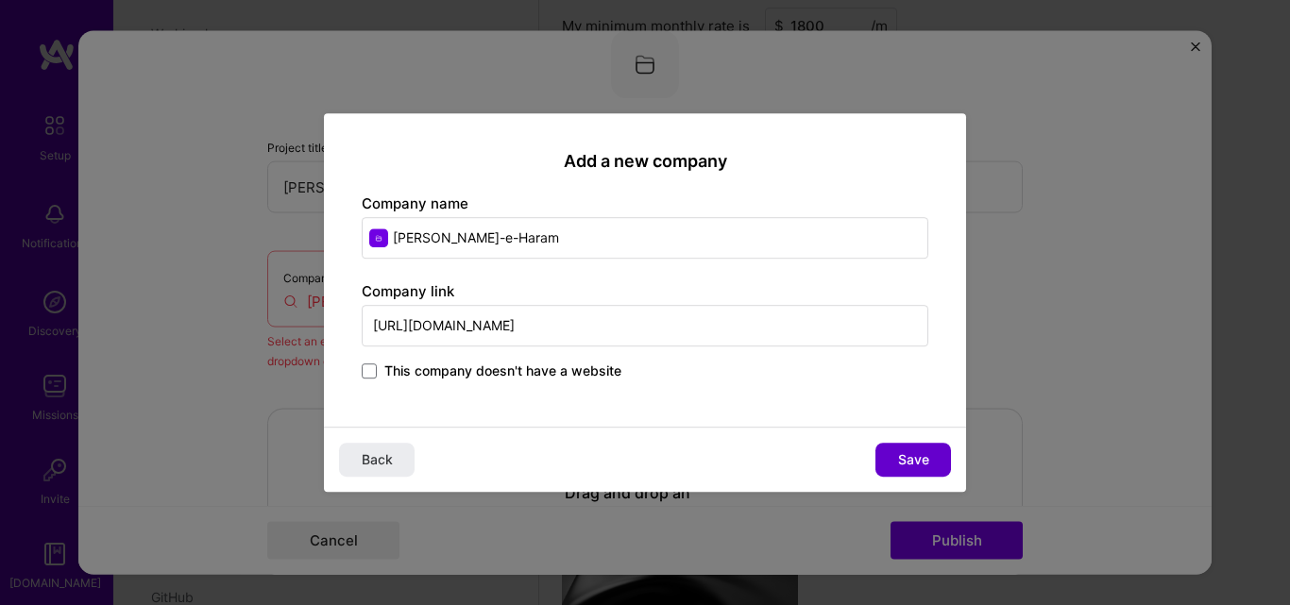
type input "[URL][DOMAIN_NAME]"
click at [922, 459] on span "Save" at bounding box center [913, 459] width 31 height 19
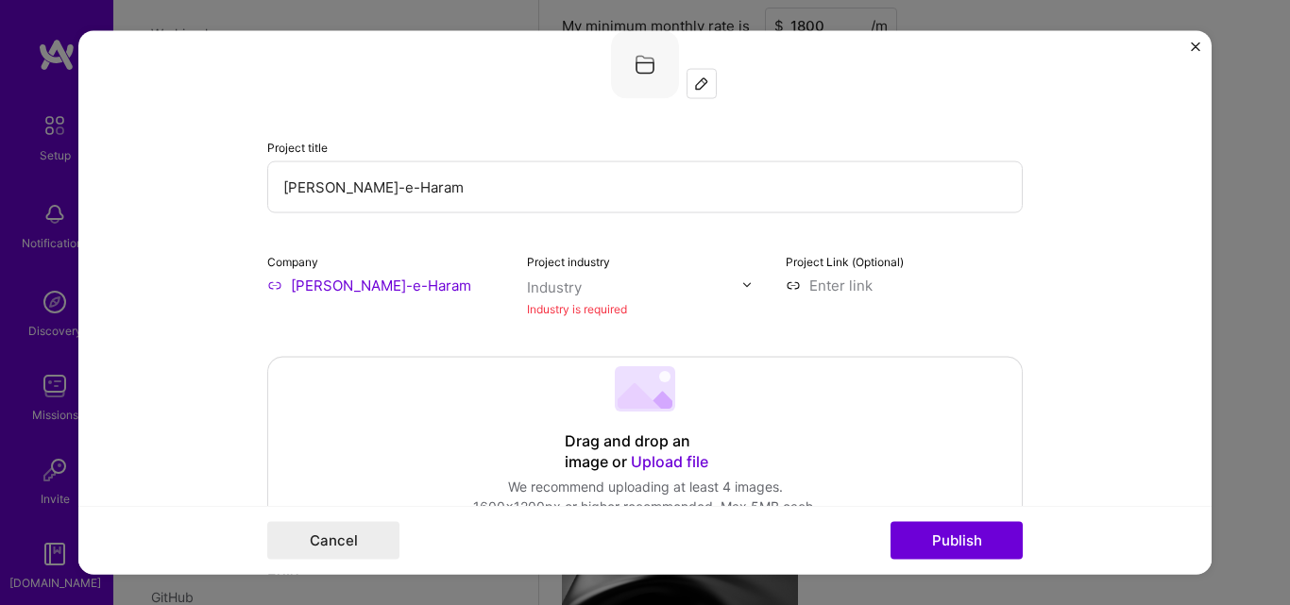
click at [569, 282] on div "Industry" at bounding box center [554, 287] width 55 height 20
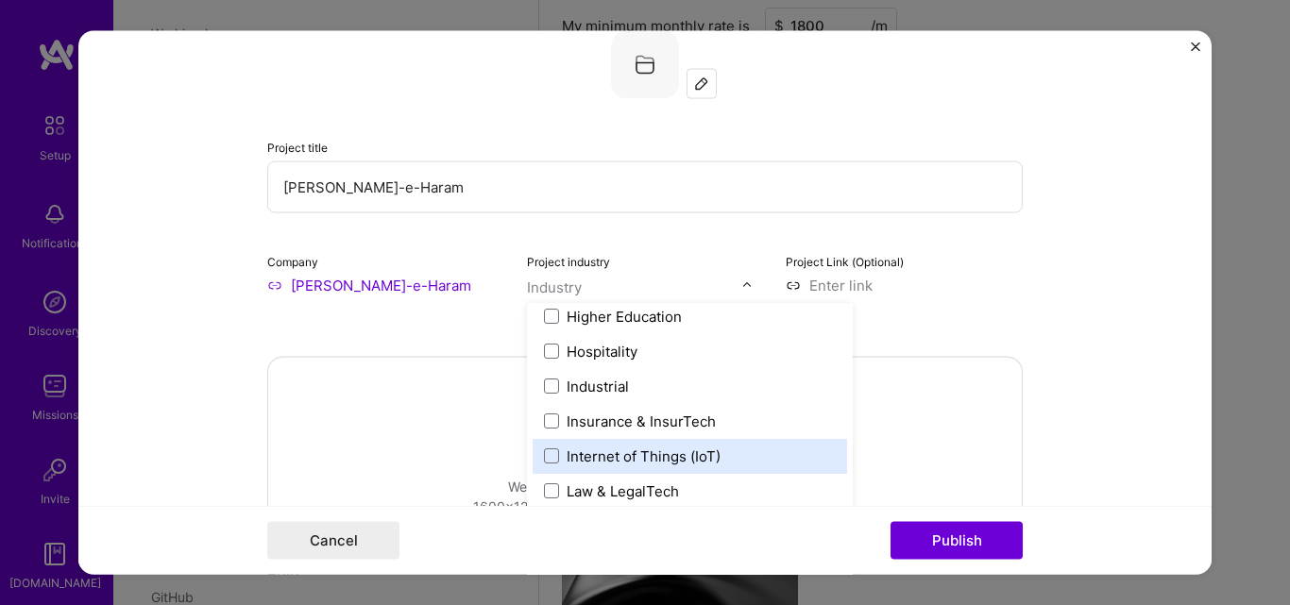
scroll to position [2360, 0]
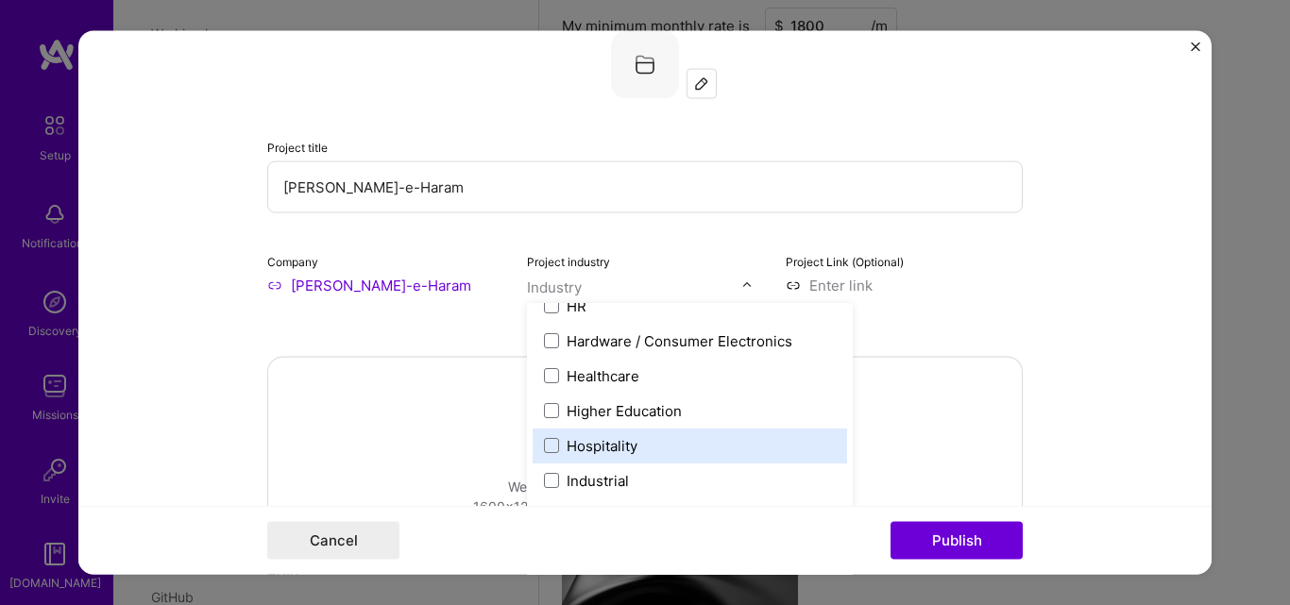
click at [668, 451] on label "Hospitality" at bounding box center [690, 445] width 292 height 20
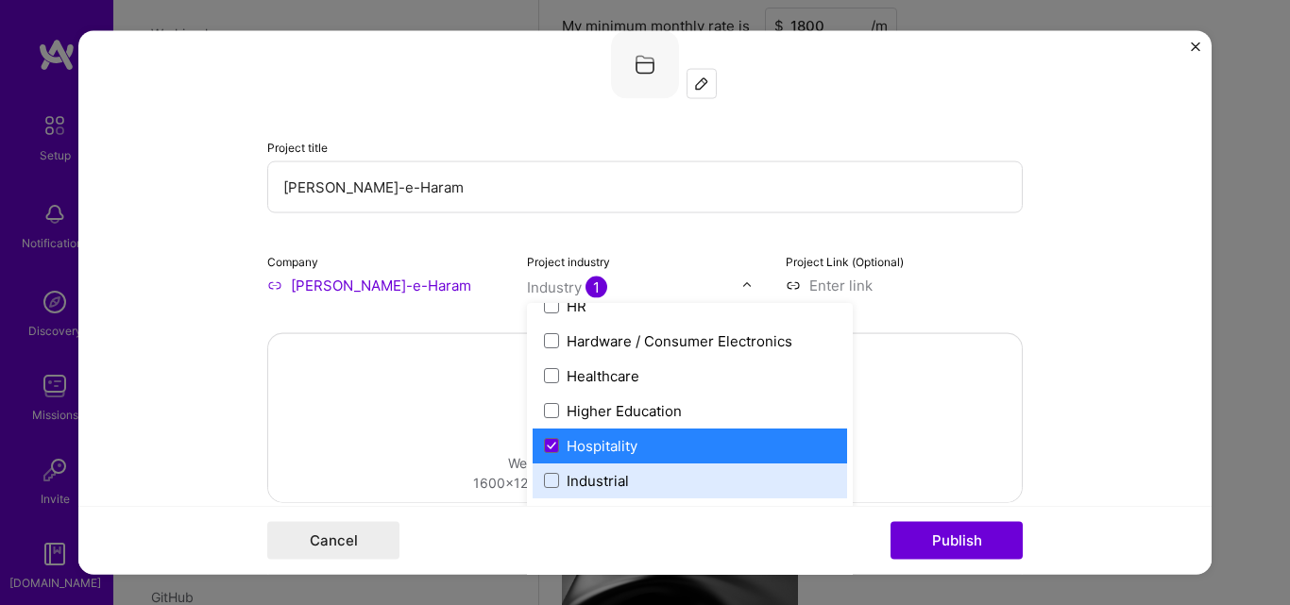
click at [864, 288] on input at bounding box center [904, 285] width 237 height 20
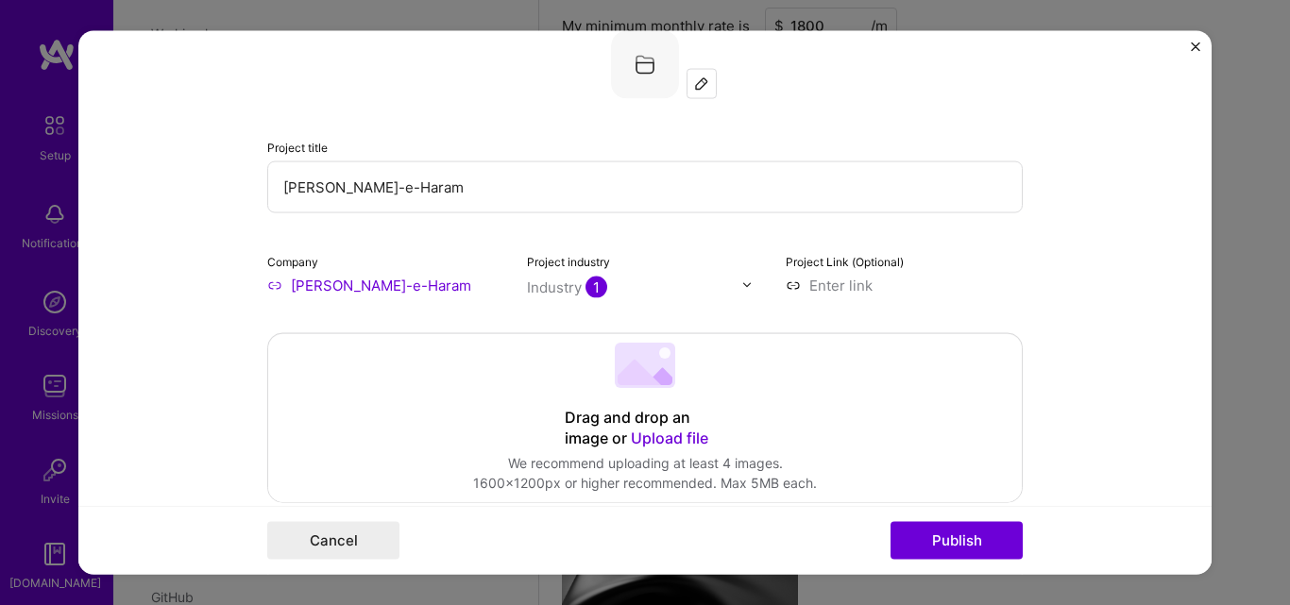
paste input "[URL][DOMAIN_NAME]"
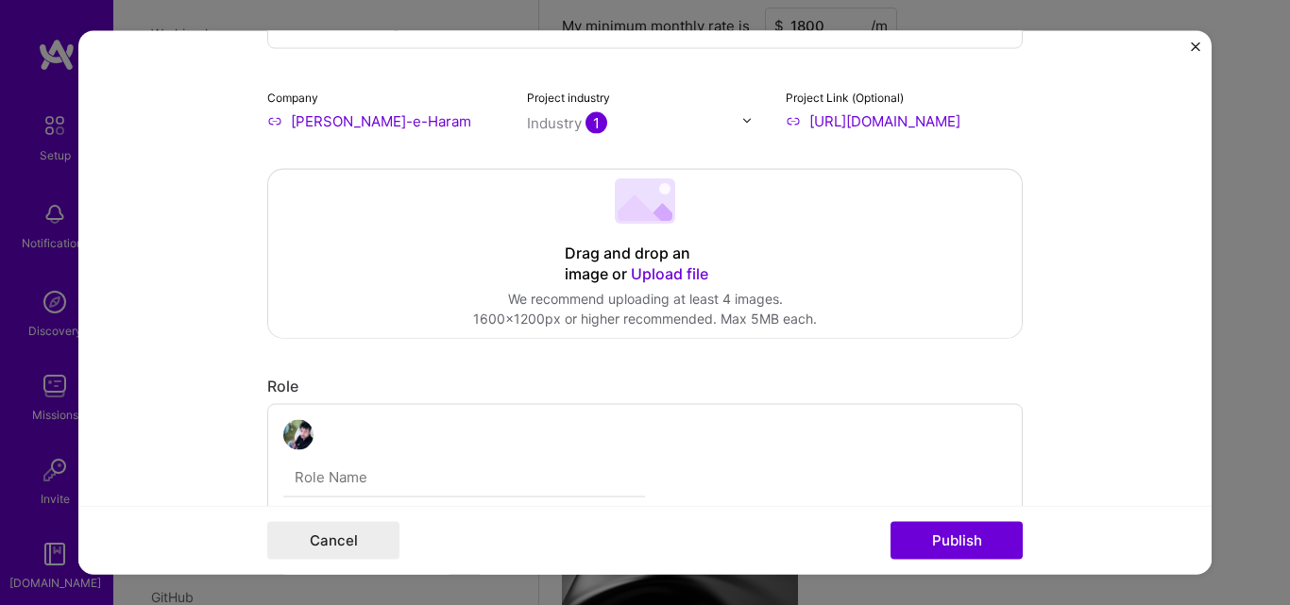
scroll to position [227, 0]
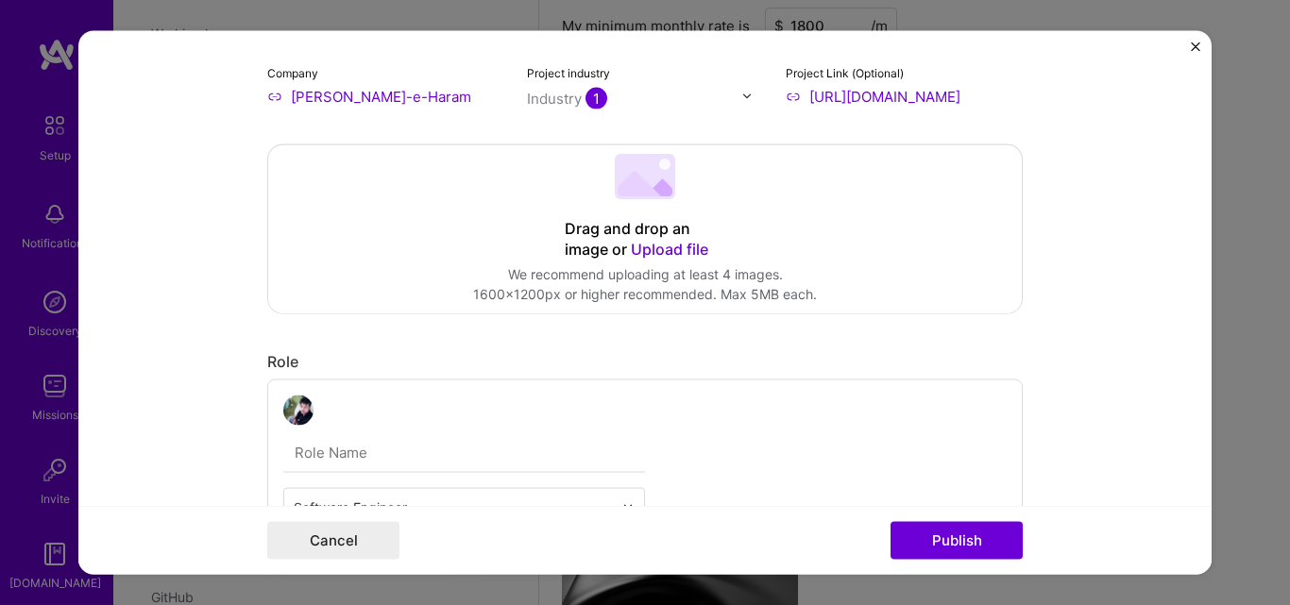
type input "[URL][DOMAIN_NAME]"
click at [666, 238] on div "Drag and drop an image or Upload file" at bounding box center [645, 239] width 161 height 42
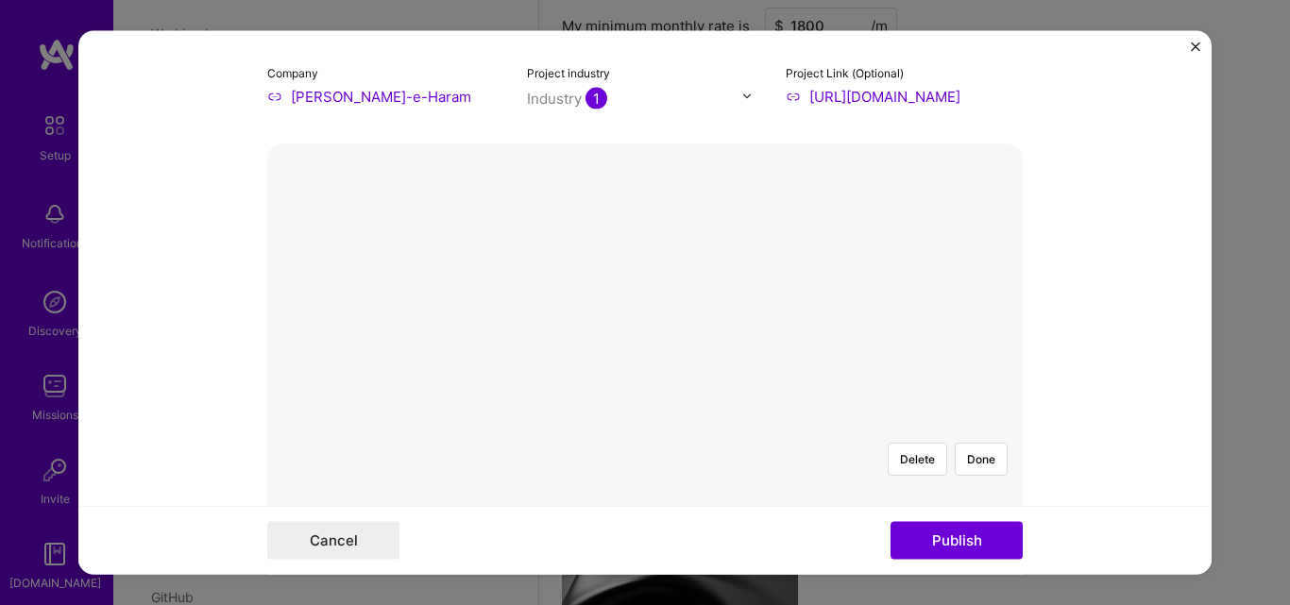
click at [645, 427] on img at bounding box center [645, 427] width 0 height 0
click at [898, 442] on button "Delete" at bounding box center [917, 458] width 59 height 33
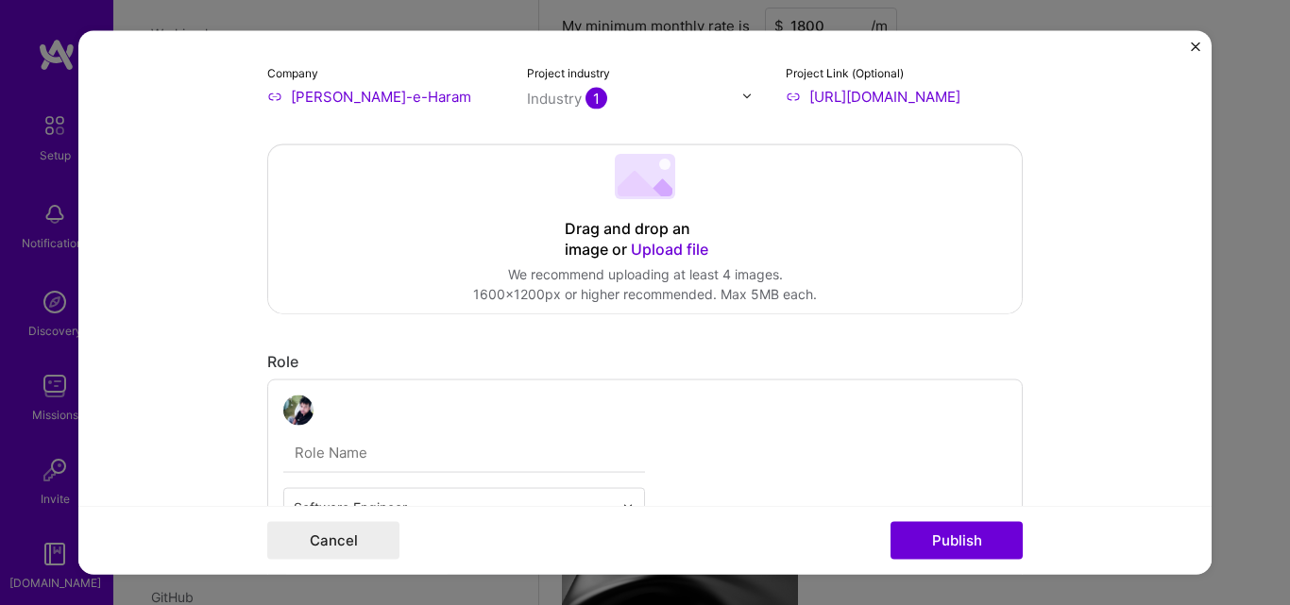
click at [657, 254] on span "Upload file" at bounding box center [669, 248] width 77 height 19
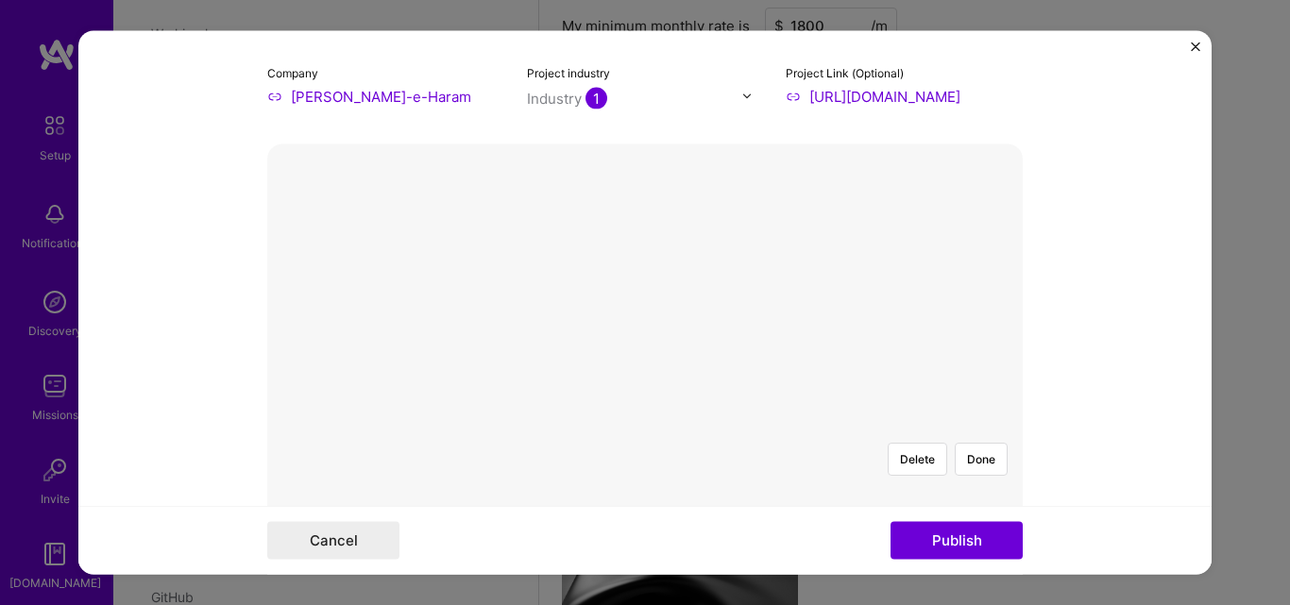
click at [791, 427] on div at bounding box center [1031, 608] width 481 height 362
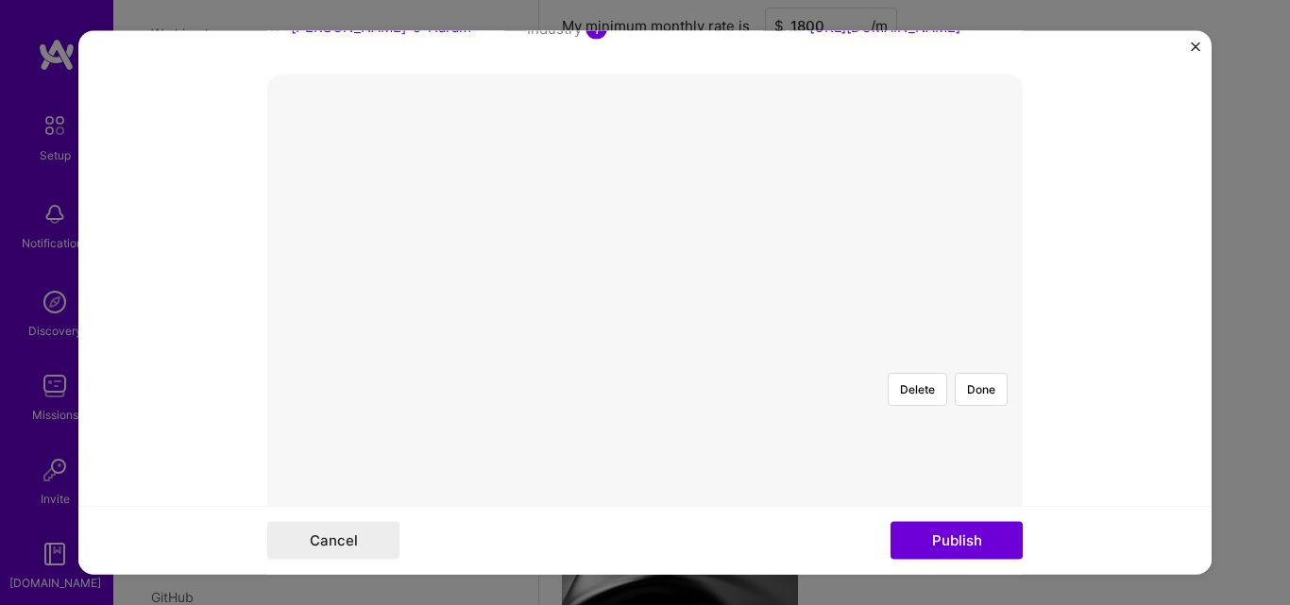
scroll to position [321, 0]
click at [928, 545] on button "Publish" at bounding box center [956, 541] width 132 height 38
click at [991, 329] on button "Done" at bounding box center [981, 345] width 53 height 33
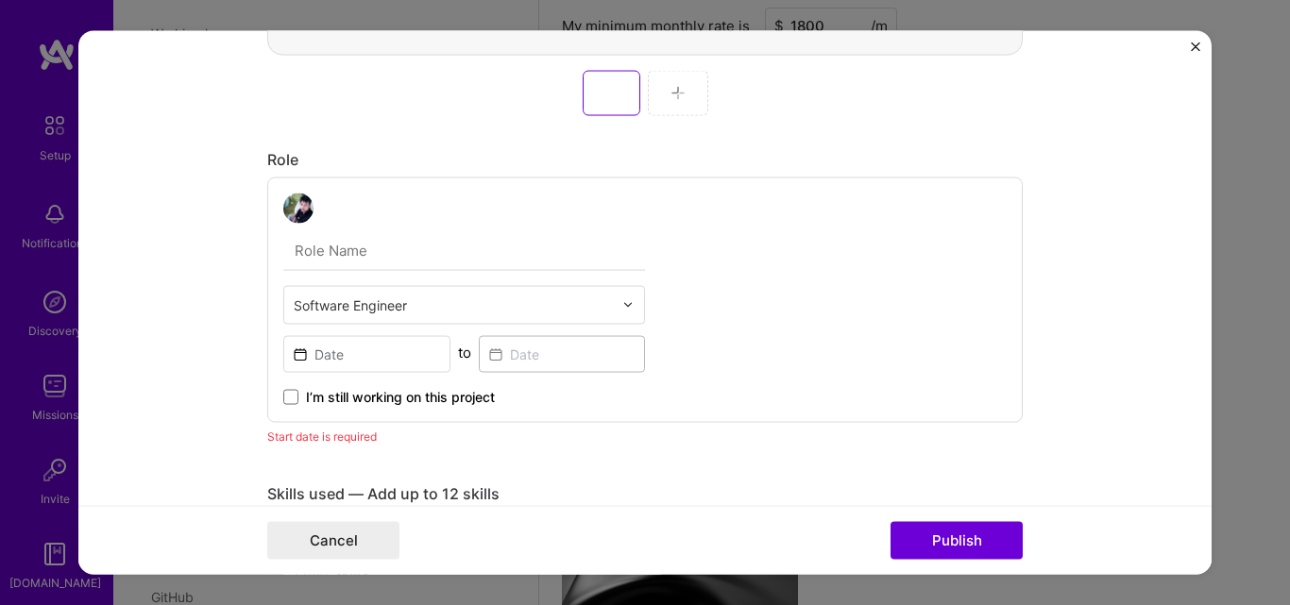
scroll to position [906, 0]
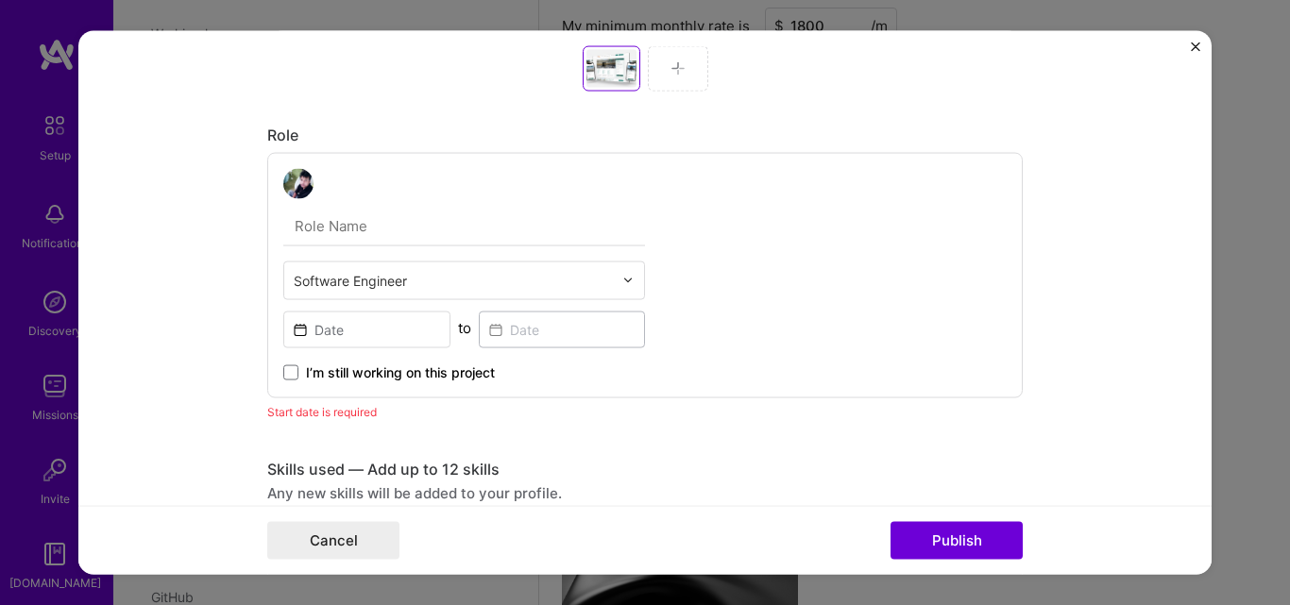
click at [601, 275] on input "text" at bounding box center [453, 280] width 319 height 20
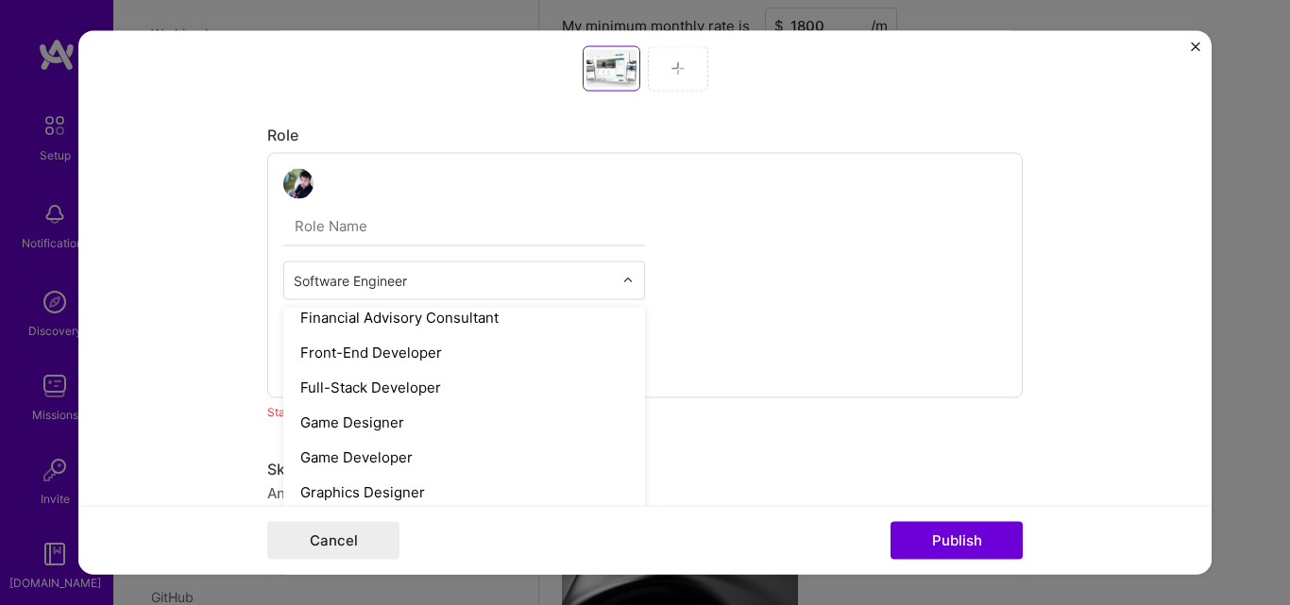
scroll to position [1039, 0]
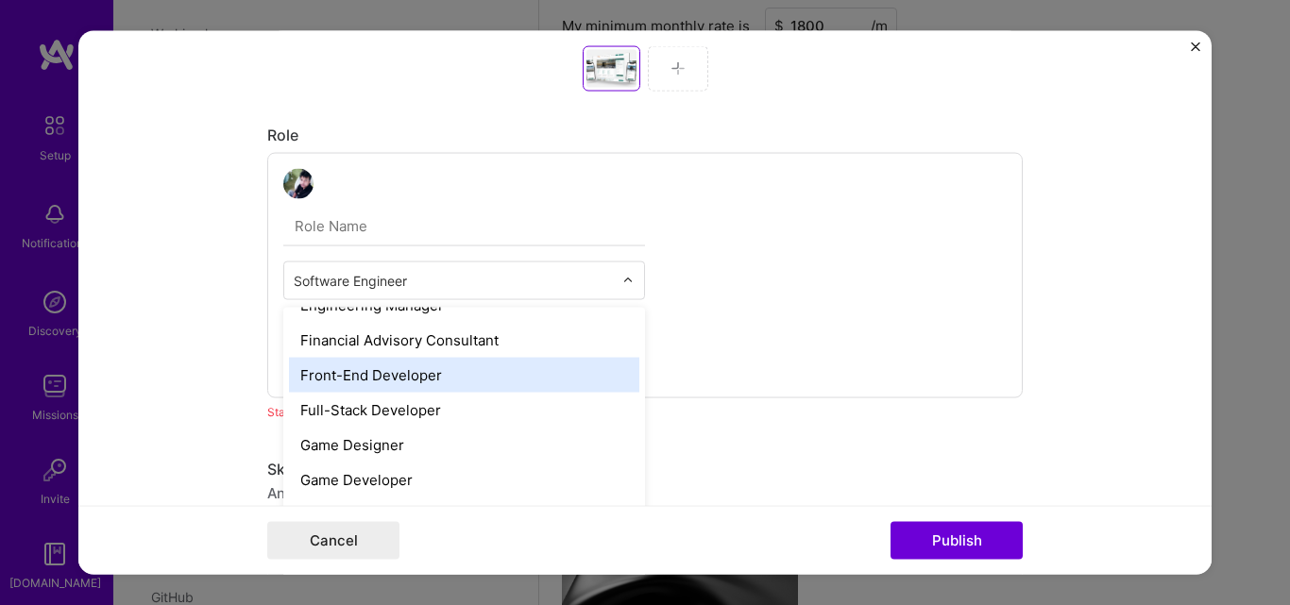
click at [484, 384] on div "Front-End Developer" at bounding box center [464, 374] width 350 height 35
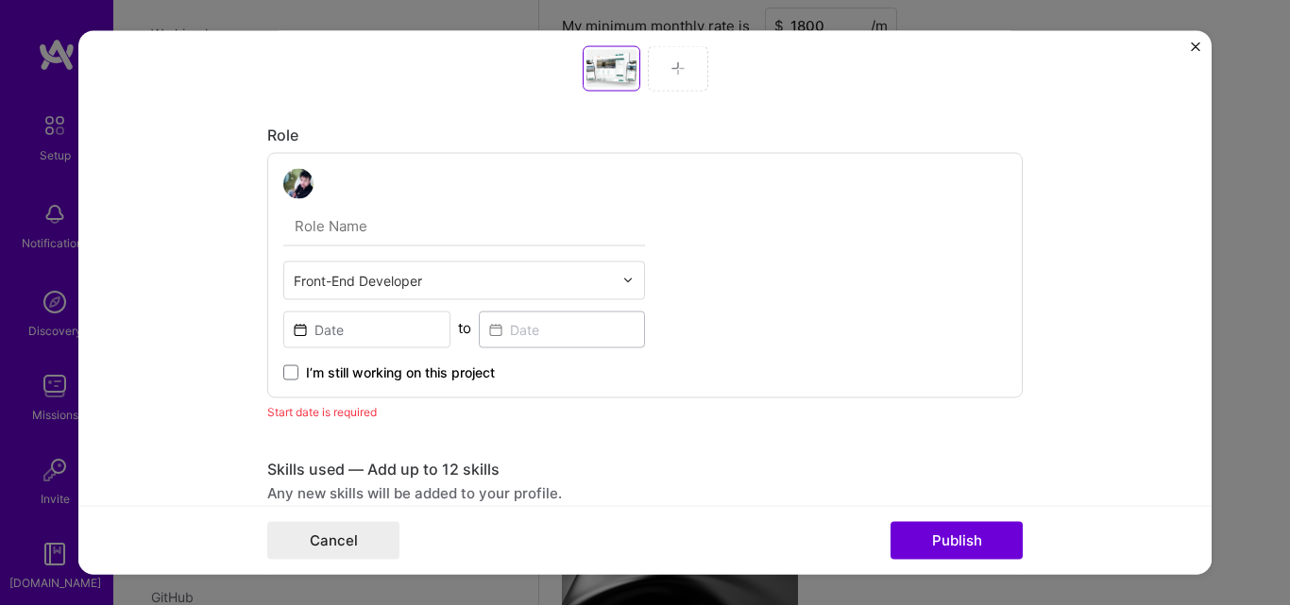
click at [417, 225] on input "text" at bounding box center [464, 226] width 362 height 40
paste input "Front-End Developer"
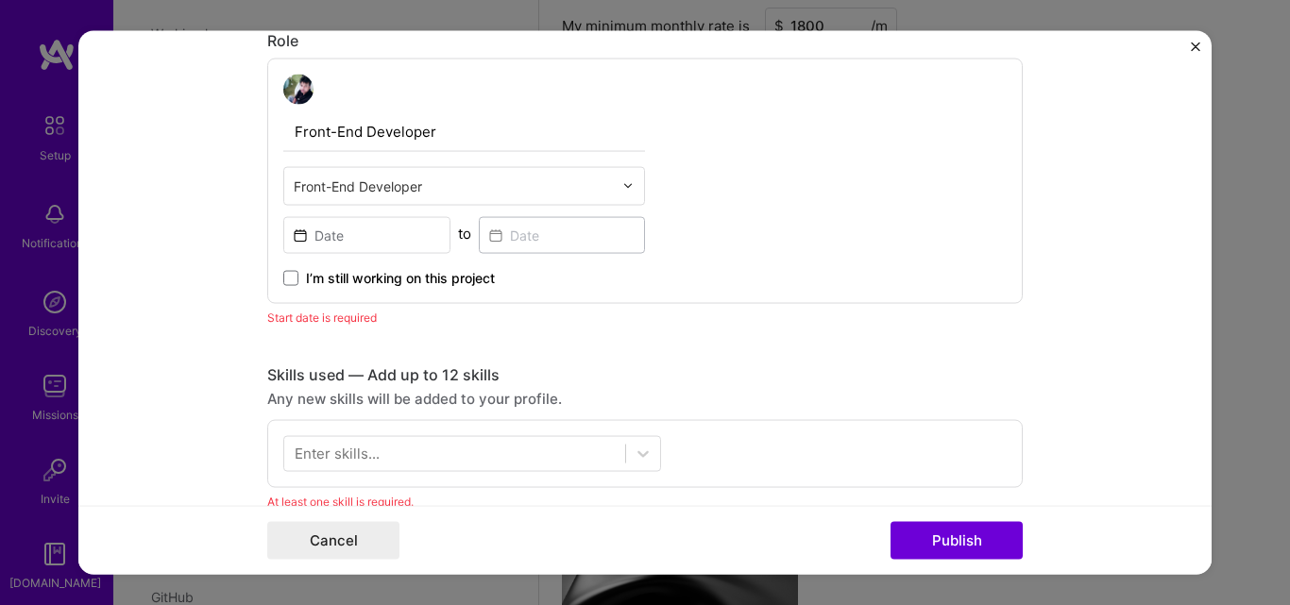
type input "Front-End Developer"
click at [352, 249] on input at bounding box center [366, 234] width 167 height 37
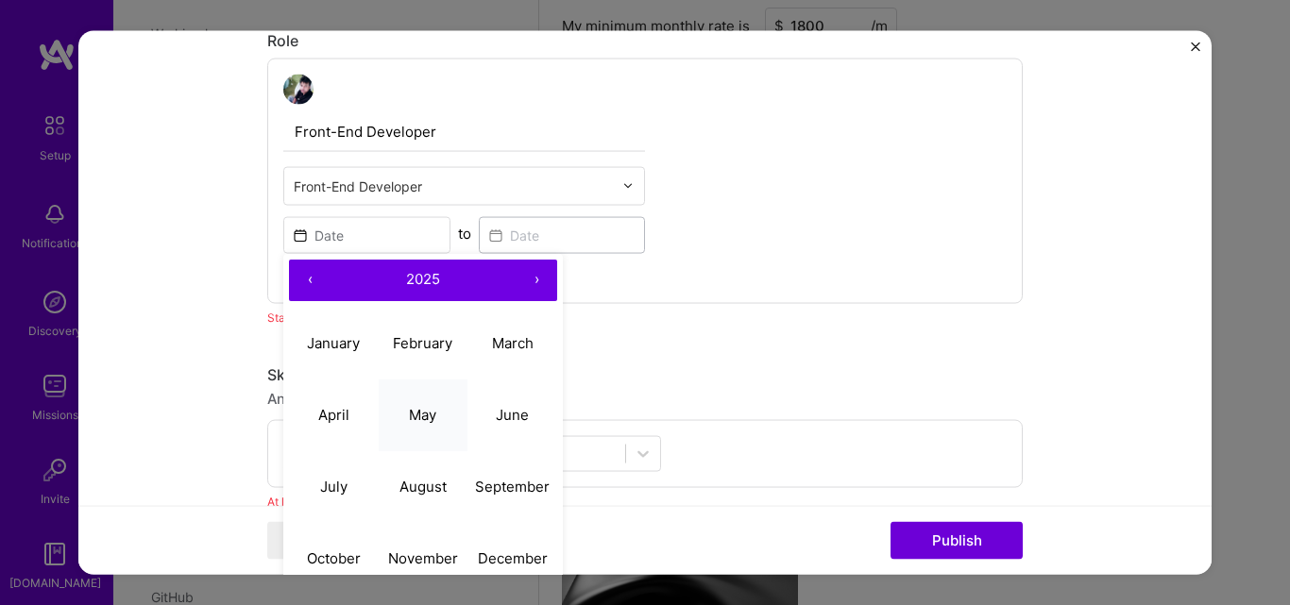
click at [409, 415] on abbr "May" at bounding box center [422, 415] width 27 height 18
type input "[DATE]"
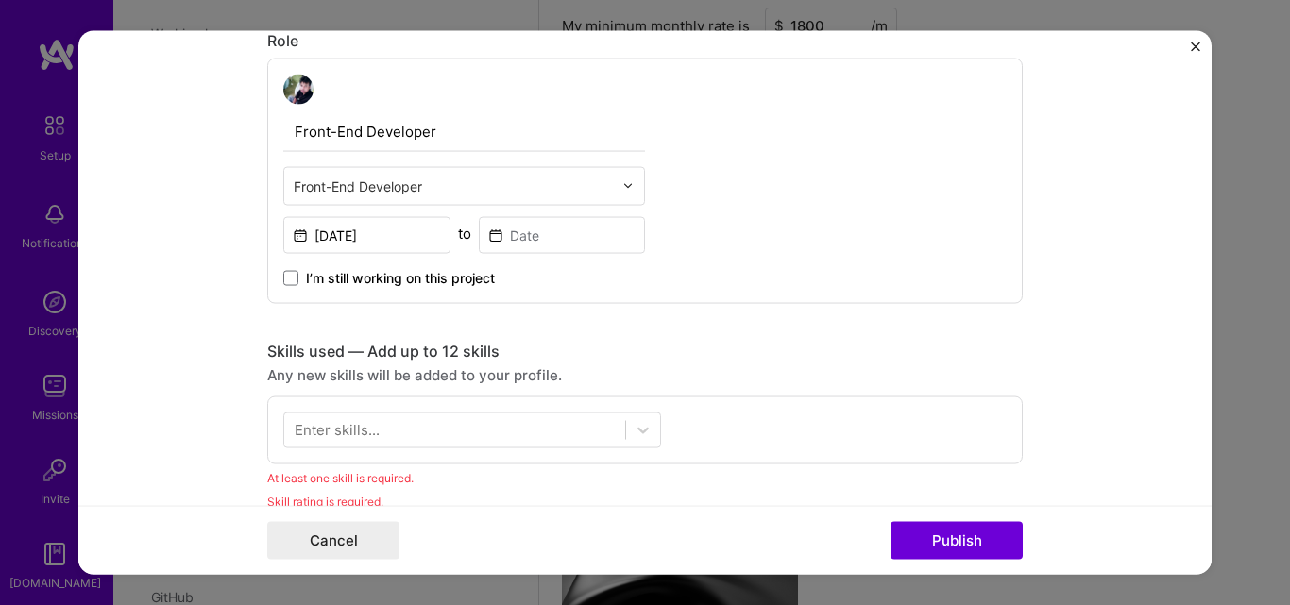
click at [351, 280] on span "I’m still working on this project" at bounding box center [400, 277] width 189 height 19
click at [0, 0] on input "I’m still working on this project" at bounding box center [0, 0] width 0 height 0
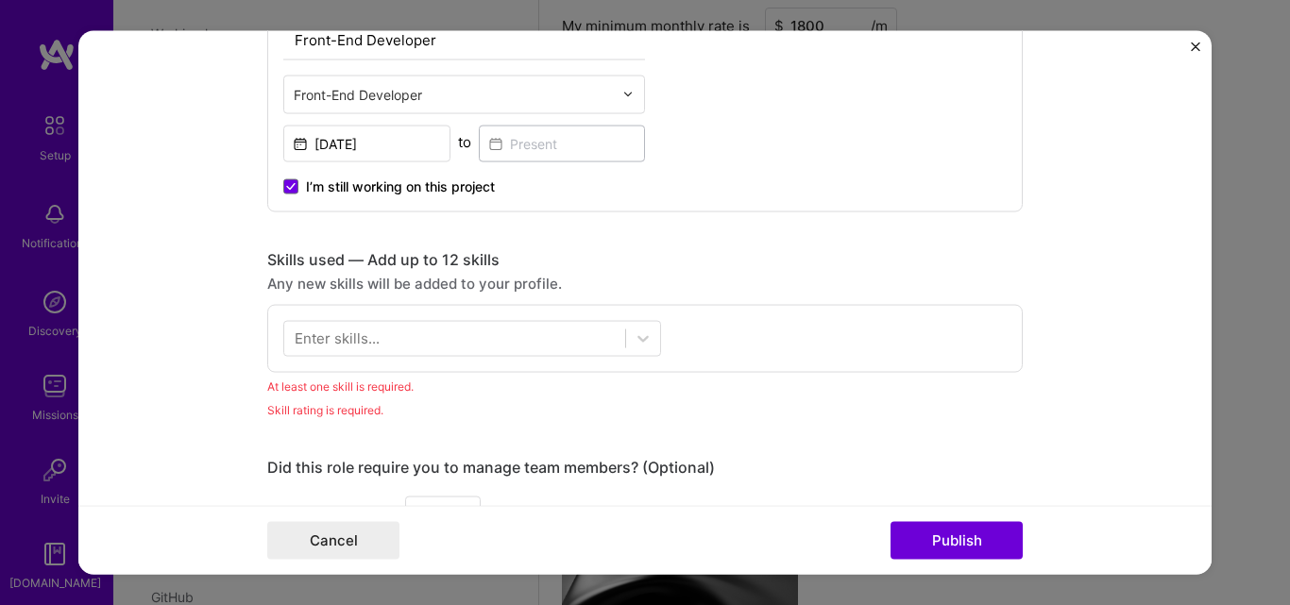
scroll to position [1190, 0]
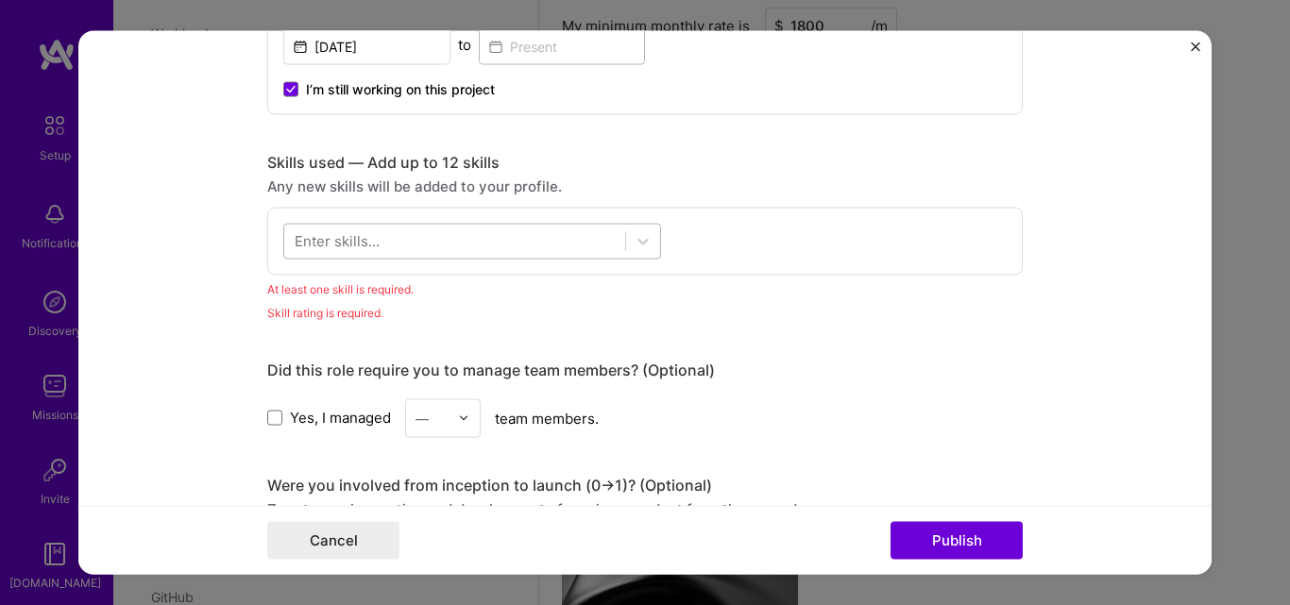
click at [371, 251] on div at bounding box center [454, 241] width 341 height 31
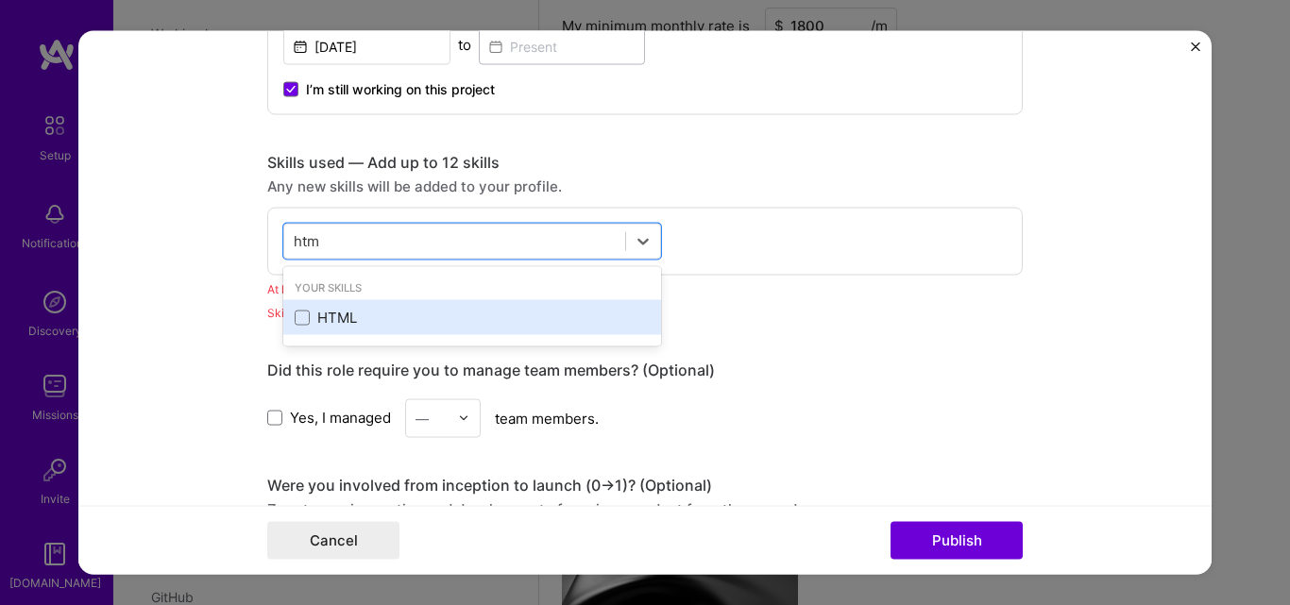
click at [394, 324] on div "HTML" at bounding box center [472, 318] width 355 height 20
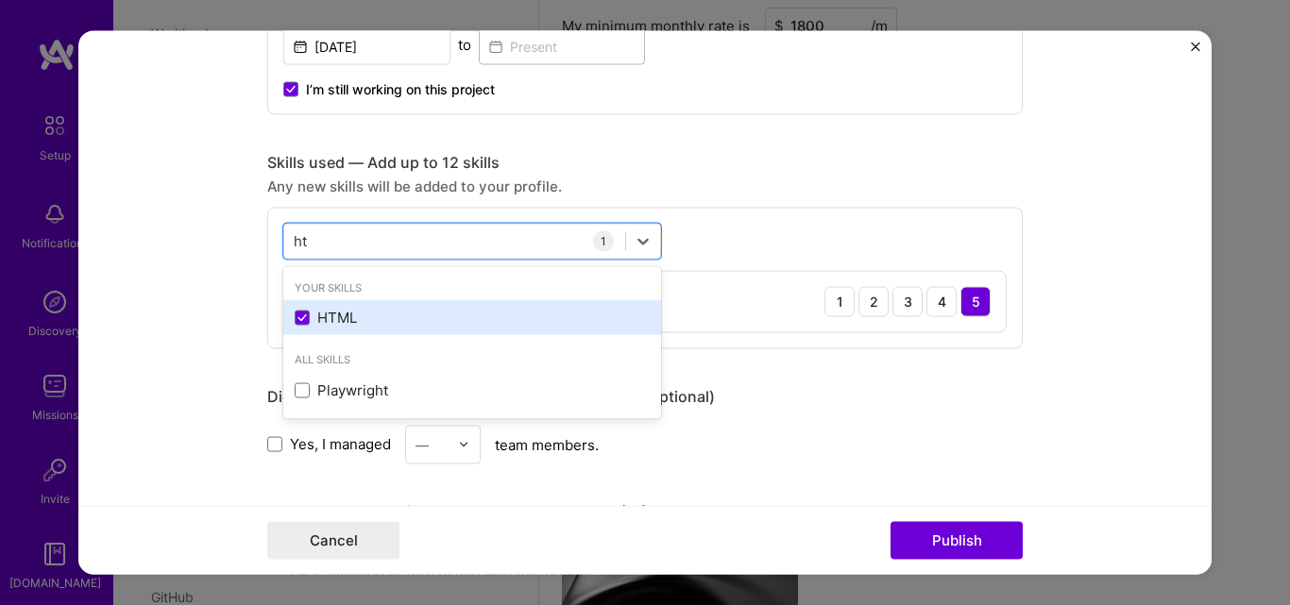
type input "h"
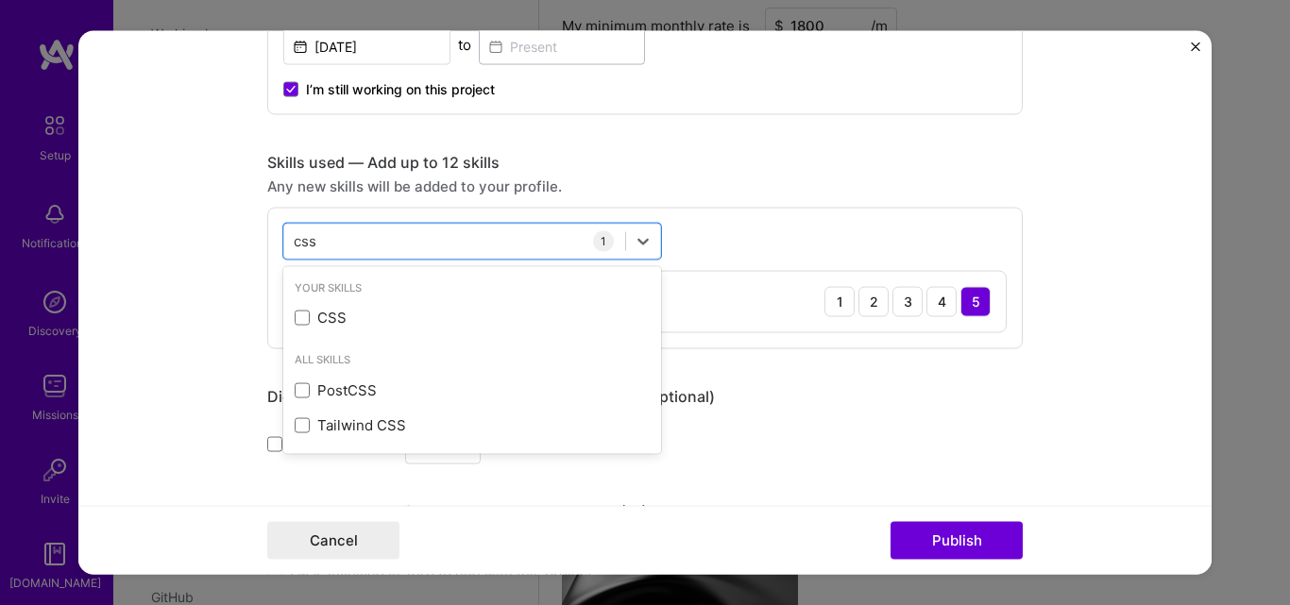
click at [394, 322] on div "CSS" at bounding box center [472, 318] width 355 height 20
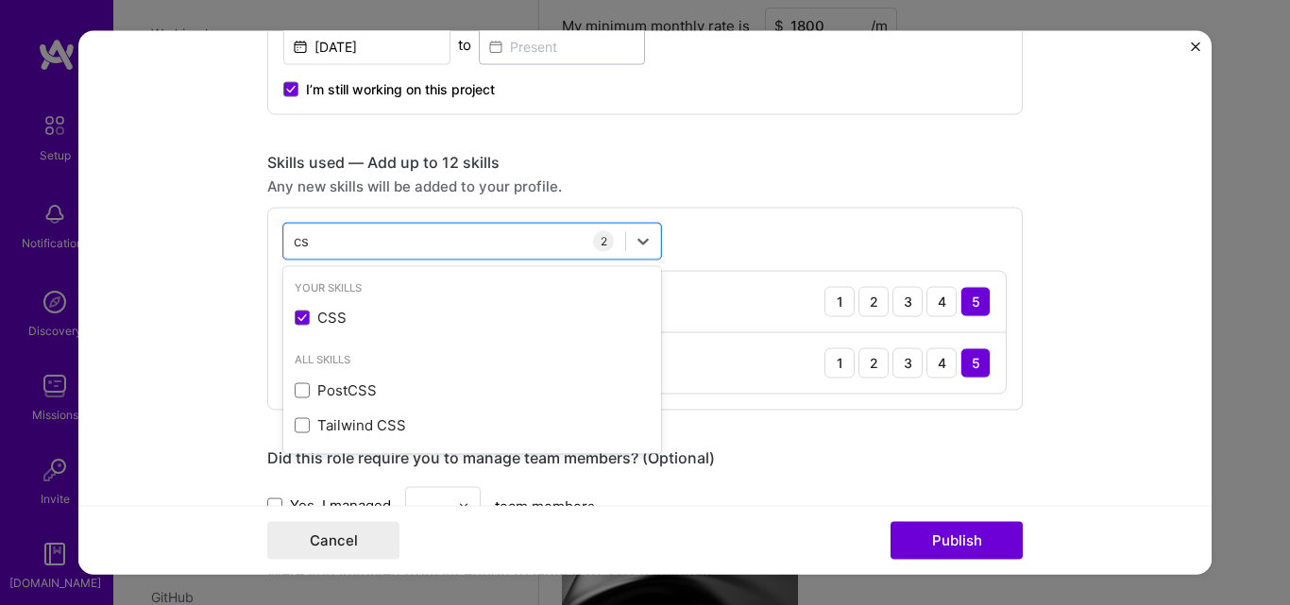
type input "c"
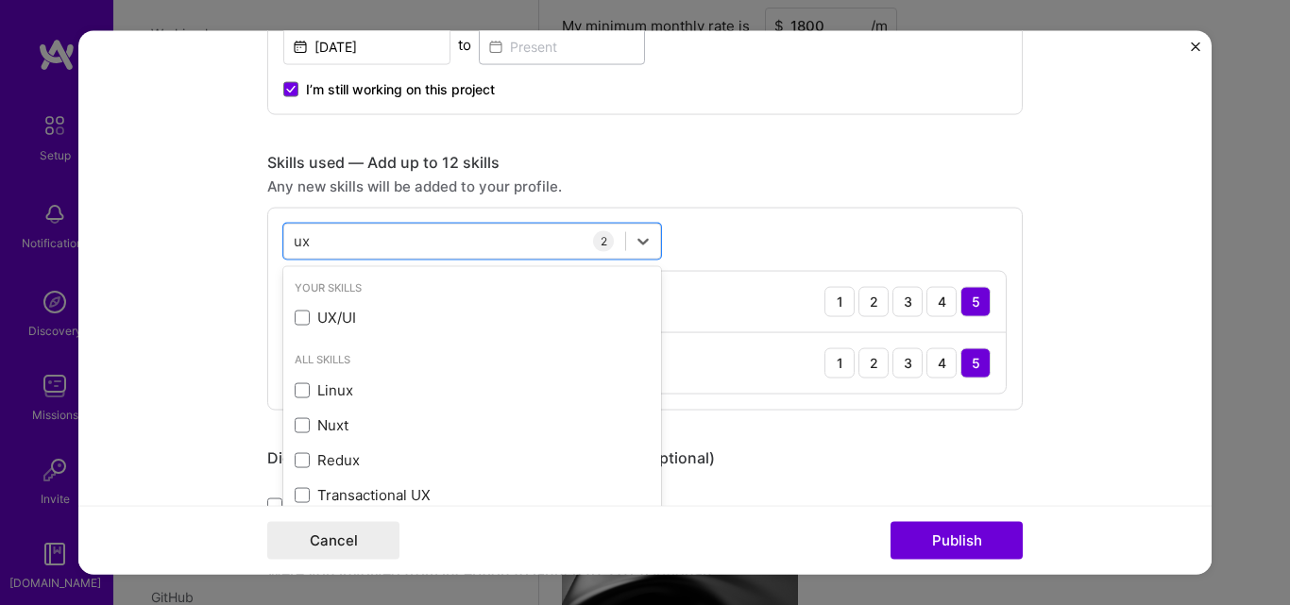
click at [394, 322] on div "UX/UI" at bounding box center [472, 318] width 355 height 20
type input "u"
click at [394, 322] on div "API Integration" at bounding box center [472, 318] width 355 height 20
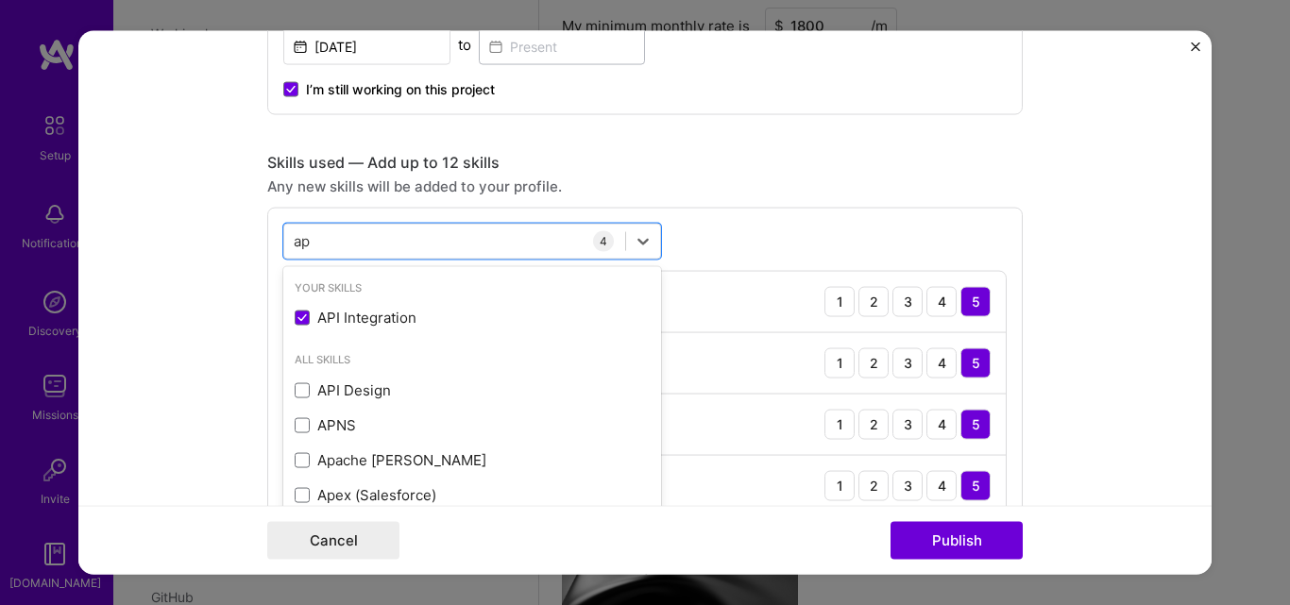
type input "a"
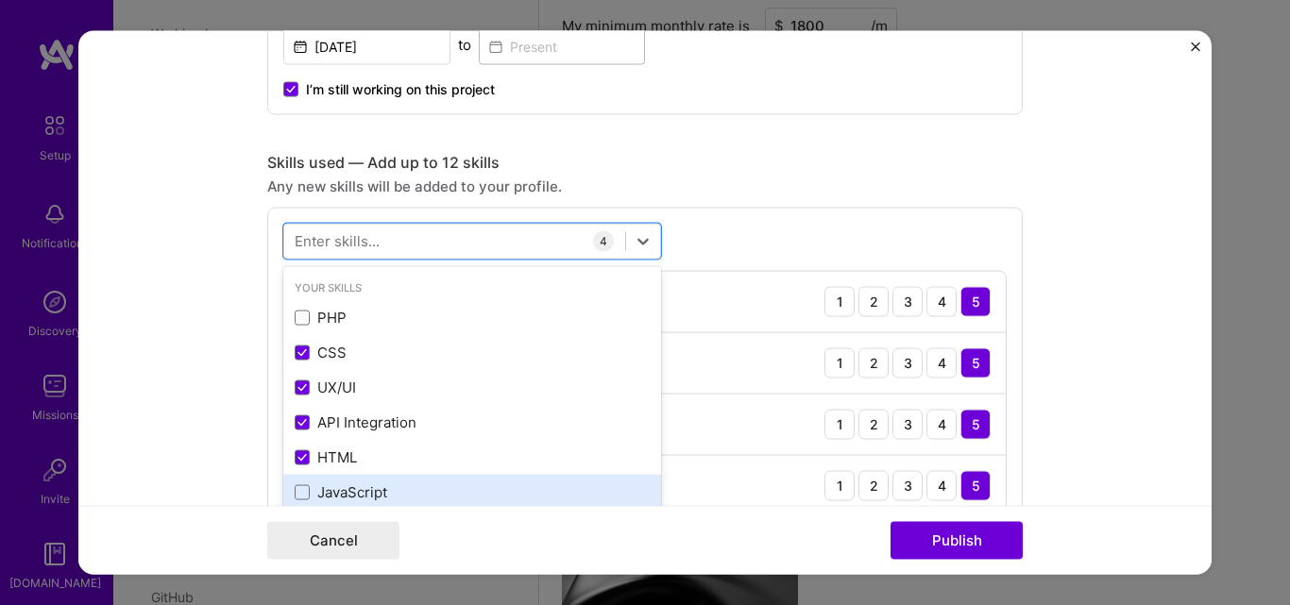
click at [393, 482] on div "JavaScript" at bounding box center [472, 492] width 355 height 20
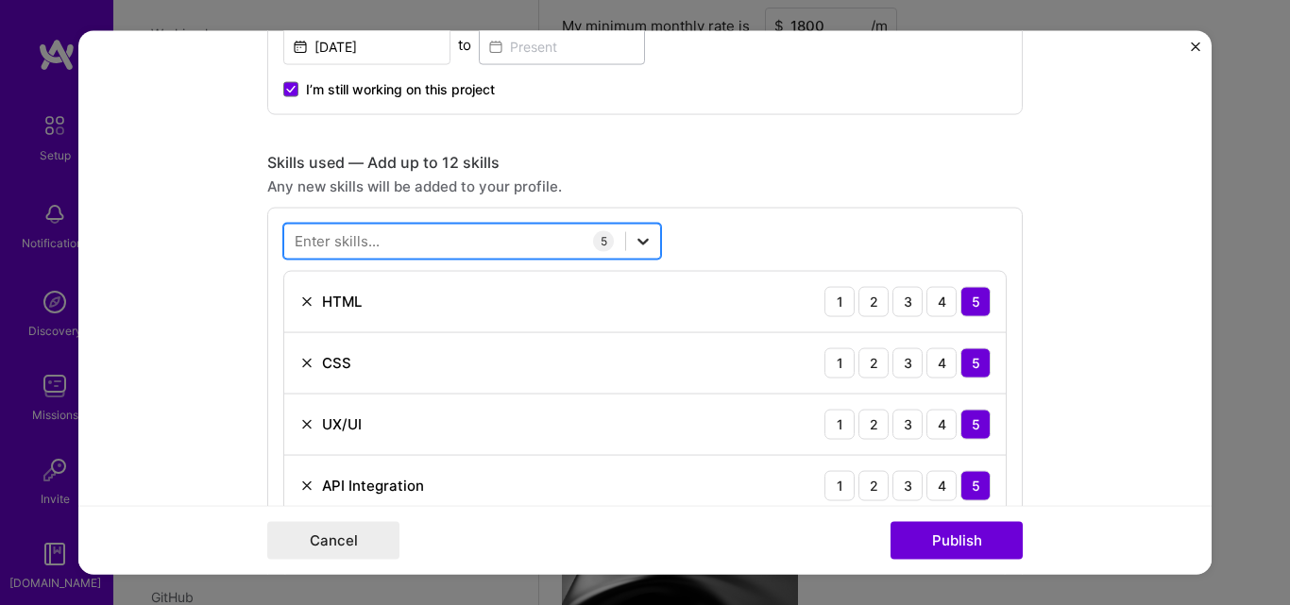
click at [637, 233] on icon at bounding box center [643, 240] width 19 height 19
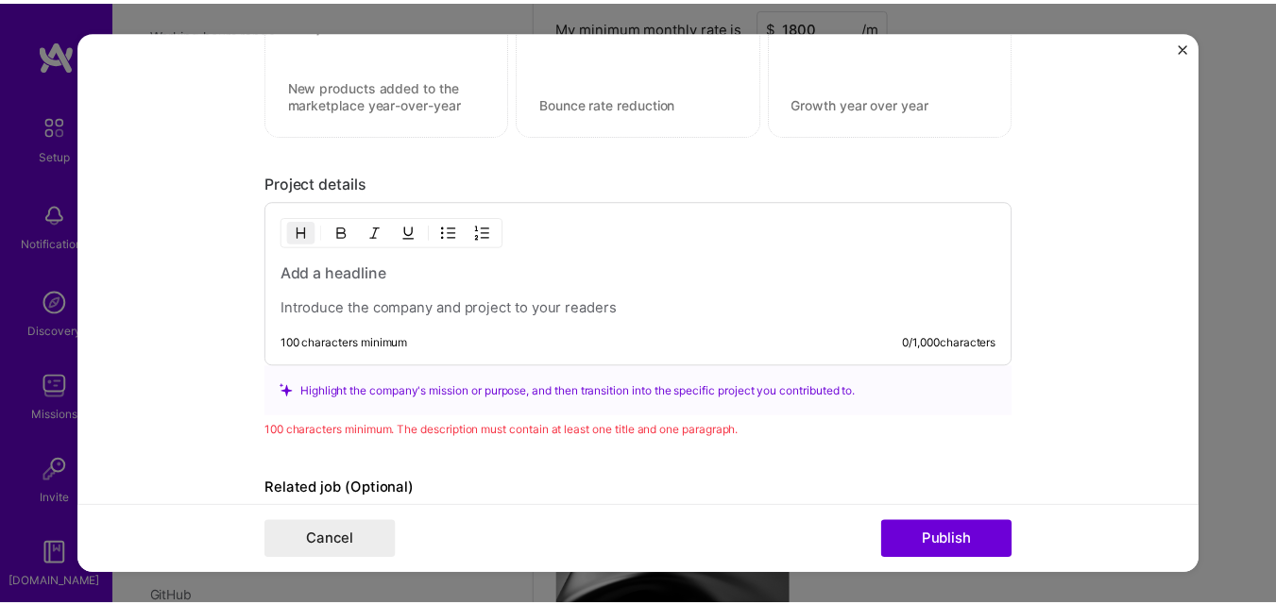
scroll to position [2134, 0]
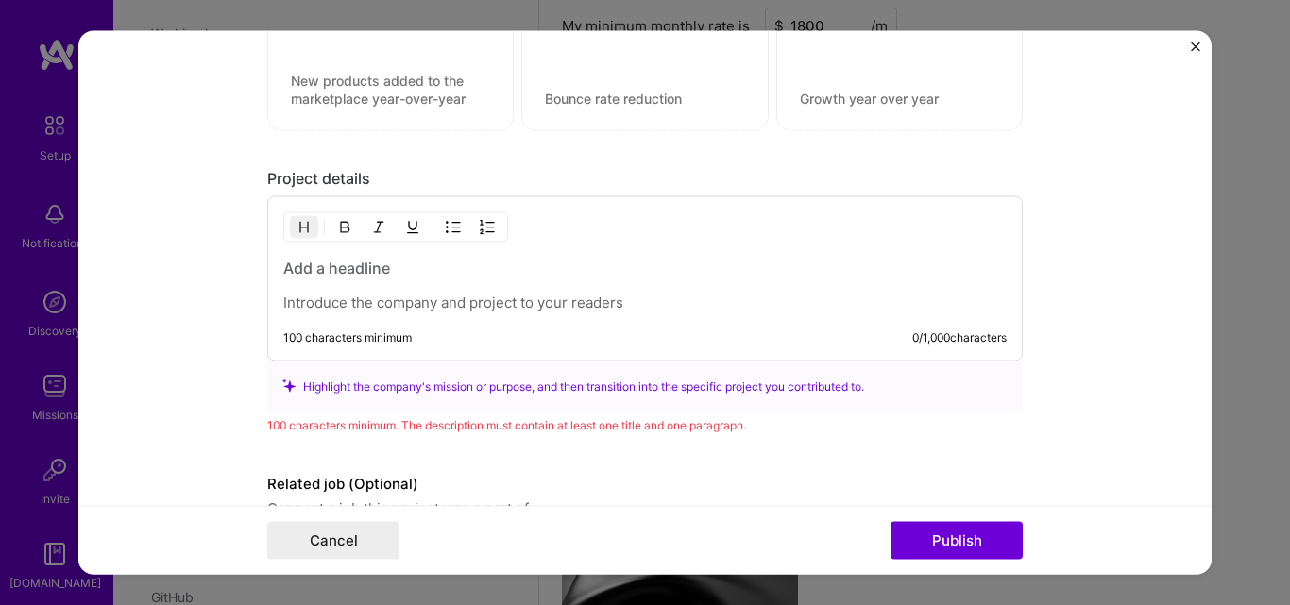
click at [569, 265] on h3 at bounding box center [644, 268] width 723 height 21
click at [455, 303] on p at bounding box center [644, 303] width 723 height 19
click at [353, 343] on div "100 characters minimum" at bounding box center [347, 337] width 128 height 15
click at [346, 308] on p at bounding box center [644, 303] width 723 height 19
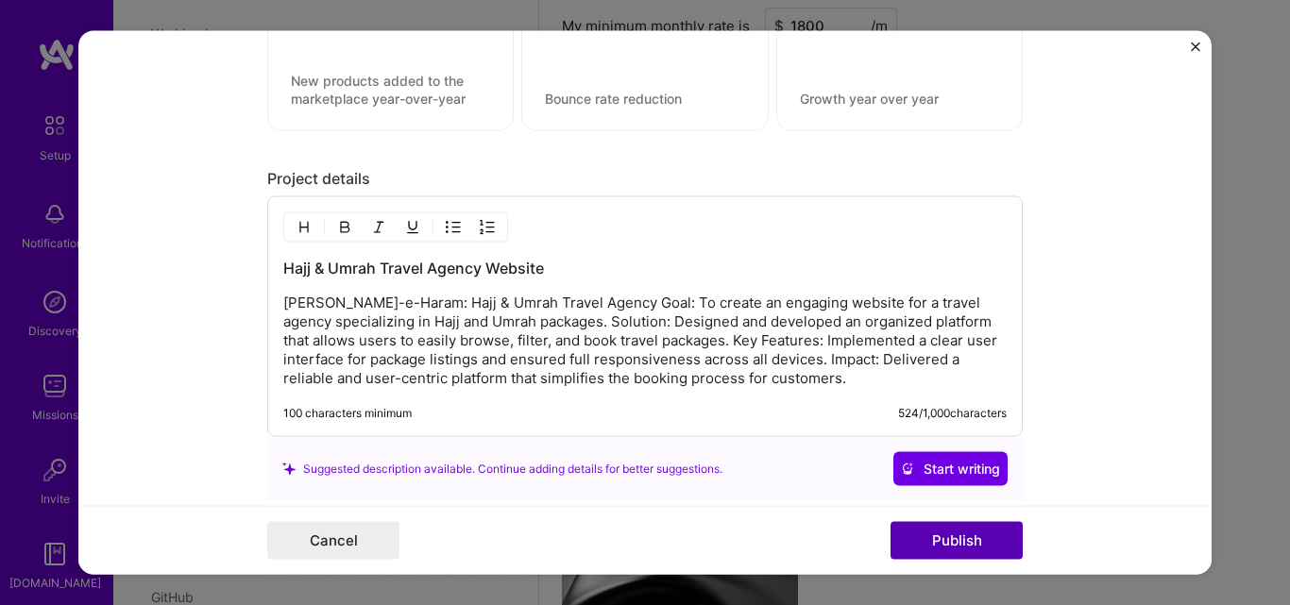
click at [956, 553] on button "Publish" at bounding box center [956, 541] width 132 height 38
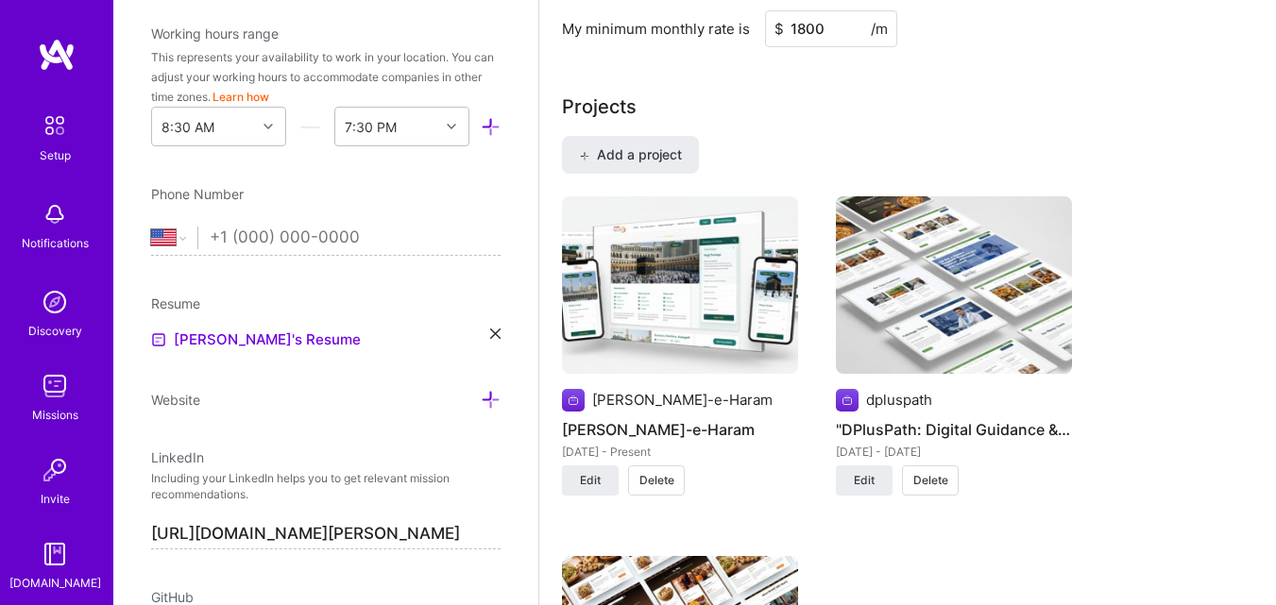
scroll to position [1616, 0]
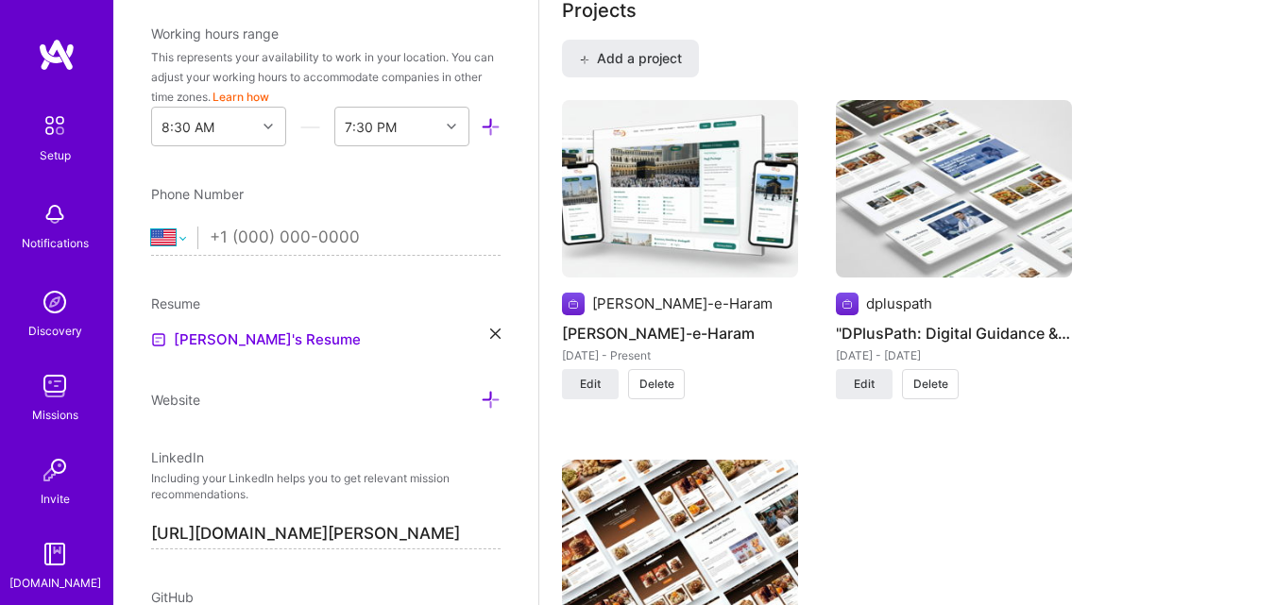
click at [175, 246] on select "[GEOGRAPHIC_DATA] [GEOGRAPHIC_DATA] [GEOGRAPHIC_DATA] [GEOGRAPHIC_DATA] [US_STA…" at bounding box center [174, 238] width 46 height 23
select select "IN"
click at [151, 227] on select "[GEOGRAPHIC_DATA] [GEOGRAPHIC_DATA] [GEOGRAPHIC_DATA] [GEOGRAPHIC_DATA] [US_STA…" at bounding box center [174, 238] width 46 height 23
click at [316, 230] on input "tel" at bounding box center [355, 238] width 291 height 55
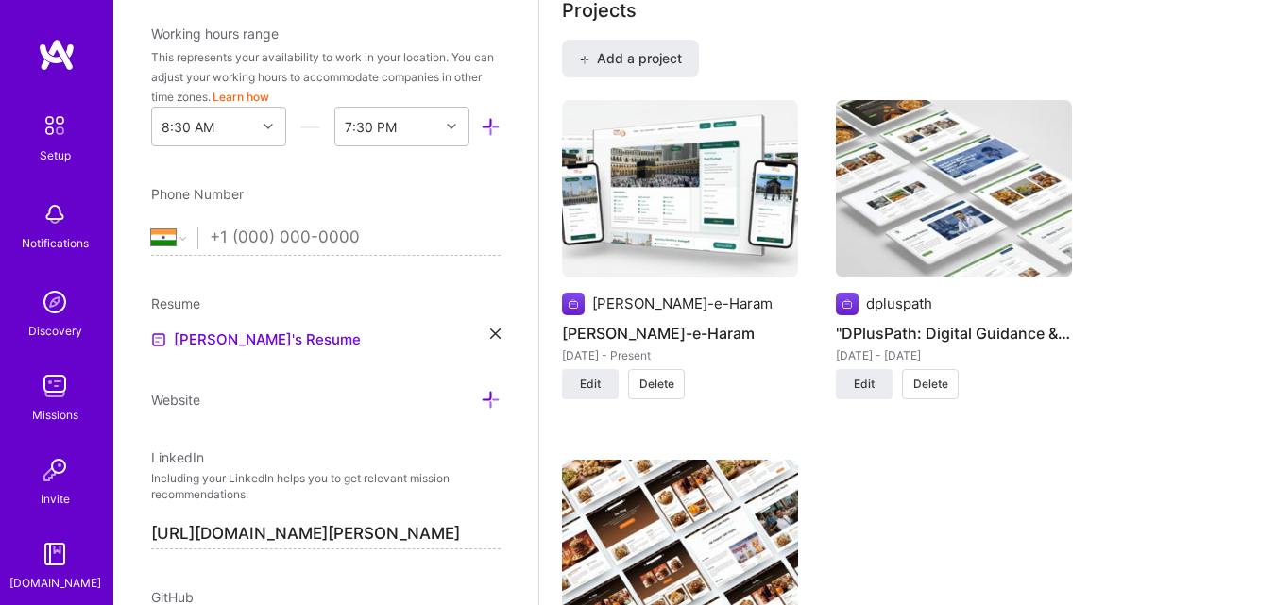
click at [335, 246] on input "tel" at bounding box center [355, 238] width 291 height 55
click at [439, 233] on input "tel" at bounding box center [355, 238] width 291 height 55
click at [400, 238] on input "tel" at bounding box center [355, 238] width 291 height 55
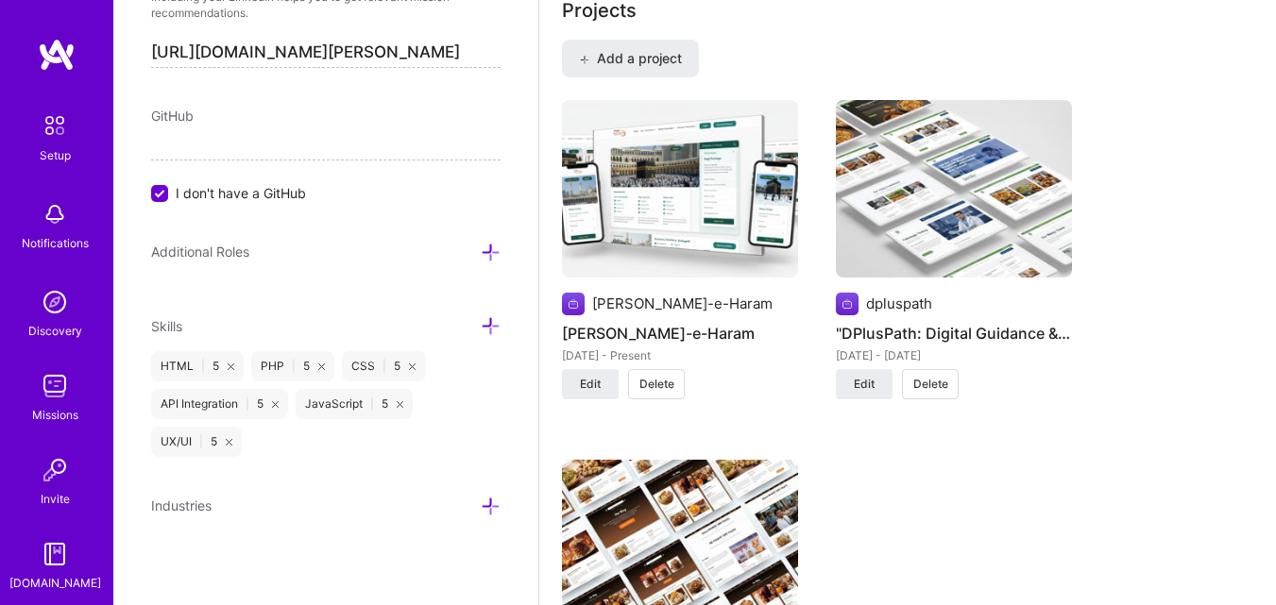
scroll to position [1035, 0]
type input "82181 59856"
click at [481, 320] on icon at bounding box center [491, 324] width 20 height 20
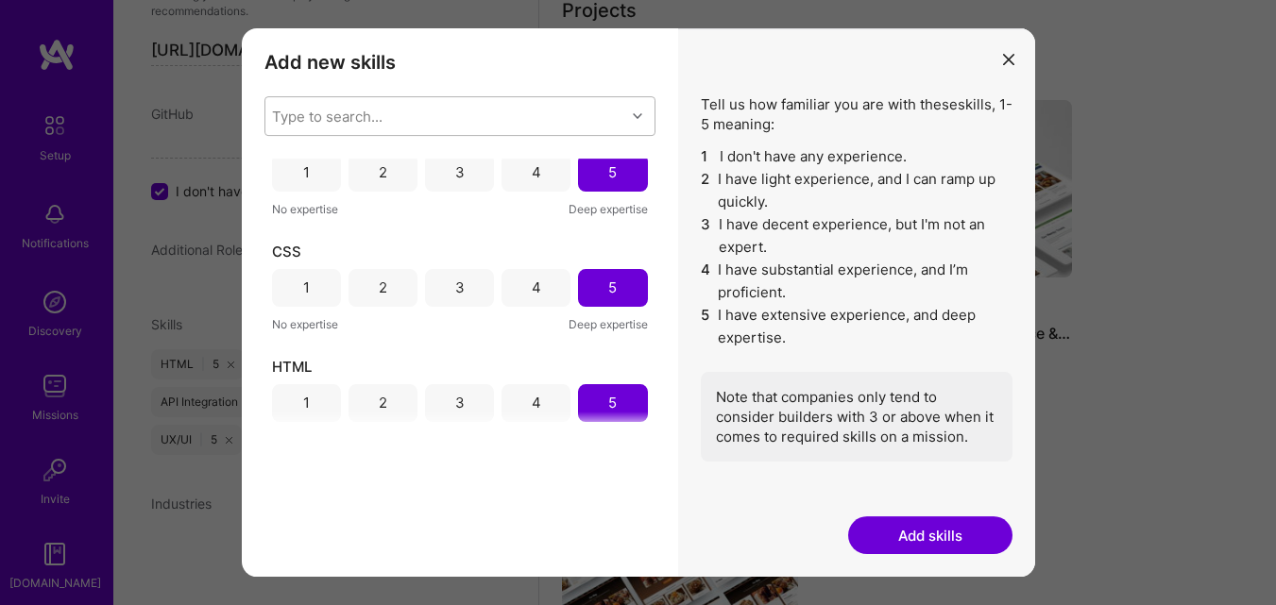
scroll to position [19, 0]
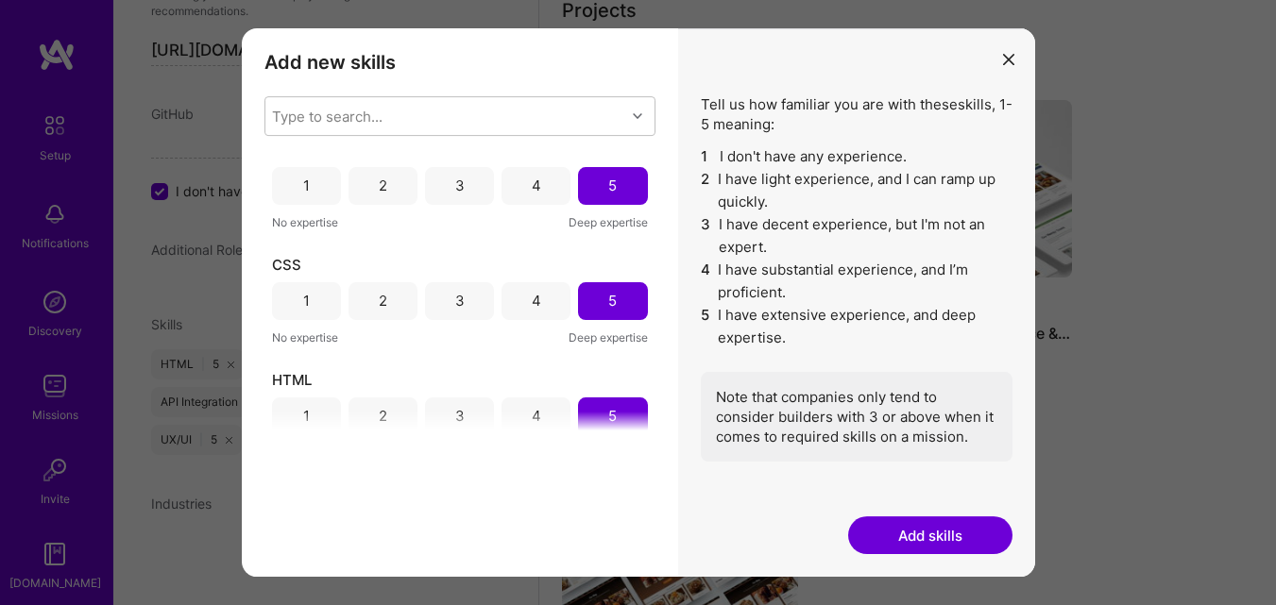
click at [883, 541] on button "Add skills" at bounding box center [930, 535] width 164 height 38
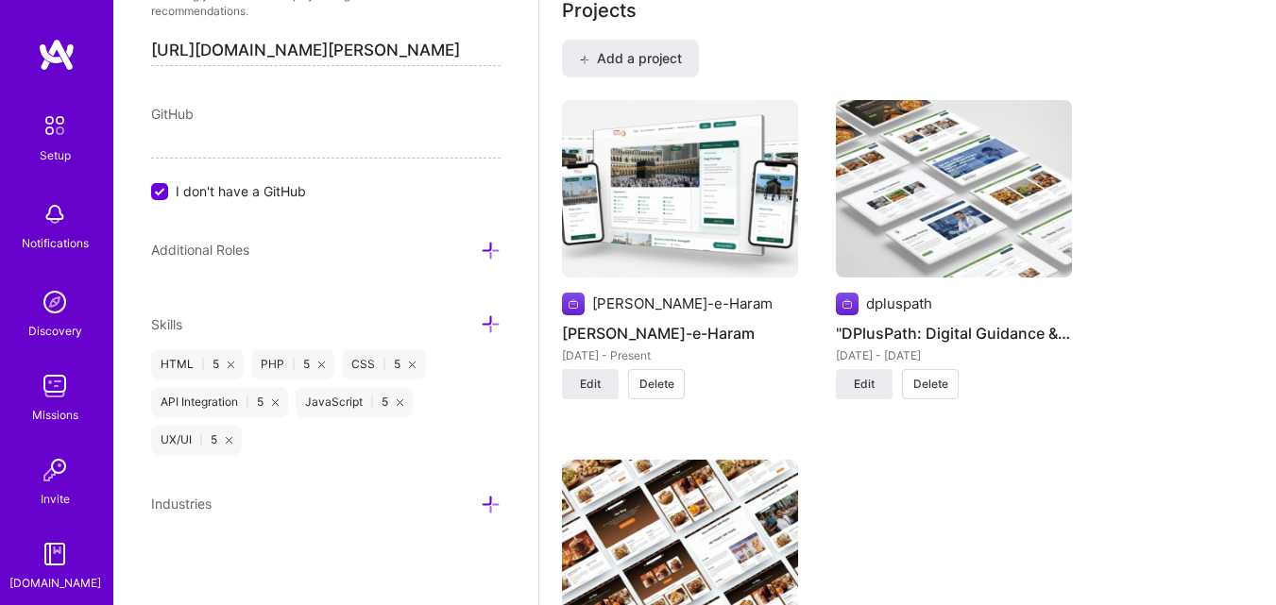
click at [484, 318] on icon at bounding box center [491, 324] width 20 height 20
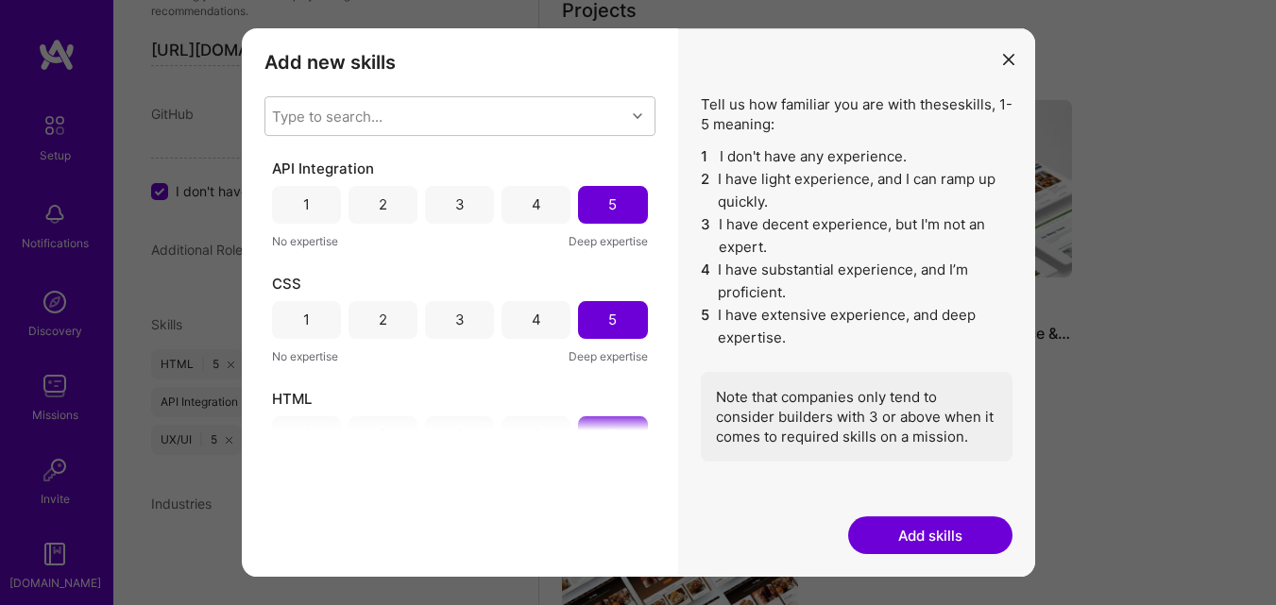
click at [890, 537] on button "Add skills" at bounding box center [930, 535] width 164 height 38
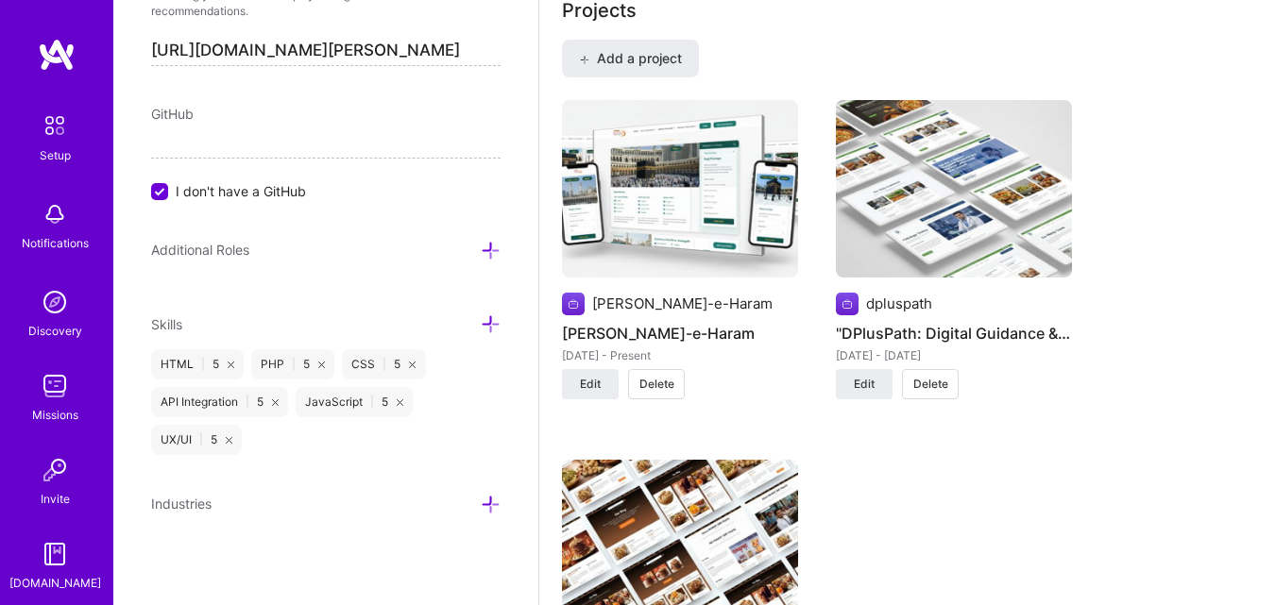
click at [481, 327] on icon at bounding box center [491, 324] width 20 height 20
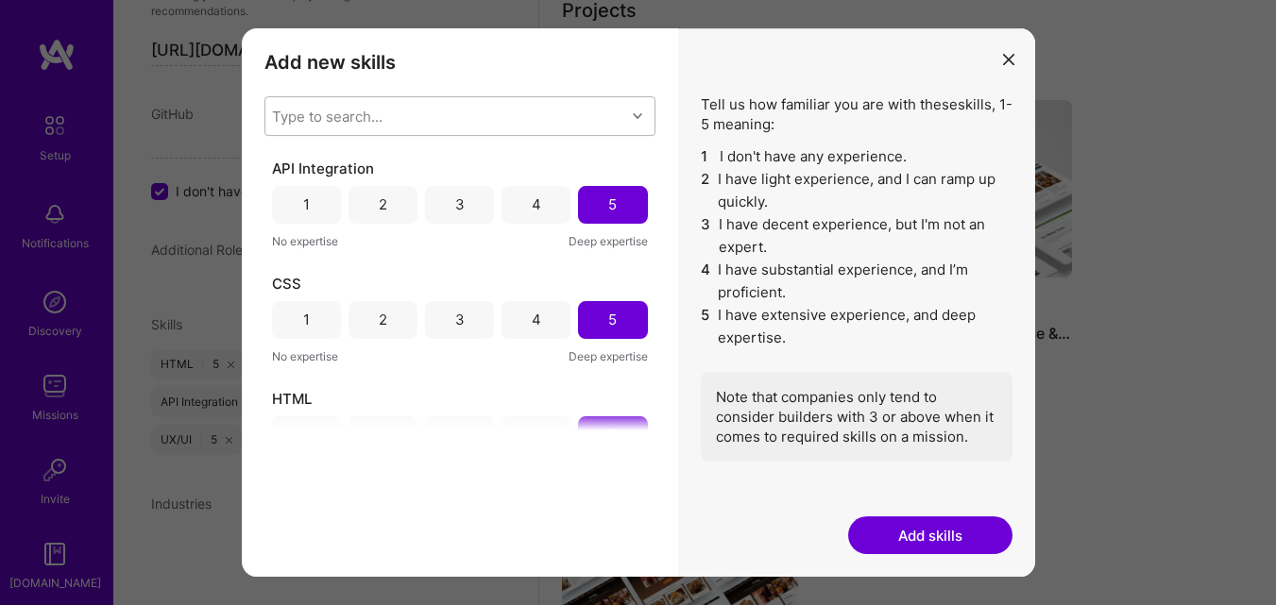
click at [360, 116] on div "Type to search..." at bounding box center [327, 116] width 110 height 20
type input "p"
checkbox input "false"
type input "[PERSON_NAME]"
click at [440, 162] on div "Laravel" at bounding box center [460, 165] width 368 height 20
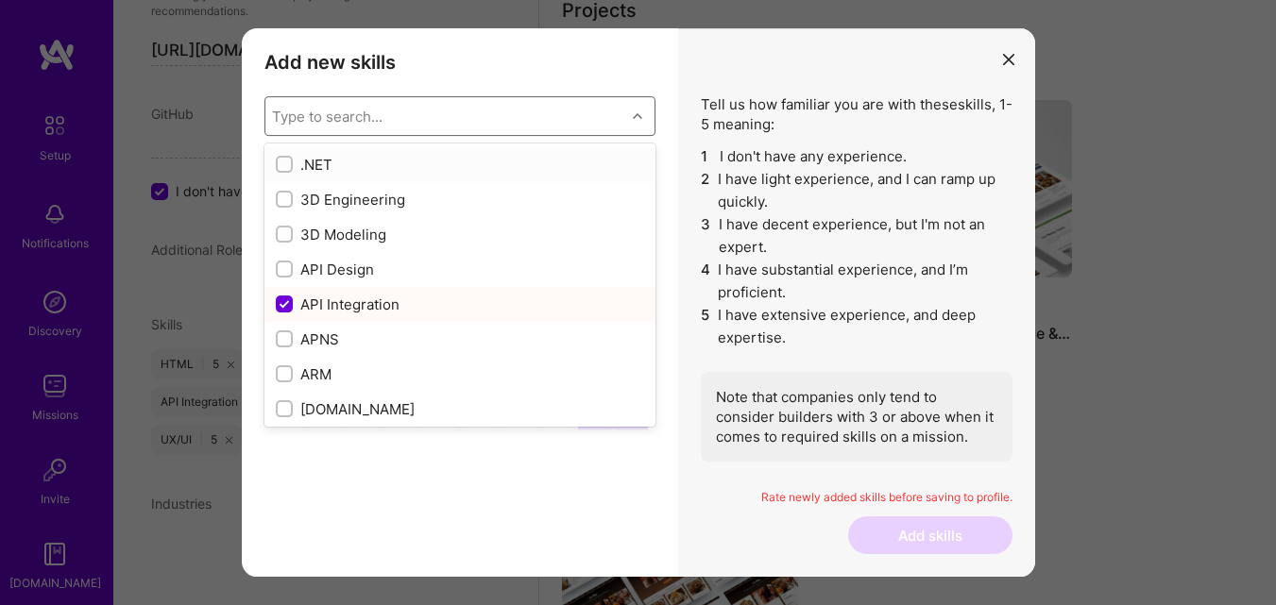
click at [393, 152] on div ".NET" at bounding box center [459, 164] width 391 height 35
checkbox input "true"
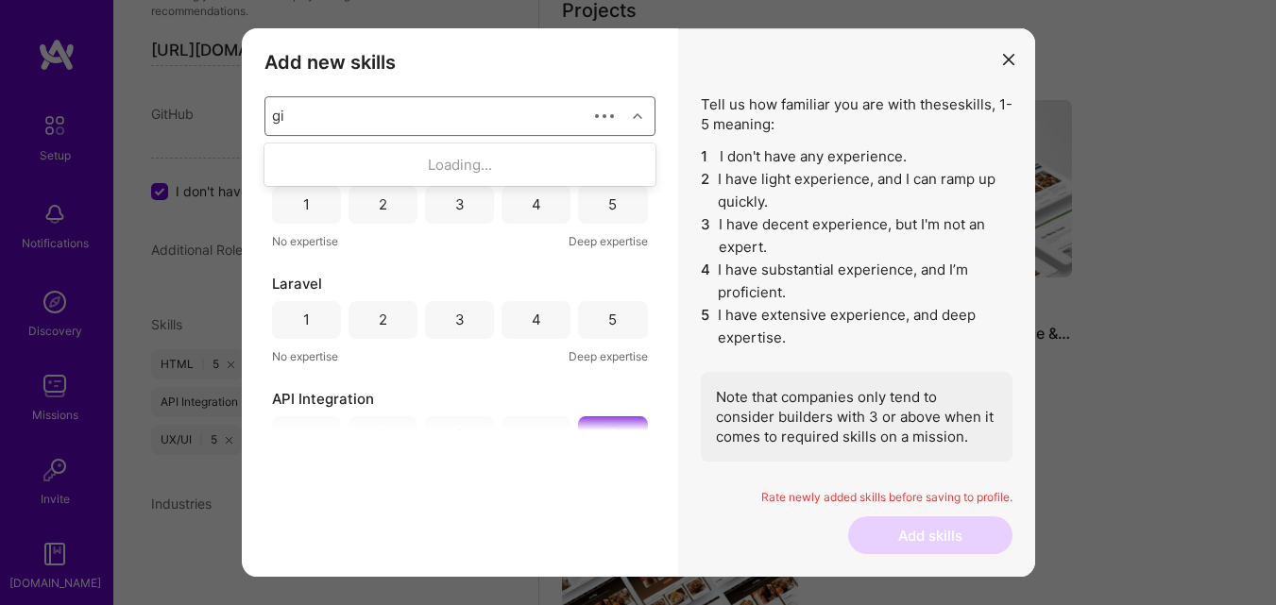
type input "git"
click at [400, 170] on div "GitHub" at bounding box center [460, 165] width 368 height 20
checkbox input "true"
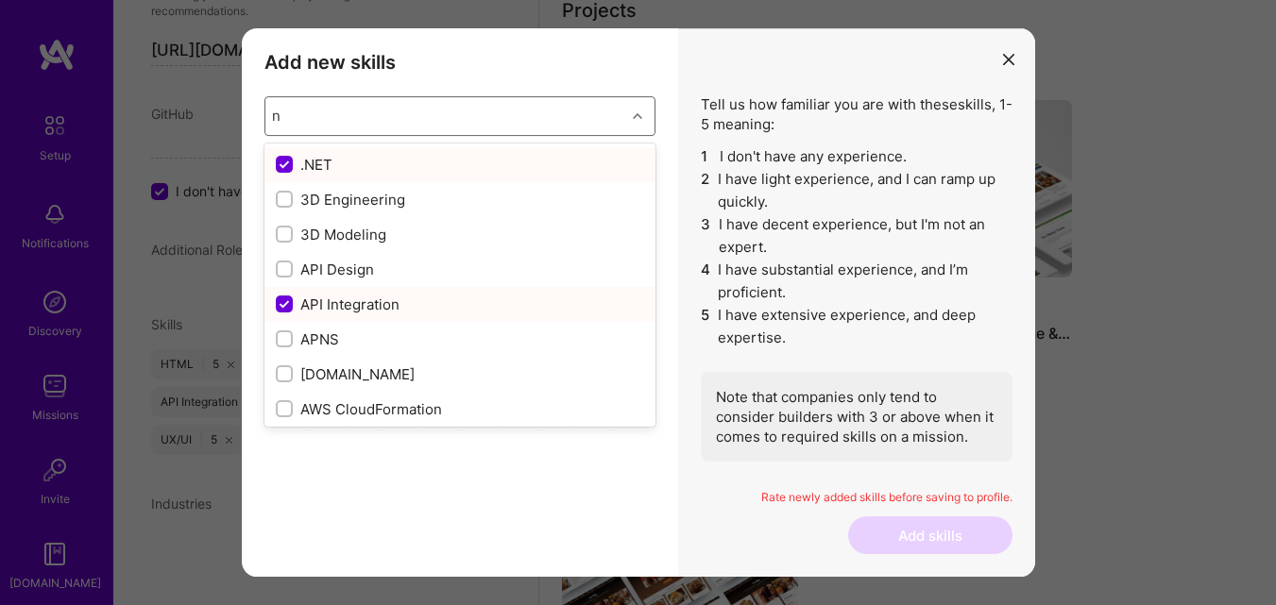
type input "ni"
checkbox input "false"
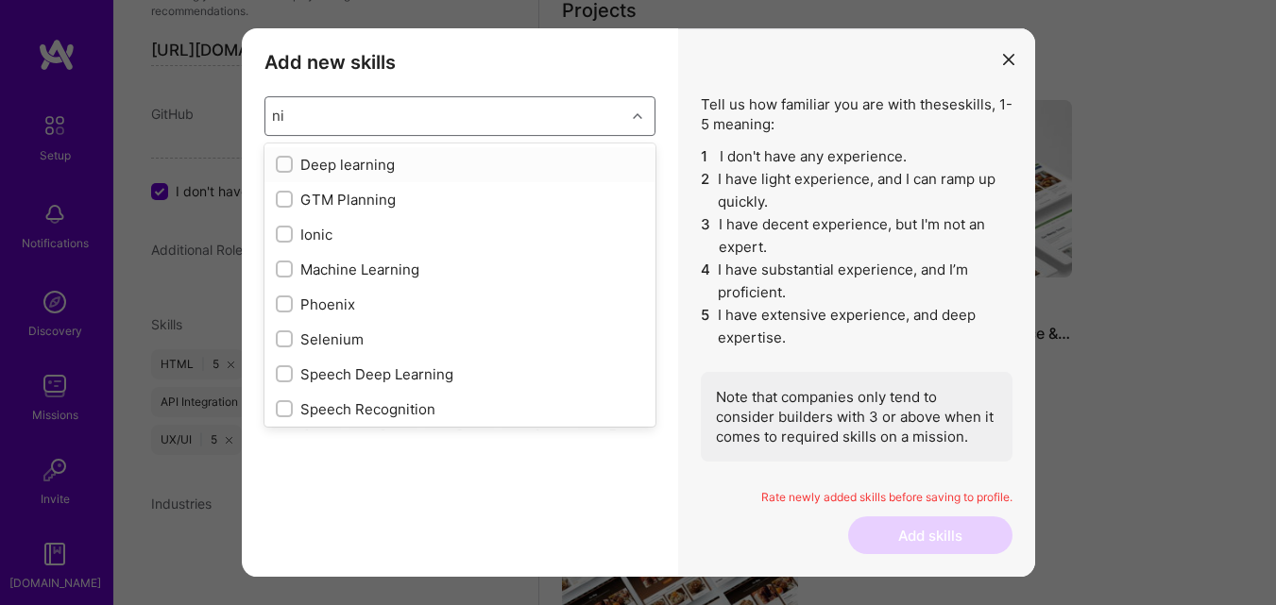
type input "n"
checkbox input "true"
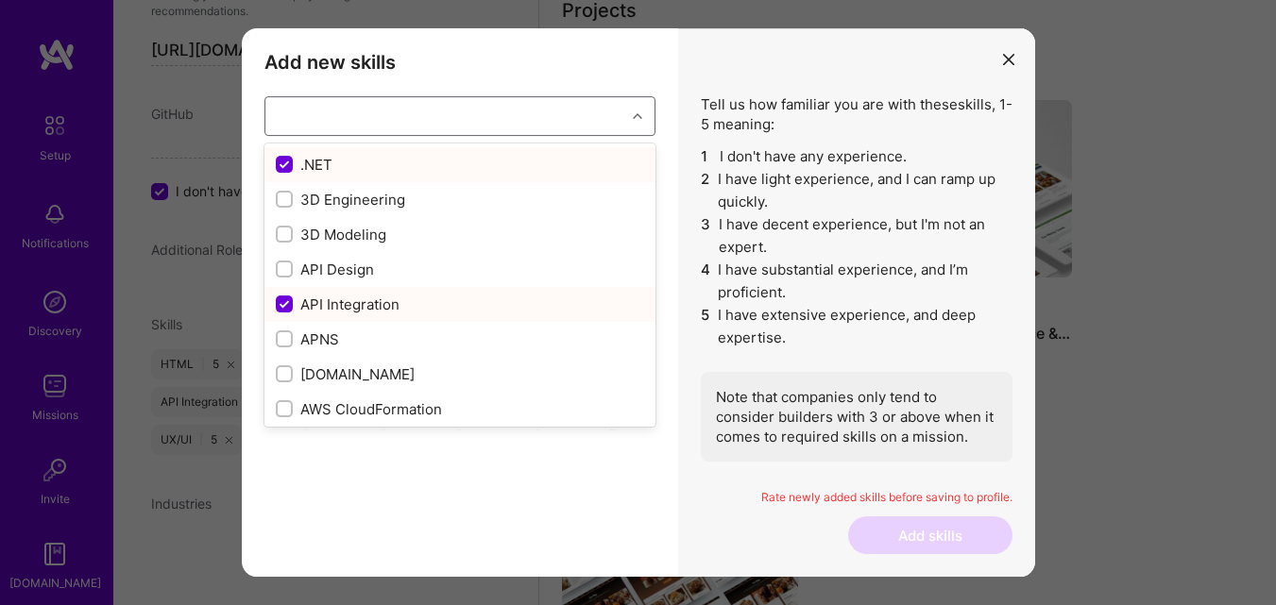
checkbox input "true"
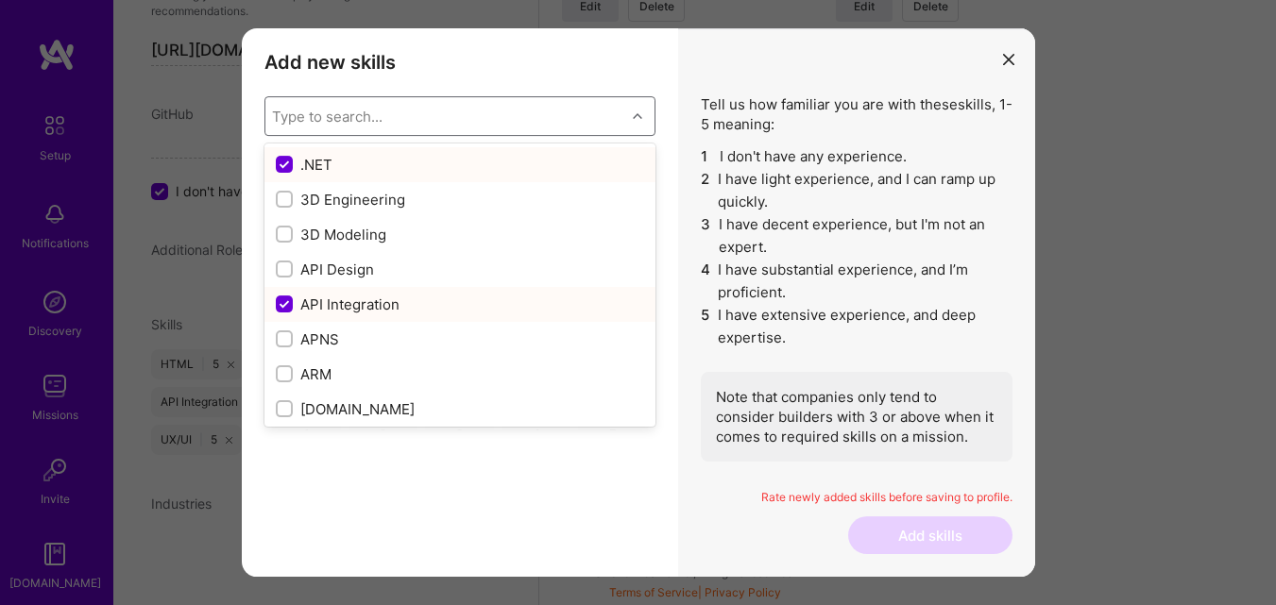
click at [482, 307] on div "API Integration" at bounding box center [460, 305] width 368 height 20
checkbox input "true"
click at [482, 172] on div ".NET" at bounding box center [460, 165] width 368 height 20
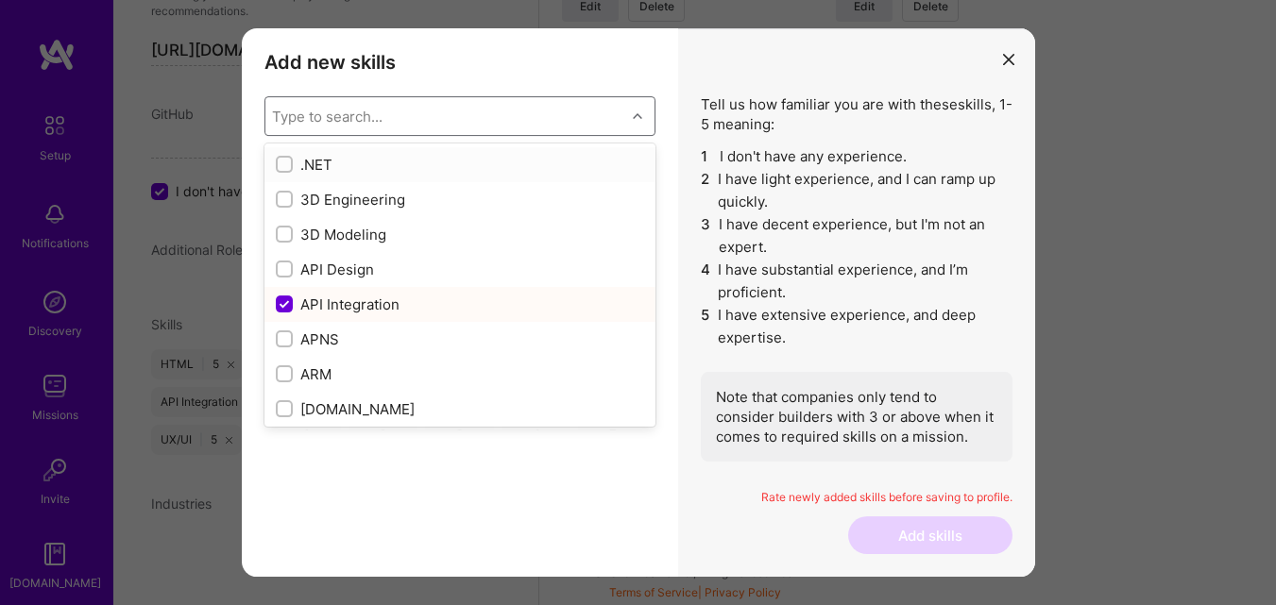
checkbox input "true"
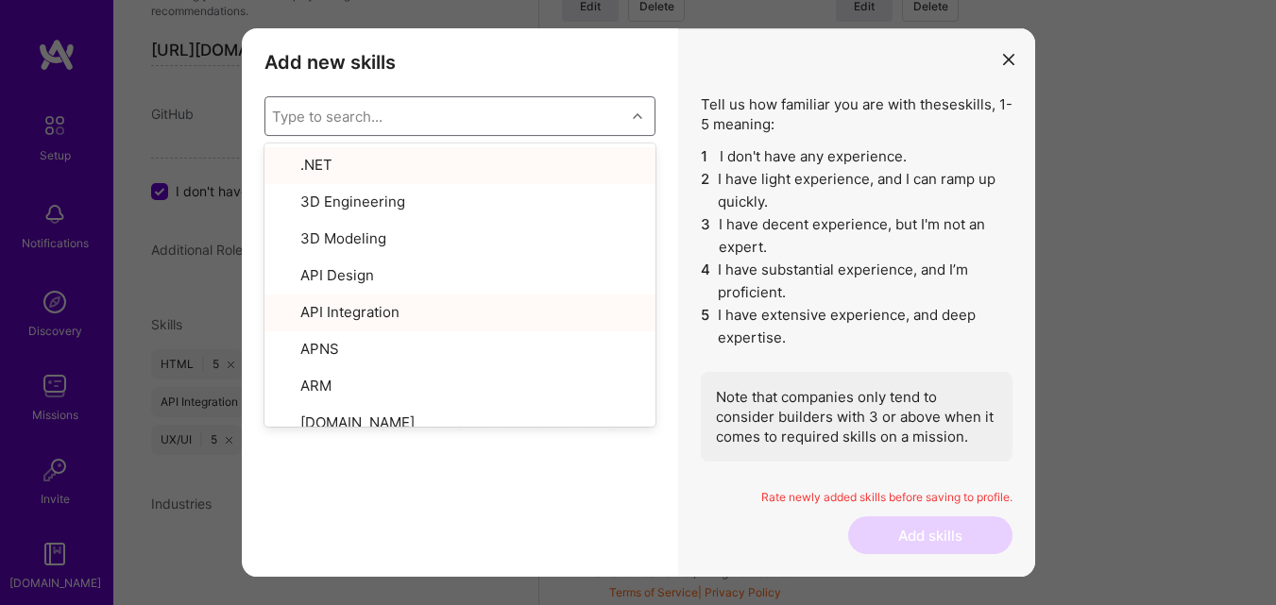
click at [644, 127] on div "modal" at bounding box center [639, 116] width 29 height 25
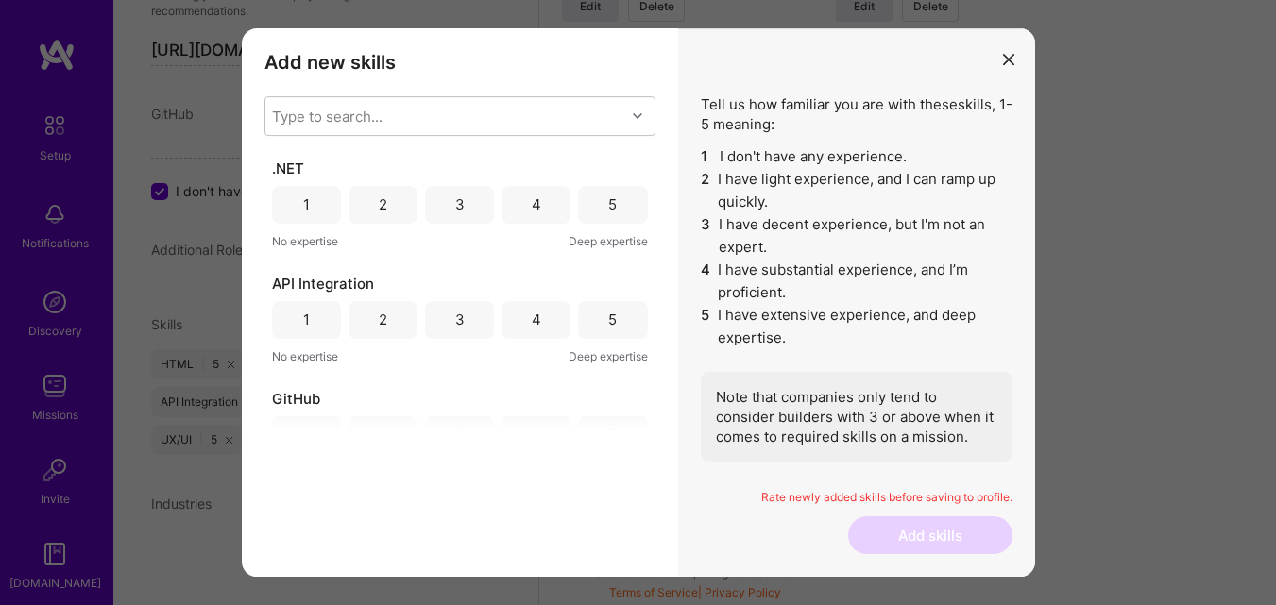
click at [618, 209] on div "5" at bounding box center [612, 205] width 69 height 38
click at [634, 315] on div "5" at bounding box center [612, 320] width 69 height 38
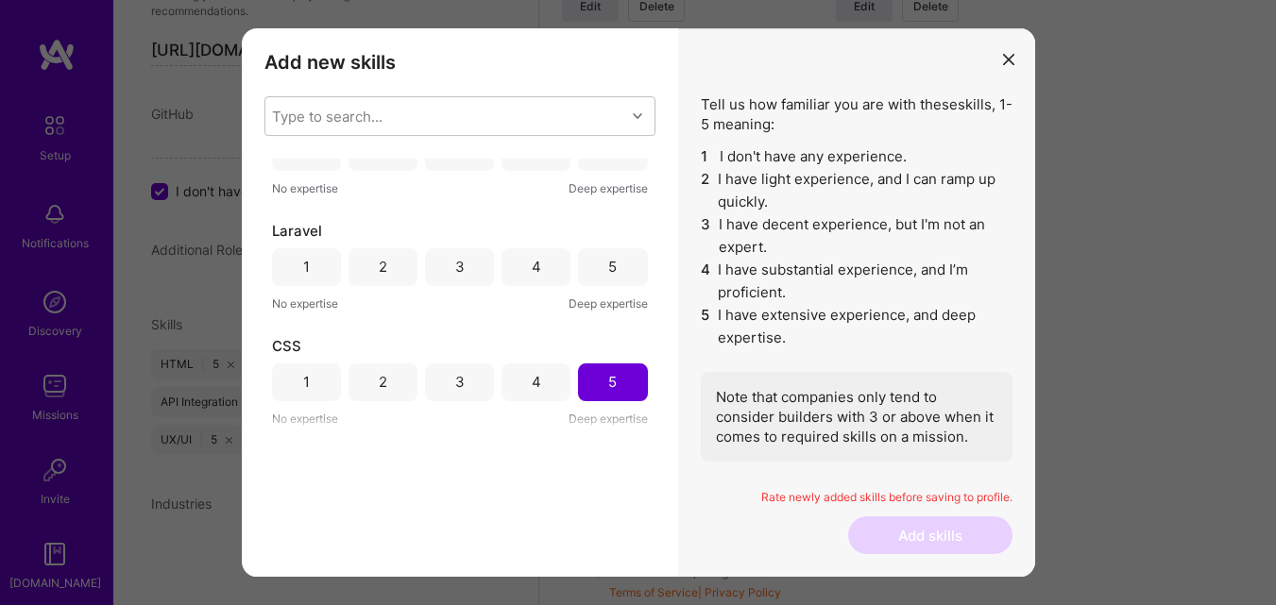
click at [591, 255] on div "5" at bounding box center [612, 267] width 69 height 38
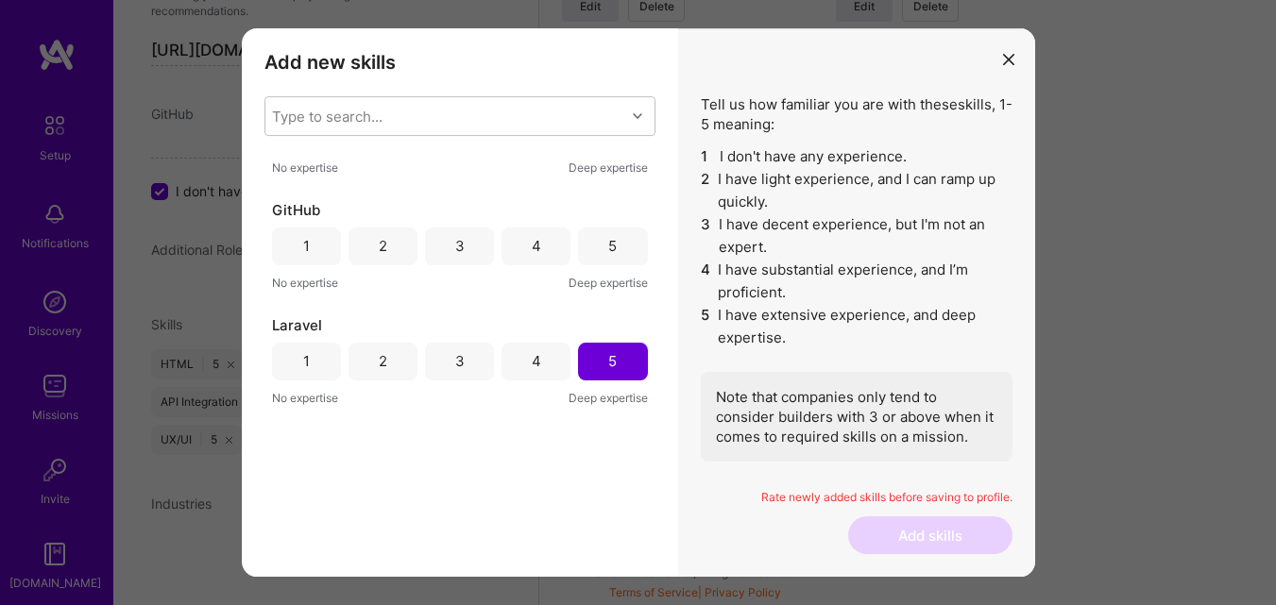
click at [604, 267] on div "GitHub 1 2 3 4 5 No expertise Deep expertise" at bounding box center [460, 246] width 376 height 93
click at [604, 260] on div "5" at bounding box center [612, 247] width 69 height 38
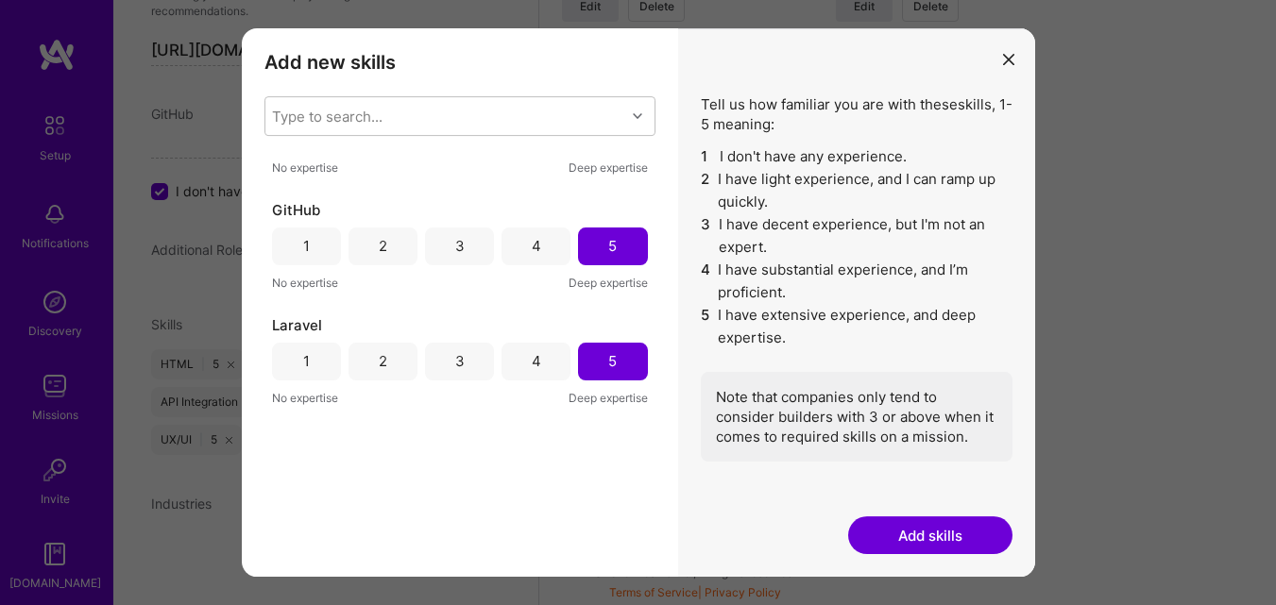
click at [892, 526] on button "Add skills" at bounding box center [930, 535] width 164 height 38
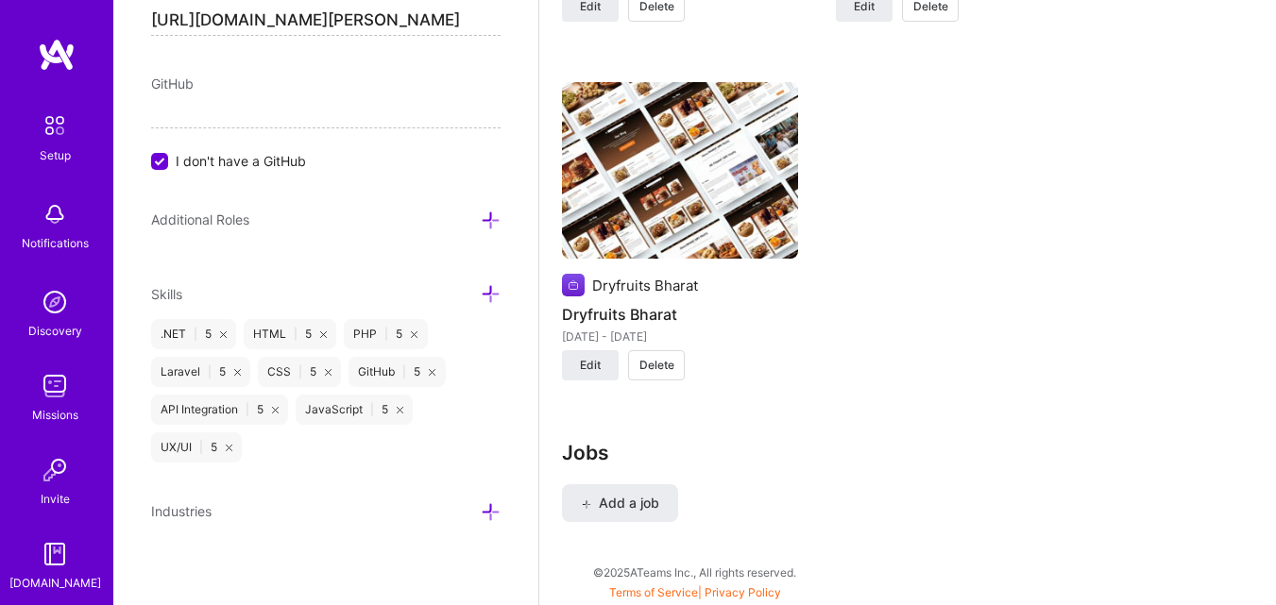
scroll to position [1073, 0]
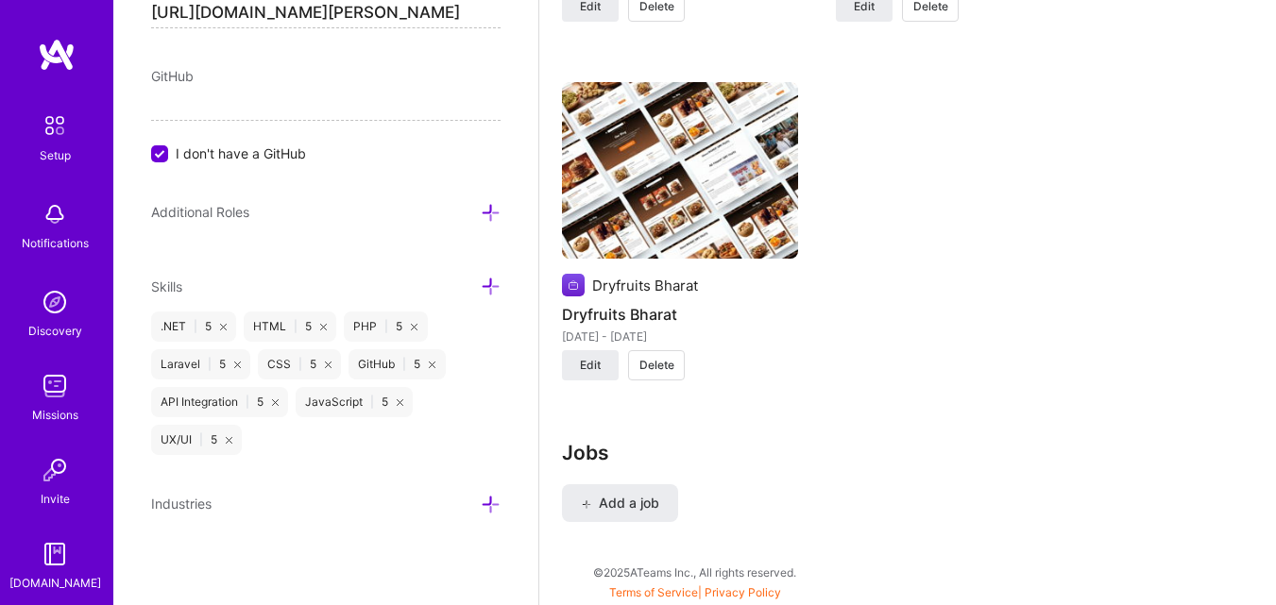
click at [481, 507] on icon at bounding box center [491, 505] width 20 height 20
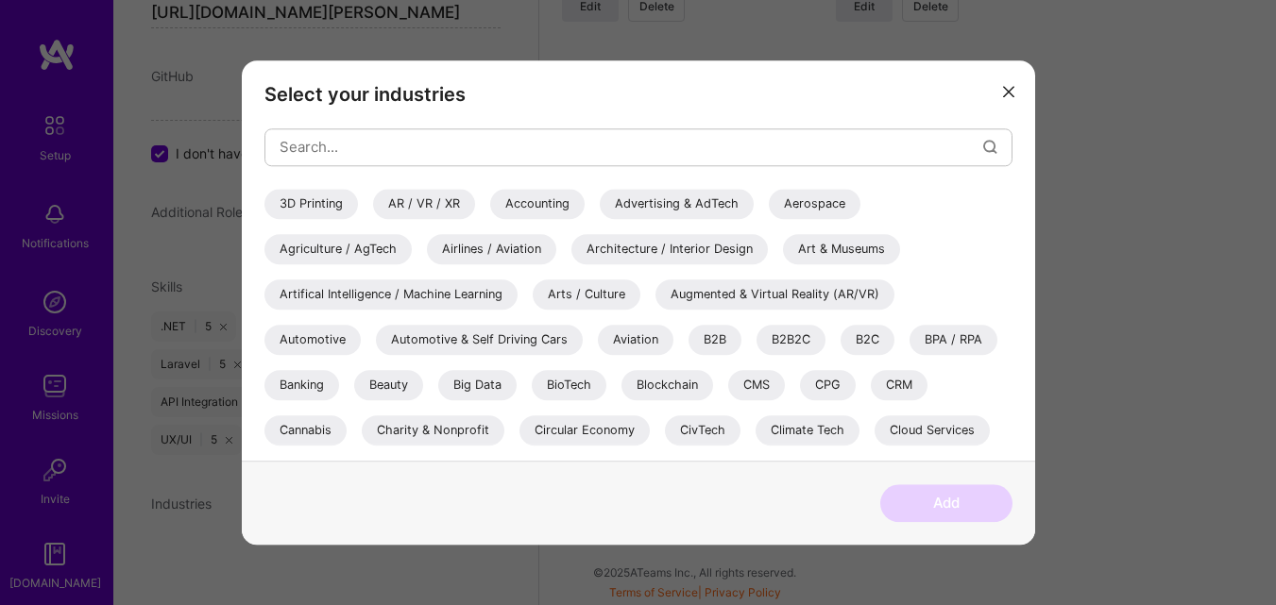
click at [331, 290] on div "Artifical Intelligence / Machine Learning" at bounding box center [390, 294] width 253 height 30
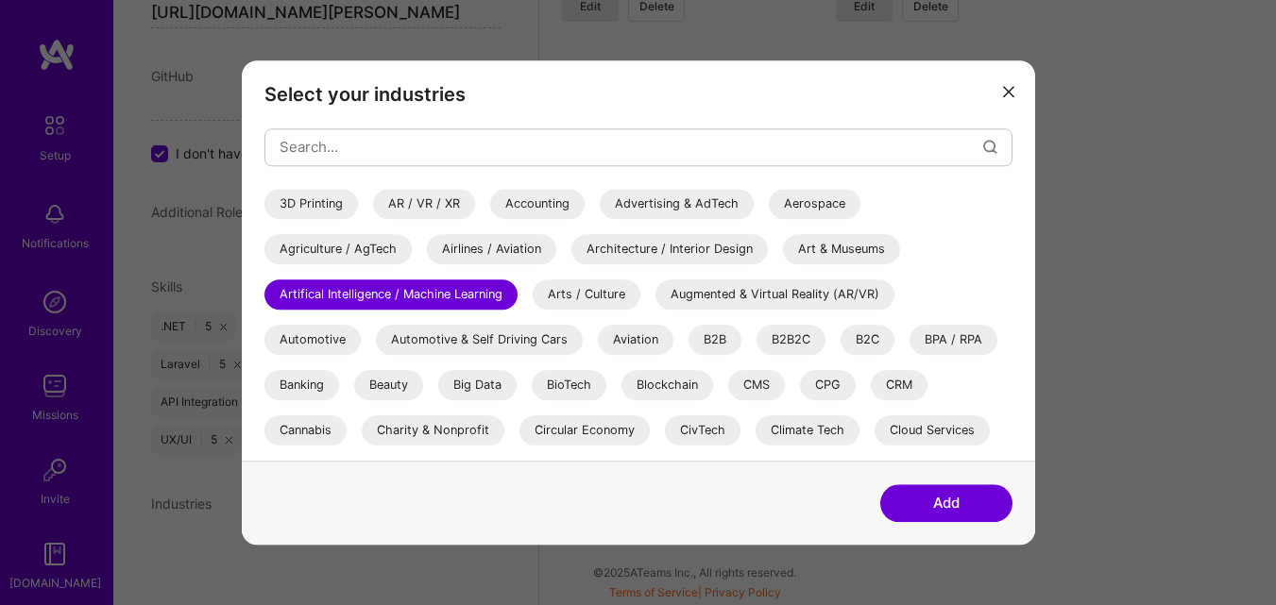
scroll to position [94, 0]
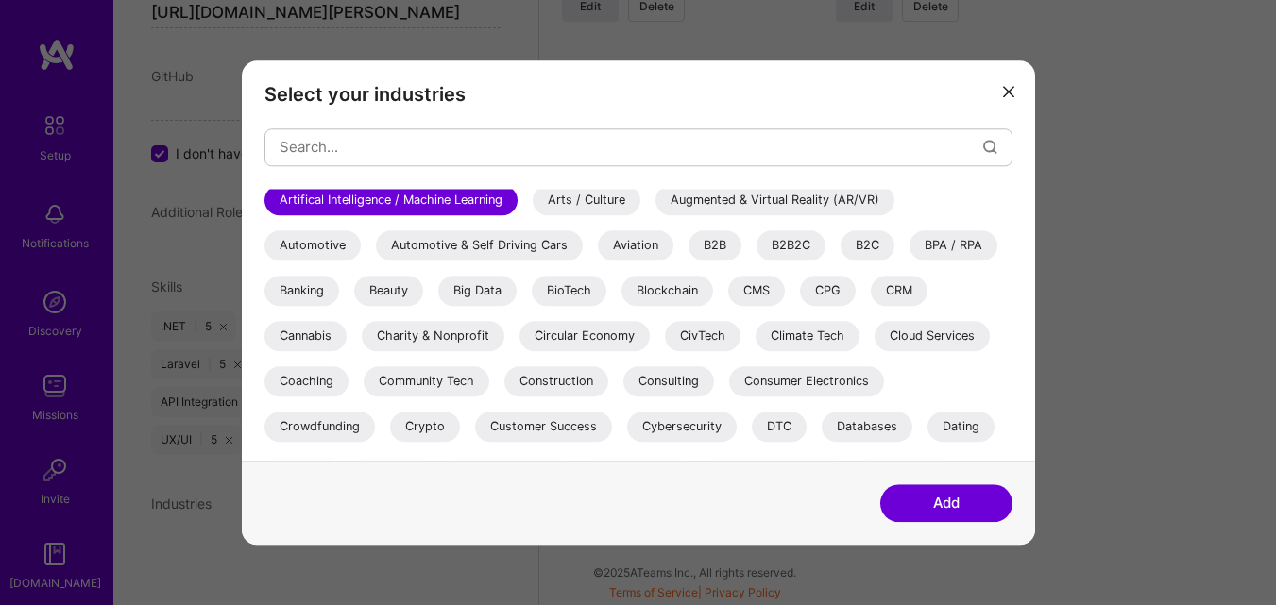
click at [716, 252] on div "B2B" at bounding box center [714, 245] width 53 height 30
click at [785, 249] on div "B2B2C" at bounding box center [790, 245] width 69 height 30
click at [871, 250] on div "B2C" at bounding box center [867, 245] width 54 height 30
click at [863, 249] on div "B2C" at bounding box center [867, 245] width 54 height 30
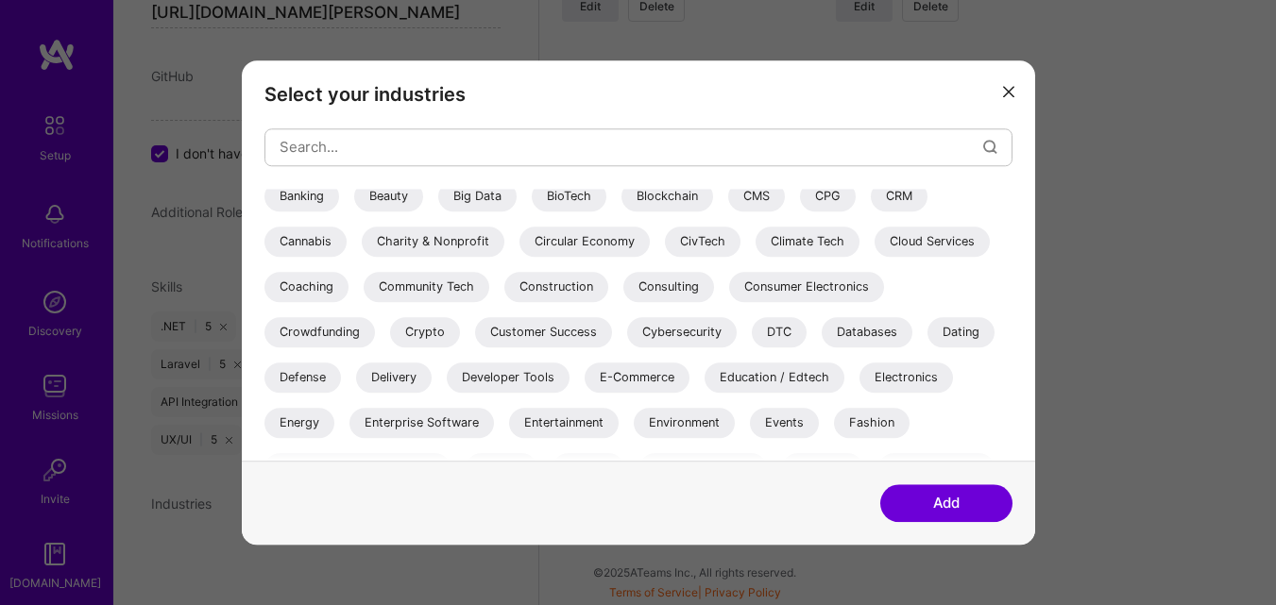
scroll to position [283, 0]
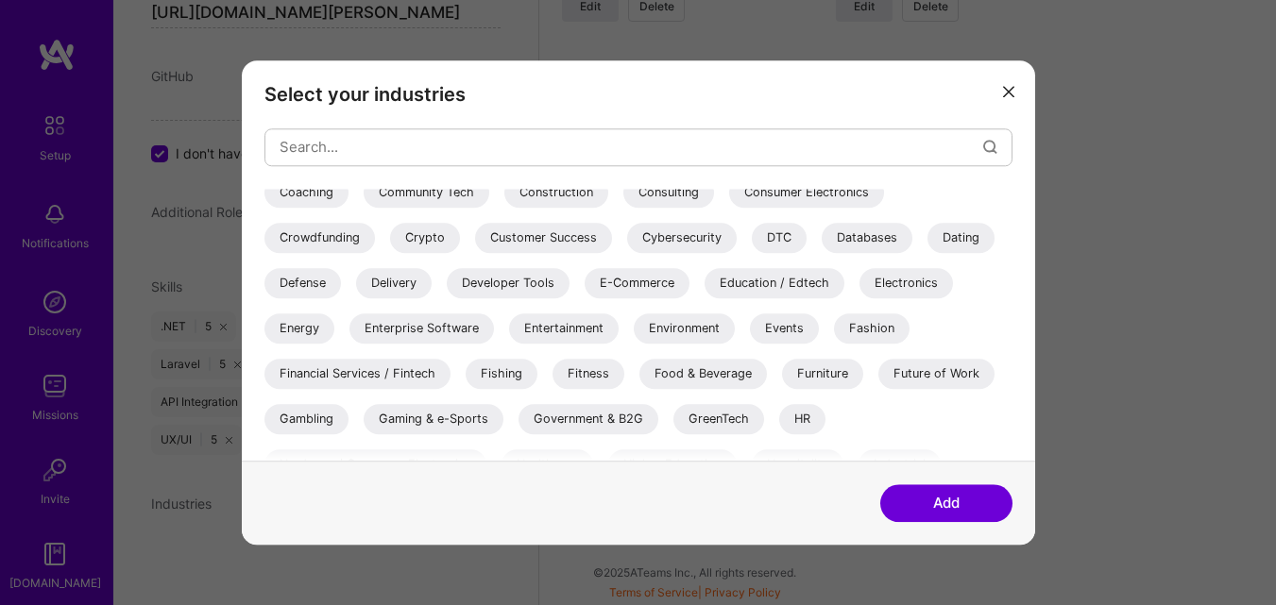
click at [649, 272] on div "E-Commerce" at bounding box center [636, 283] width 105 height 30
click at [797, 276] on div "Education / Edtech" at bounding box center [774, 283] width 140 height 30
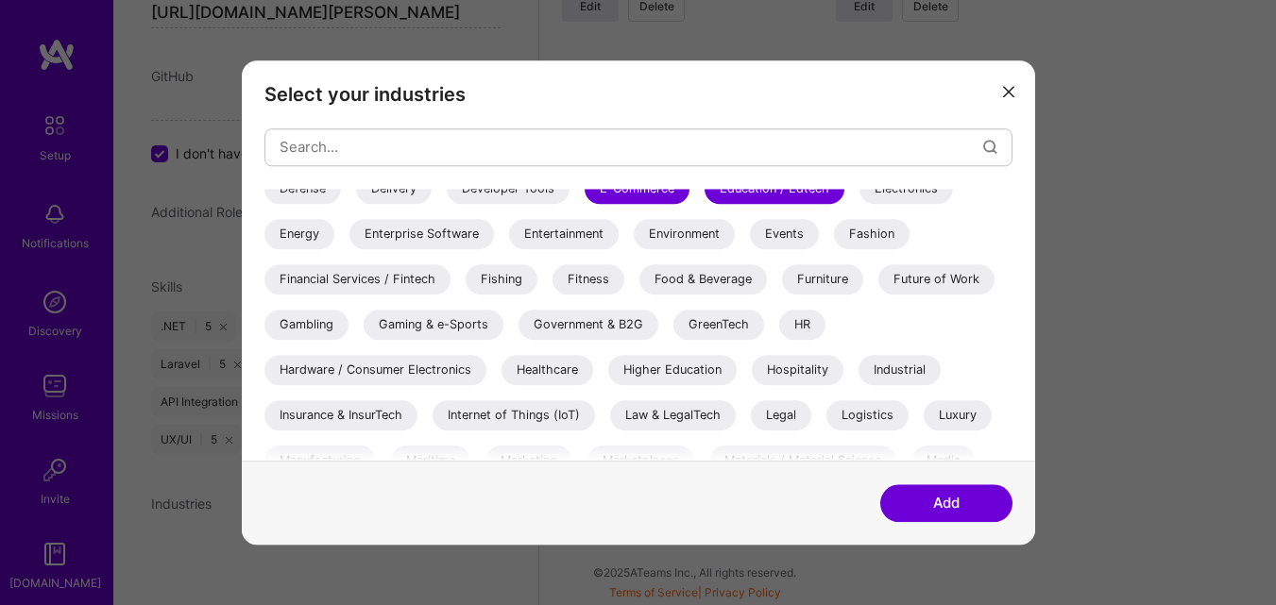
click at [557, 371] on div "Healthcare" at bounding box center [547, 370] width 92 height 30
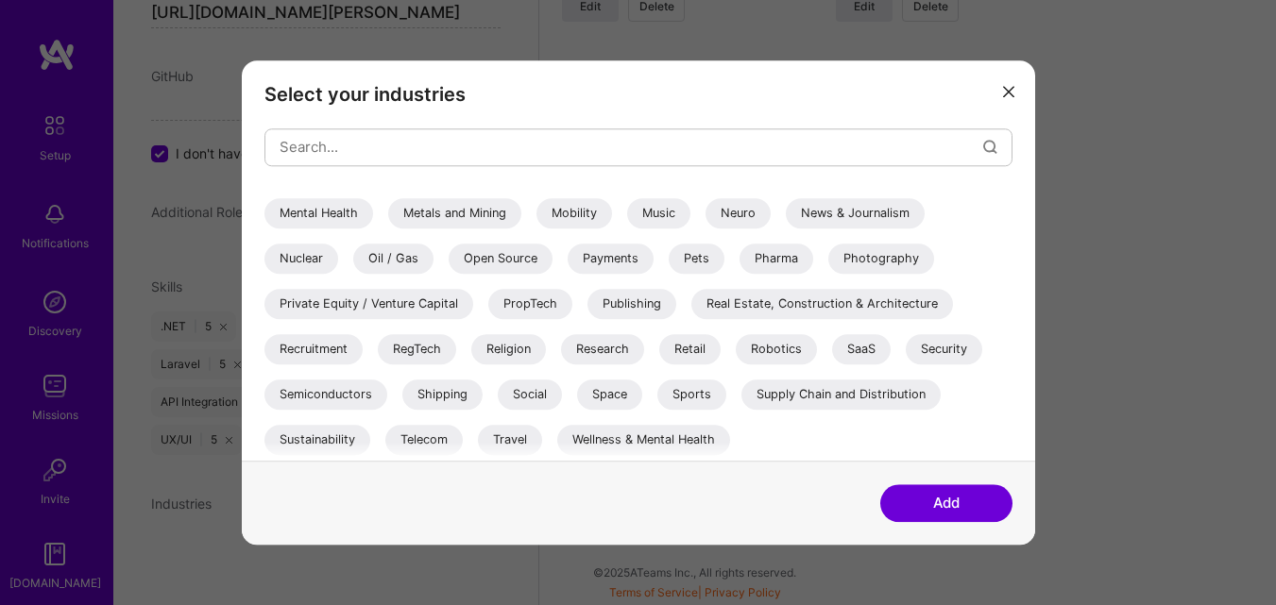
scroll to position [672, 0]
click at [518, 433] on div "Travel" at bounding box center [510, 438] width 64 height 30
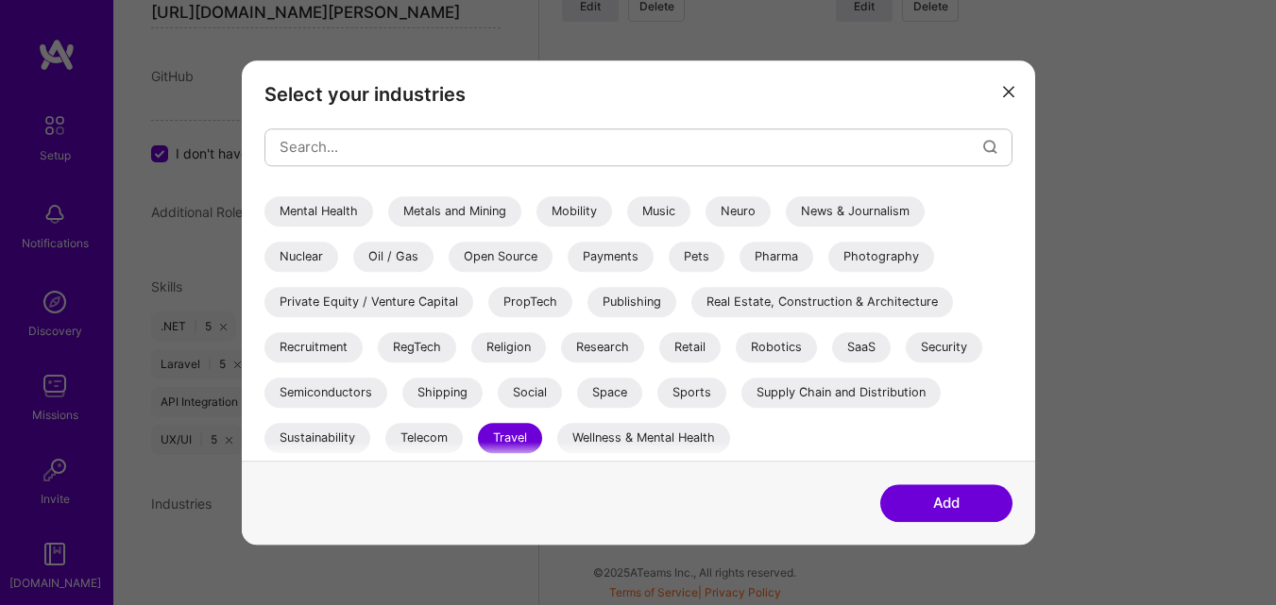
click at [944, 495] on button "Add" at bounding box center [946, 503] width 132 height 38
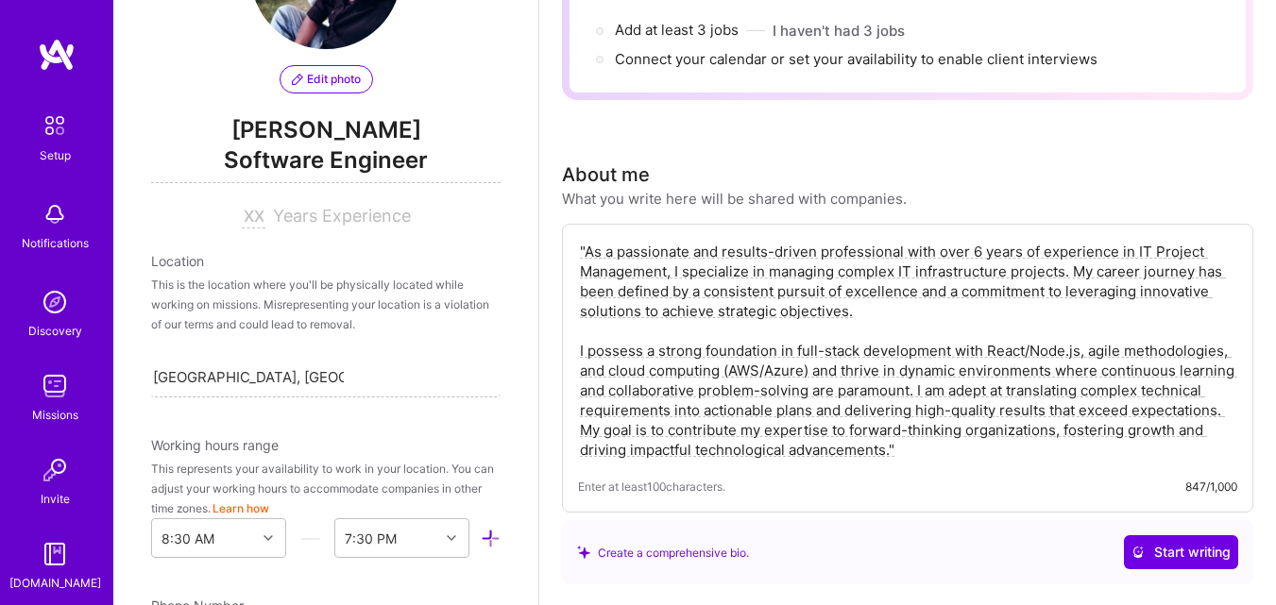
scroll to position [0, 0]
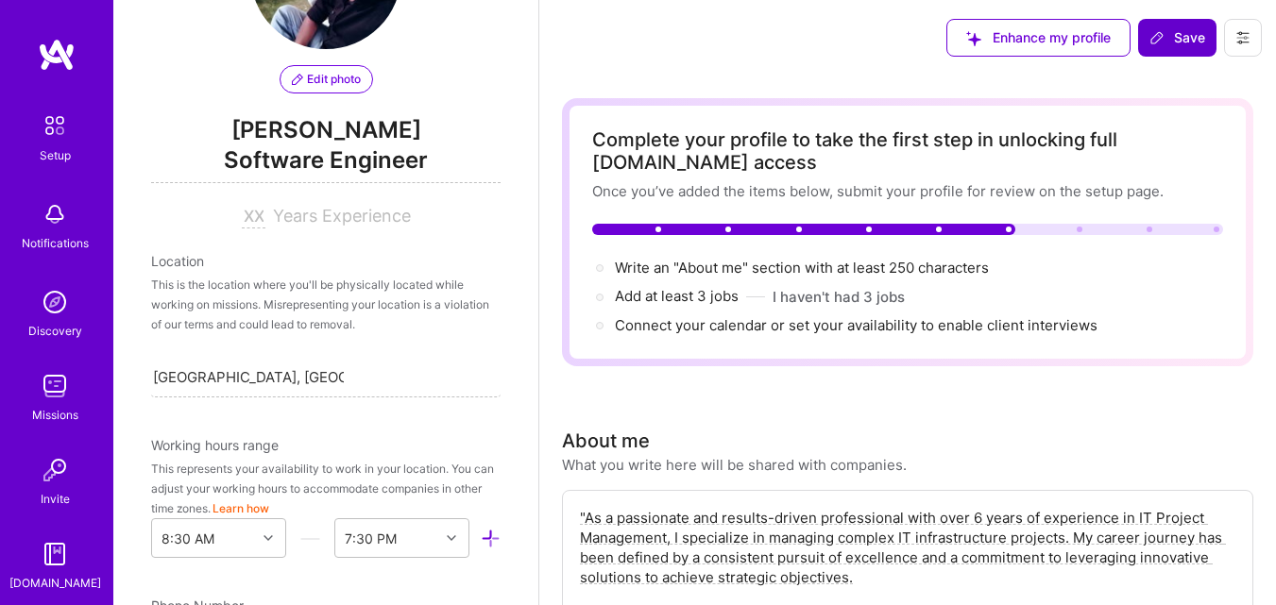
click at [1203, 31] on span "Save" at bounding box center [1177, 37] width 56 height 19
click at [1199, 37] on span "Save" at bounding box center [1177, 37] width 56 height 19
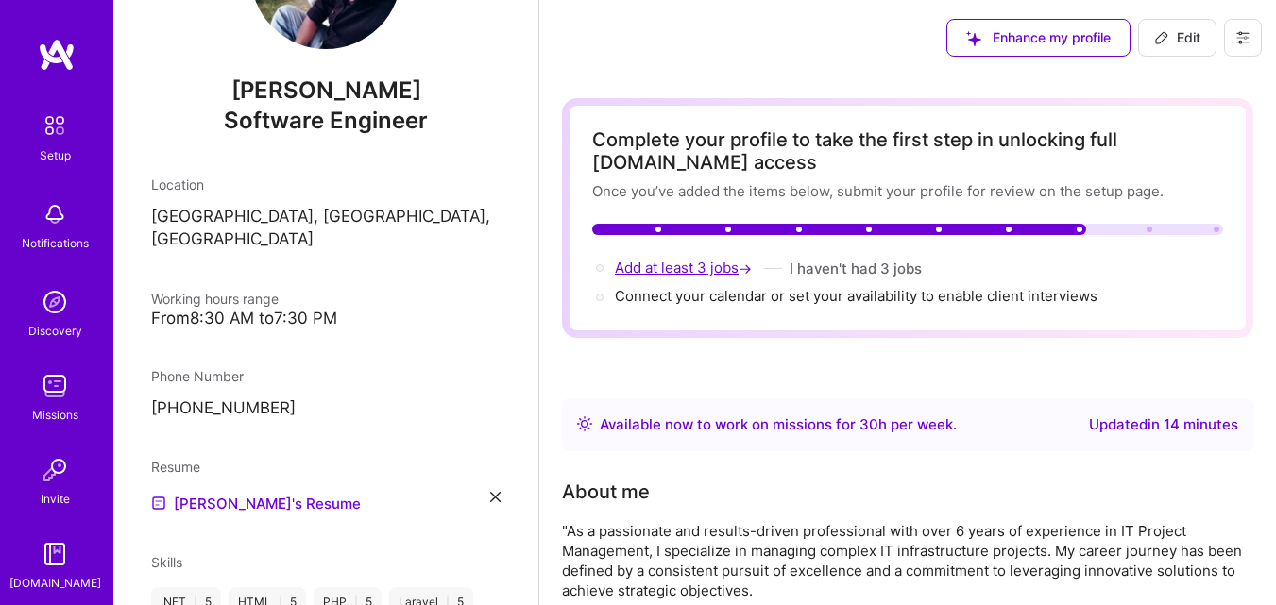
click at [690, 265] on span "Add at least 3 jobs →" at bounding box center [685, 268] width 141 height 18
select select "Right Now"
select select "IN"
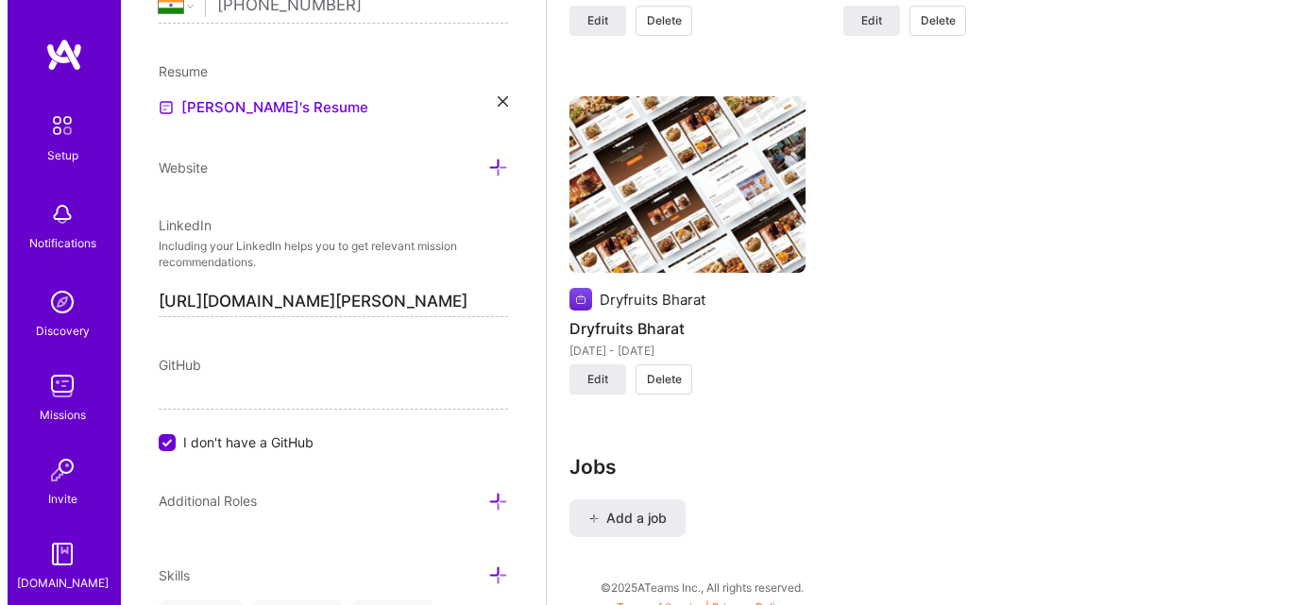
scroll to position [1937, 0]
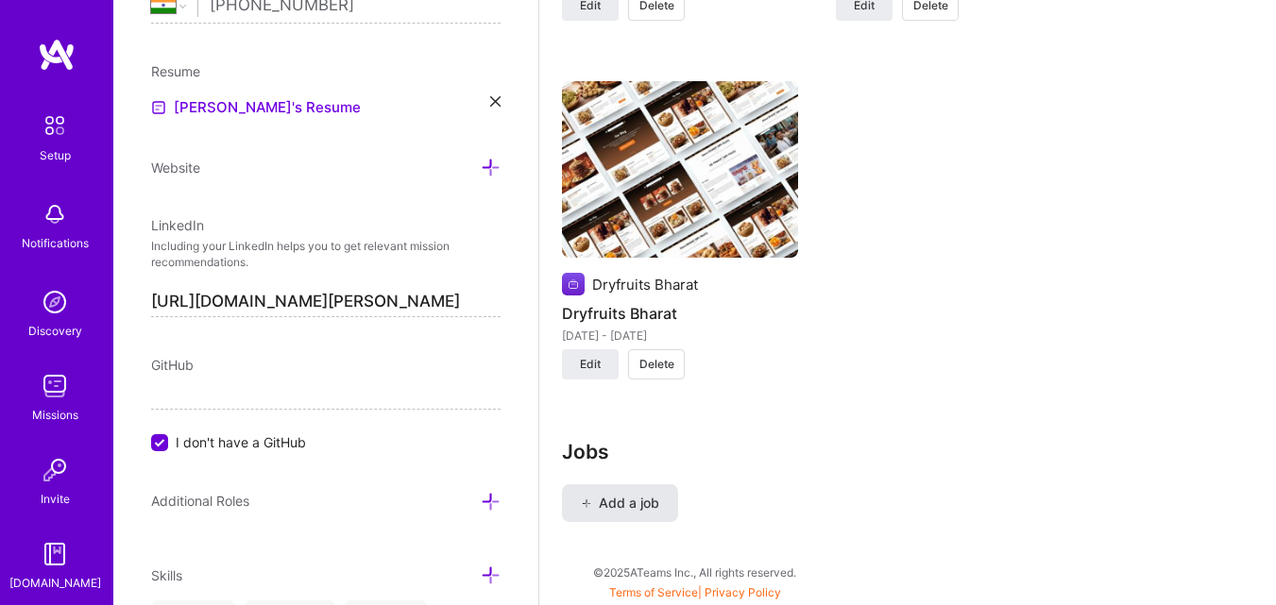
click at [628, 490] on button "Add a job" at bounding box center [620, 503] width 116 height 38
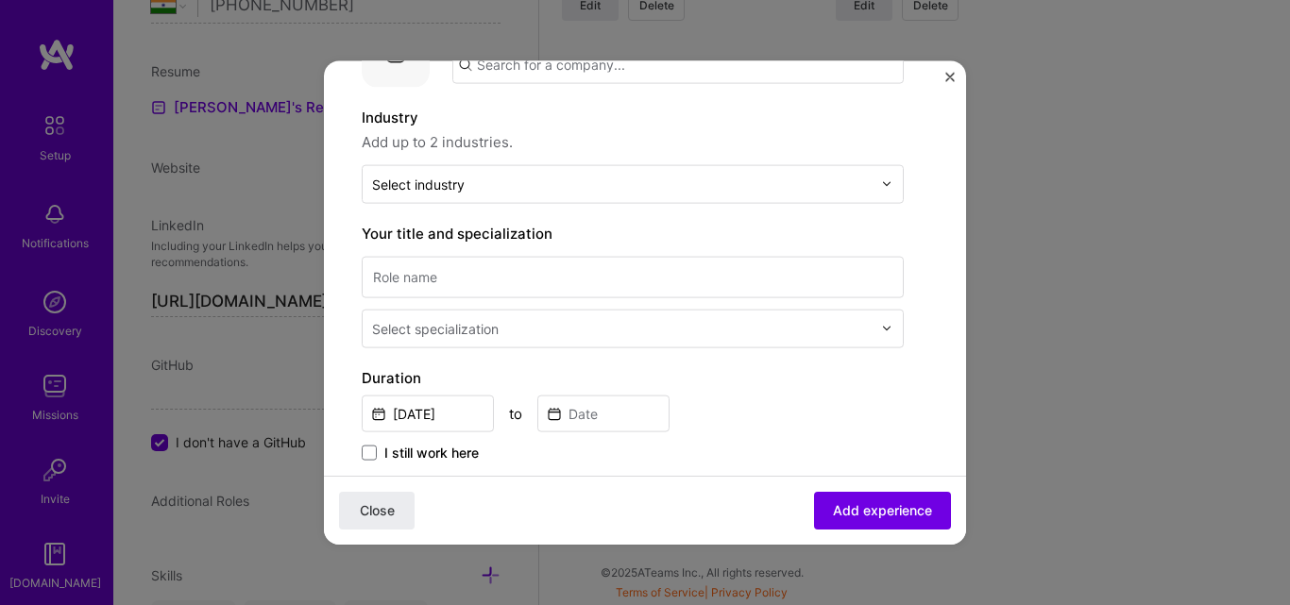
scroll to position [0, 0]
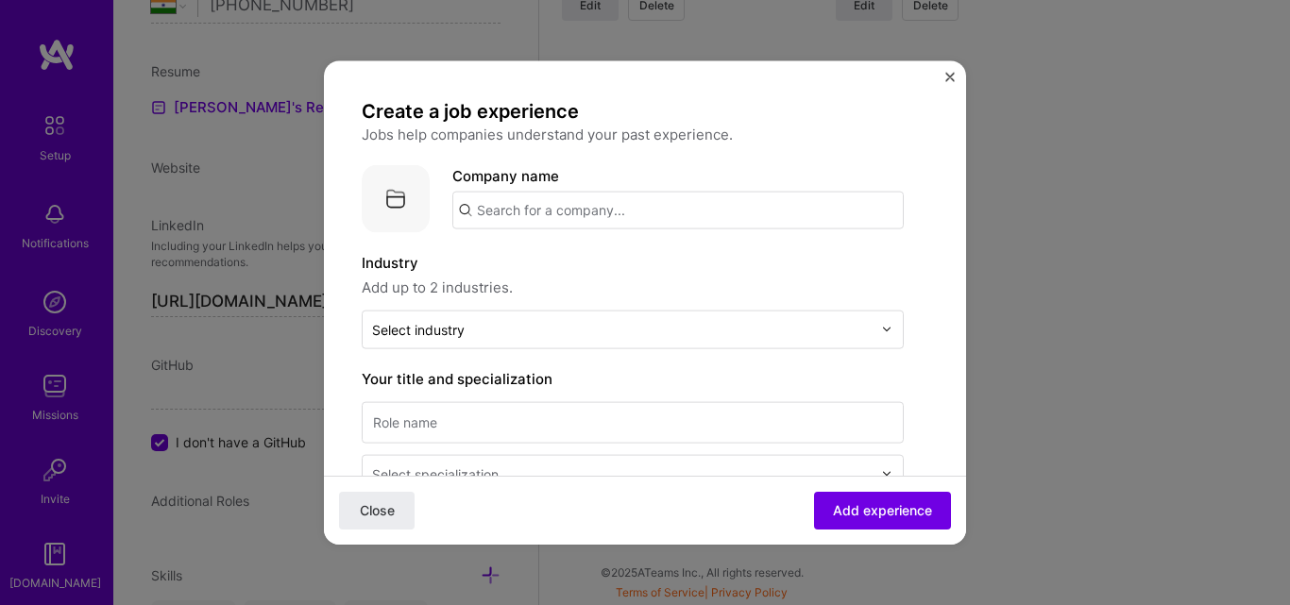
click at [530, 209] on input "text" at bounding box center [677, 210] width 451 height 38
click at [547, 203] on input "text" at bounding box center [677, 210] width 451 height 38
paste input "NIIT"
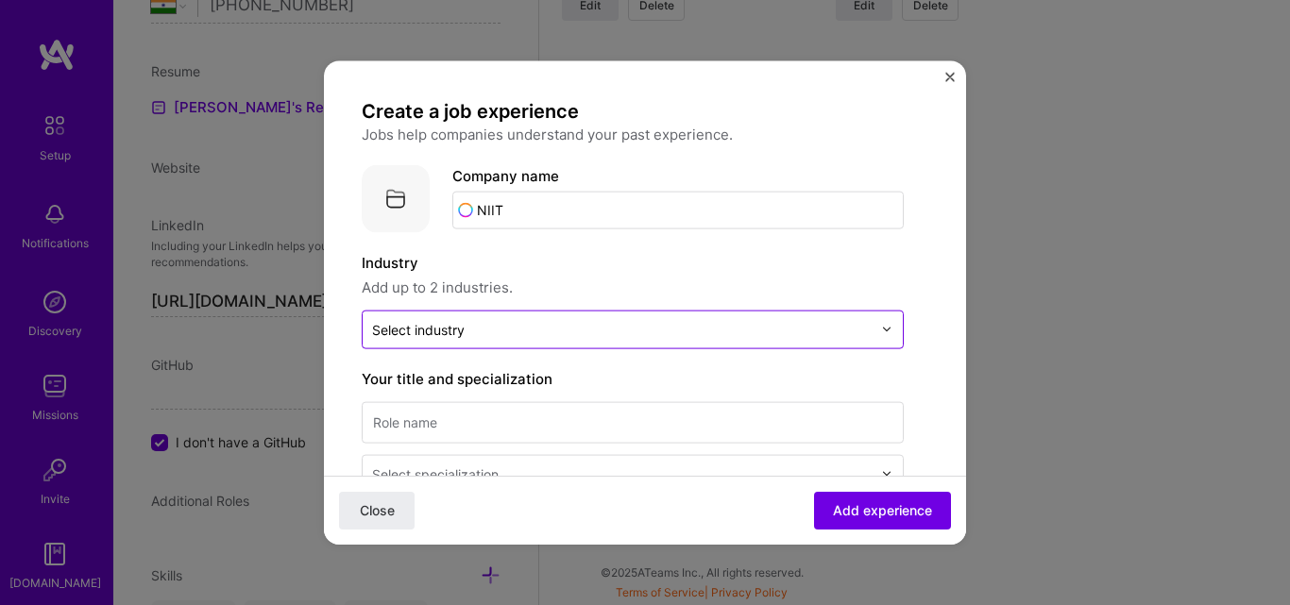
click at [558, 325] on input "text" at bounding box center [621, 329] width 499 height 20
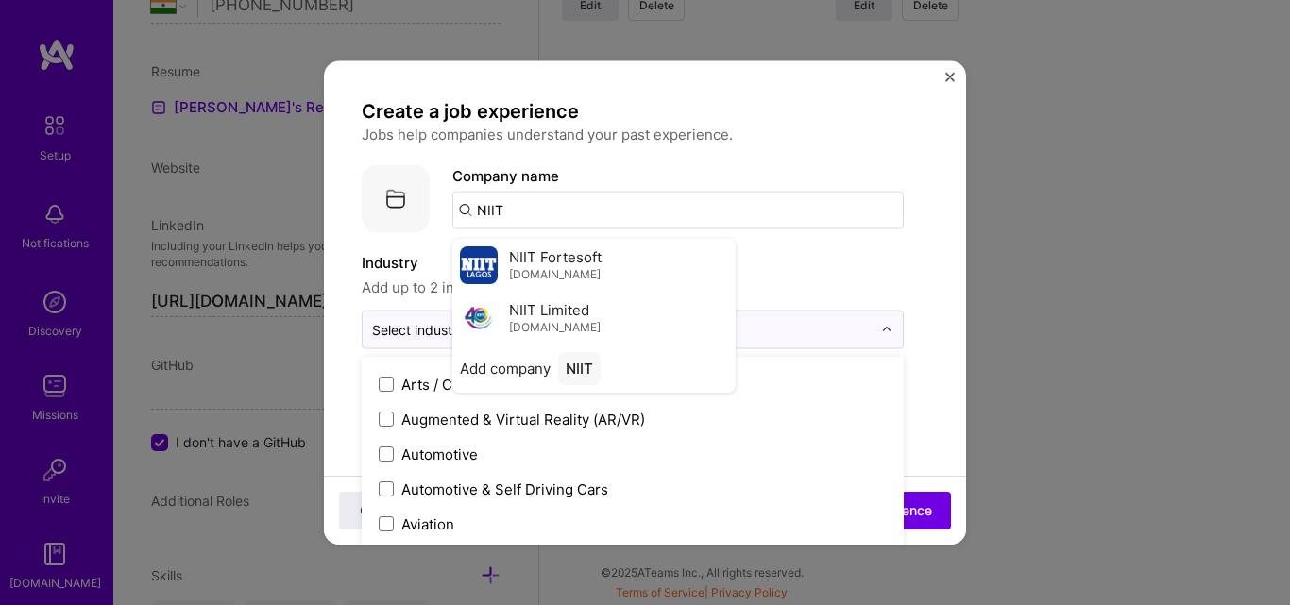
scroll to position [378, 0]
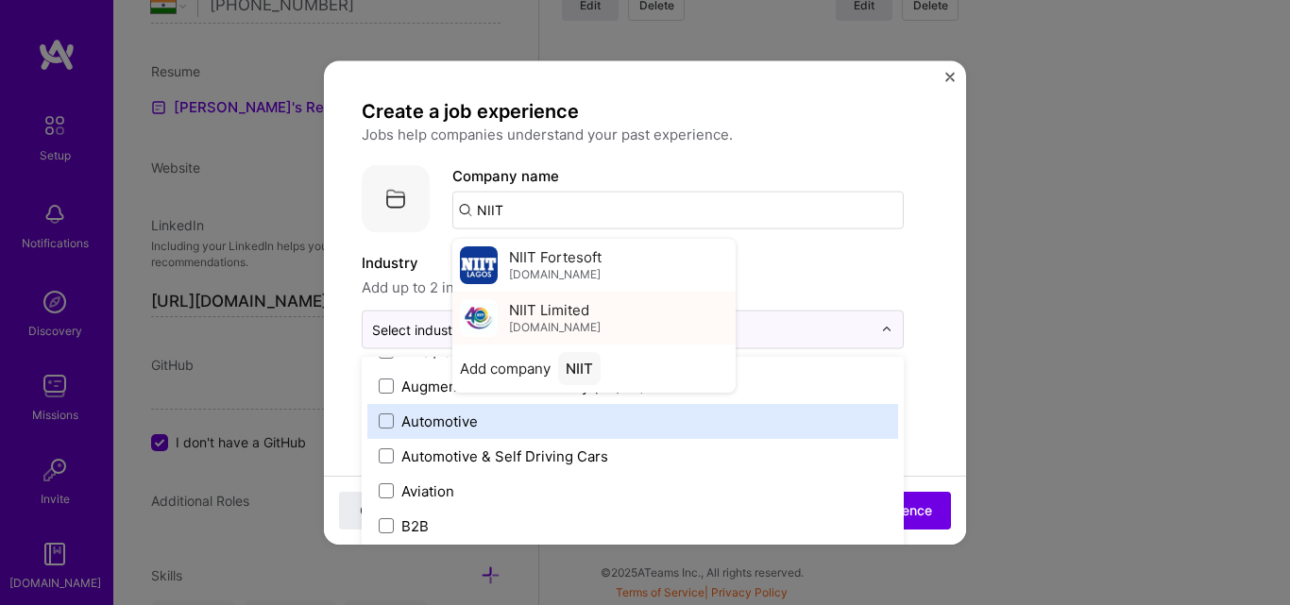
click at [573, 313] on span "NIIT Limited" at bounding box center [549, 310] width 80 height 20
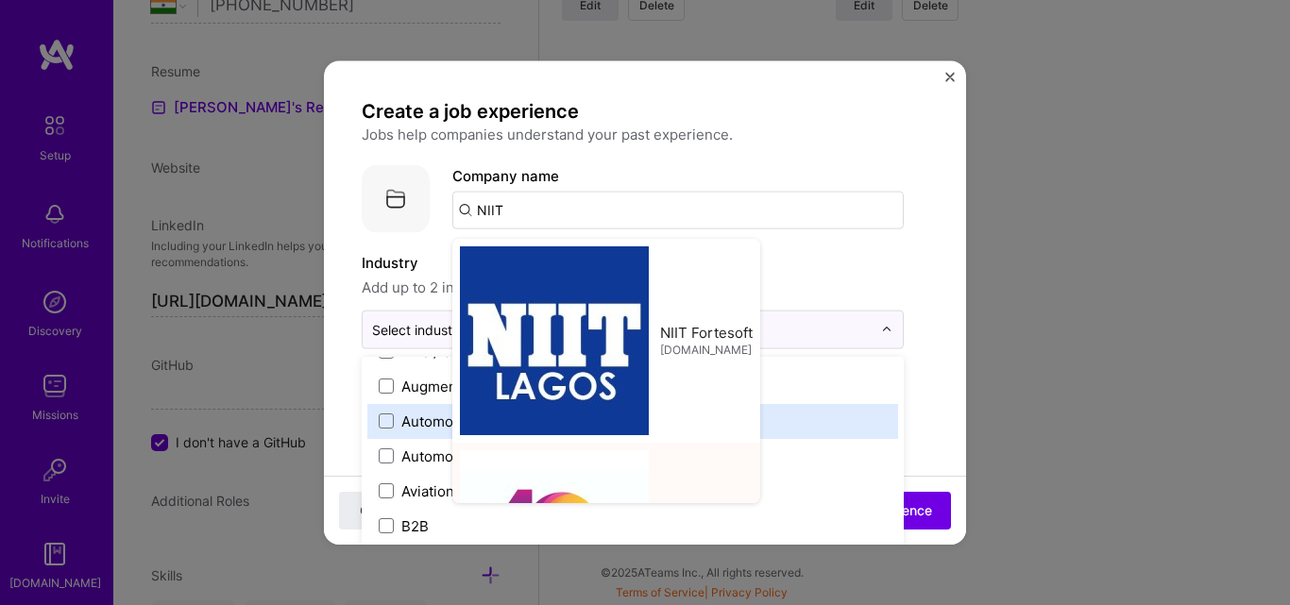
type input "NIIT Limited"
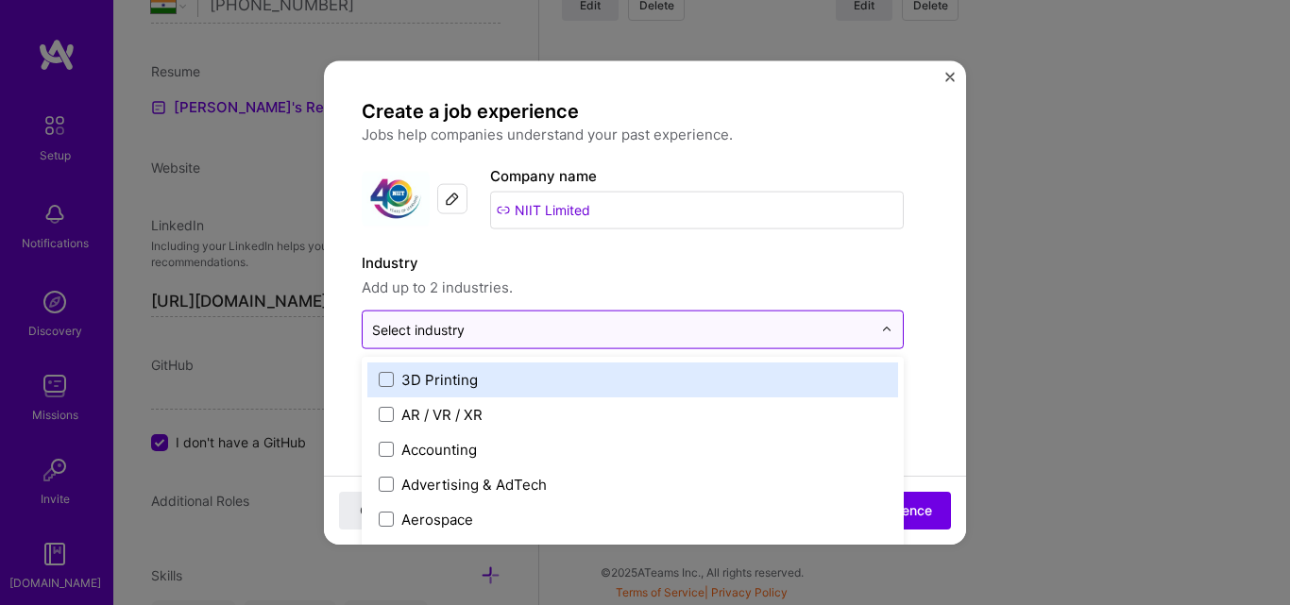
click at [570, 334] on input "text" at bounding box center [621, 329] width 499 height 20
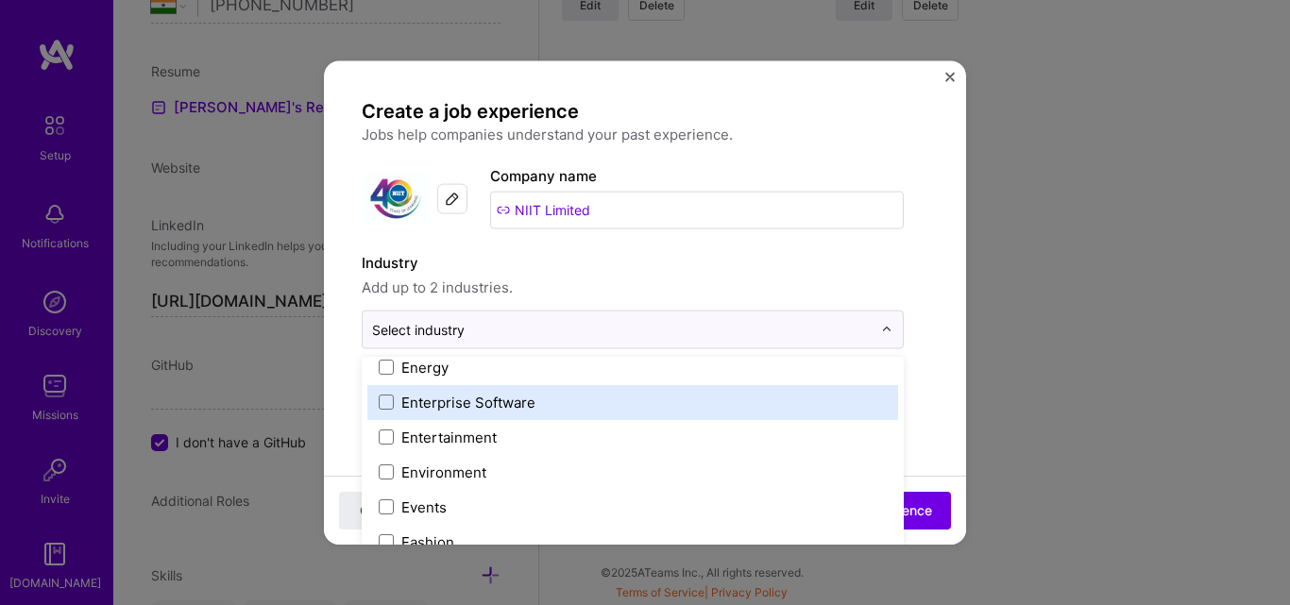
scroll to position [1700, 0]
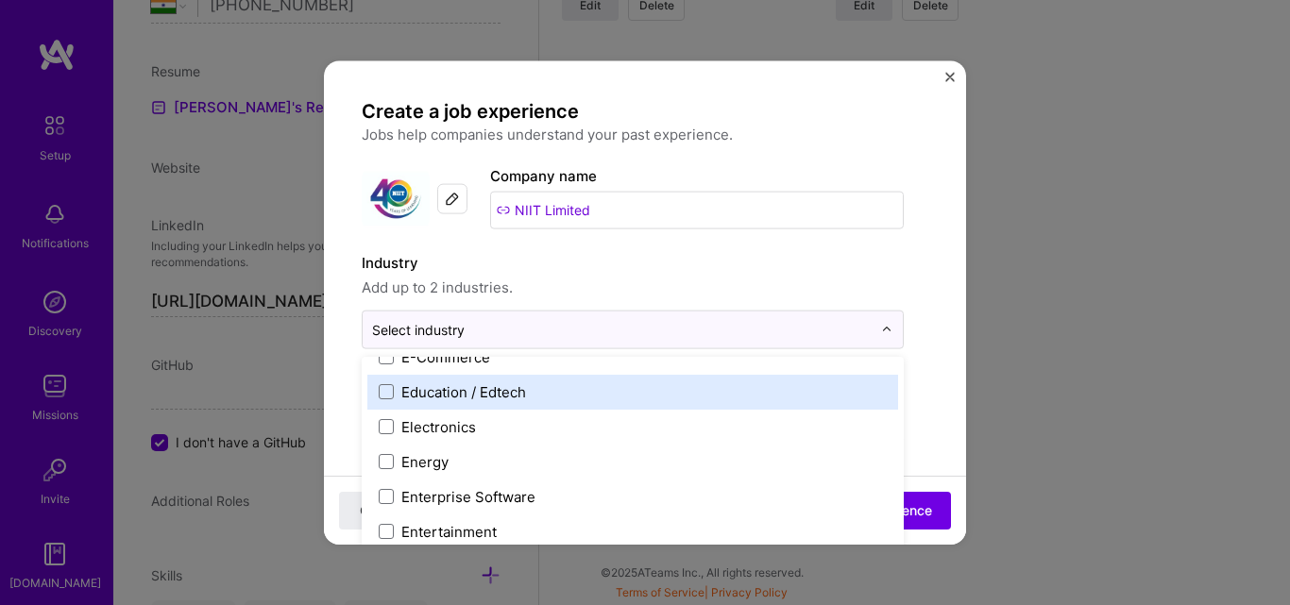
click at [530, 401] on label "Education / Edtech" at bounding box center [633, 391] width 508 height 20
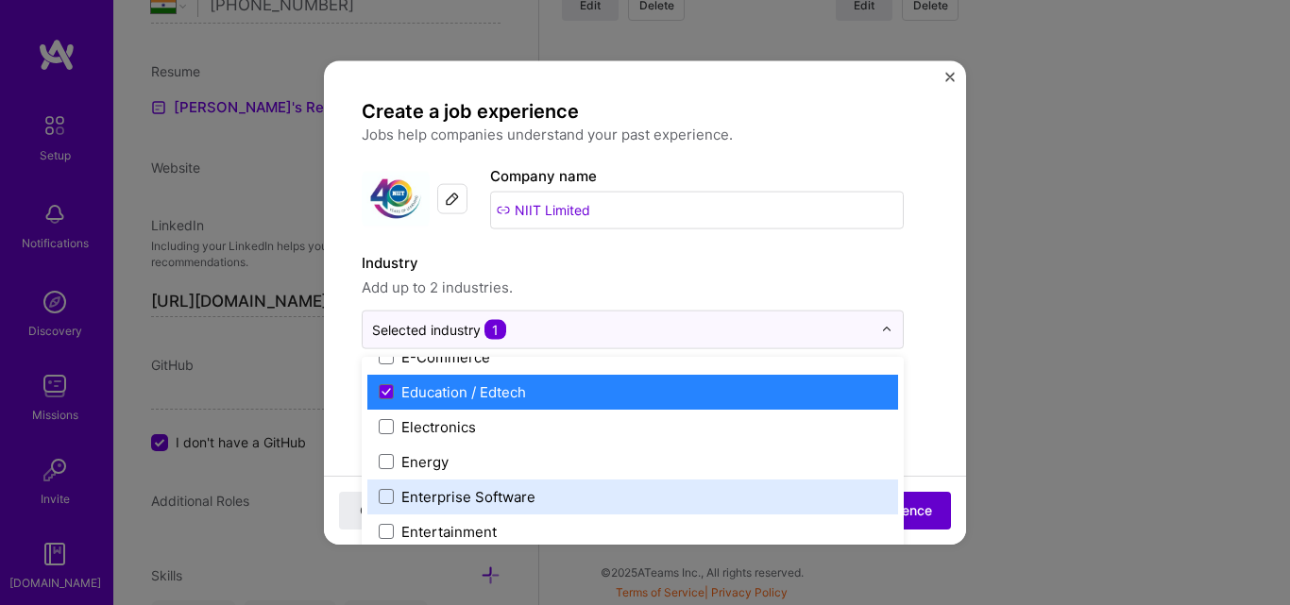
click at [923, 501] on button "Add experience" at bounding box center [882, 511] width 137 height 38
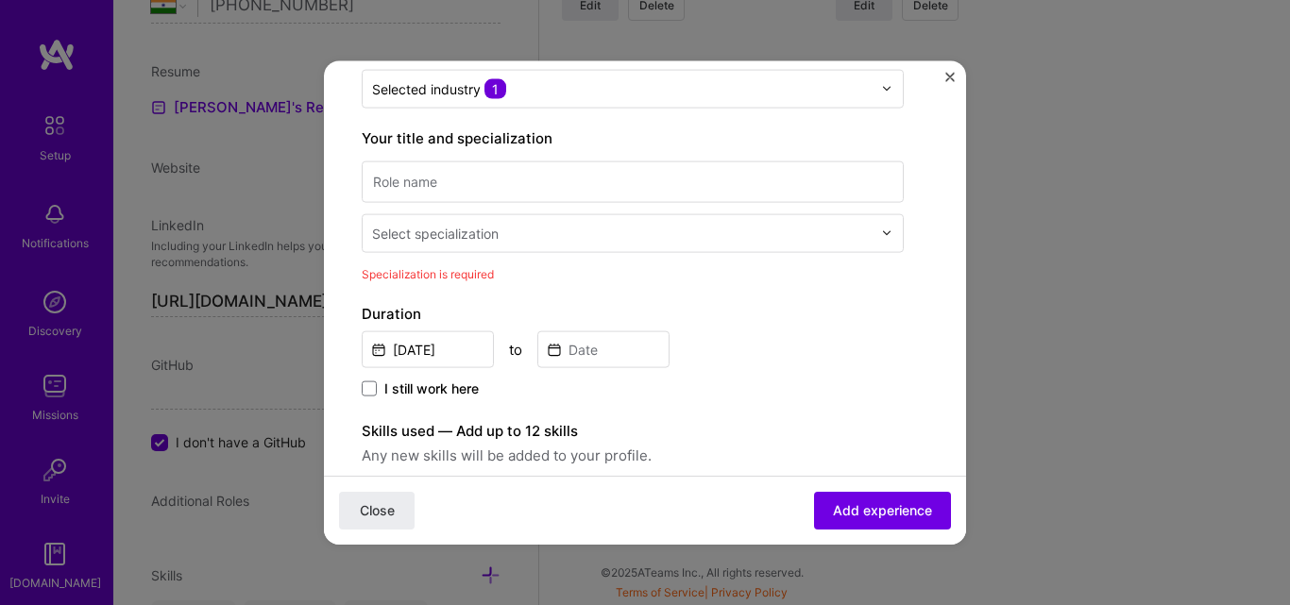
scroll to position [212, 0]
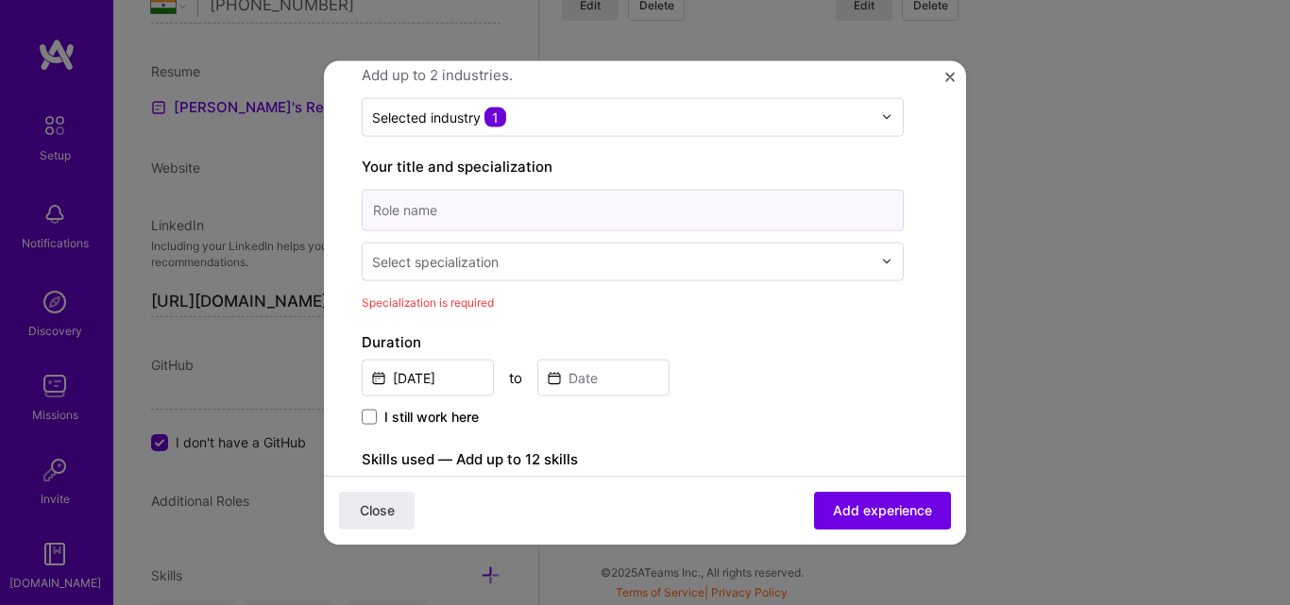
click at [498, 208] on input at bounding box center [633, 210] width 542 height 42
paste input "Laravel Developer,"
type input "Laravel Developer,"
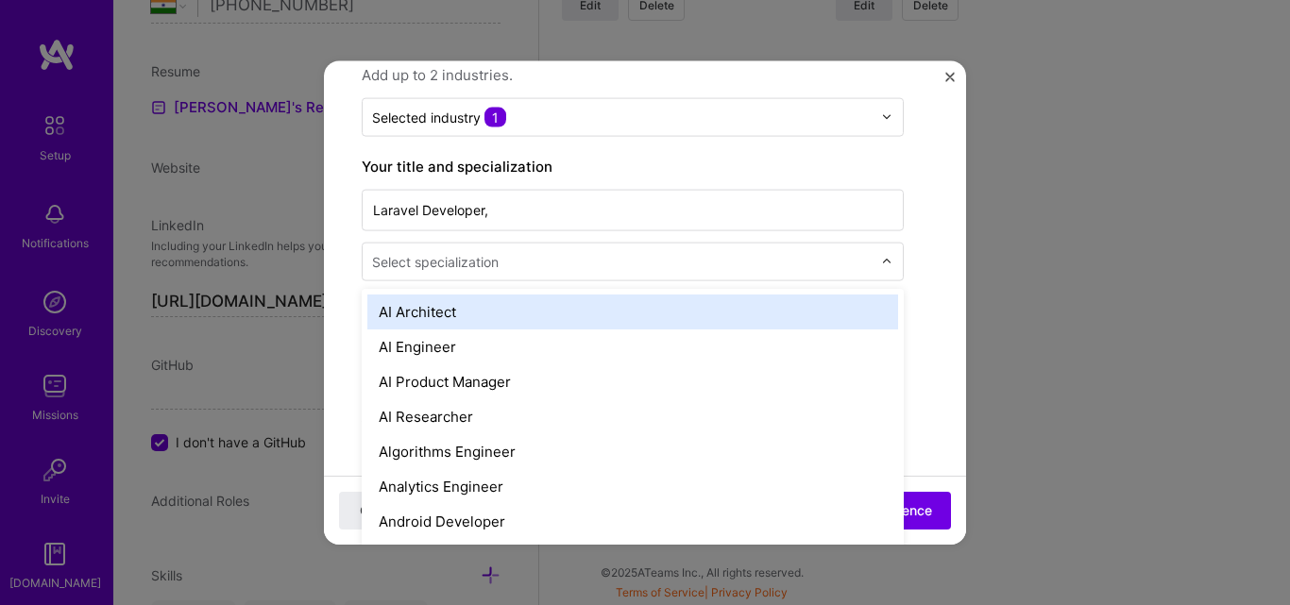
click at [463, 265] on div "Select specialization" at bounding box center [435, 261] width 127 height 20
click at [474, 266] on div "Select specialization" at bounding box center [435, 261] width 127 height 20
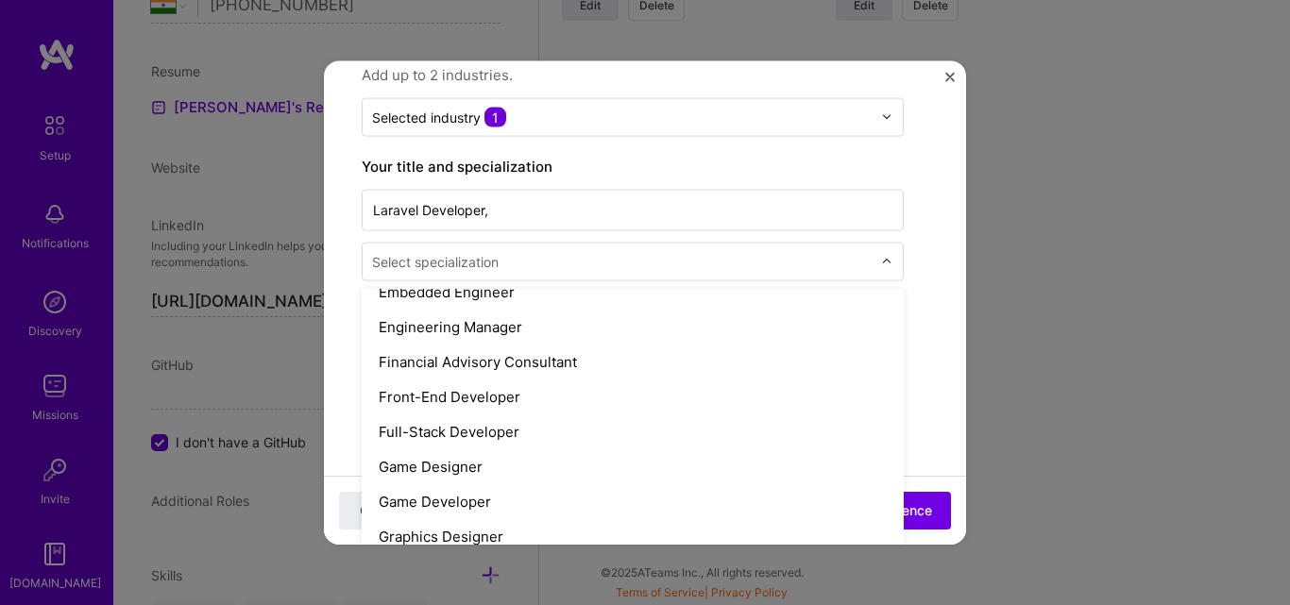
scroll to position [1039, 0]
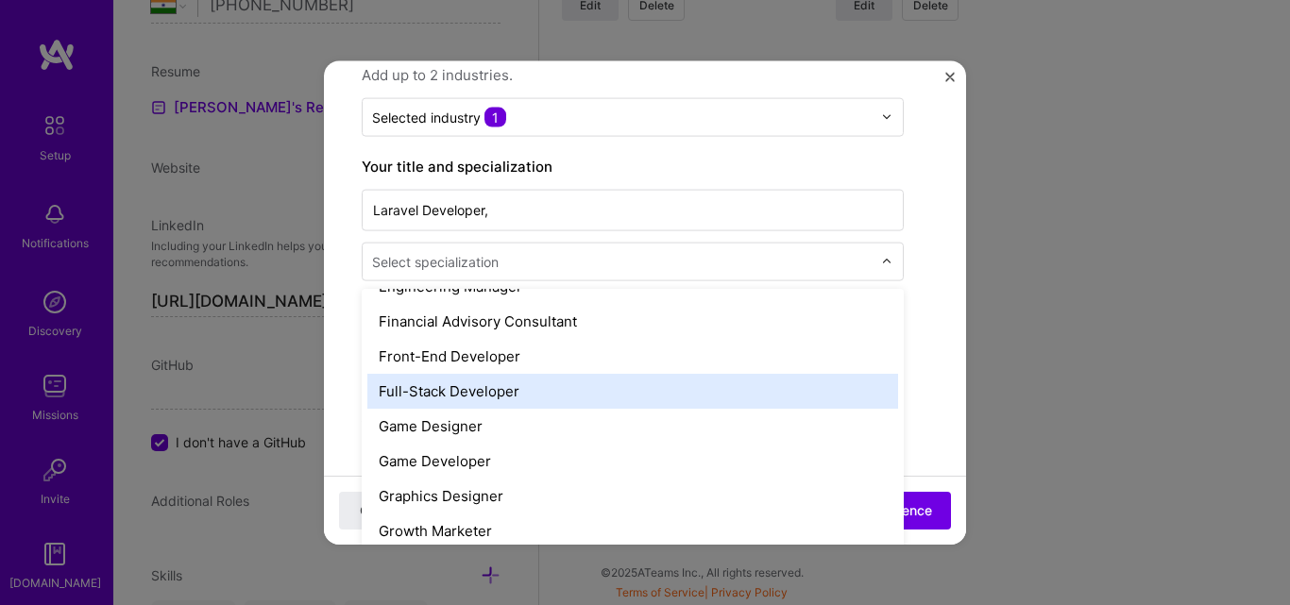
click at [474, 390] on div "Full-Stack Developer" at bounding box center [632, 390] width 531 height 35
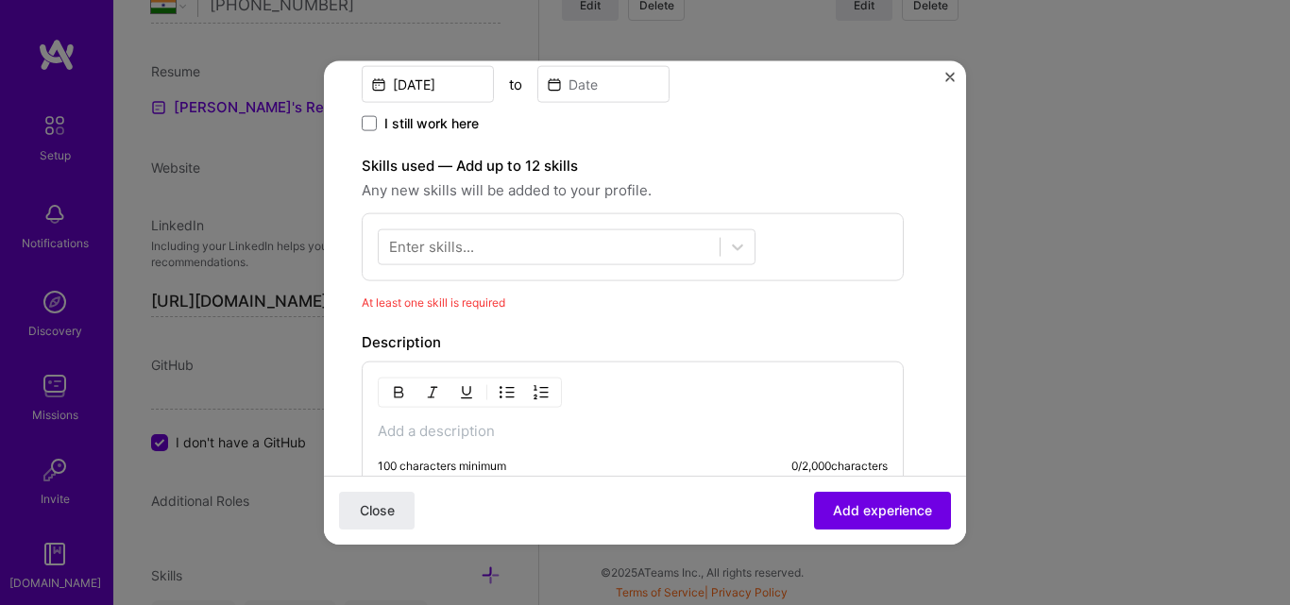
scroll to position [496, 0]
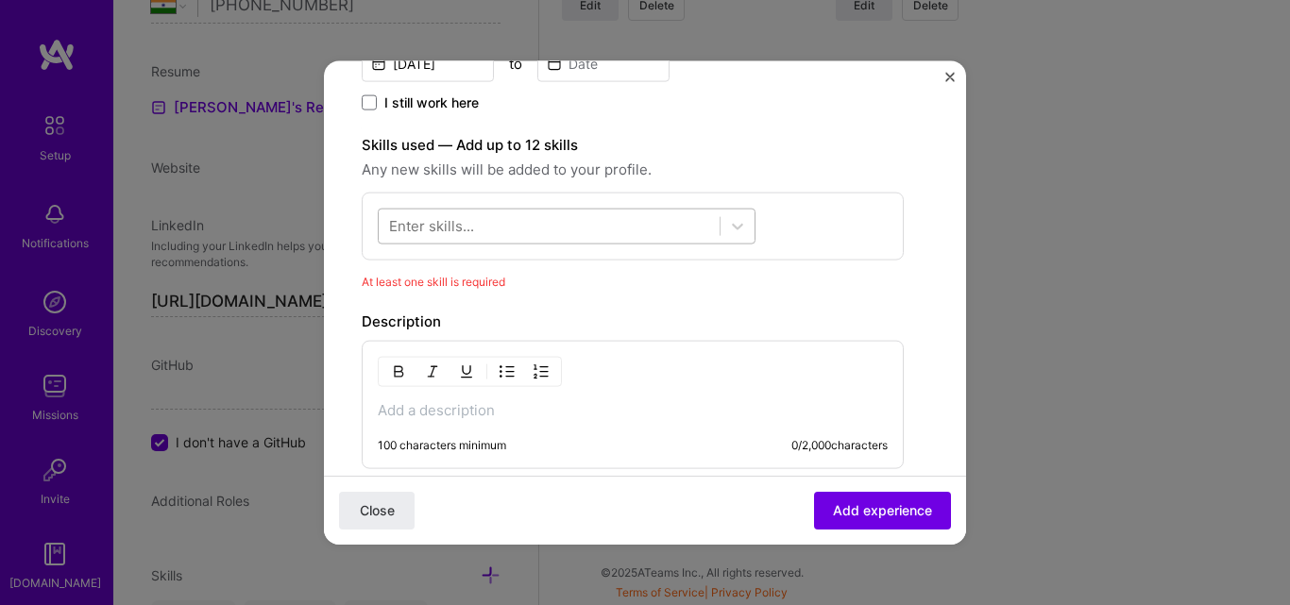
click at [550, 211] on div at bounding box center [549, 226] width 341 height 31
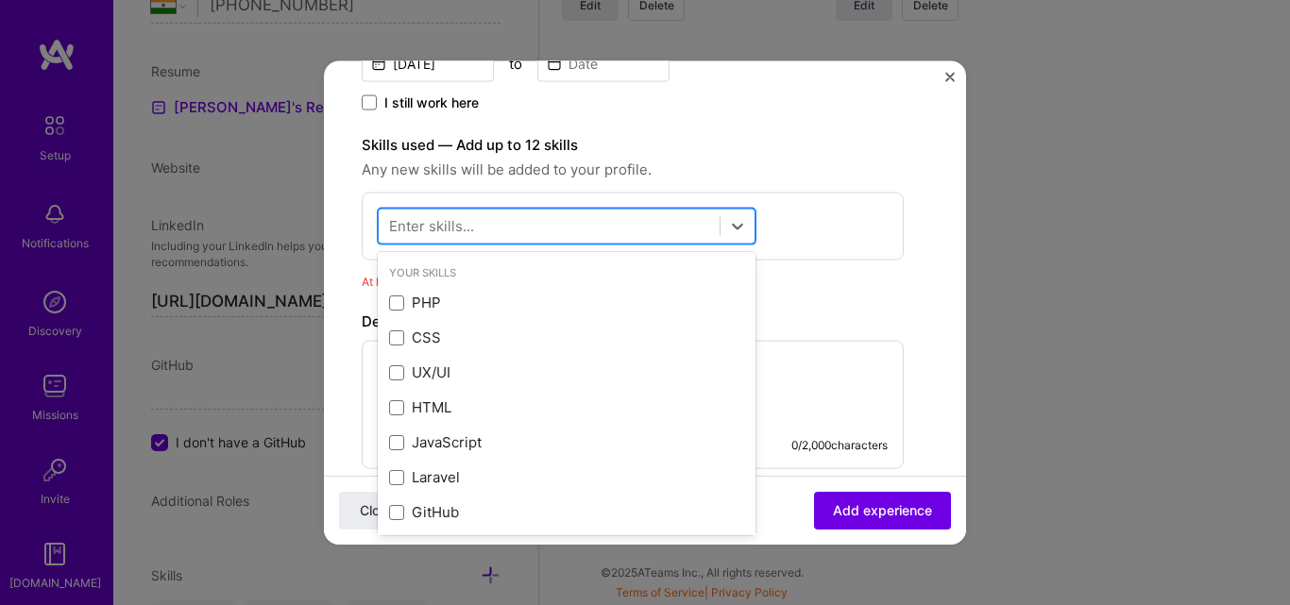
click at [550, 225] on div at bounding box center [549, 226] width 341 height 31
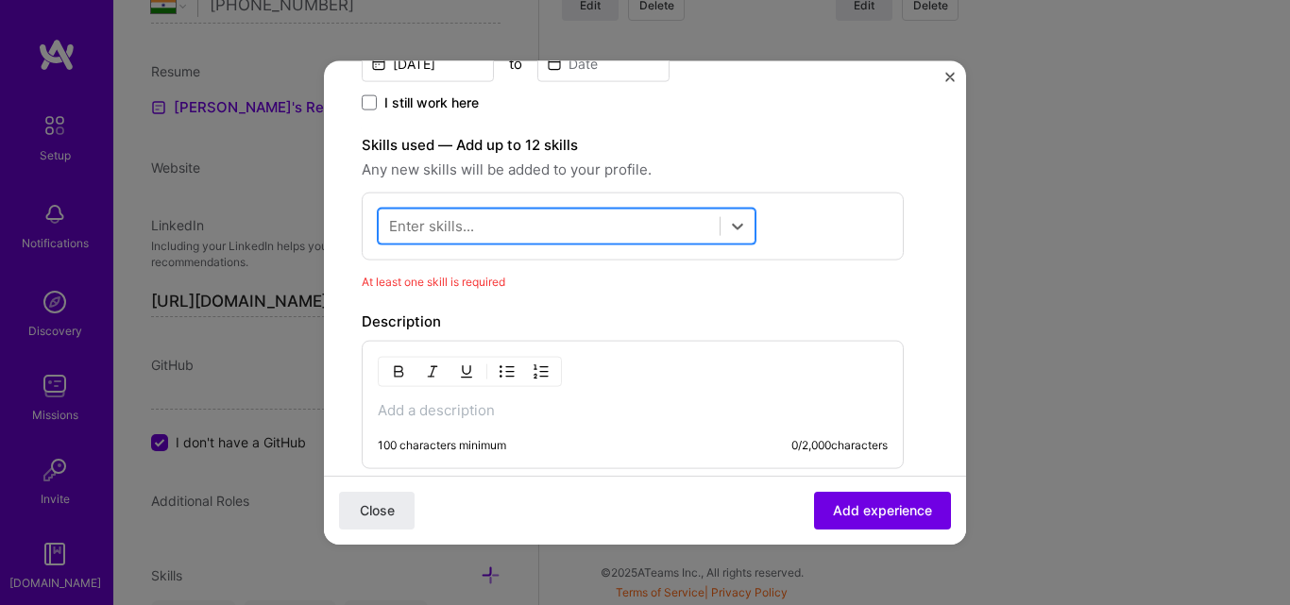
click at [550, 225] on div at bounding box center [549, 226] width 341 height 31
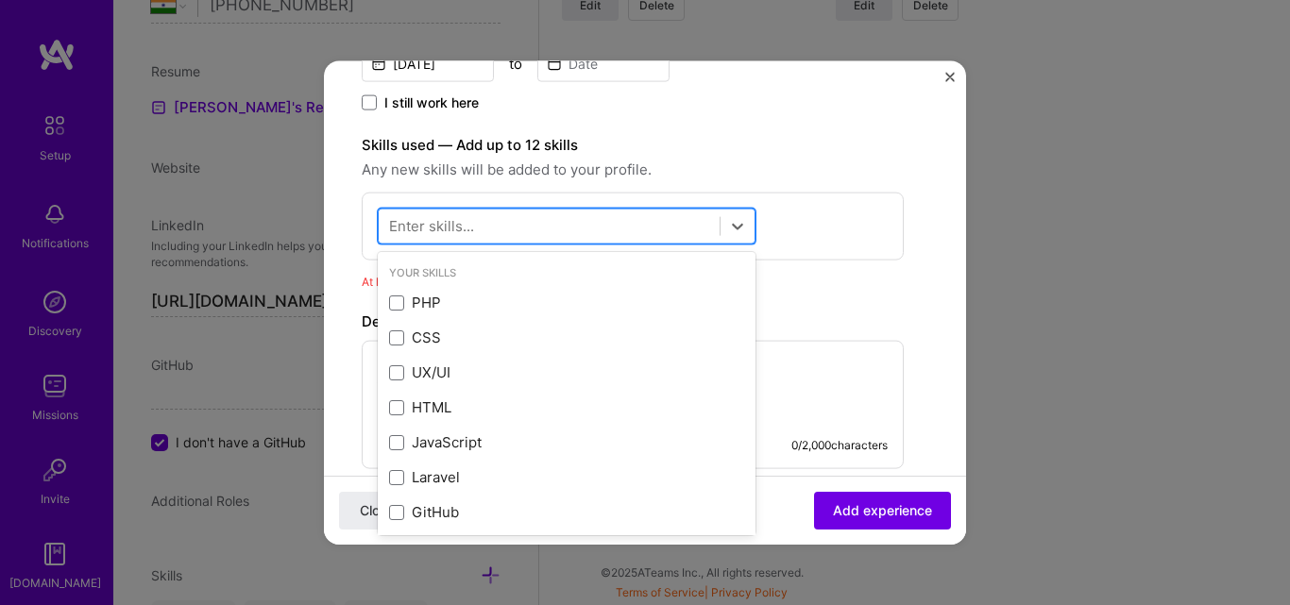
type input "l"
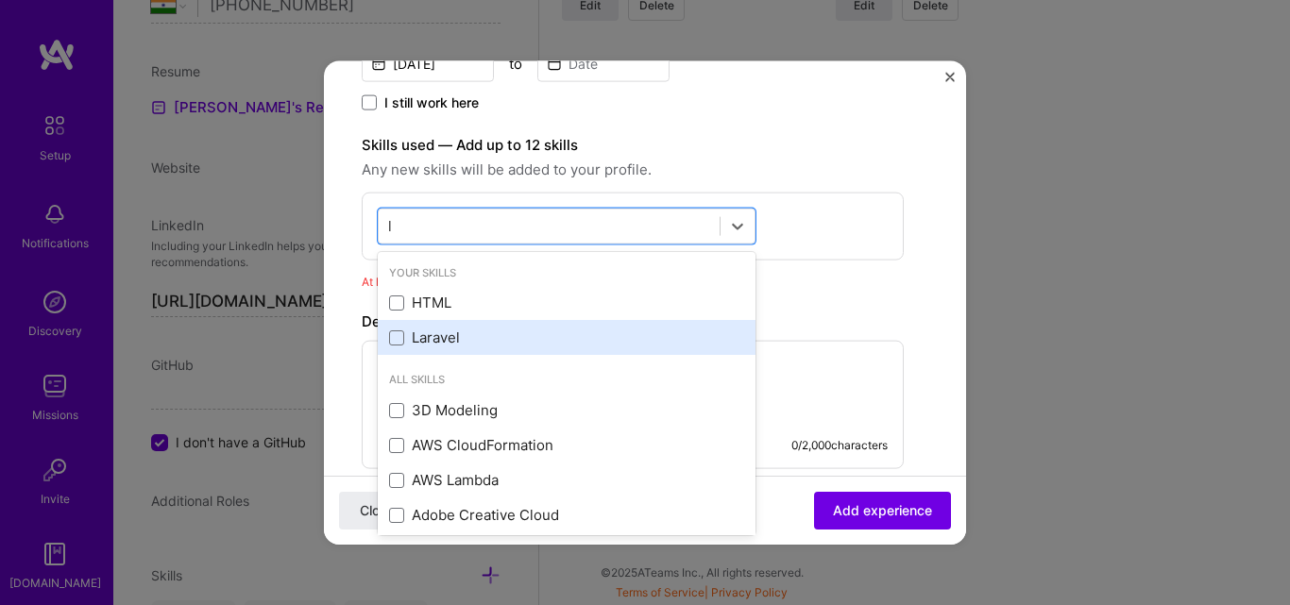
click at [575, 349] on div "Laravel" at bounding box center [567, 337] width 378 height 35
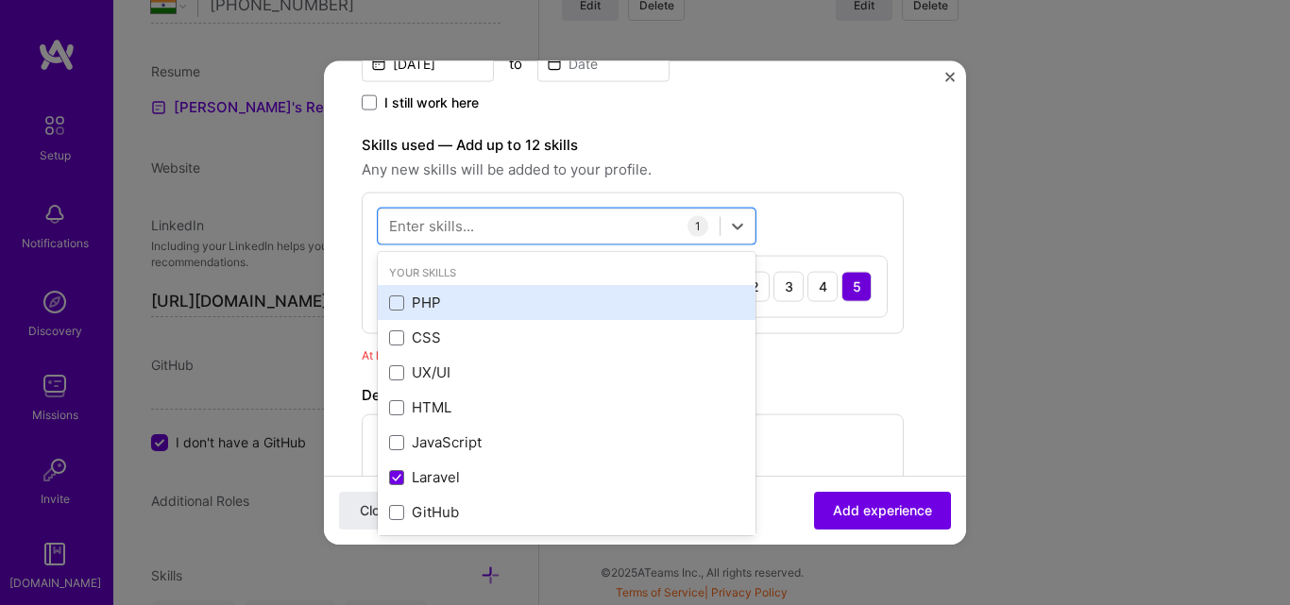
click at [463, 287] on div "PHP" at bounding box center [567, 302] width 378 height 35
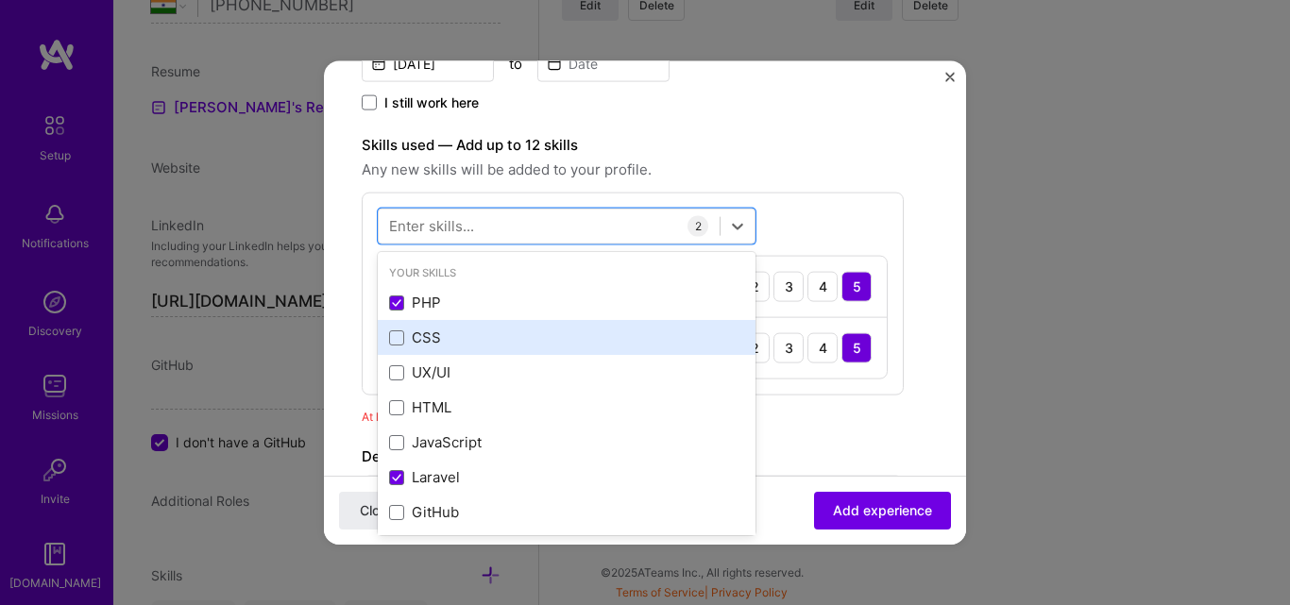
click at [466, 343] on div "CSS" at bounding box center [566, 338] width 355 height 20
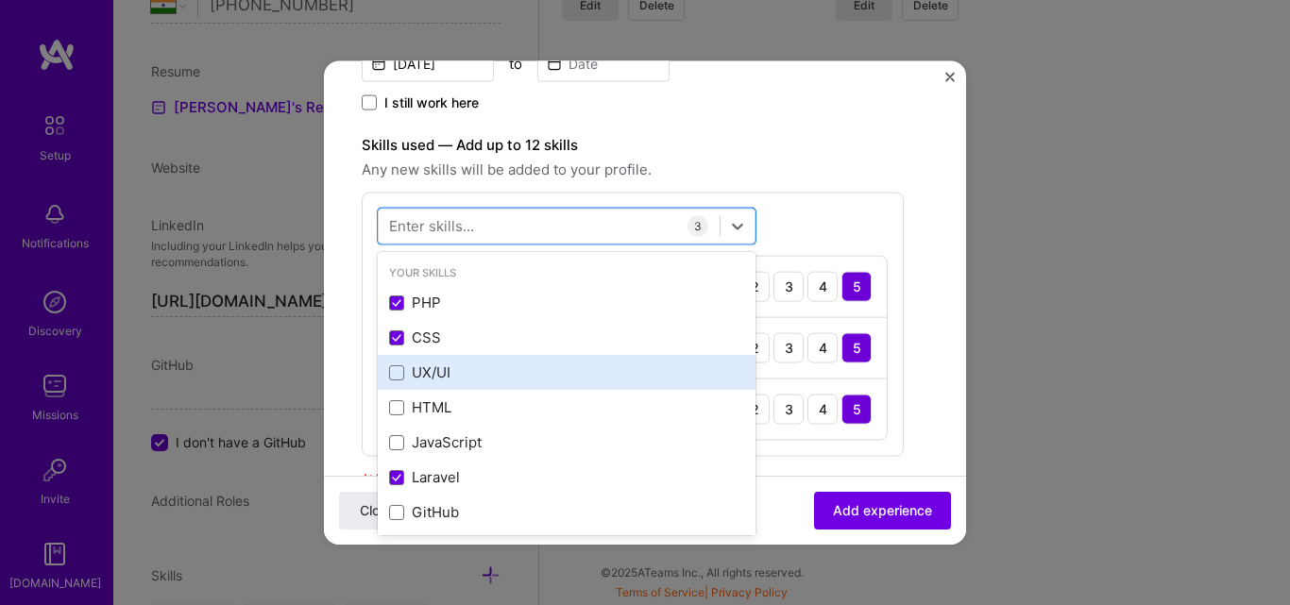
click at [467, 372] on div "UX/UI" at bounding box center [566, 373] width 355 height 20
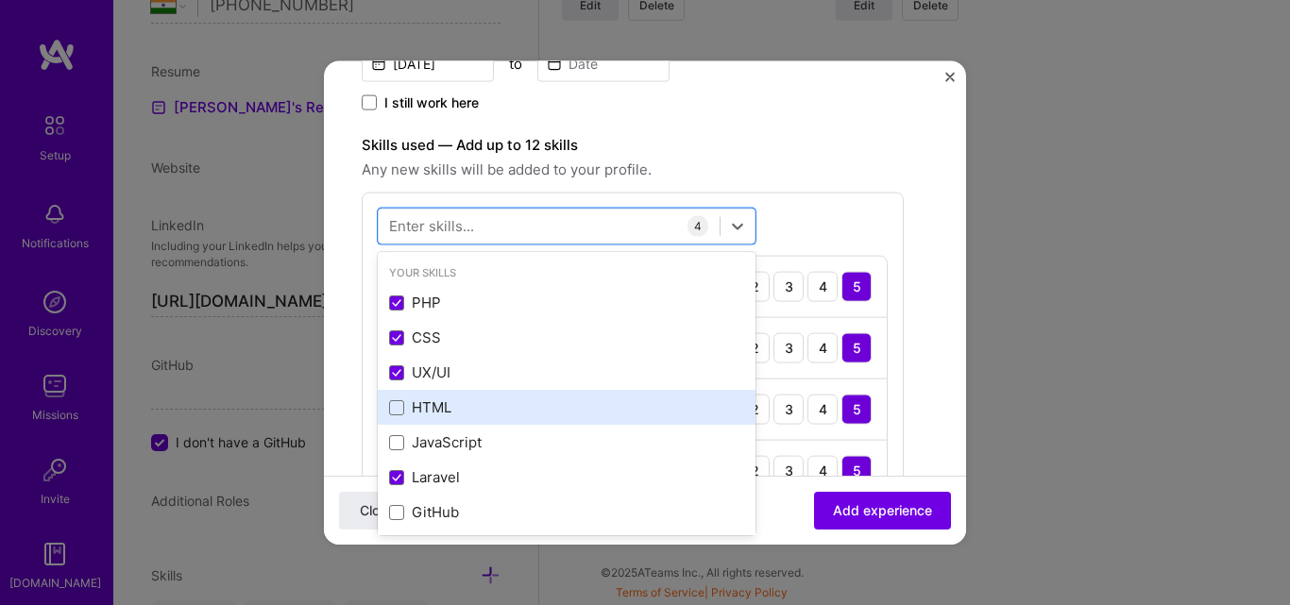
click at [467, 404] on div "HTML" at bounding box center [566, 408] width 355 height 20
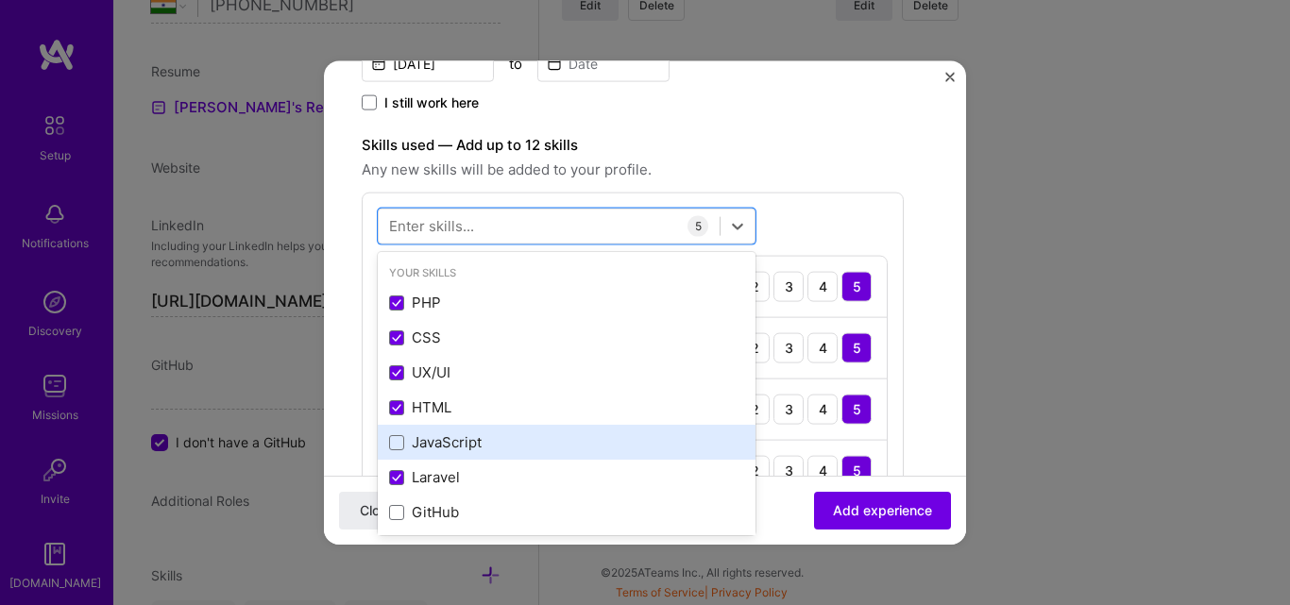
click at [473, 440] on div "JavaScript" at bounding box center [566, 442] width 355 height 20
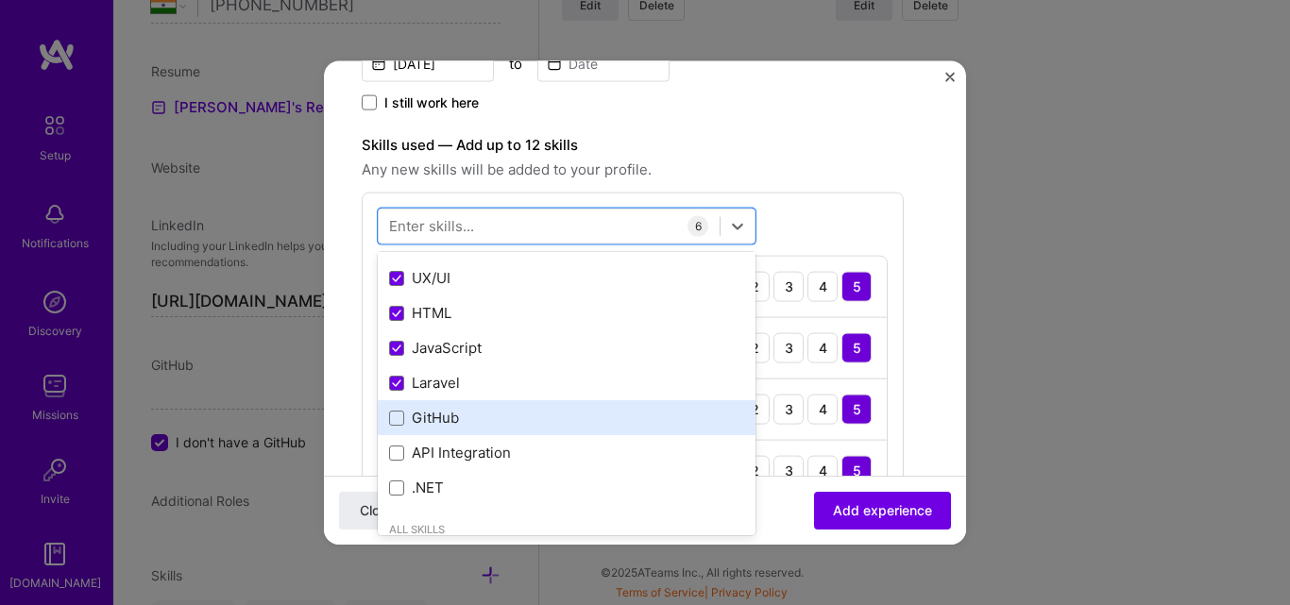
click at [495, 418] on div "GitHub" at bounding box center [566, 418] width 355 height 20
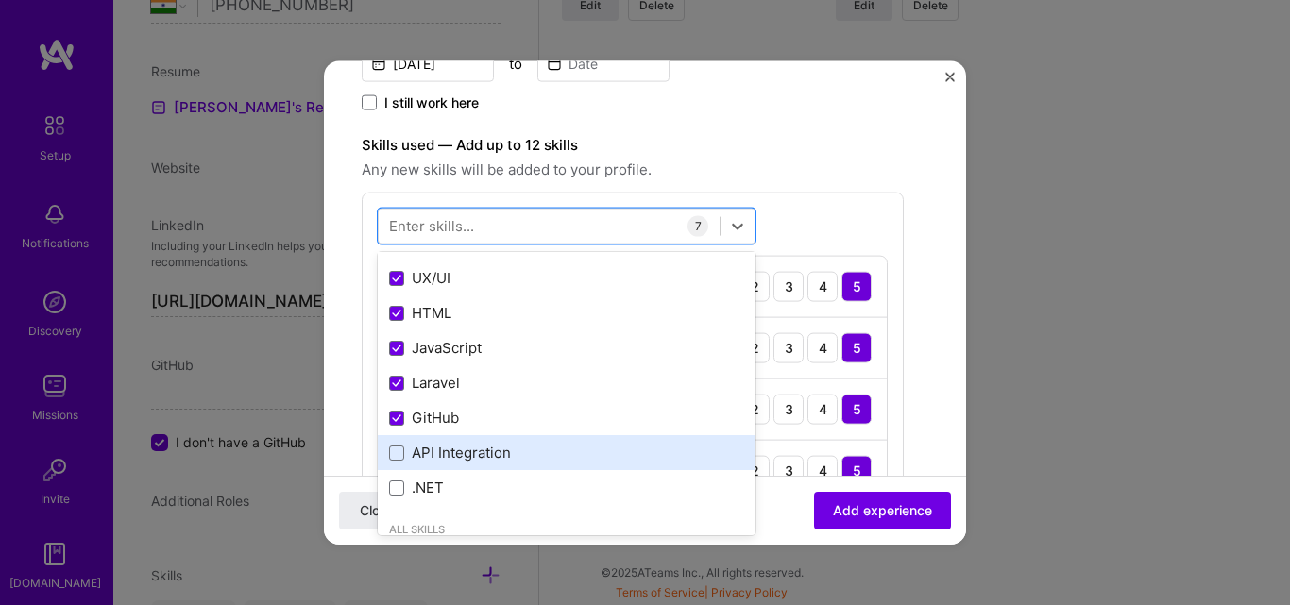
click at [495, 455] on div "API Integration" at bounding box center [566, 453] width 355 height 20
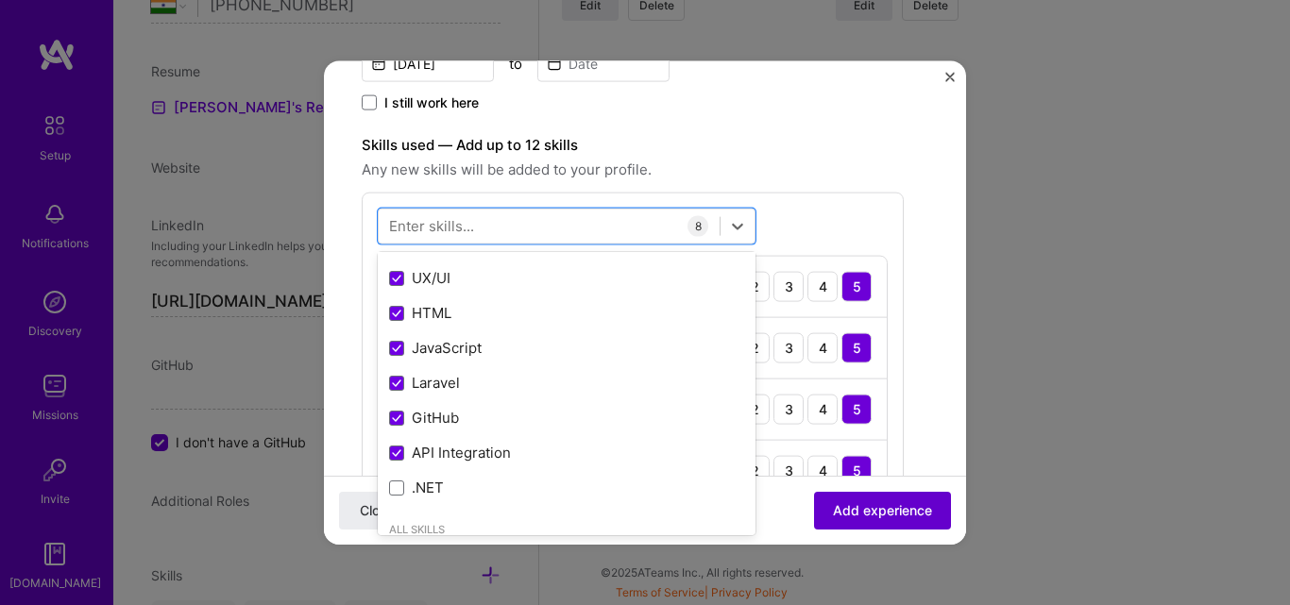
click at [852, 507] on span "Add experience" at bounding box center [882, 510] width 99 height 19
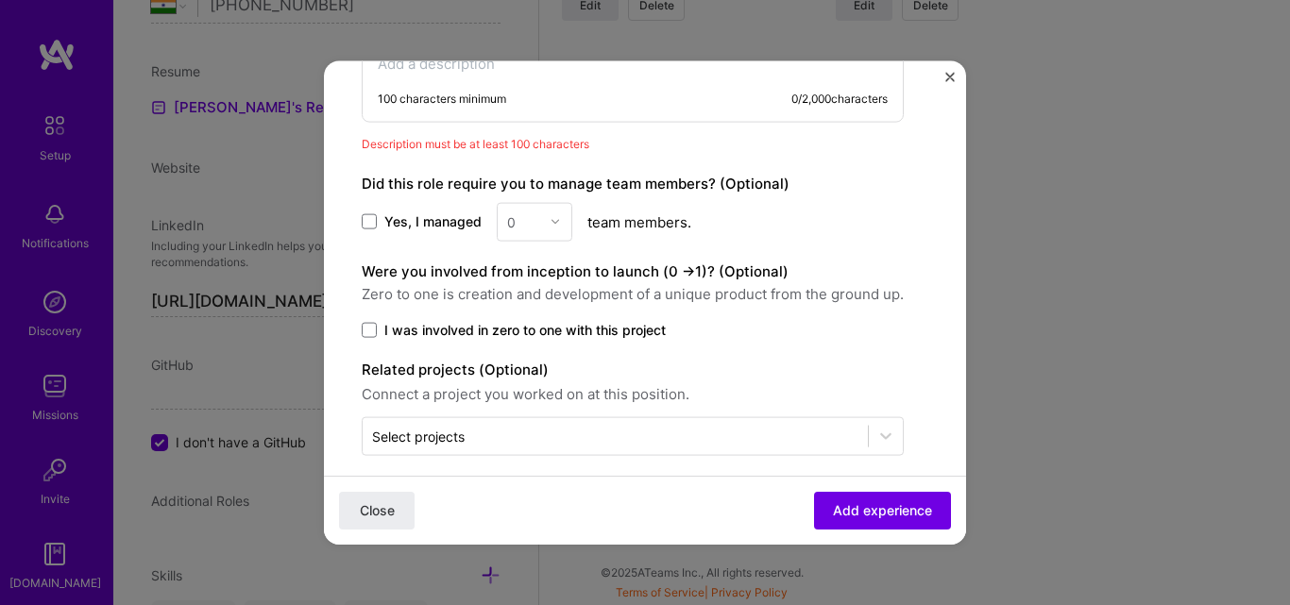
scroll to position [1331, 0]
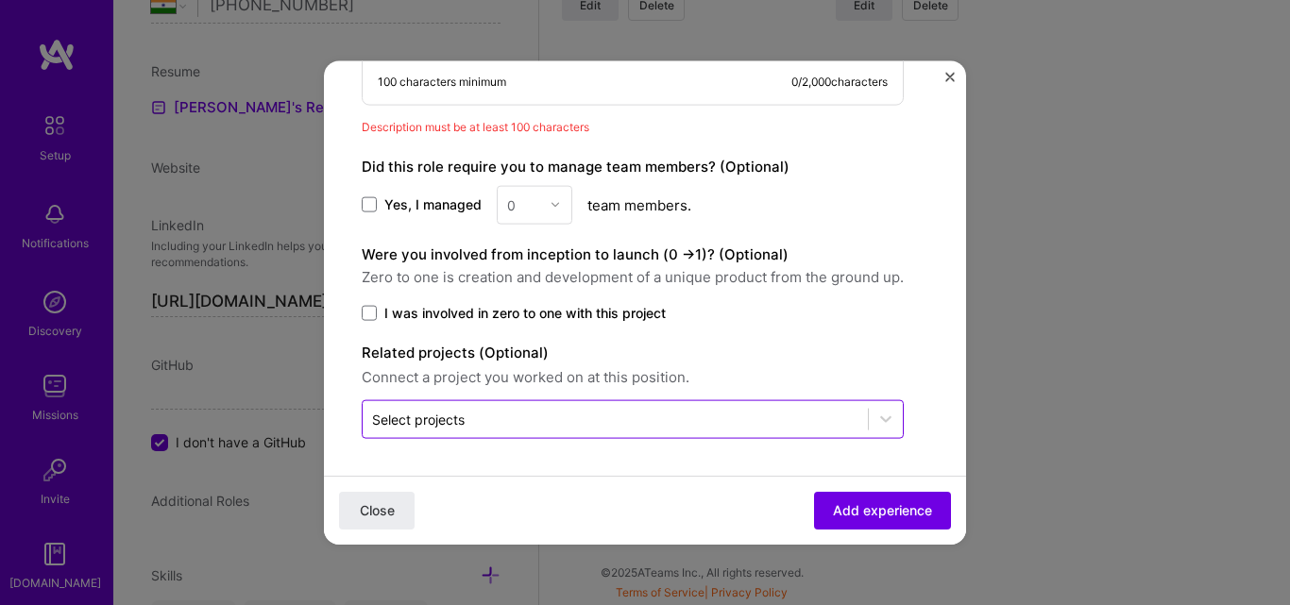
click at [543, 418] on input "text" at bounding box center [615, 419] width 486 height 20
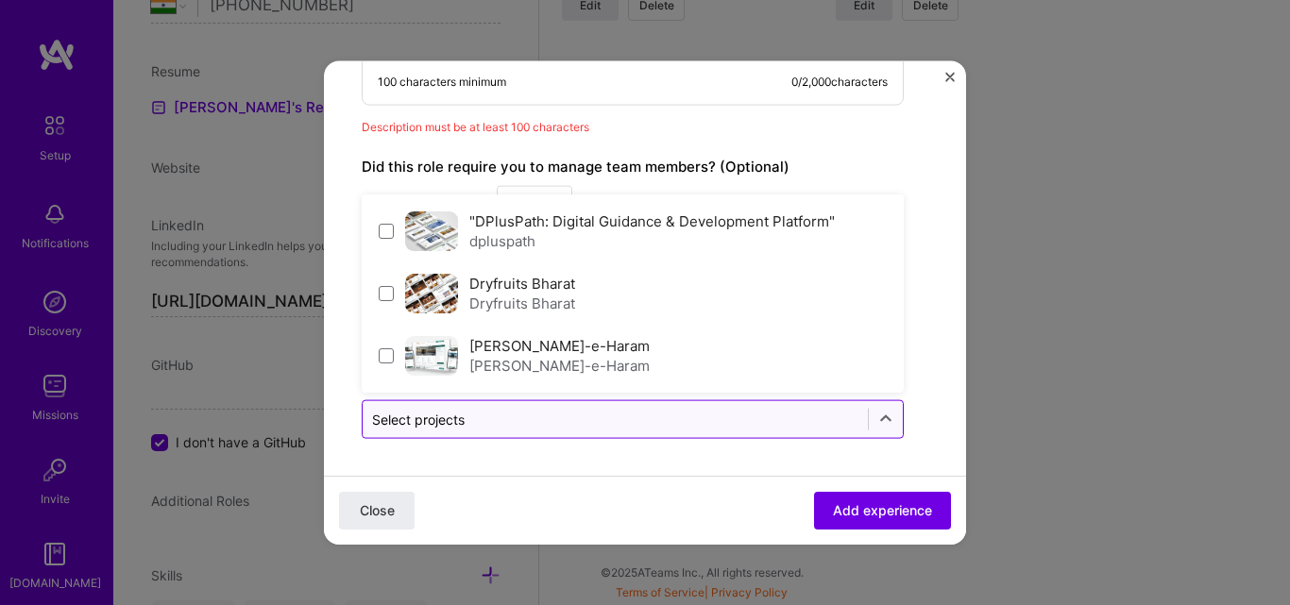
click at [543, 418] on input "text" at bounding box center [615, 419] width 486 height 20
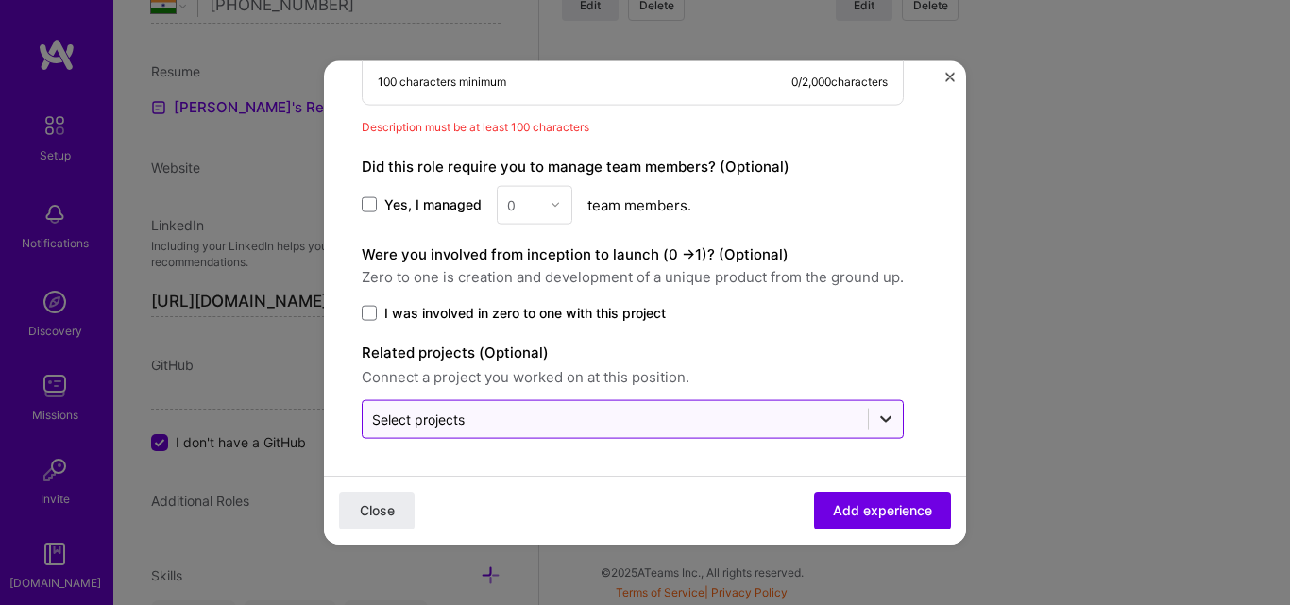
click at [890, 412] on icon at bounding box center [885, 419] width 19 height 19
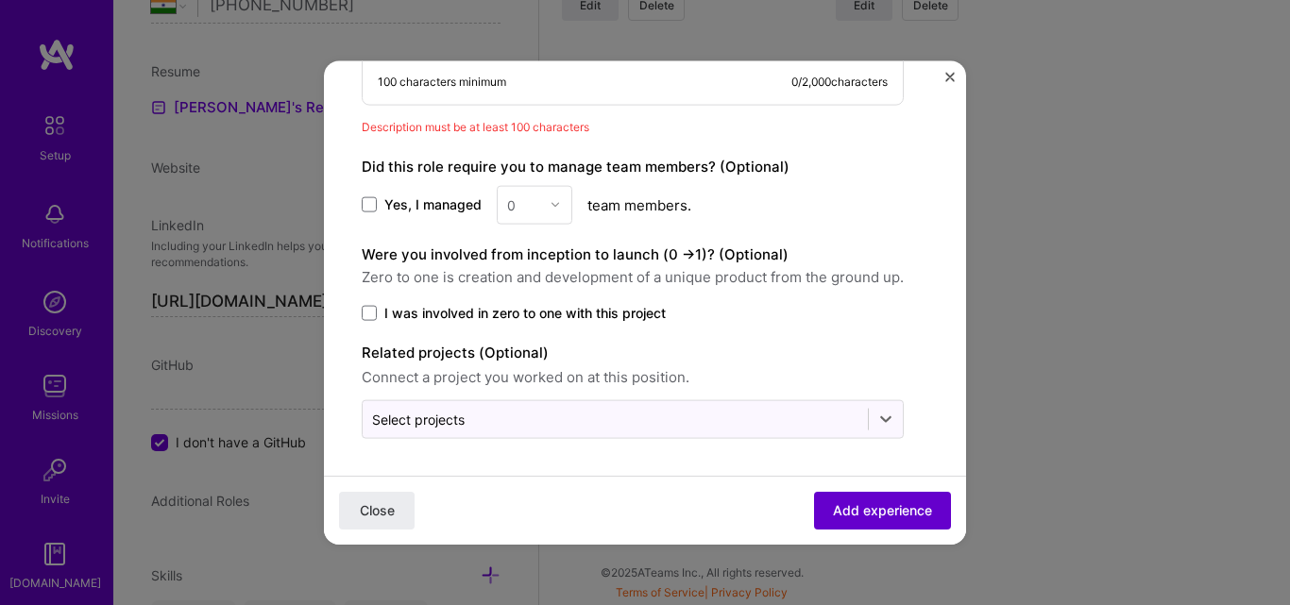
click at [845, 519] on span "Add experience" at bounding box center [882, 510] width 99 height 19
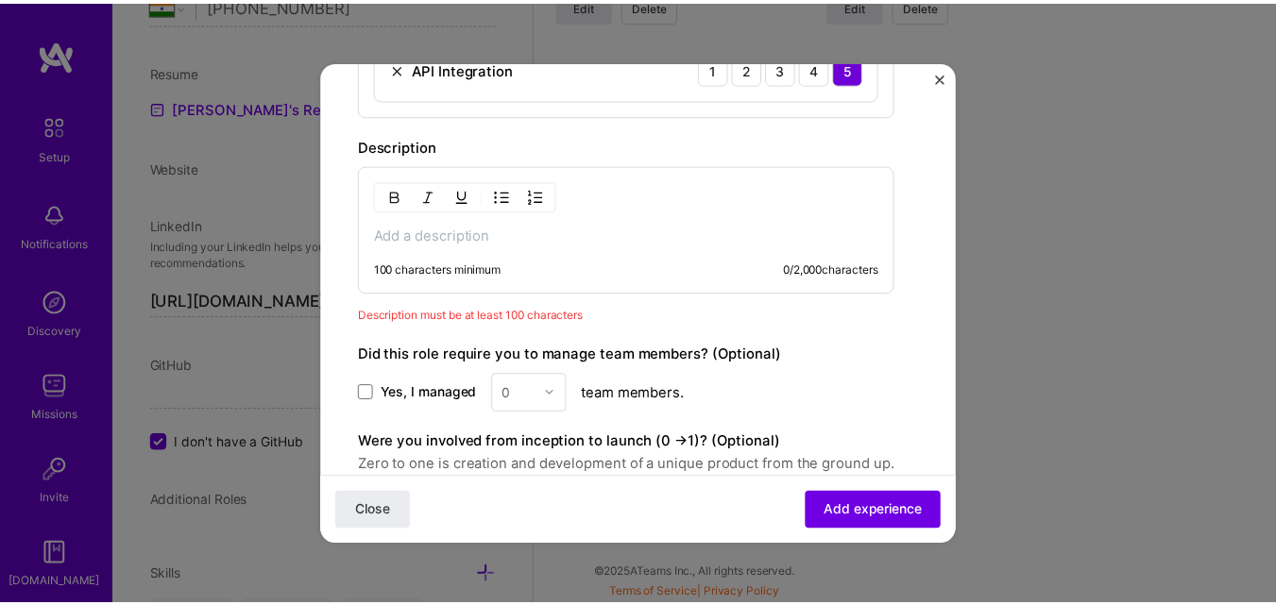
scroll to position [1123, 0]
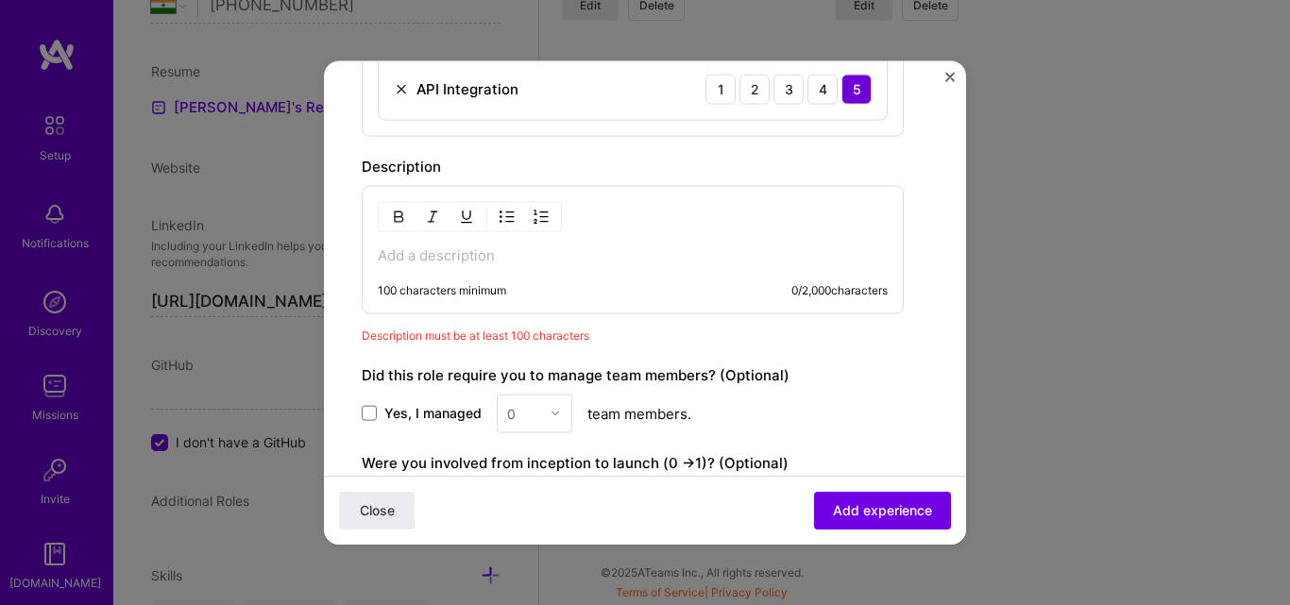
click at [469, 277] on div "100 characters minimum 0 / 2,000 characters" at bounding box center [633, 249] width 542 height 128
click at [468, 265] on div "100 characters minimum 0 / 2,000 characters" at bounding box center [633, 249] width 542 height 128
click at [468, 248] on p at bounding box center [633, 254] width 510 height 19
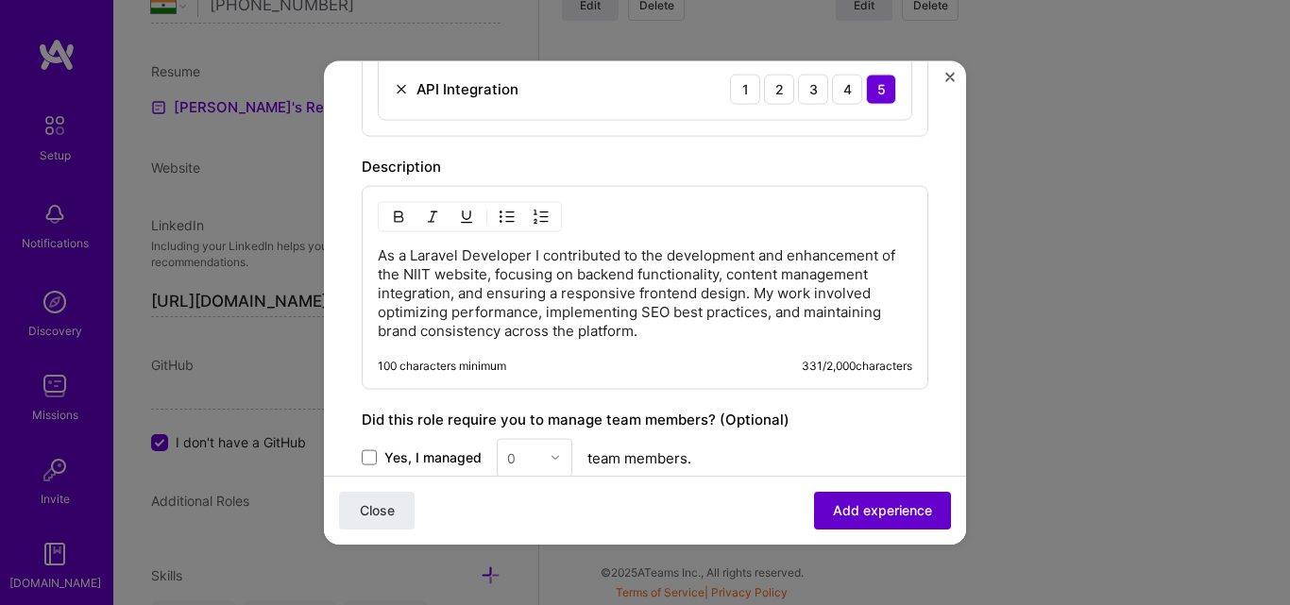
click at [836, 511] on span "Add experience" at bounding box center [882, 510] width 99 height 19
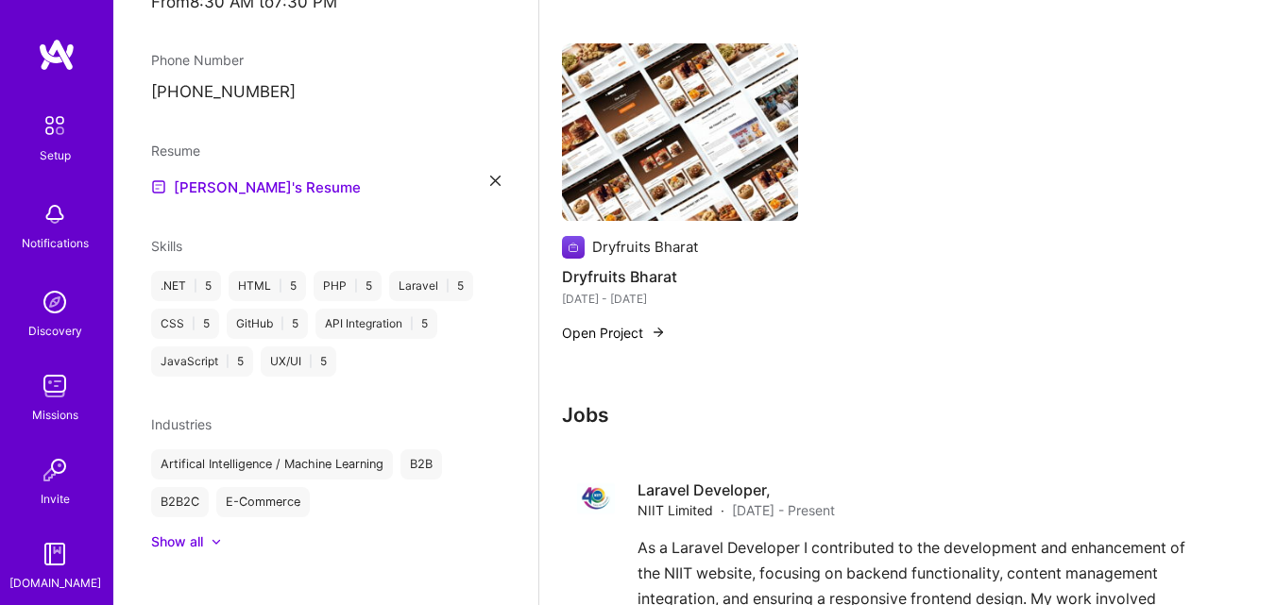
scroll to position [1326, 0]
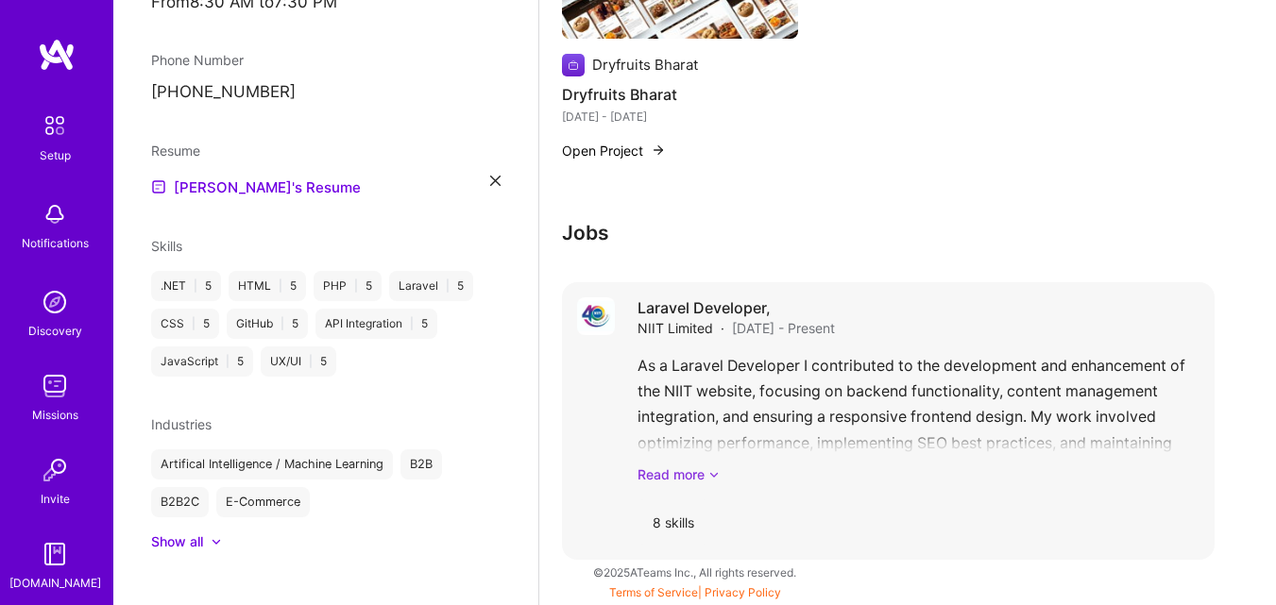
click at [686, 473] on link "Read more" at bounding box center [918, 475] width 562 height 20
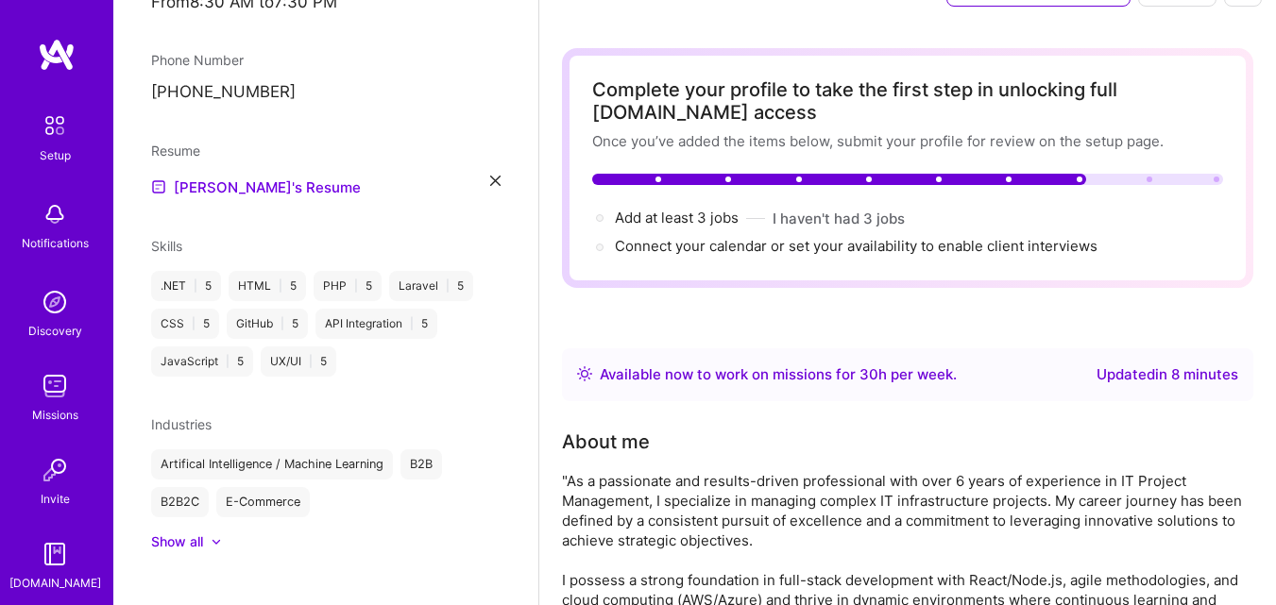
scroll to position [0, 0]
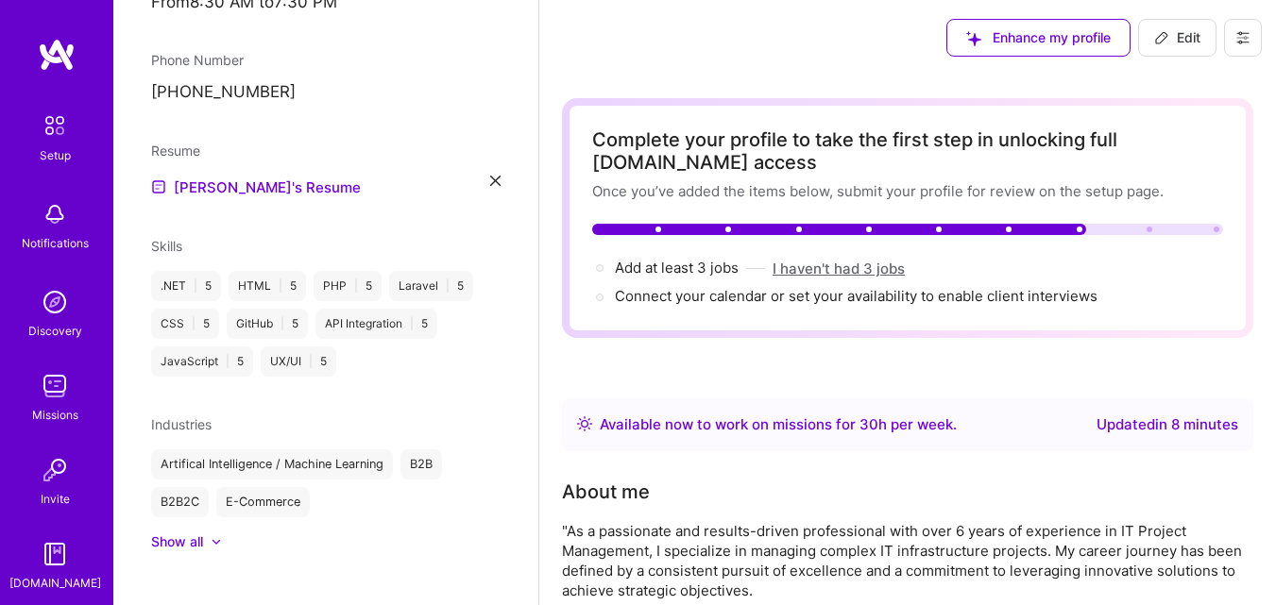
click at [831, 270] on button "I haven't had 3 jobs" at bounding box center [838, 269] width 132 height 20
click at [733, 267] on span "Add at least 3 jobs →" at bounding box center [685, 268] width 141 height 18
select select "Right Now"
select select "IN"
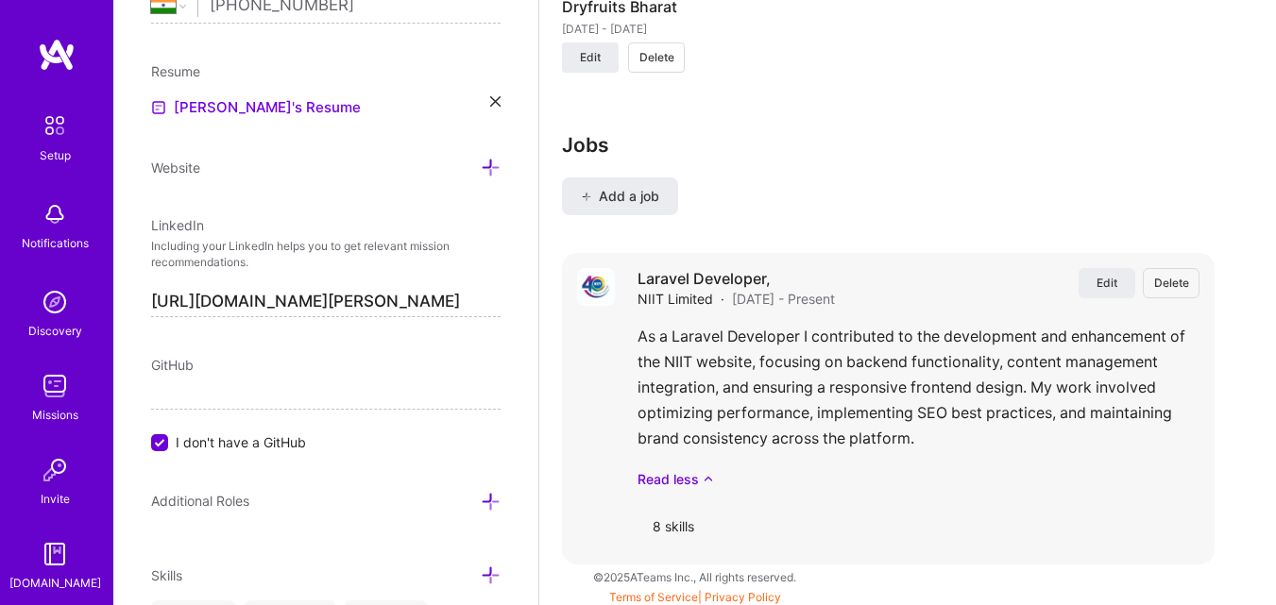
scroll to position [2249, 0]
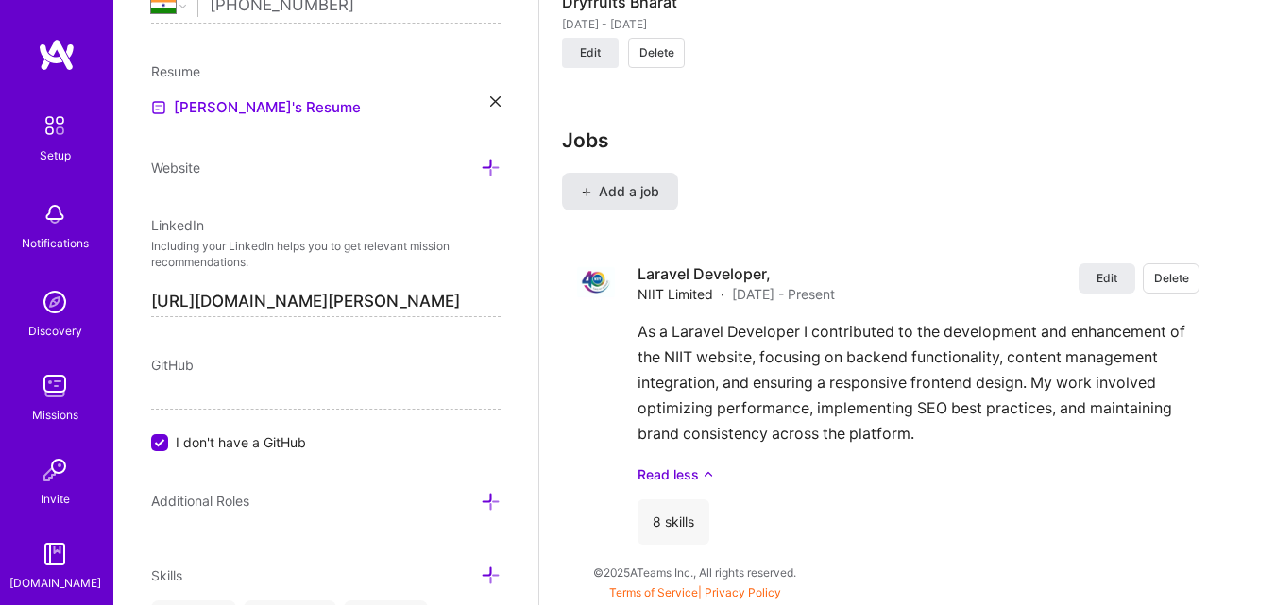
click at [651, 205] on button "Add a job" at bounding box center [620, 192] width 116 height 38
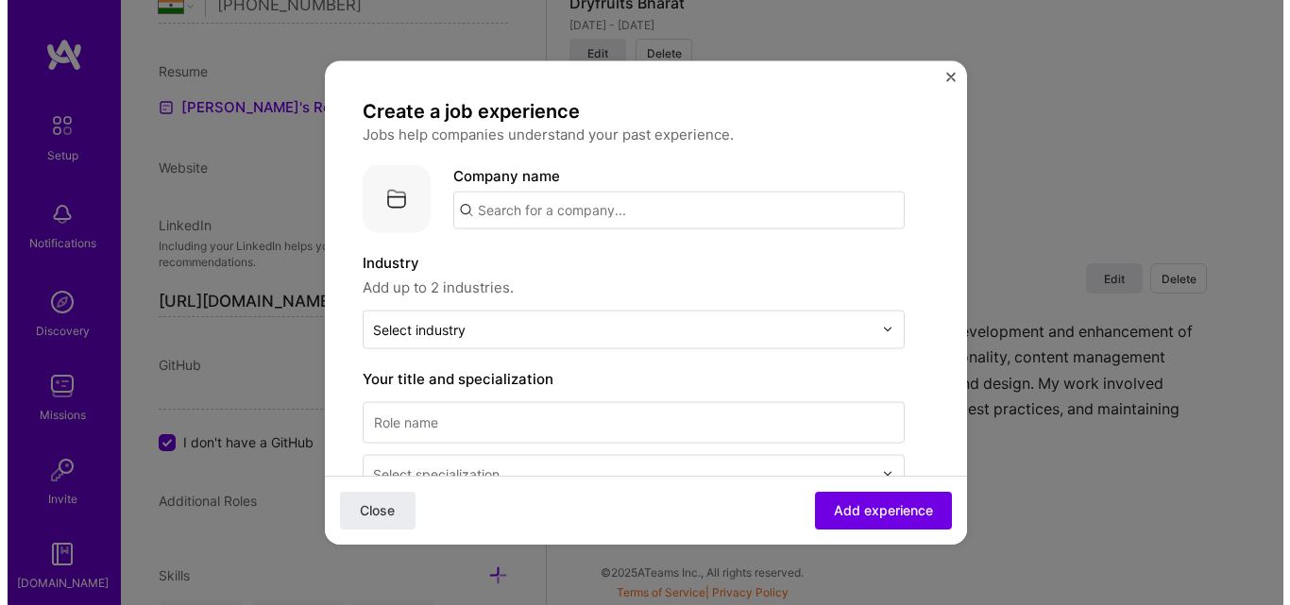
scroll to position [2220, 0]
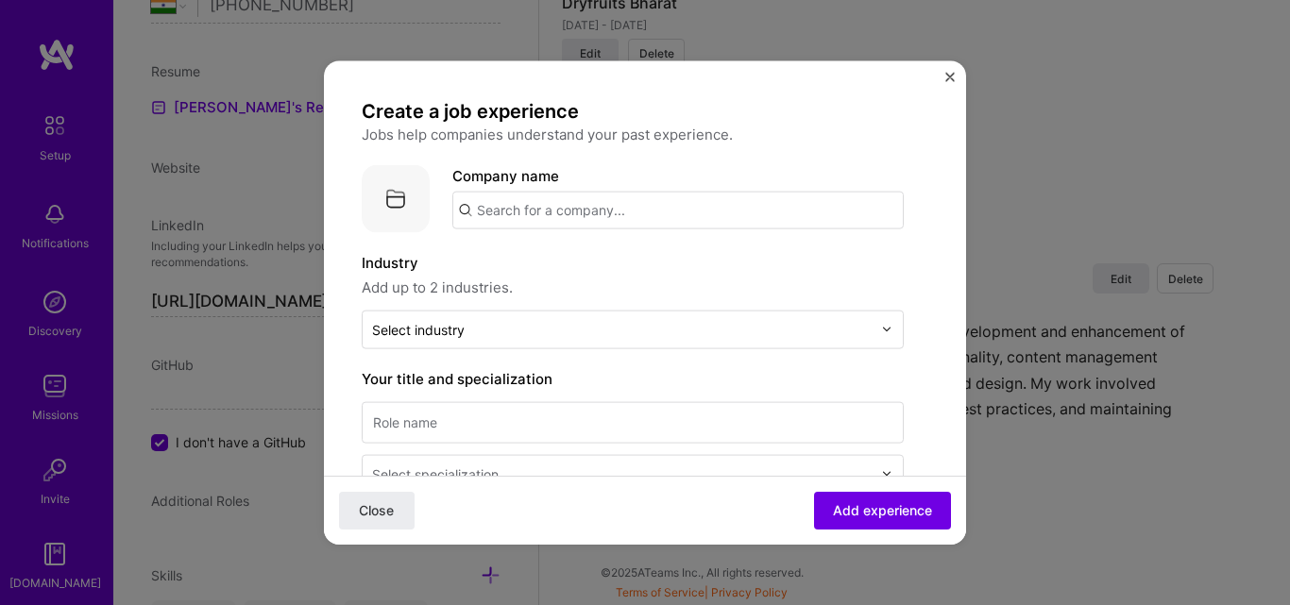
click at [618, 223] on input "text" at bounding box center [677, 210] width 451 height 38
paste input "Reckitt"
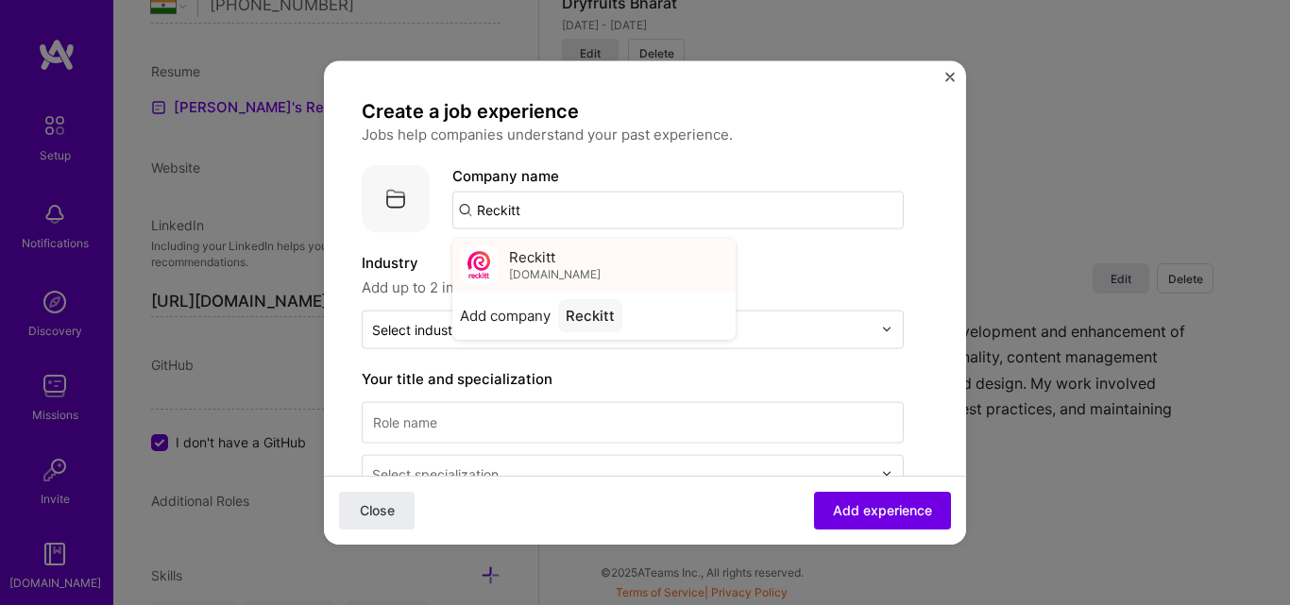
type input "Reckitt"
click at [502, 273] on div "Reckitt [DOMAIN_NAME]" at bounding box center [593, 264] width 283 height 53
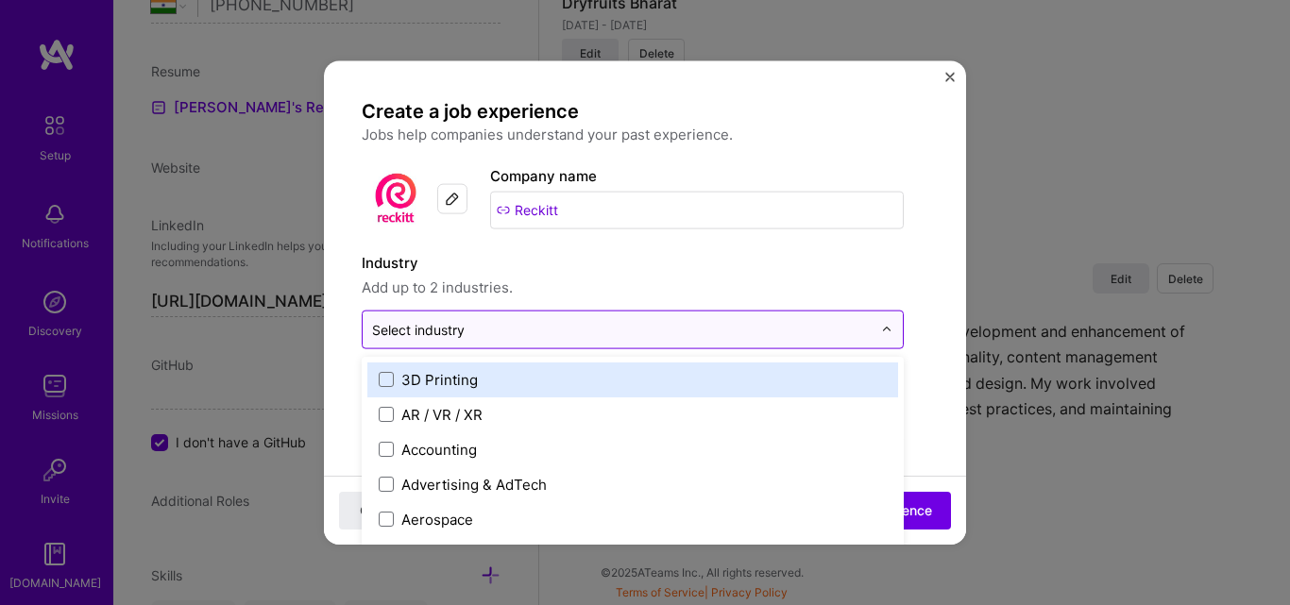
click at [510, 316] on div "Select industry 0" at bounding box center [622, 329] width 518 height 37
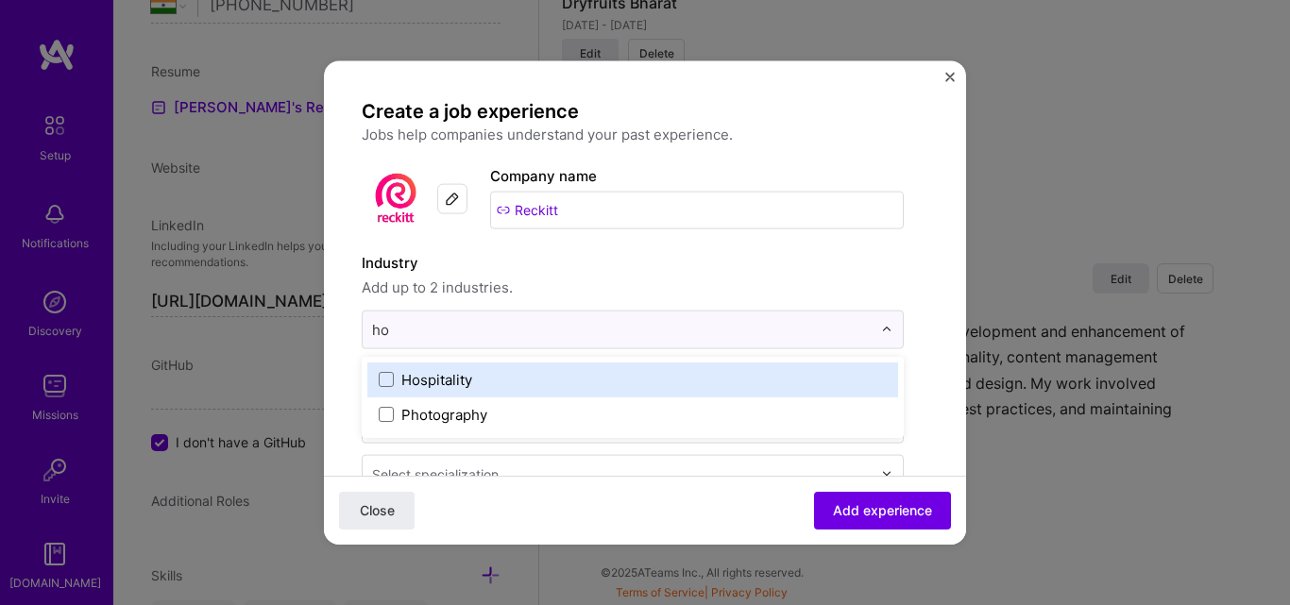
scroll to position [0, 0]
type input "h"
type input "p"
type input "c"
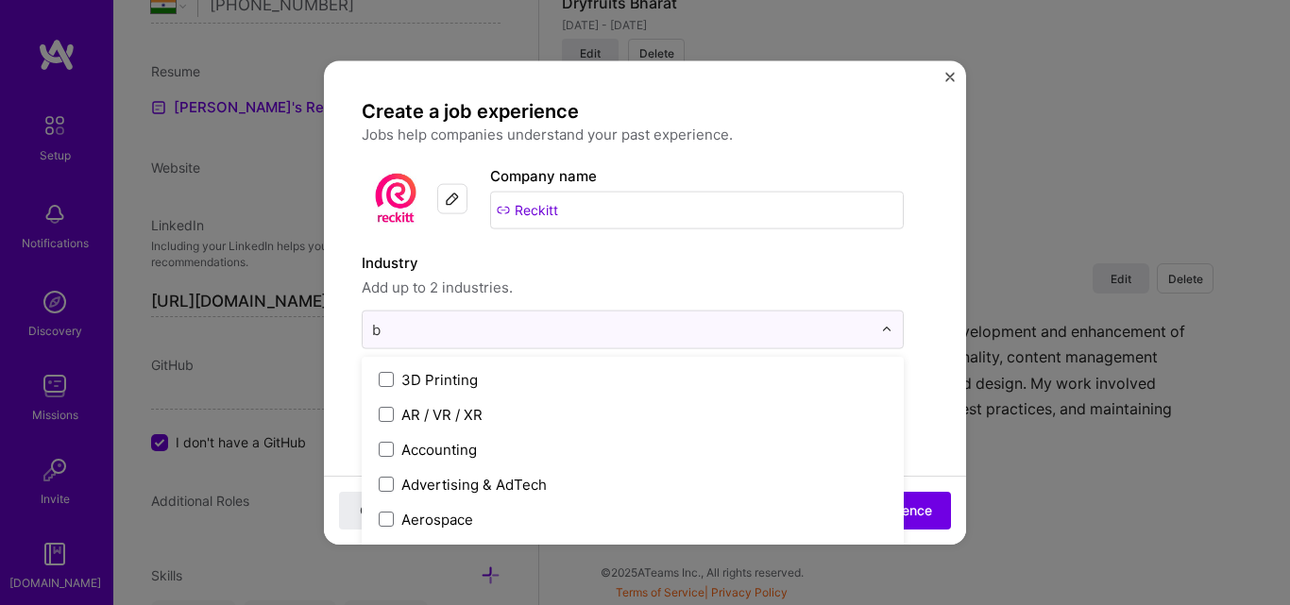
type input "b2"
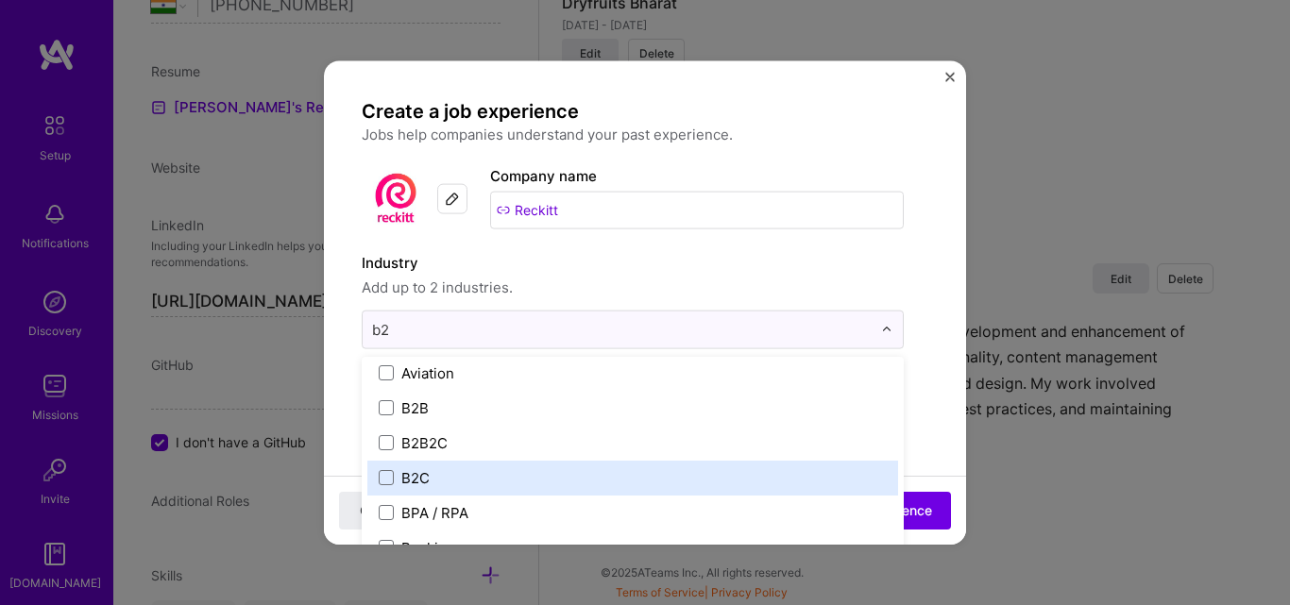
scroll to position [472, 0]
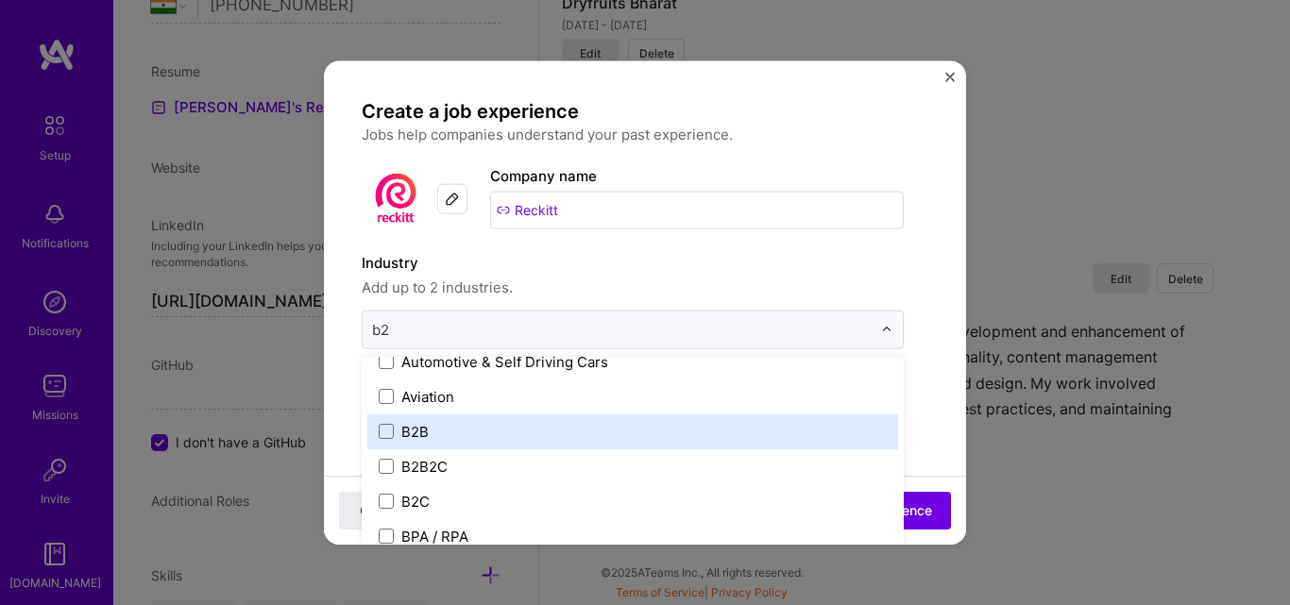
click at [482, 433] on label "B2B" at bounding box center [633, 431] width 508 height 20
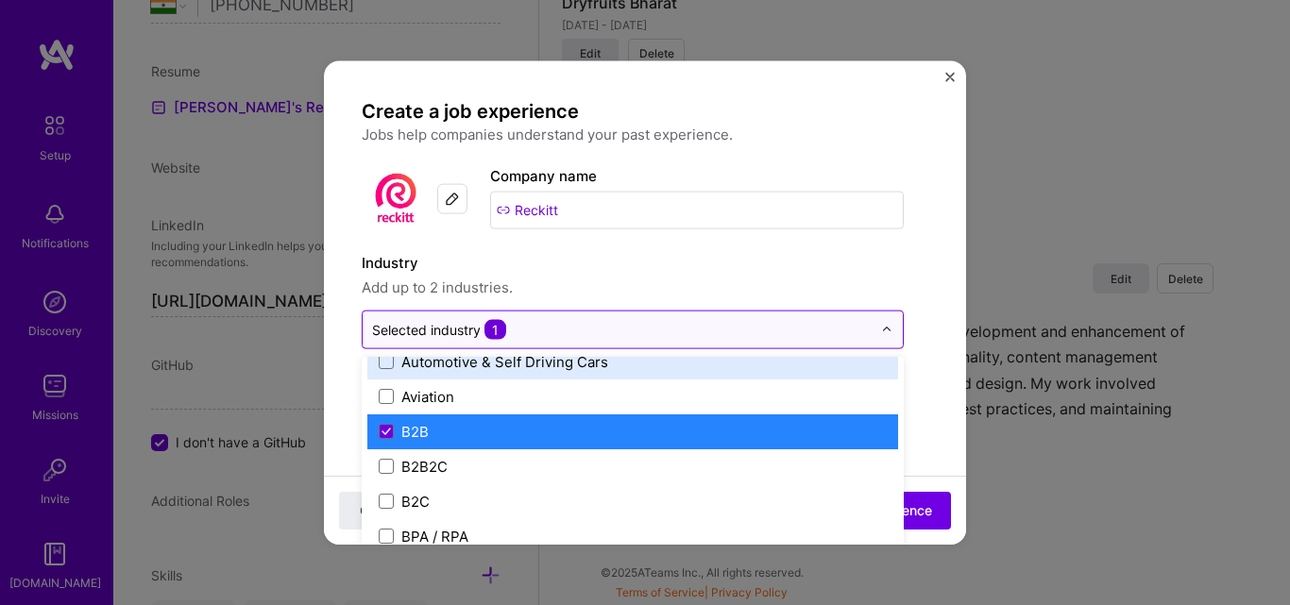
click at [844, 328] on input "text" at bounding box center [621, 329] width 499 height 20
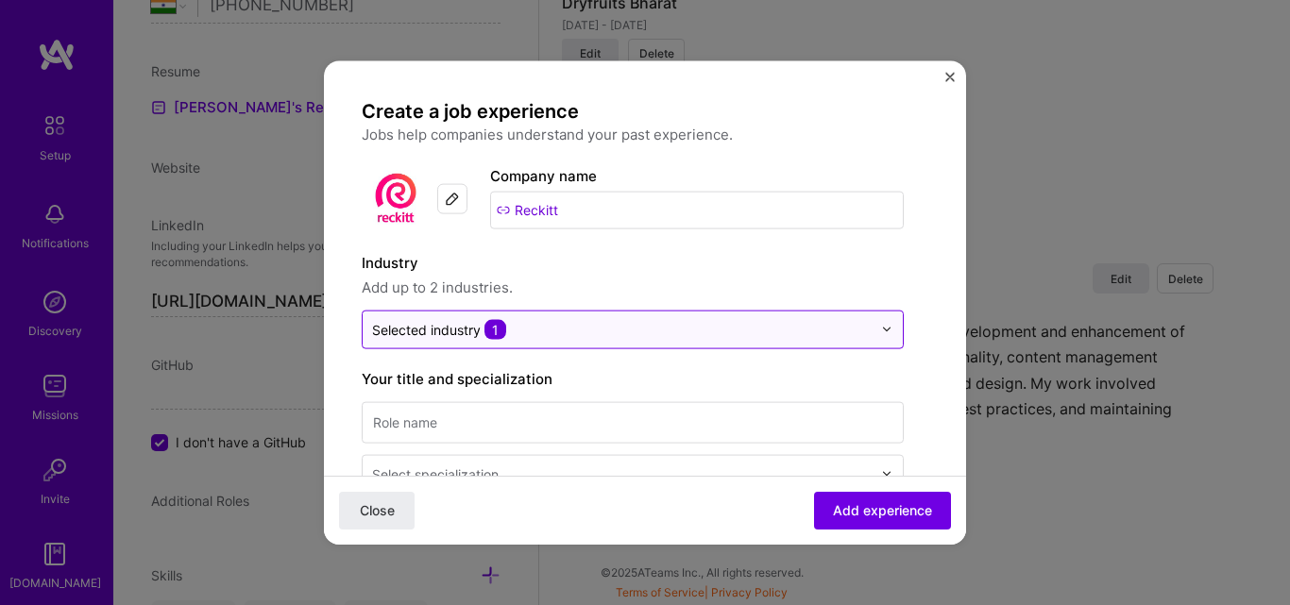
click at [892, 337] on div at bounding box center [892, 329] width 22 height 37
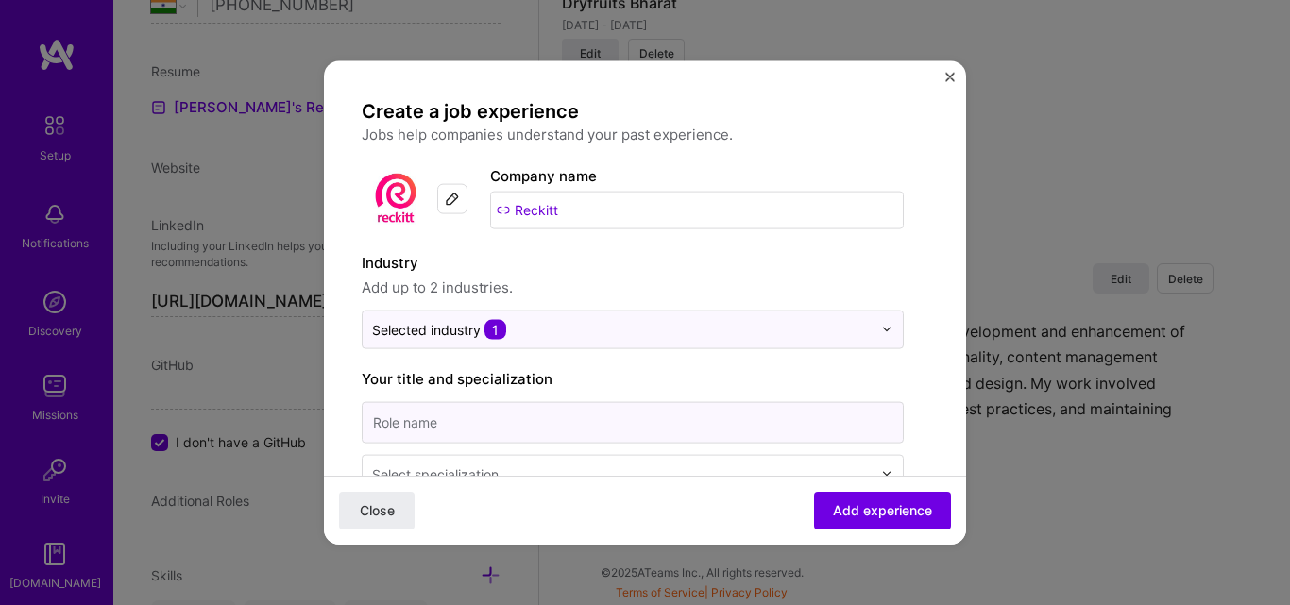
click at [535, 430] on input at bounding box center [633, 422] width 542 height 42
paste input "Laravel Developer |"
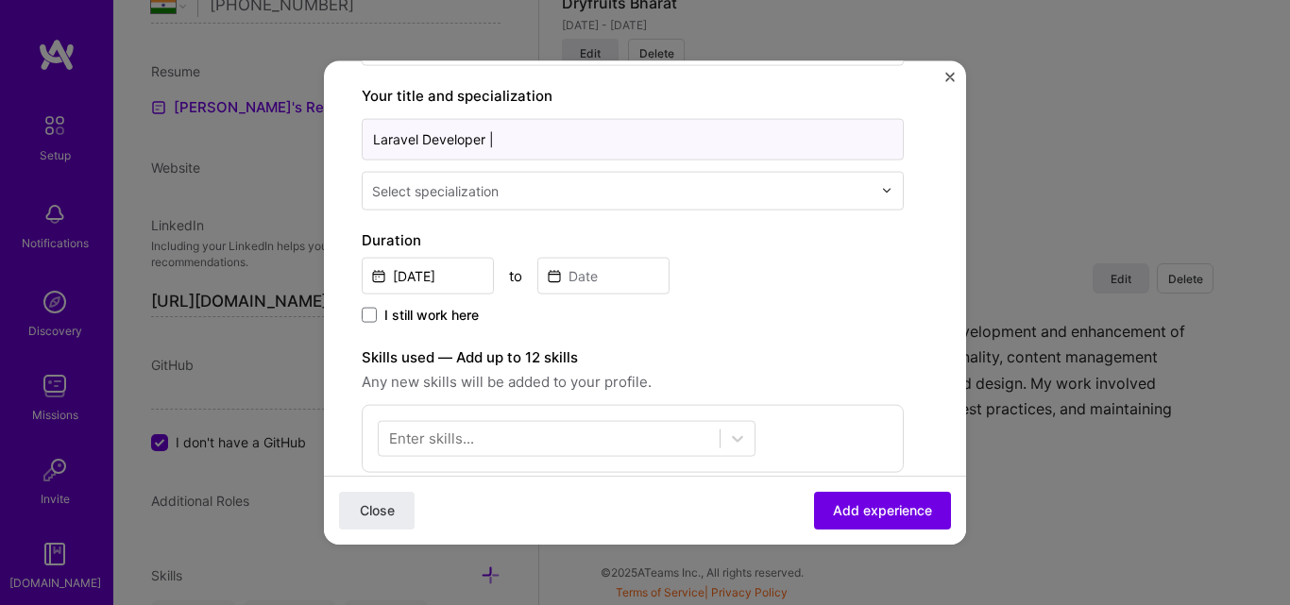
scroll to position [189, 0]
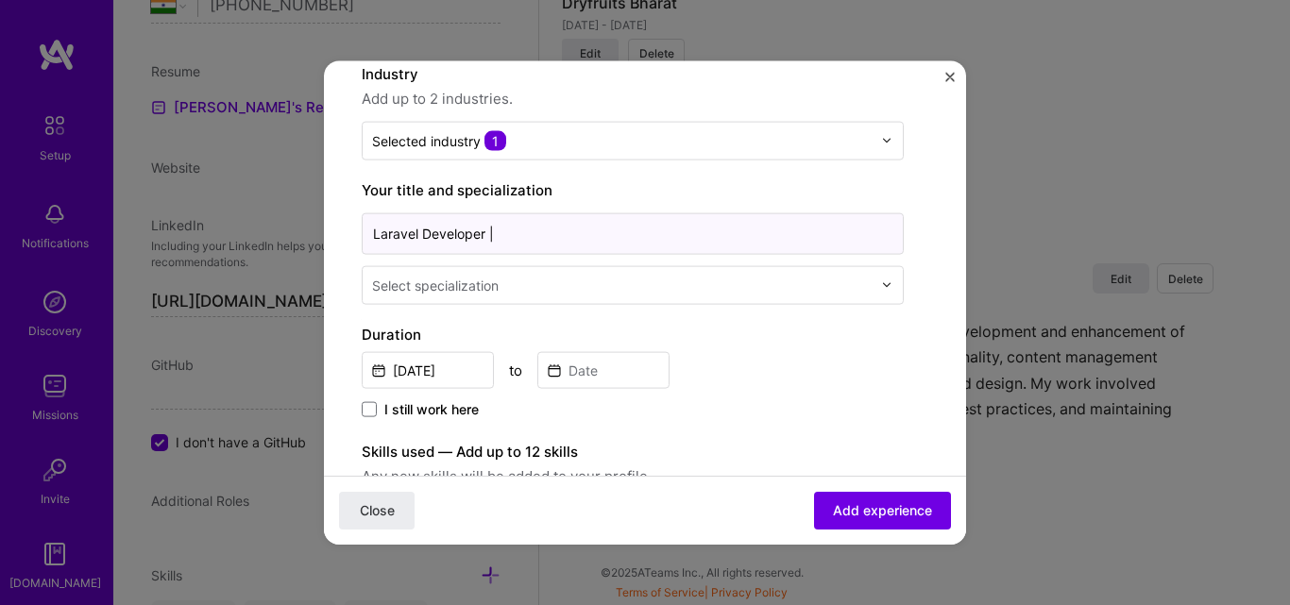
type input "Laravel Developer |"
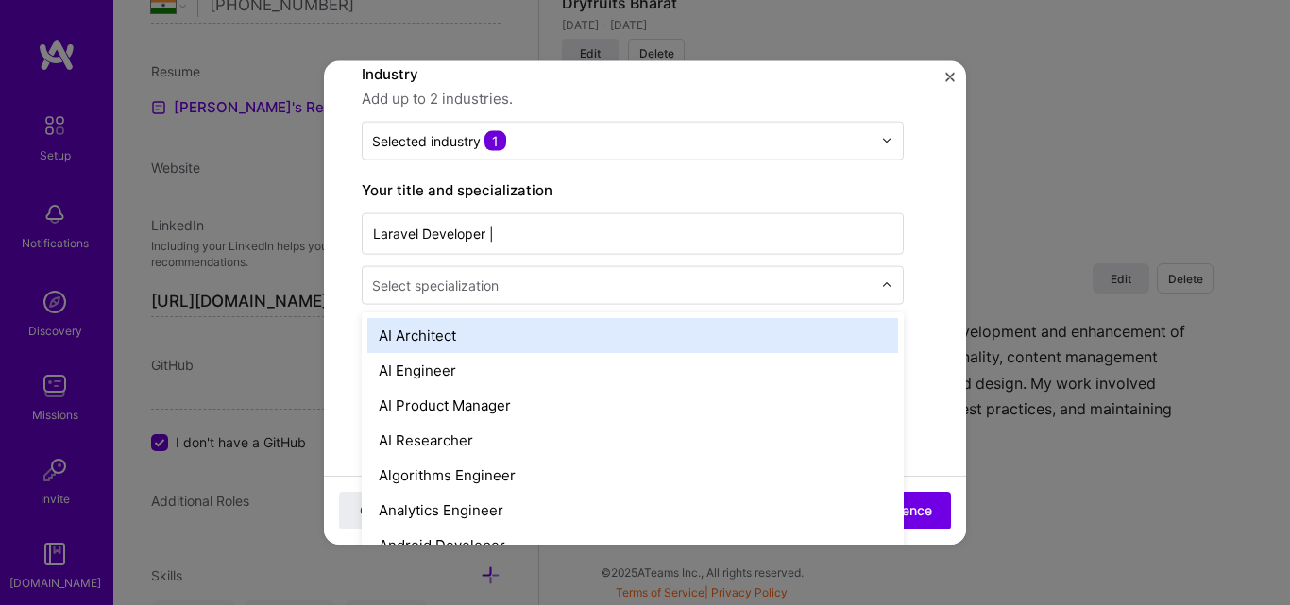
click at [477, 283] on div "Select specialization" at bounding box center [435, 285] width 127 height 20
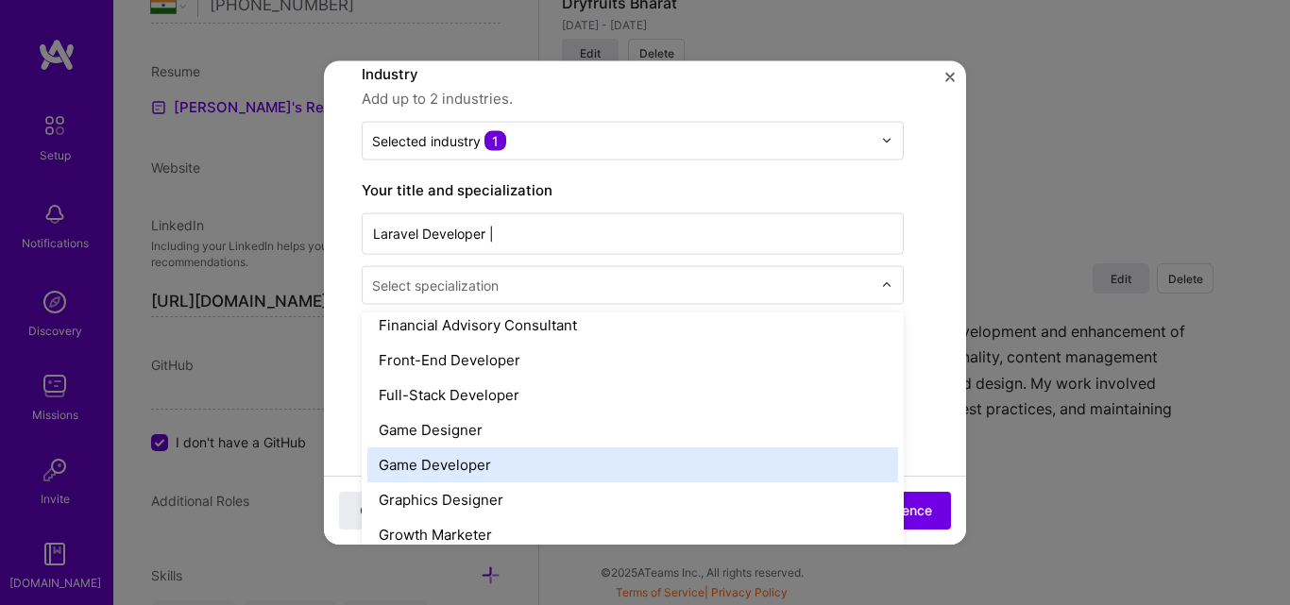
scroll to position [1039, 0]
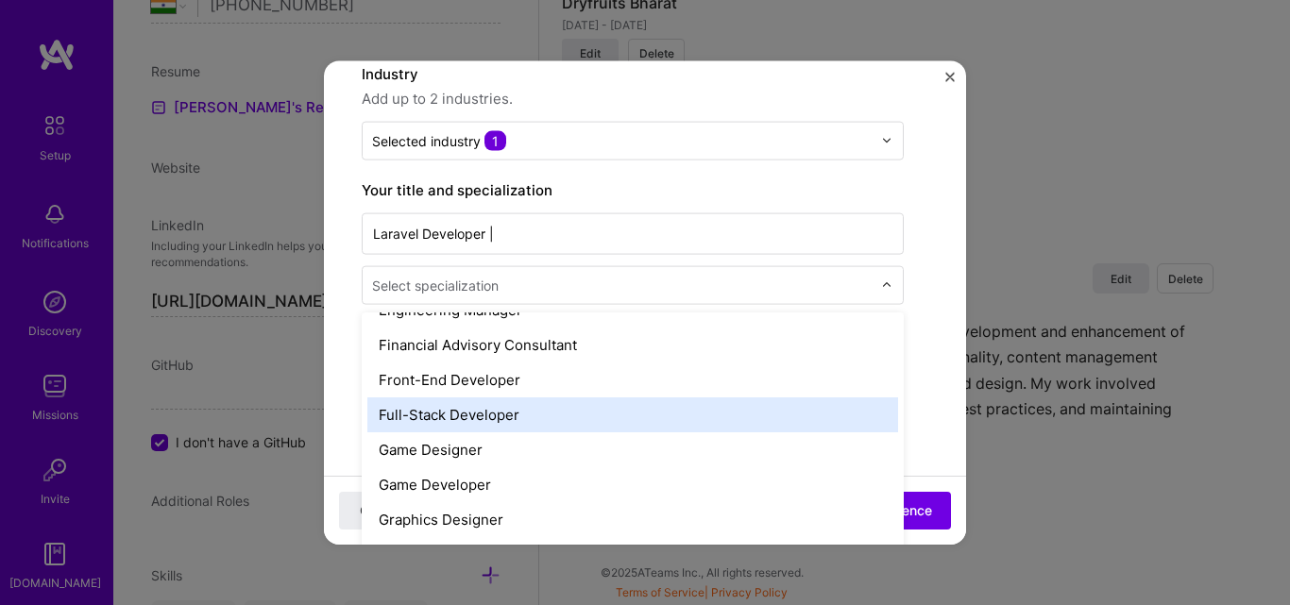
click at [490, 401] on div "Full-Stack Developer" at bounding box center [632, 414] width 531 height 35
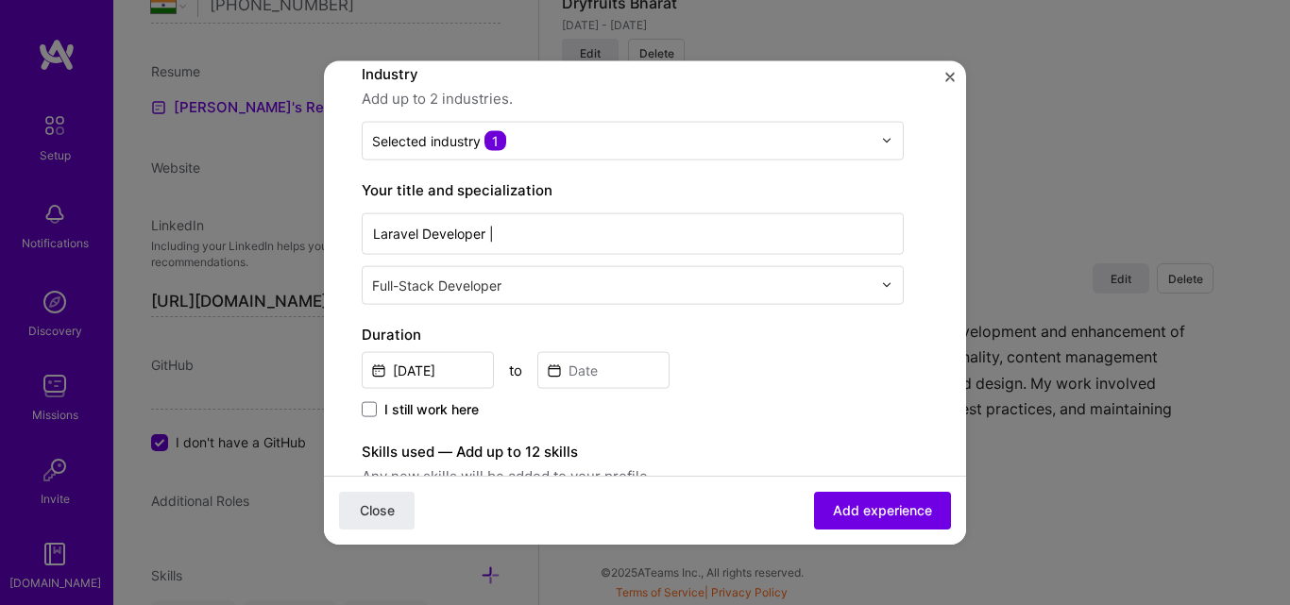
scroll to position [283, 0]
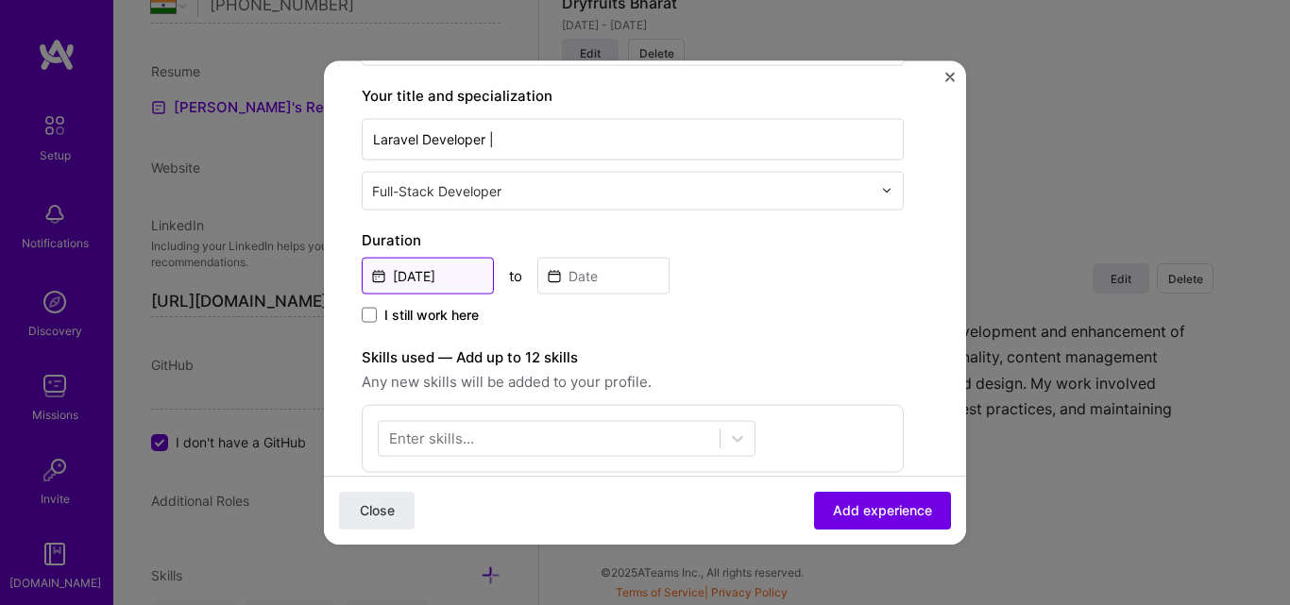
click at [428, 265] on input "[DATE]" at bounding box center [428, 275] width 132 height 37
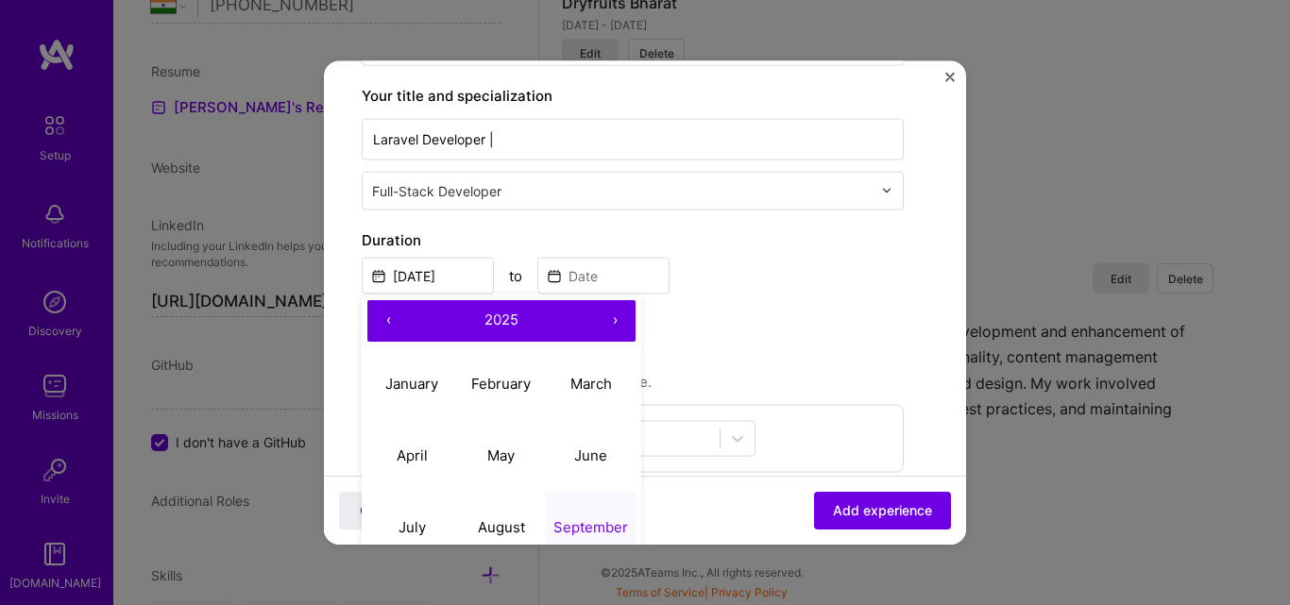
click at [376, 308] on button "‹" at bounding box center [388, 320] width 42 height 42
click at [378, 318] on button "‹" at bounding box center [388, 320] width 42 height 42
click at [381, 305] on button "‹" at bounding box center [388, 320] width 42 height 42
click at [405, 391] on abbr "January" at bounding box center [411, 384] width 53 height 18
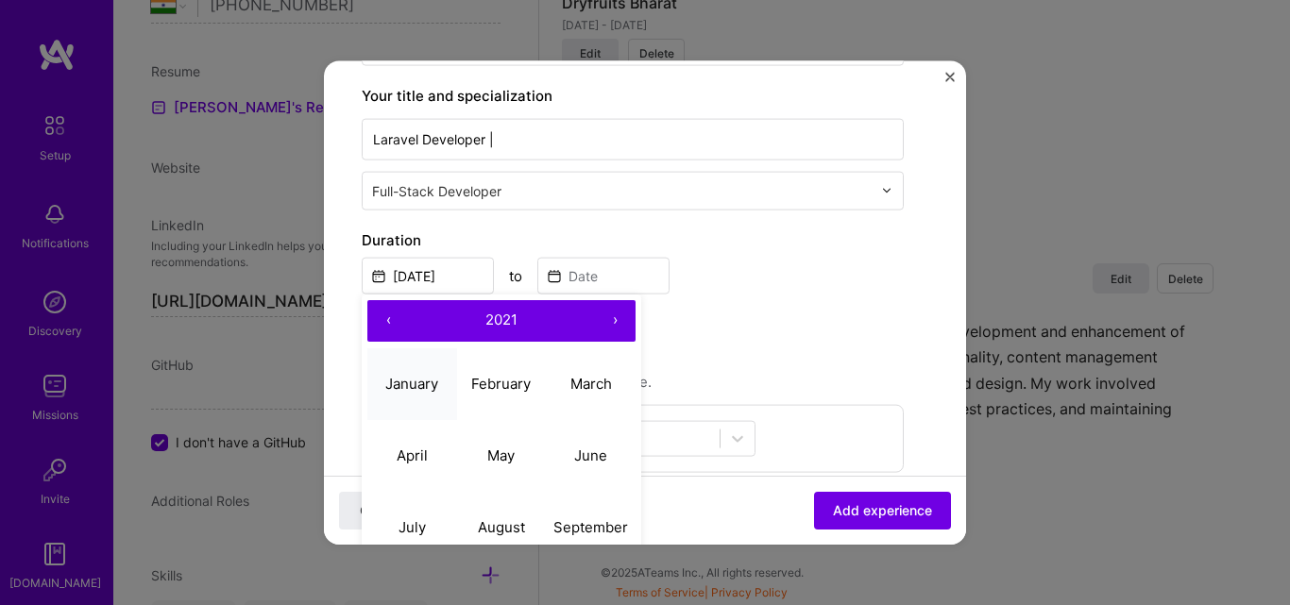
type input "[DATE]"
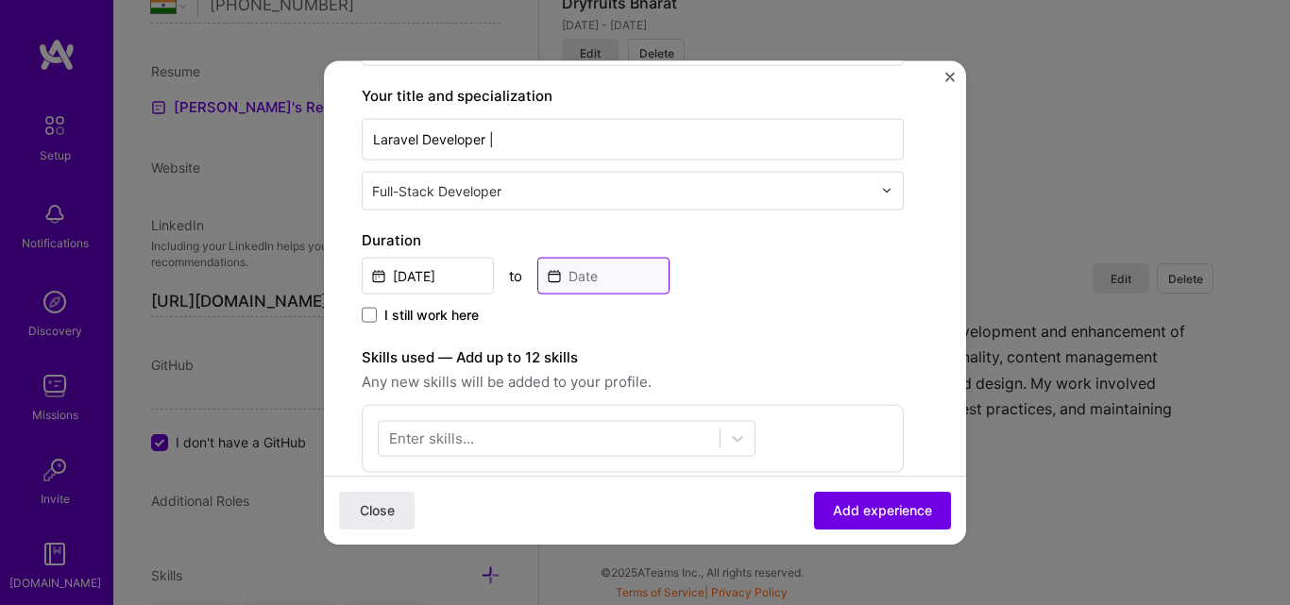
click at [582, 291] on input at bounding box center [603, 275] width 132 height 37
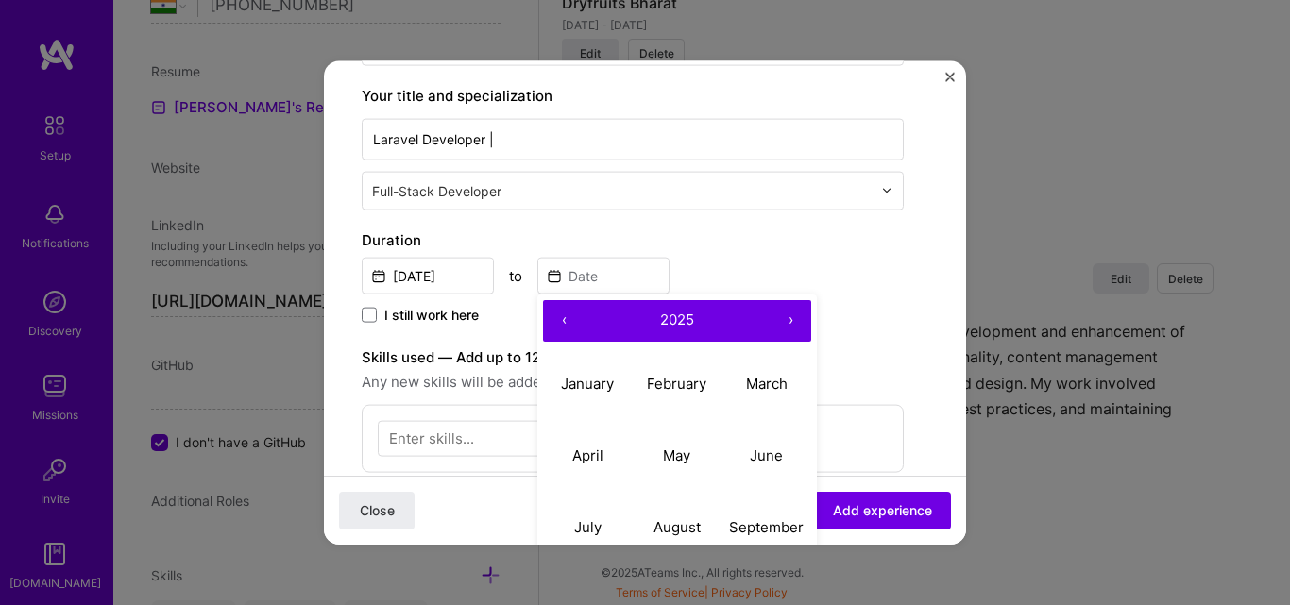
click at [571, 328] on button "‹" at bounding box center [564, 320] width 42 height 42
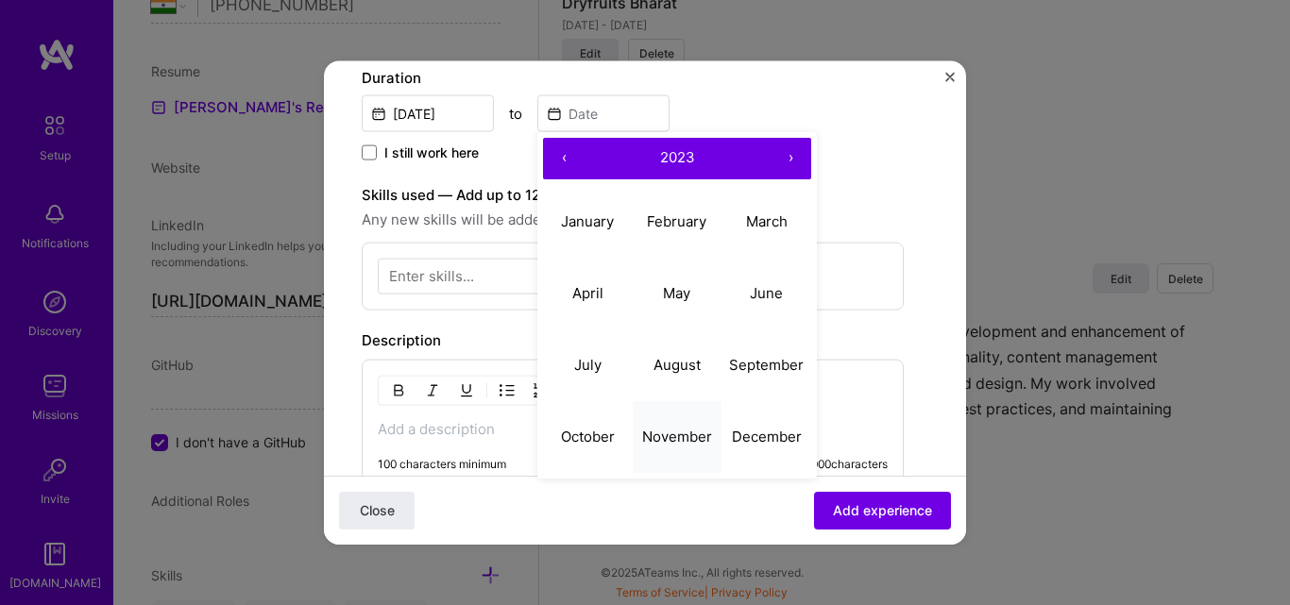
scroll to position [472, 0]
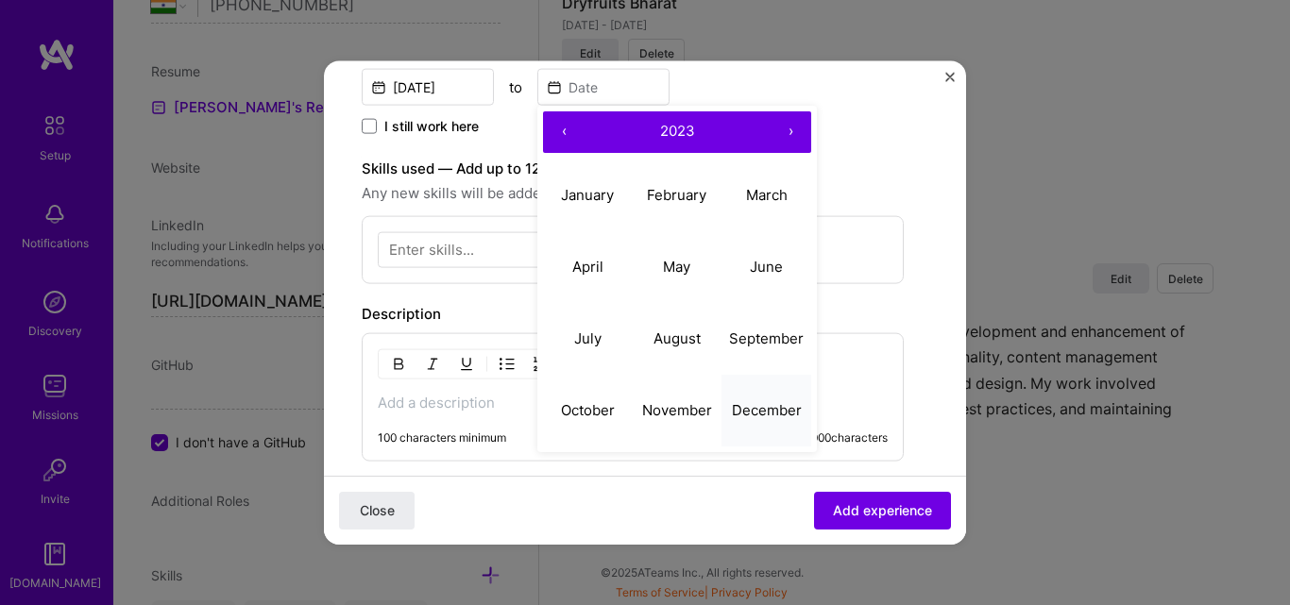
click at [752, 399] on button "December" at bounding box center [766, 411] width 90 height 72
type input "[DATE]"
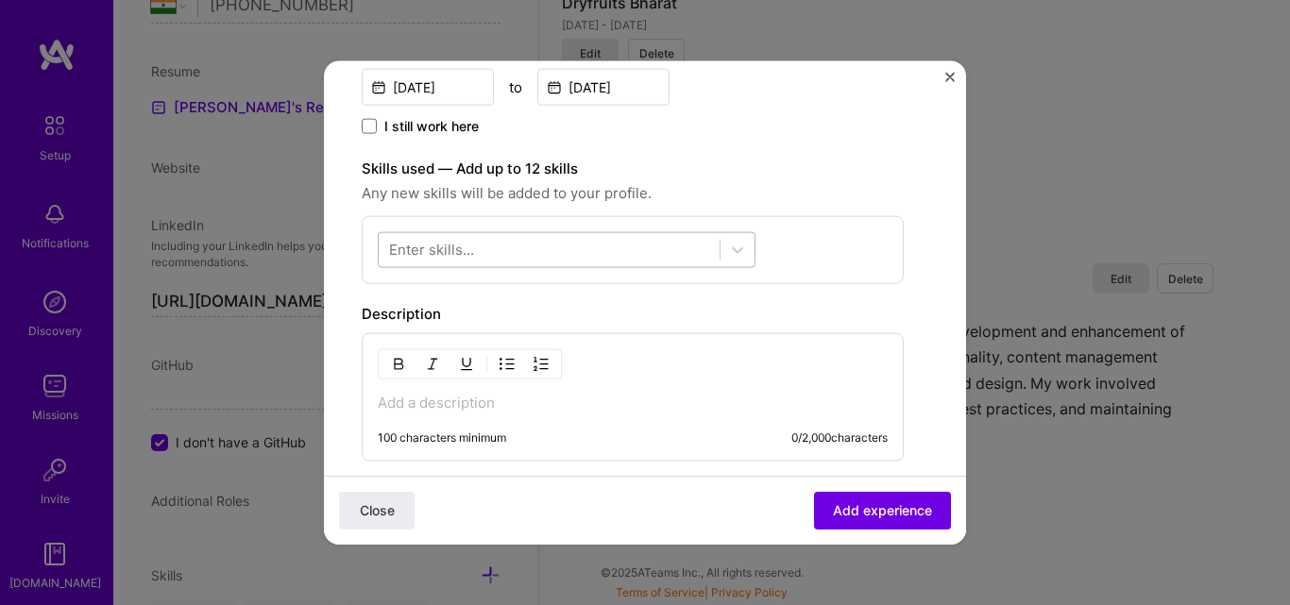
click at [431, 260] on div at bounding box center [549, 249] width 341 height 31
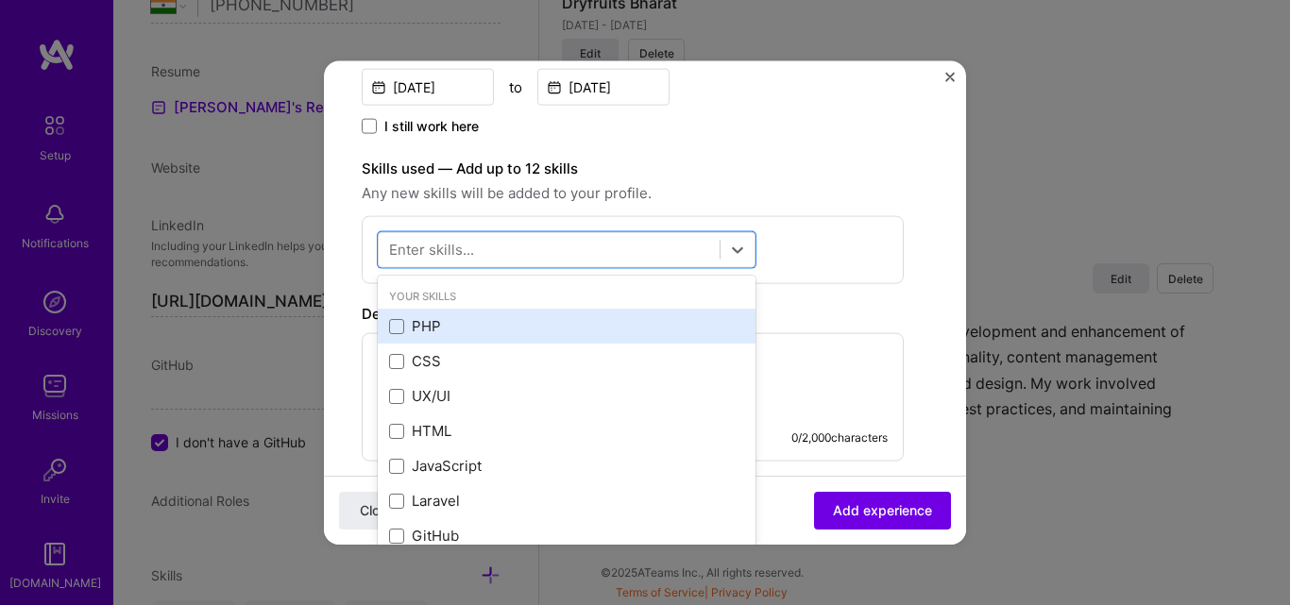
click at [451, 320] on div "PHP" at bounding box center [566, 326] width 355 height 20
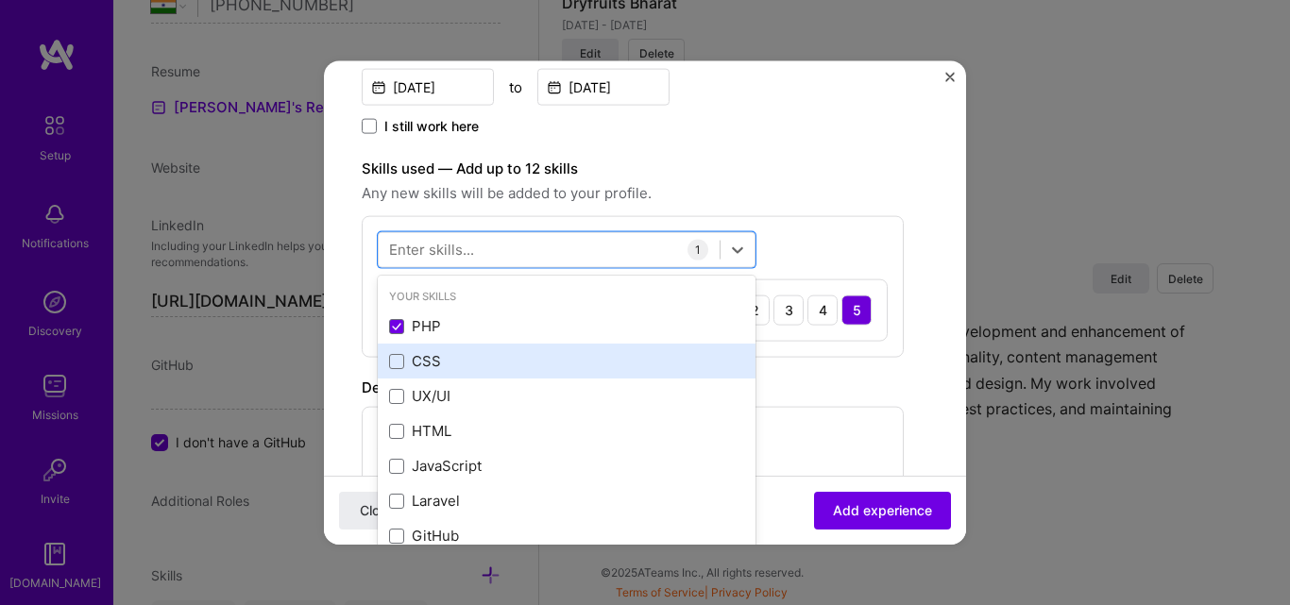
click at [451, 367] on div "CSS" at bounding box center [566, 361] width 355 height 20
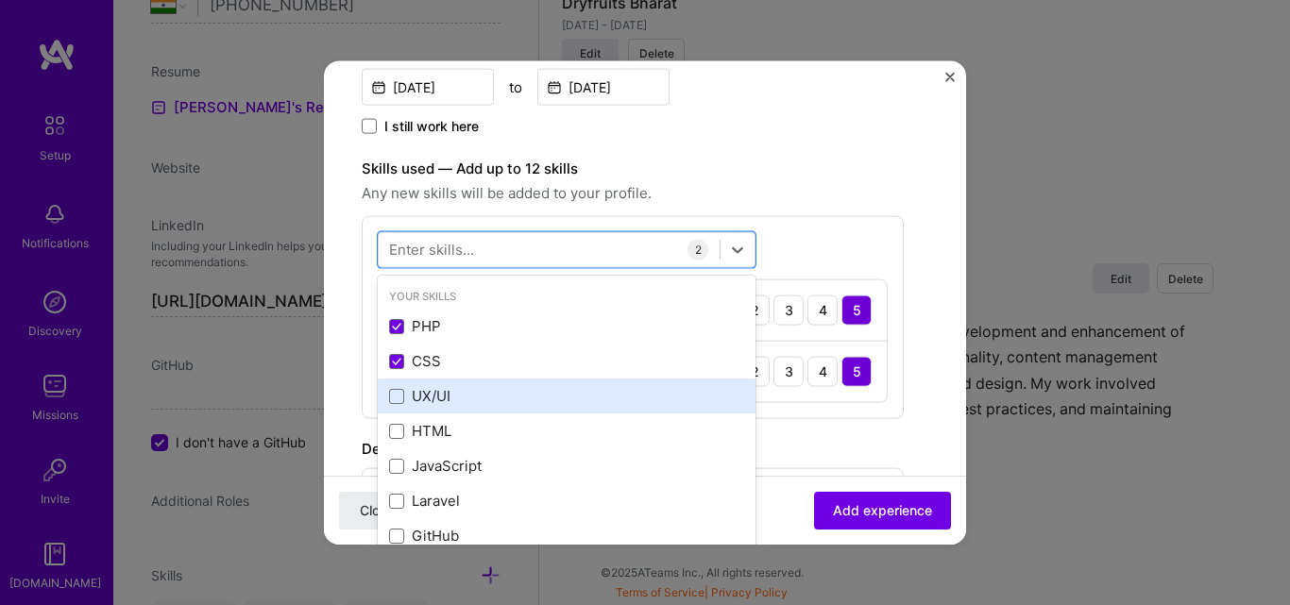
click at [452, 393] on div "UX/UI" at bounding box center [566, 396] width 355 height 20
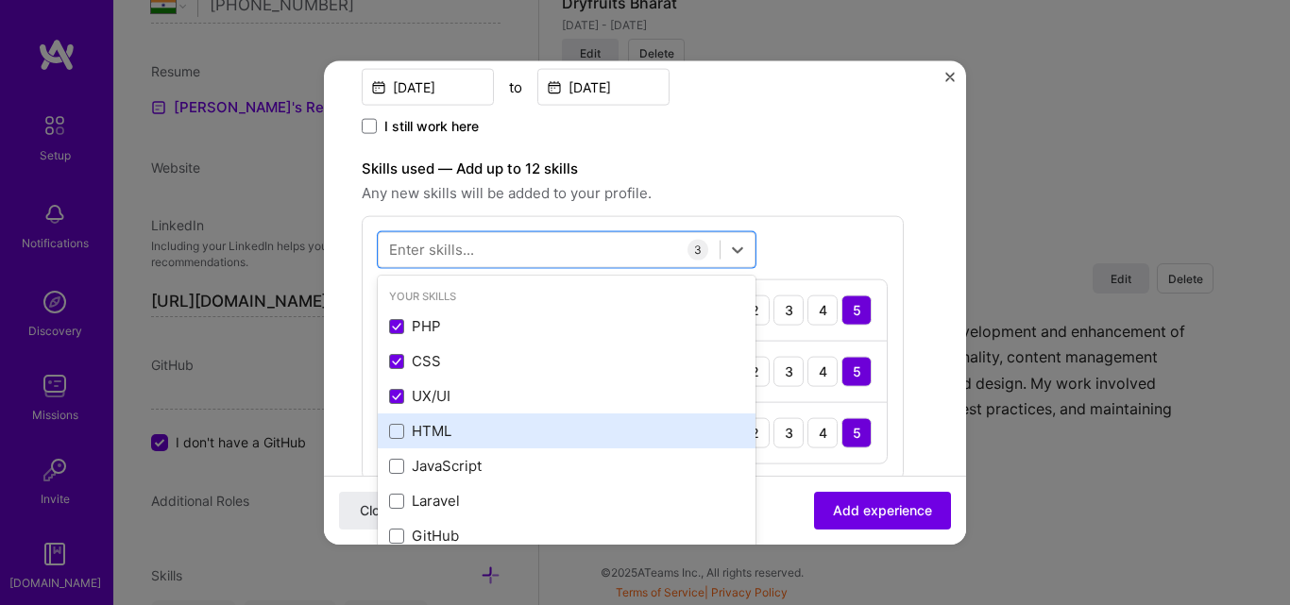
click at [452, 426] on div "HTML" at bounding box center [566, 431] width 355 height 20
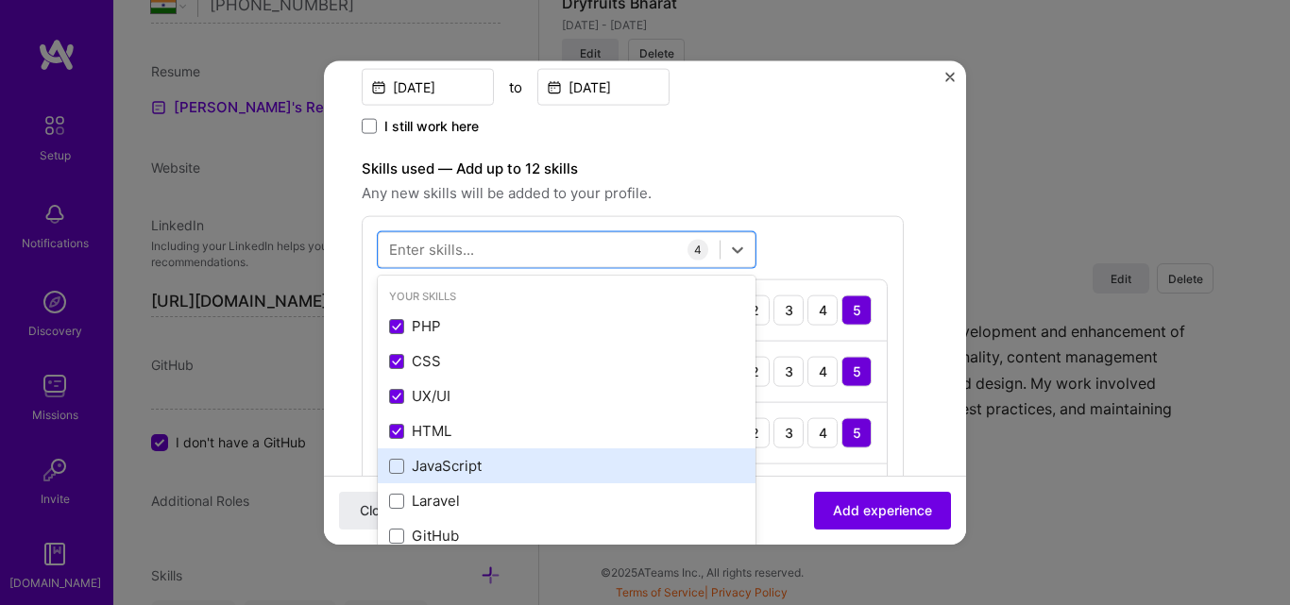
click at [460, 463] on div "JavaScript" at bounding box center [566, 466] width 355 height 20
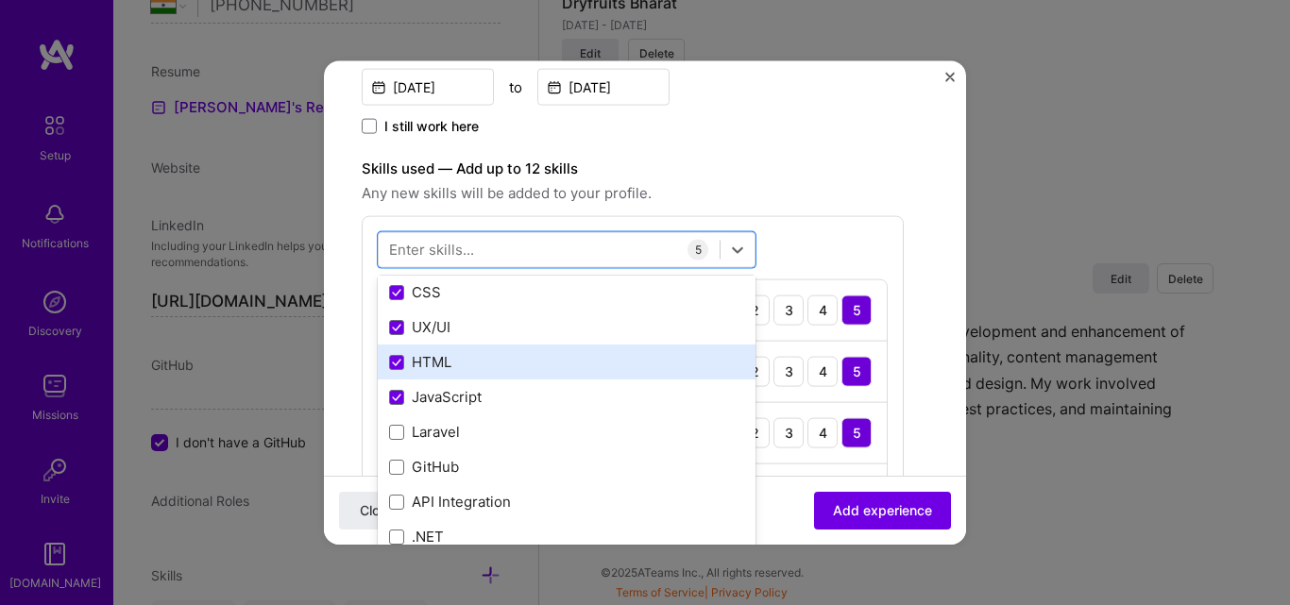
scroll to position [94, 0]
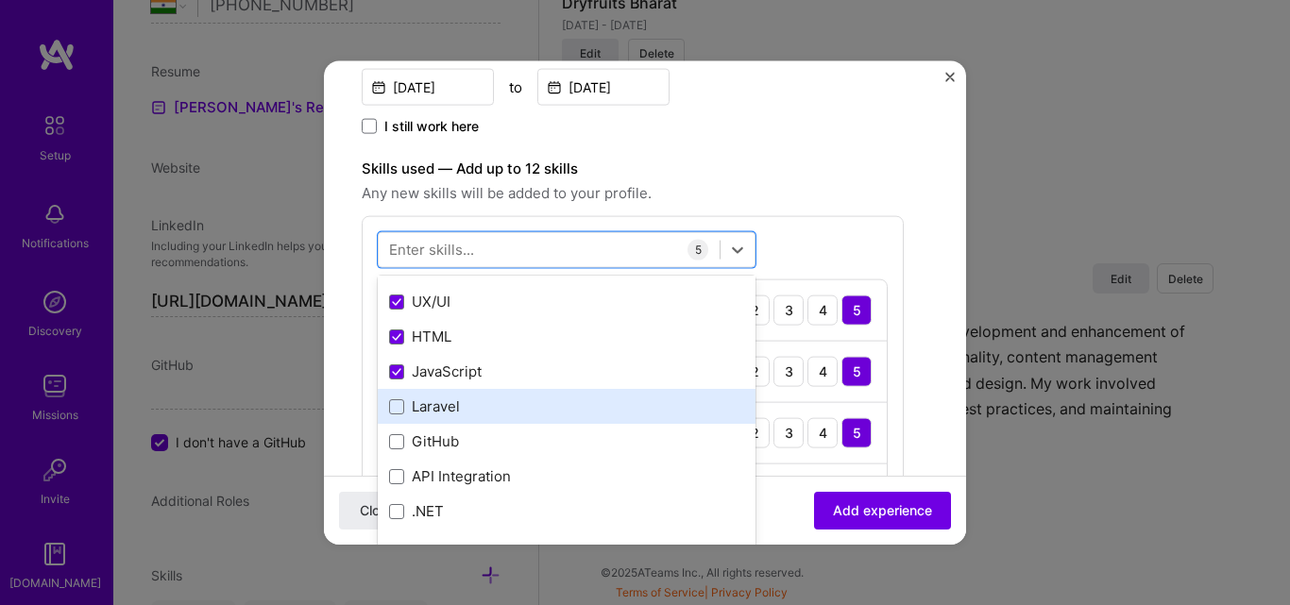
click at [484, 399] on div "Laravel" at bounding box center [566, 407] width 355 height 20
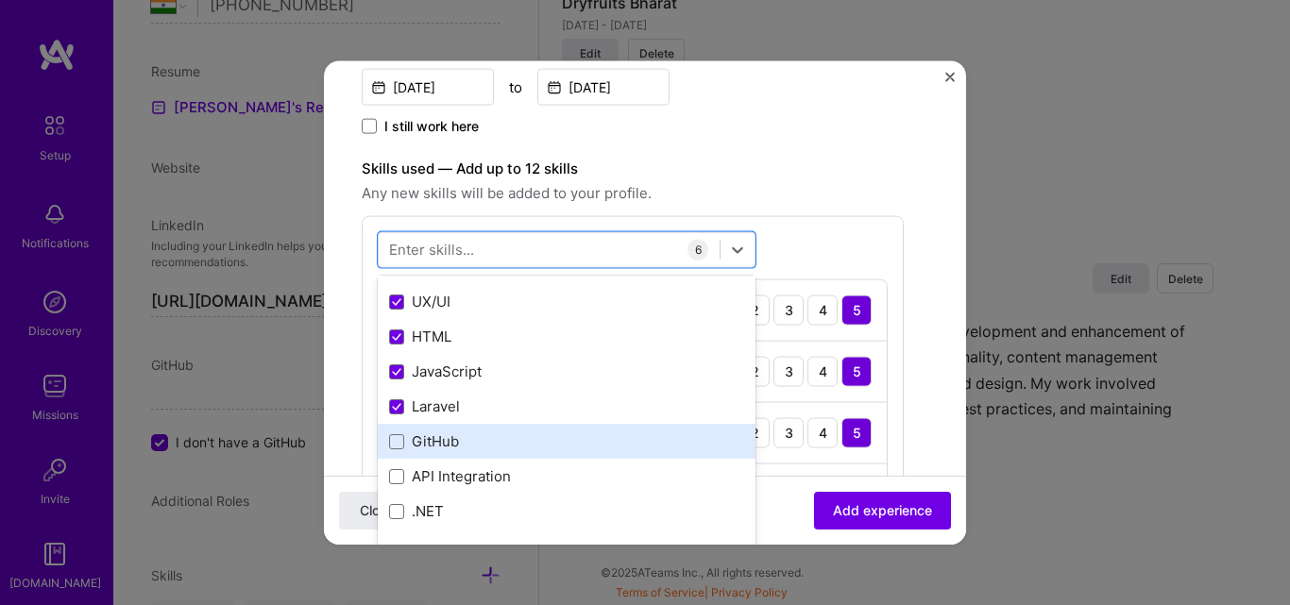
click at [490, 436] on div "GitHub" at bounding box center [566, 441] width 355 height 20
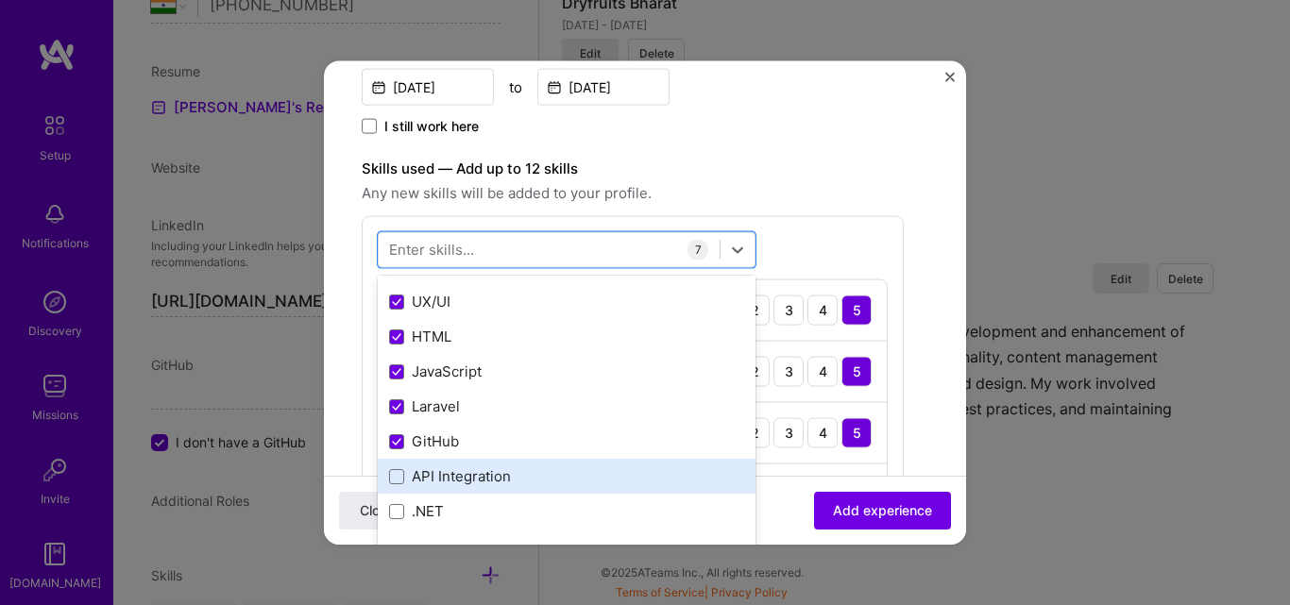
click at [496, 475] on div "API Integration" at bounding box center [566, 476] width 355 height 20
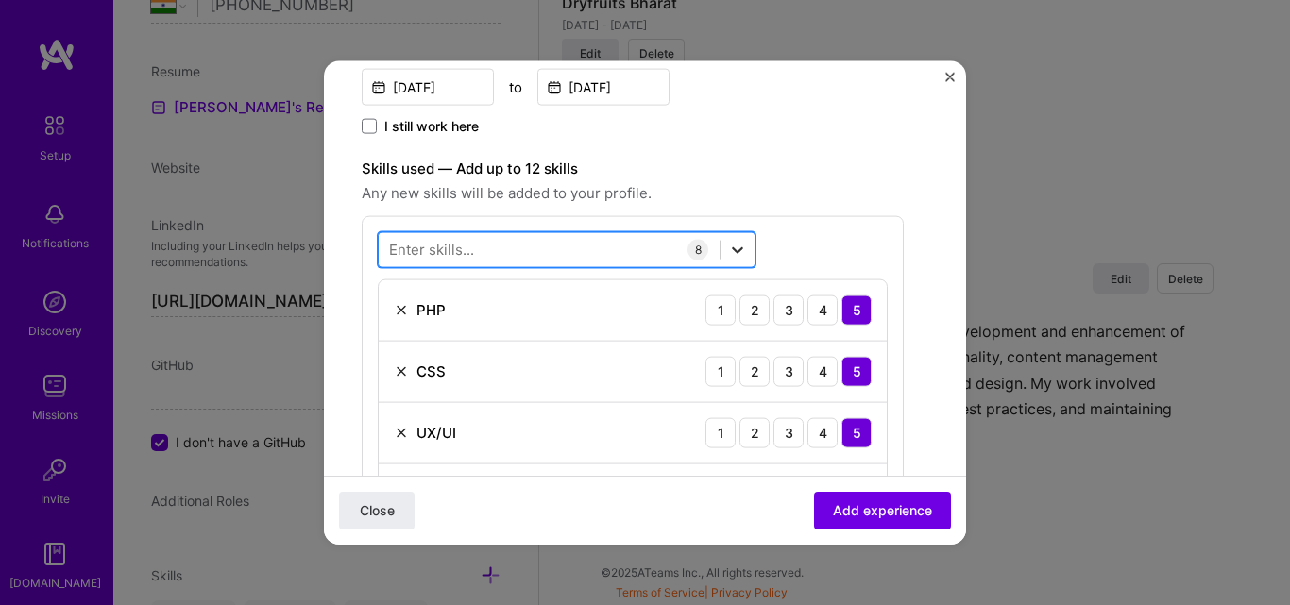
click at [737, 262] on div at bounding box center [737, 249] width 34 height 34
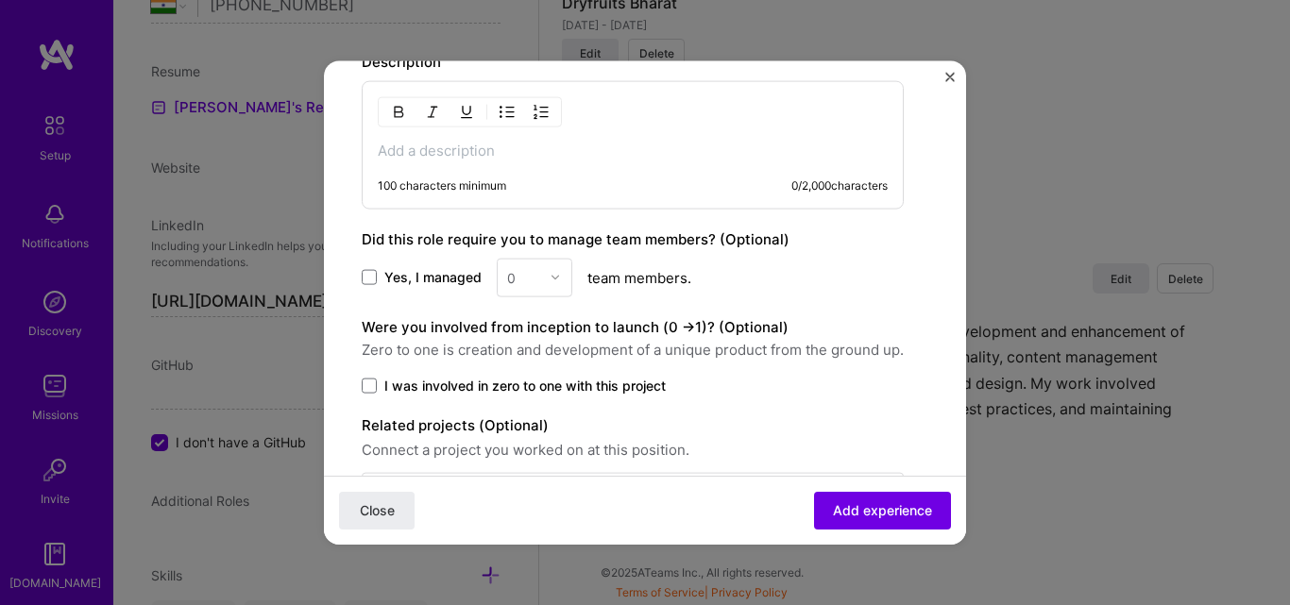
scroll to position [1207, 0]
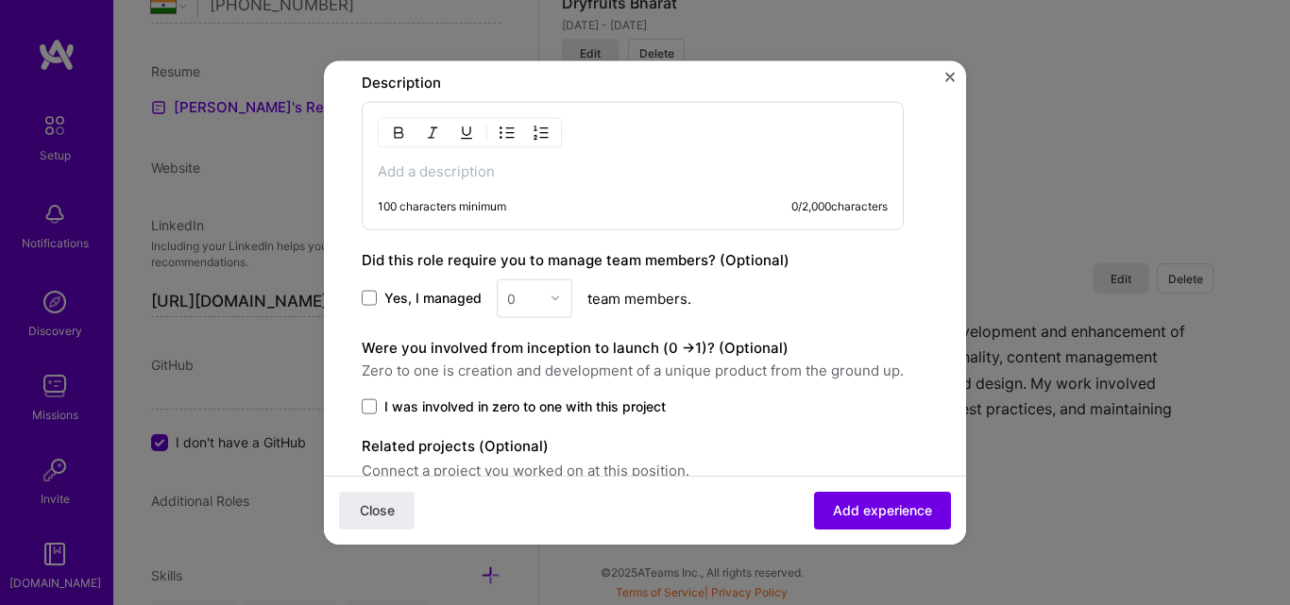
click at [486, 166] on p at bounding box center [633, 170] width 510 height 19
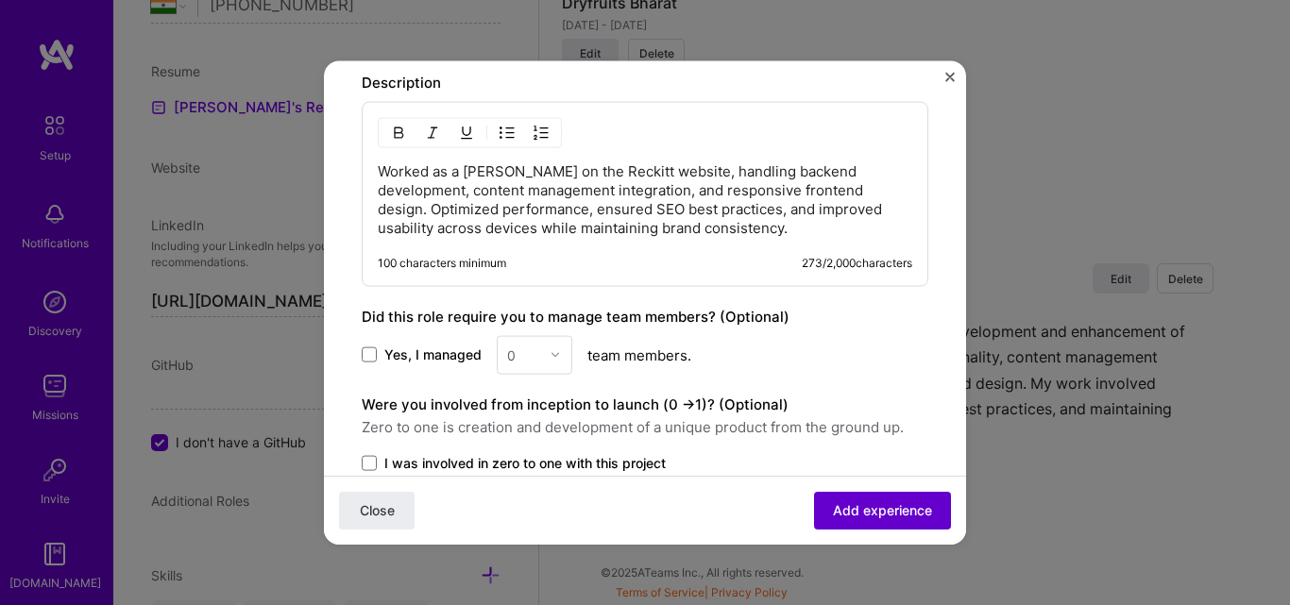
click at [854, 495] on button "Add experience" at bounding box center [882, 511] width 137 height 38
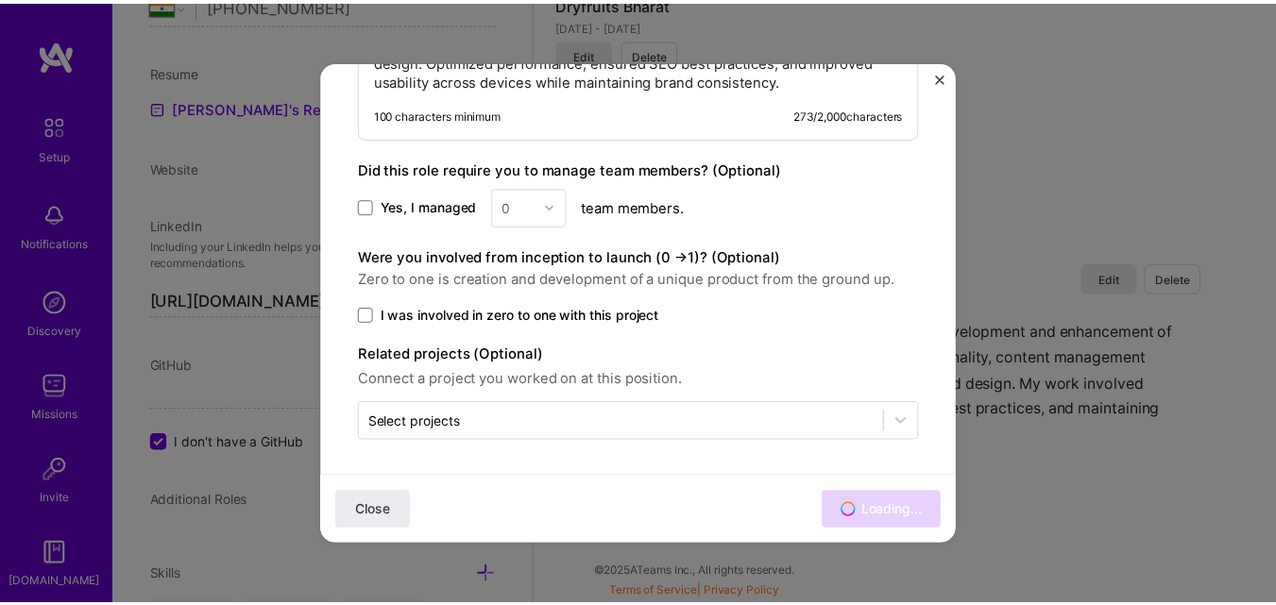
scroll to position [1357, 0]
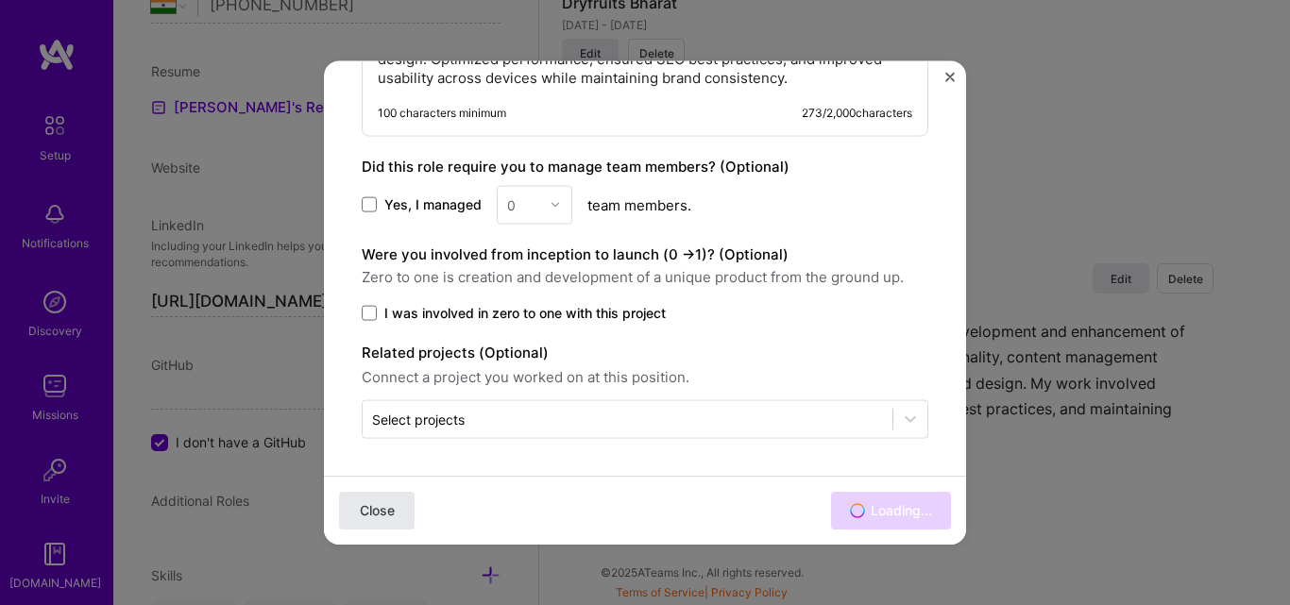
click at [373, 493] on button "Close" at bounding box center [377, 511] width 76 height 38
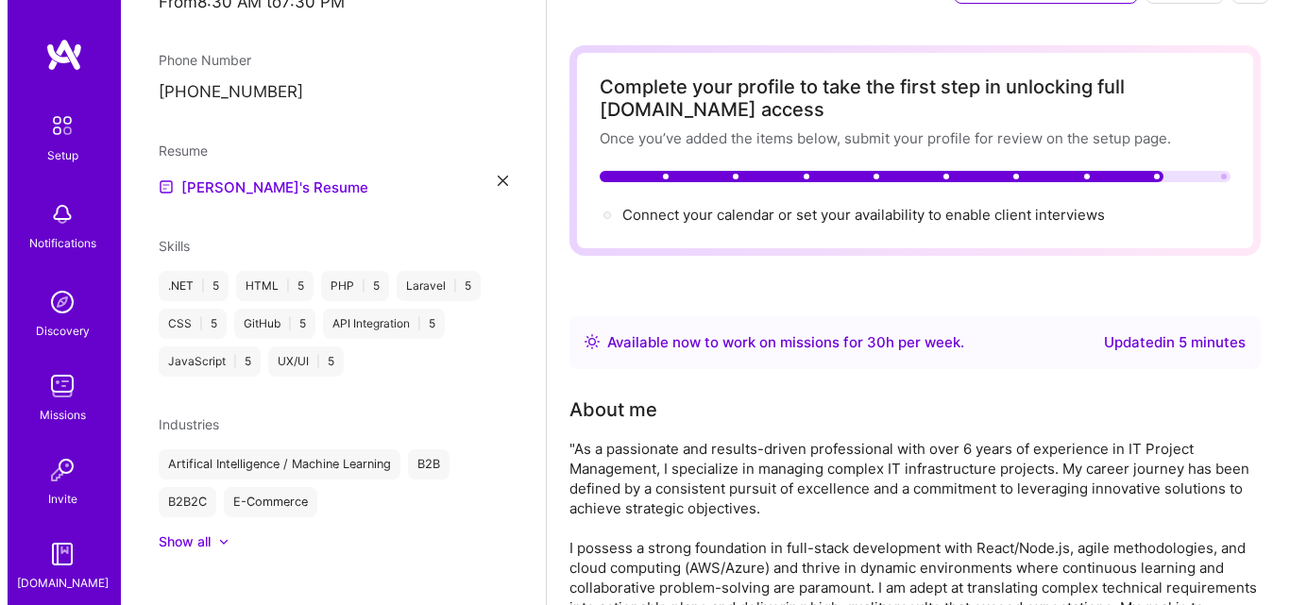
scroll to position [0, 0]
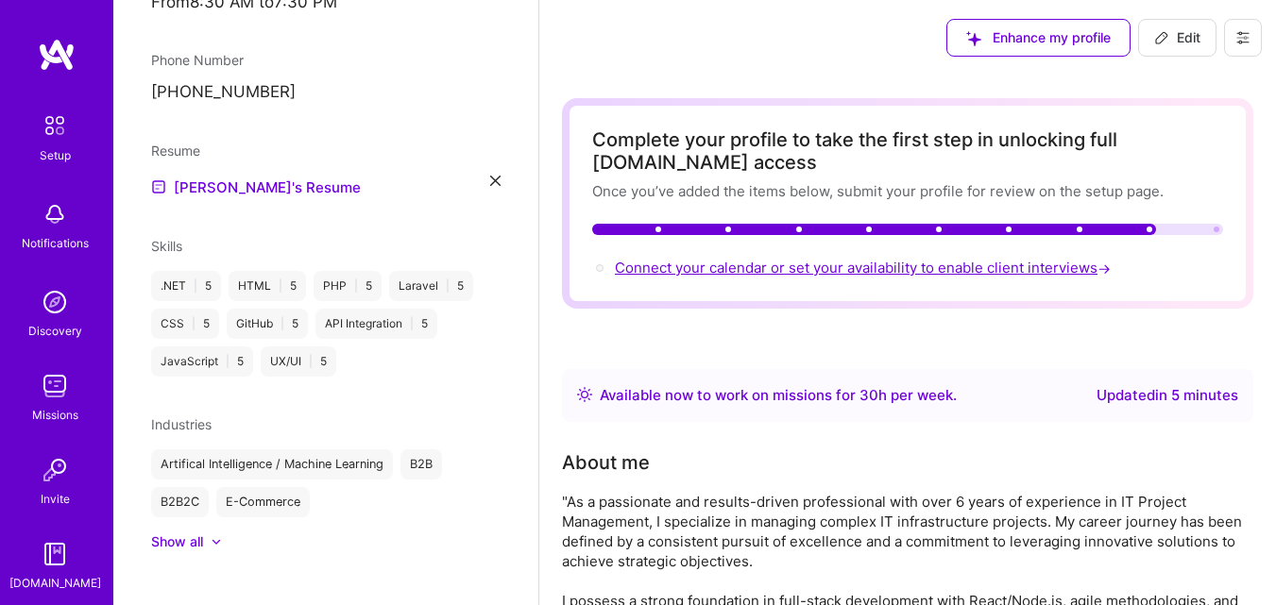
click at [725, 266] on span "Connect your calendar or set your availability to enable client interviews →" at bounding box center [864, 268] width 499 height 18
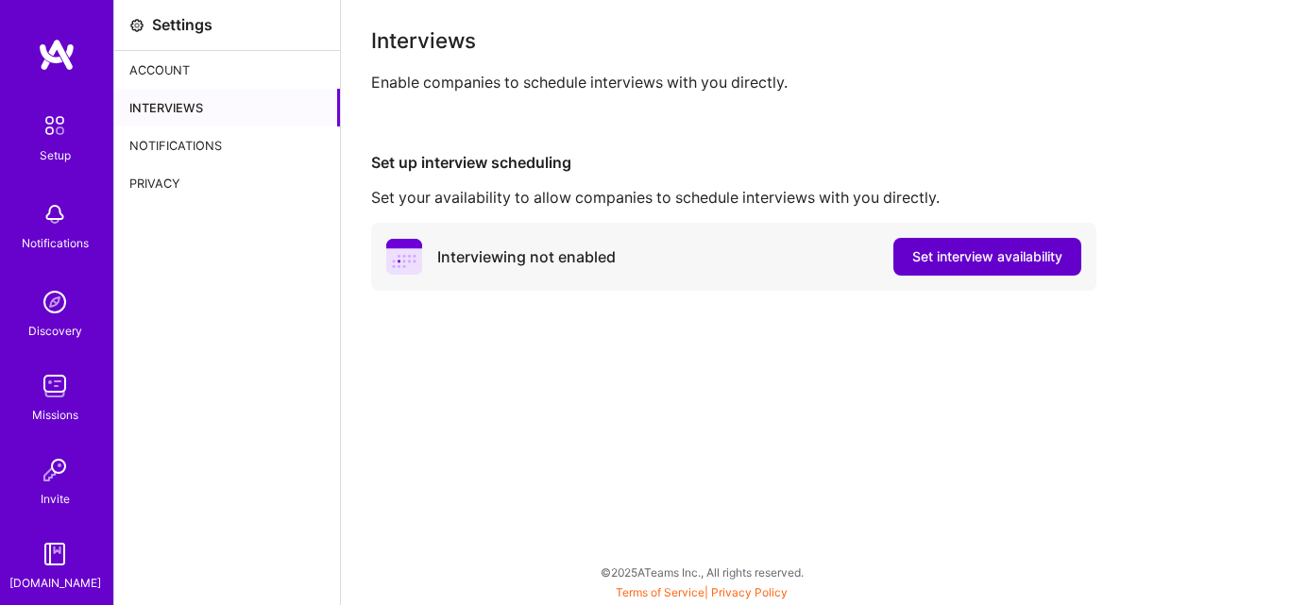
click at [1046, 263] on span "Set interview availability" at bounding box center [987, 256] width 150 height 19
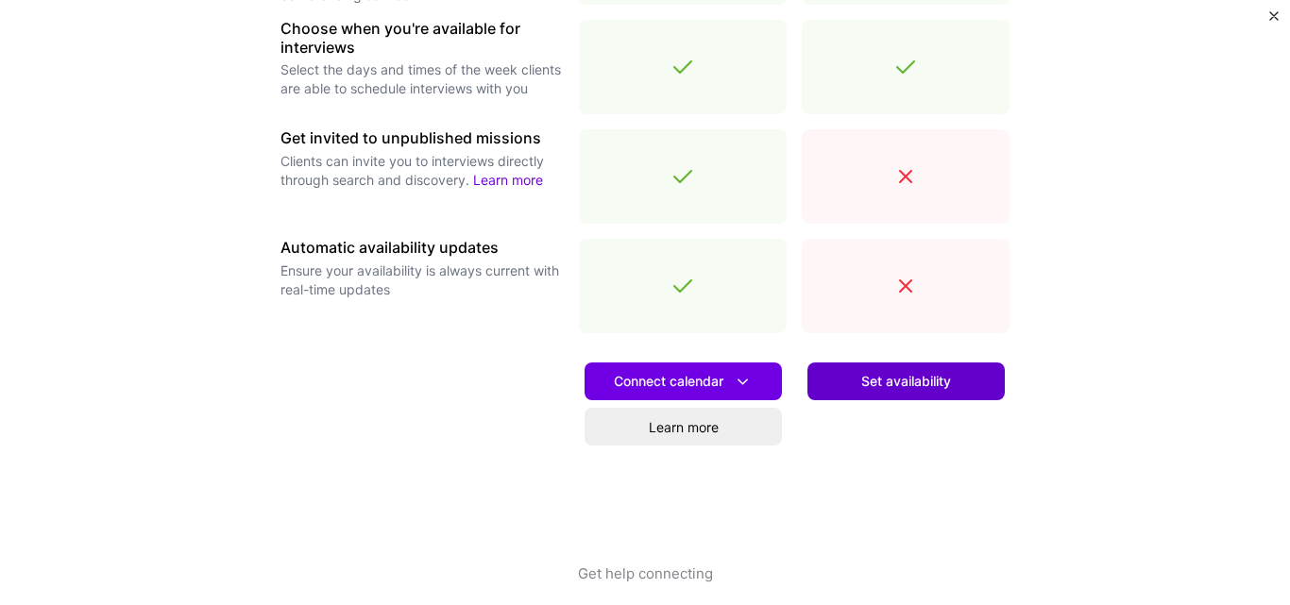
scroll to position [718, 0]
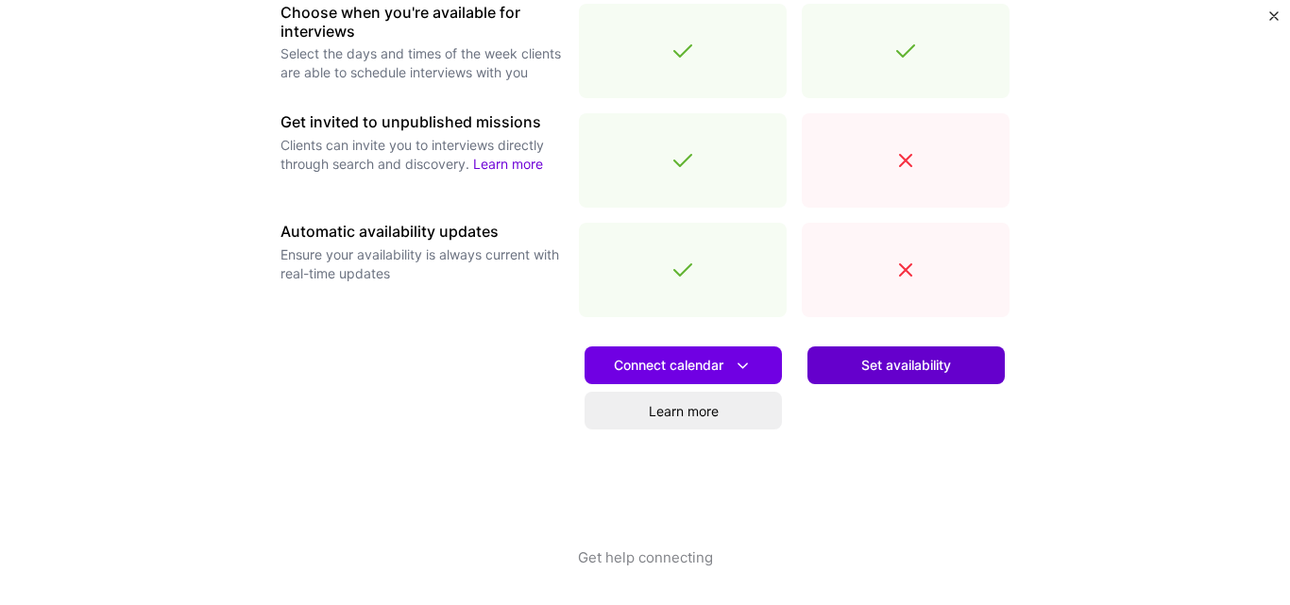
click at [870, 371] on span "Set availability" at bounding box center [906, 365] width 90 height 19
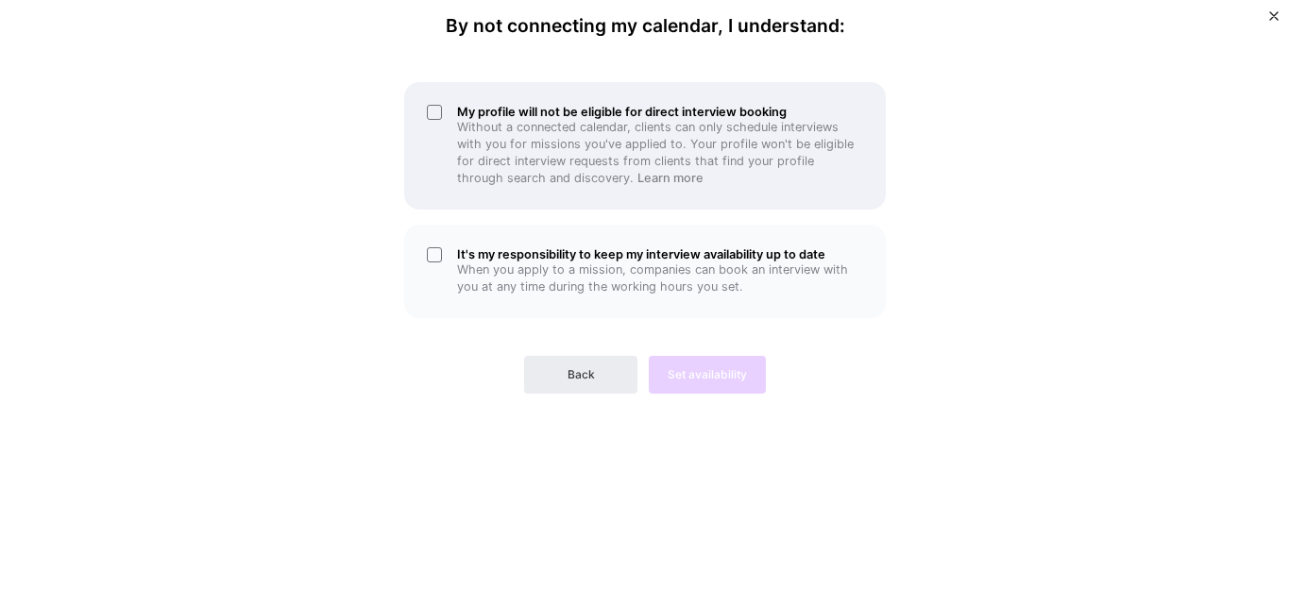
click at [465, 125] on p "Without a connected calendar, clients can only schedule interviews with you for…" at bounding box center [660, 153] width 406 height 68
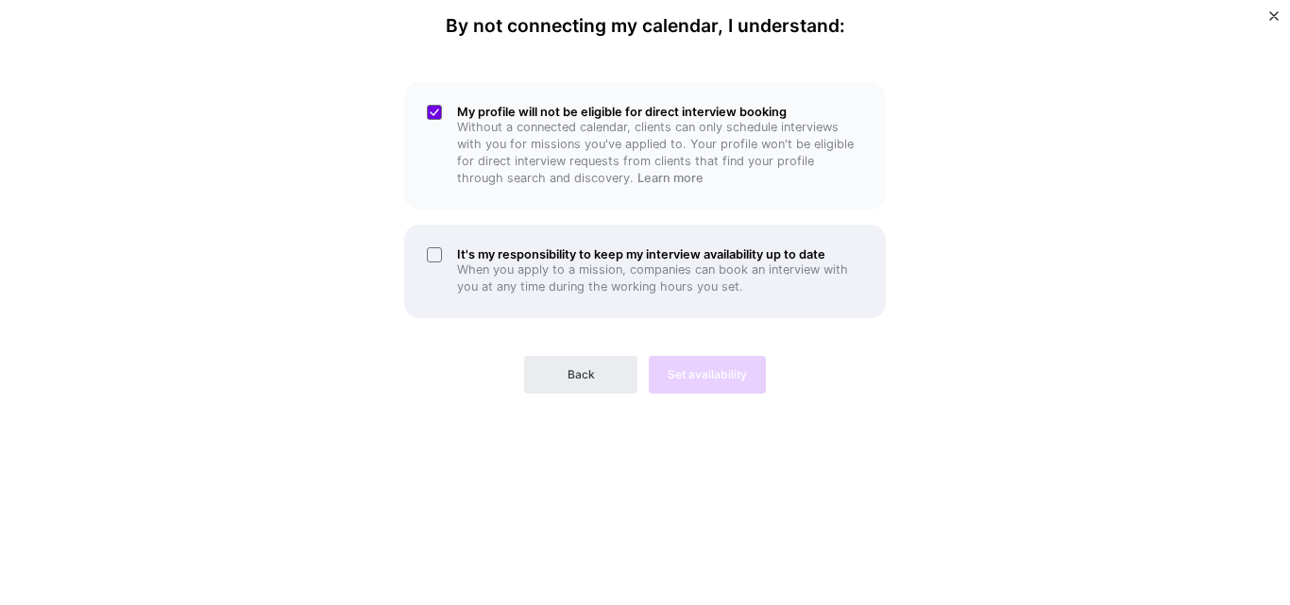
click at [485, 248] on h5 "It's my responsibility to keep my interview availability up to date" at bounding box center [660, 254] width 406 height 14
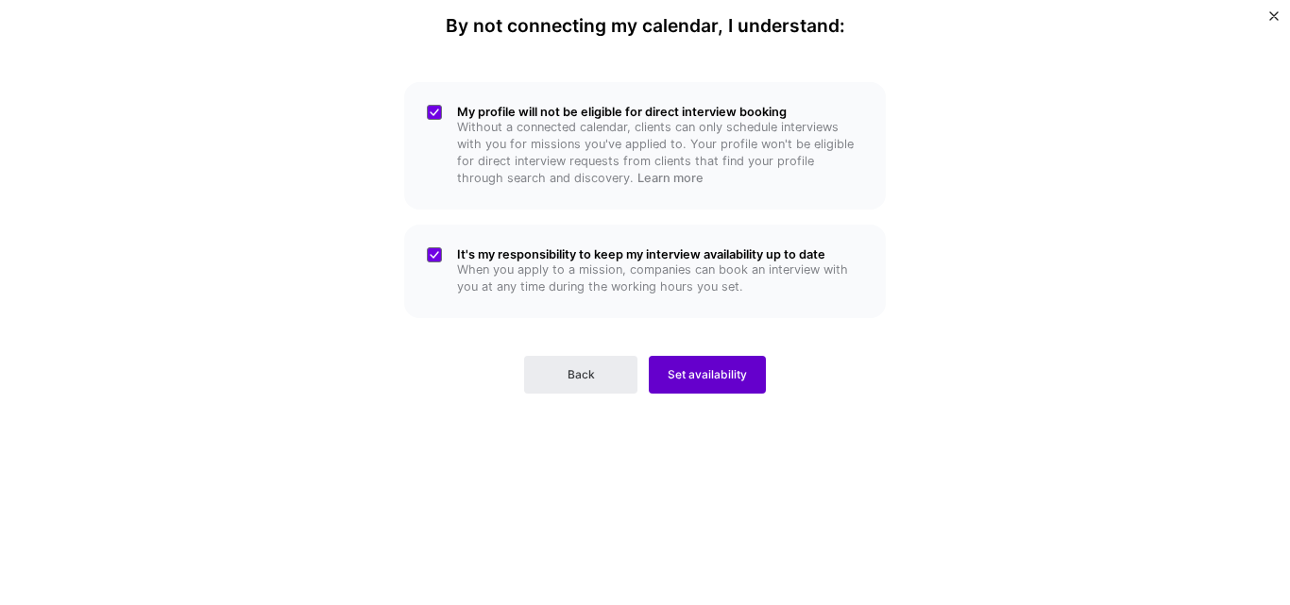
click at [722, 379] on span "Set availability" at bounding box center [707, 374] width 79 height 17
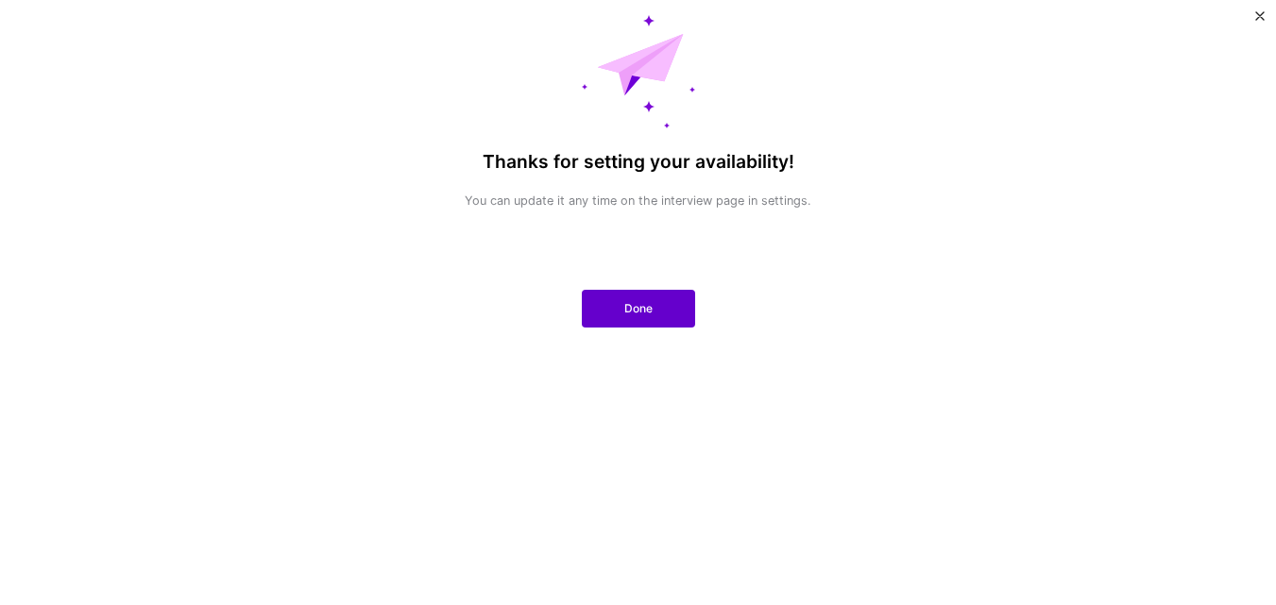
click at [658, 318] on button "Done" at bounding box center [638, 309] width 113 height 38
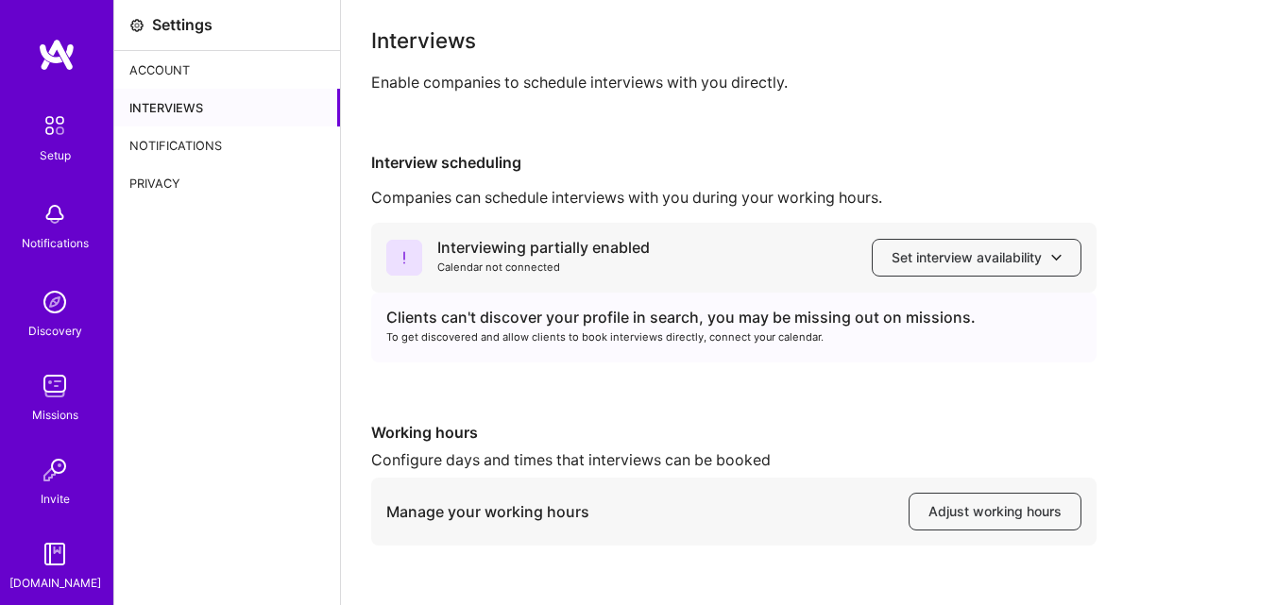
click at [38, 62] on img at bounding box center [57, 55] width 38 height 34
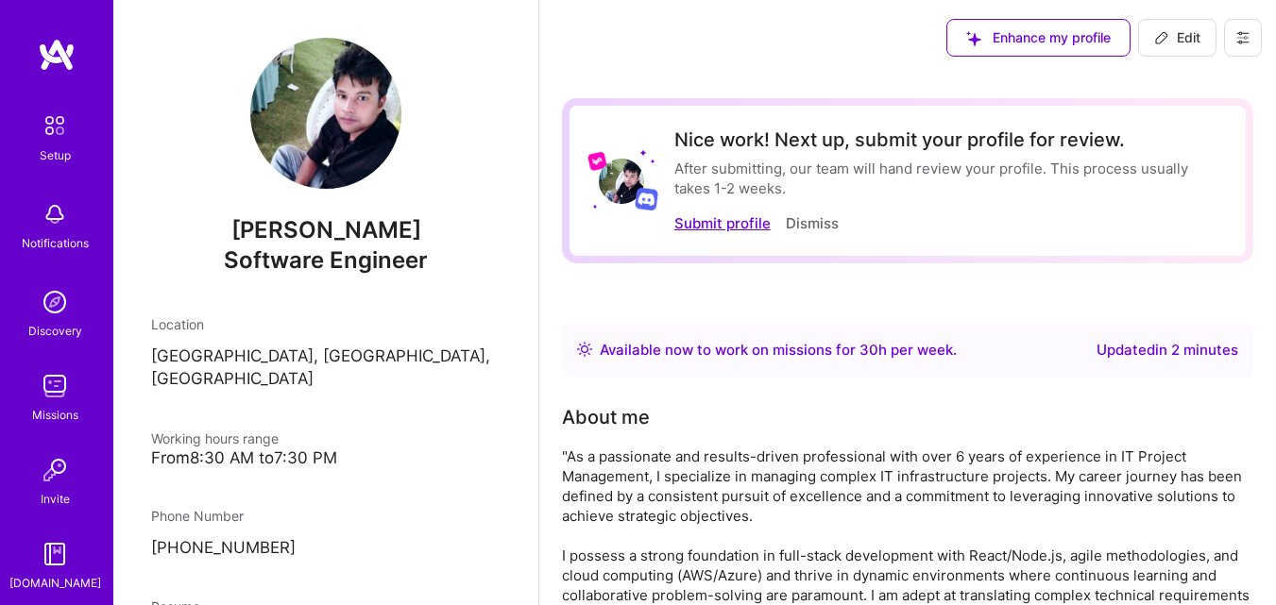
click at [723, 226] on button "Submit profile" at bounding box center [722, 223] width 96 height 20
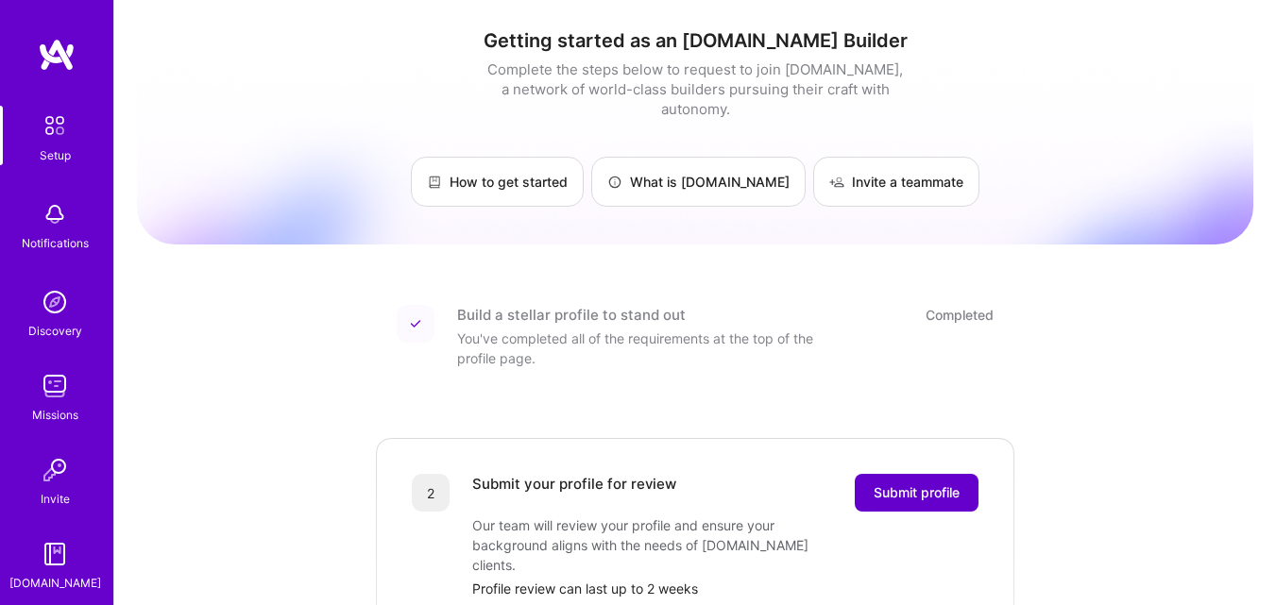
click at [884, 483] on span "Submit profile" at bounding box center [916, 492] width 86 height 19
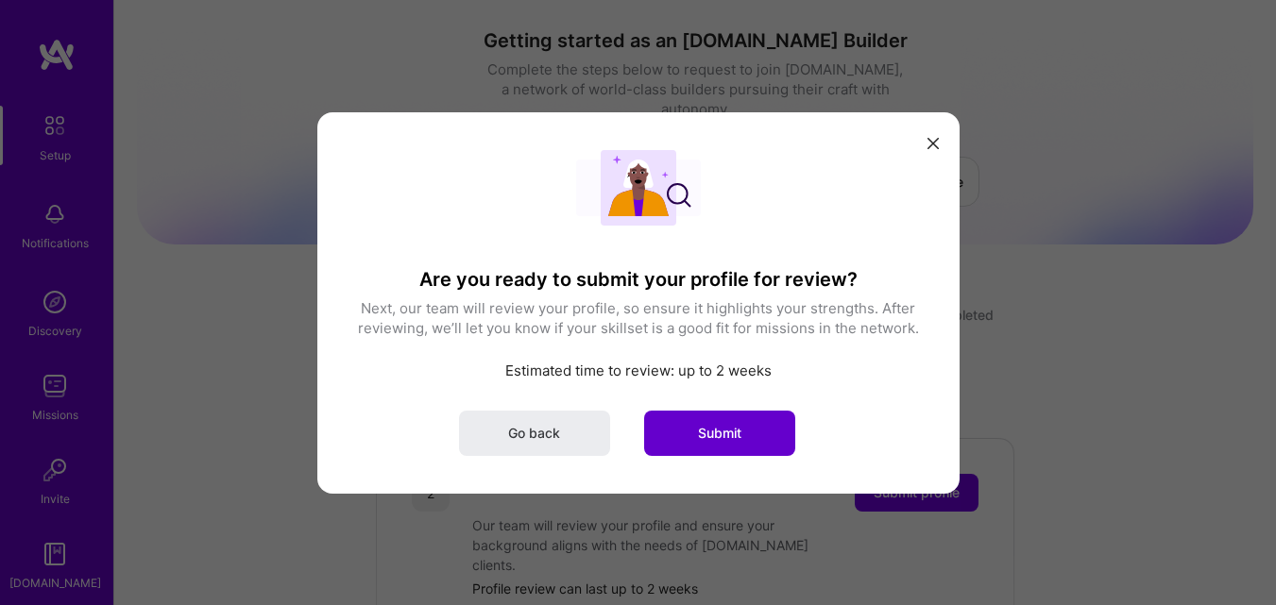
click at [707, 424] on span "Submit" at bounding box center [719, 432] width 43 height 19
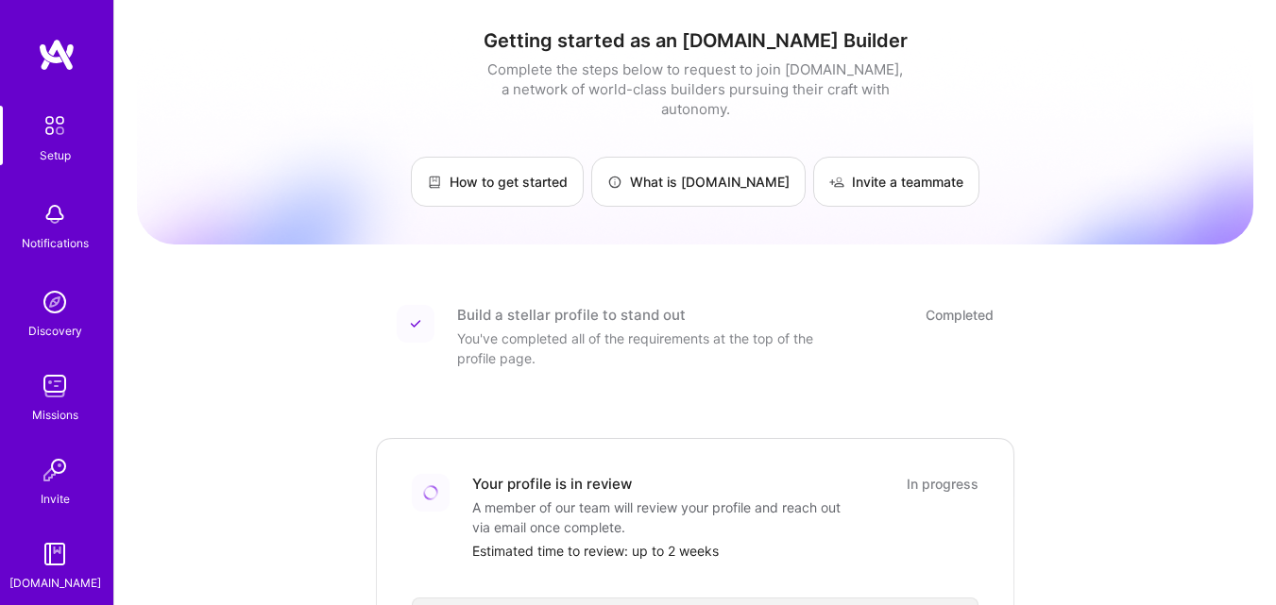
click at [1237, 157] on div "How to get started What is [DOMAIN_NAME] Invite a teammate" at bounding box center [695, 182] width 1116 height 50
click at [42, 55] on img at bounding box center [57, 55] width 38 height 34
